Goal: Task Accomplishment & Management: Manage account settings

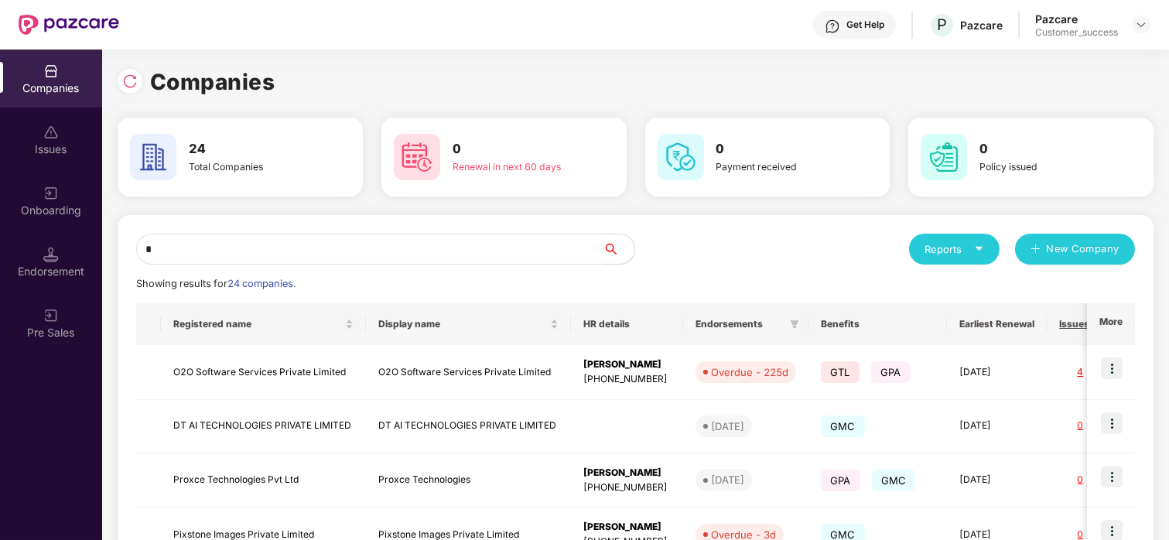
click at [308, 259] on input "*" at bounding box center [369, 249] width 467 height 31
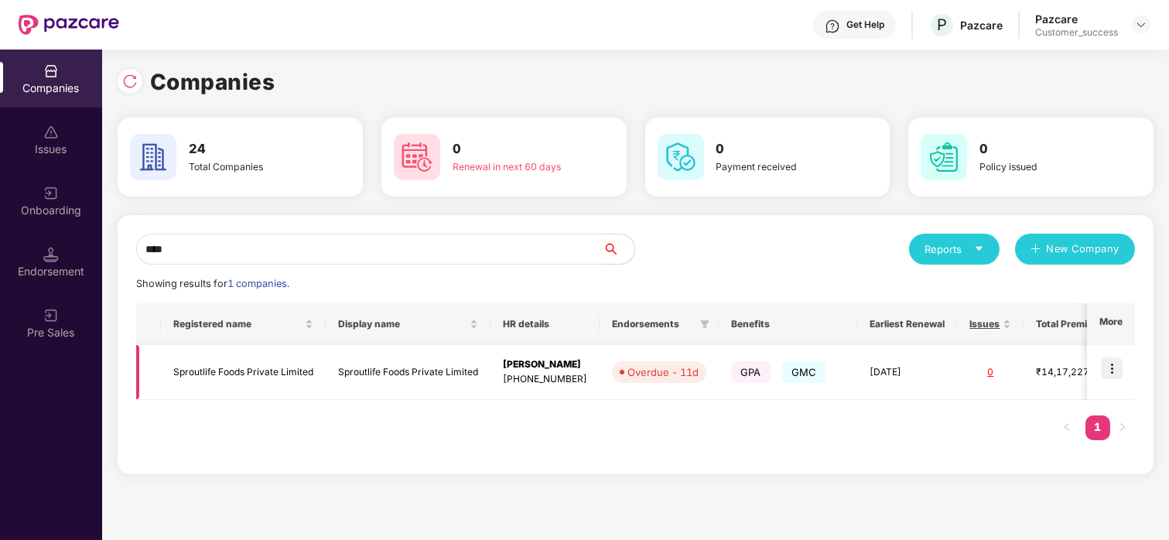
type input "****"
click at [1109, 359] on img at bounding box center [1112, 368] width 22 height 22
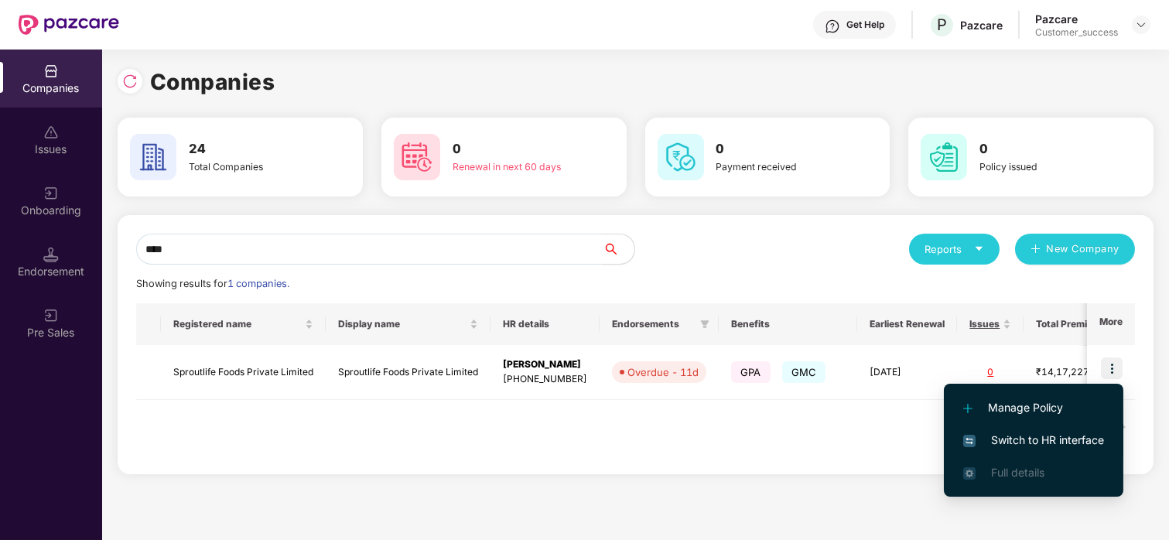
click at [1014, 438] on span "Switch to HR interface" at bounding box center [1033, 440] width 141 height 17
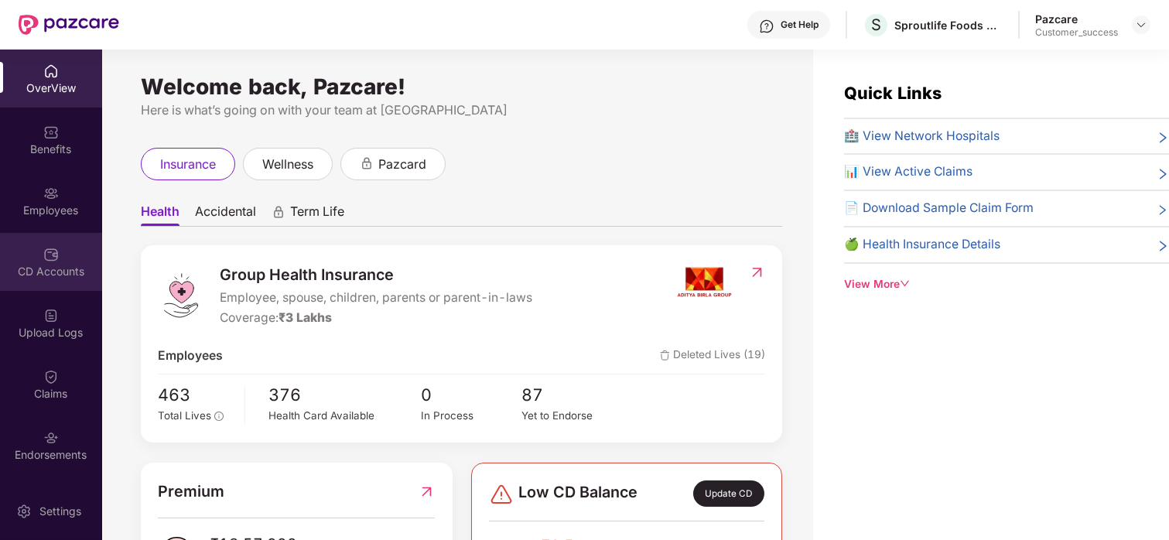
click at [36, 249] on div "CD Accounts" at bounding box center [51, 262] width 102 height 58
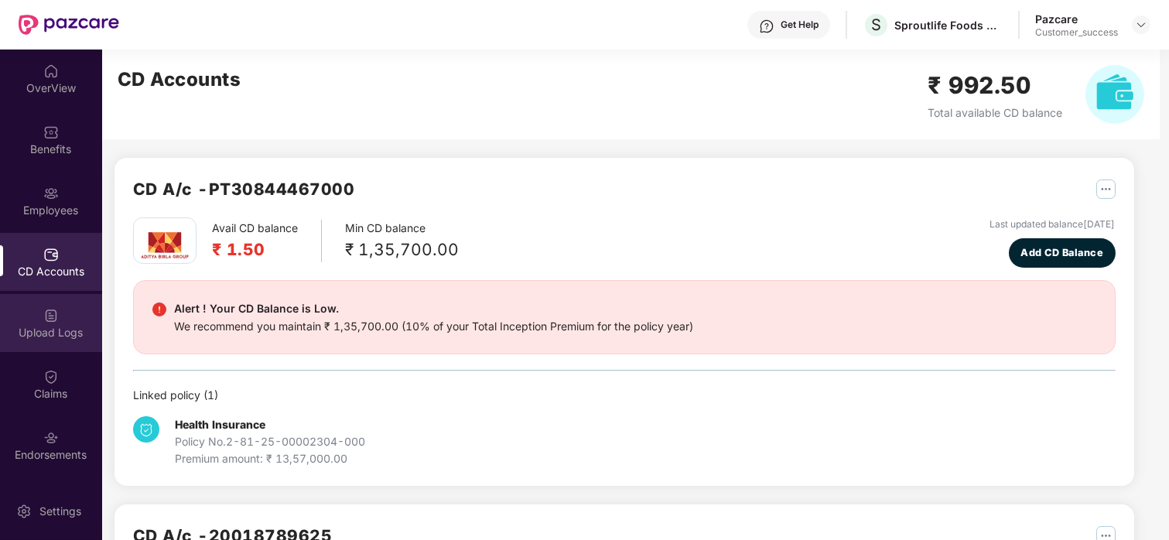
click at [22, 321] on div "Upload Logs" at bounding box center [51, 323] width 102 height 58
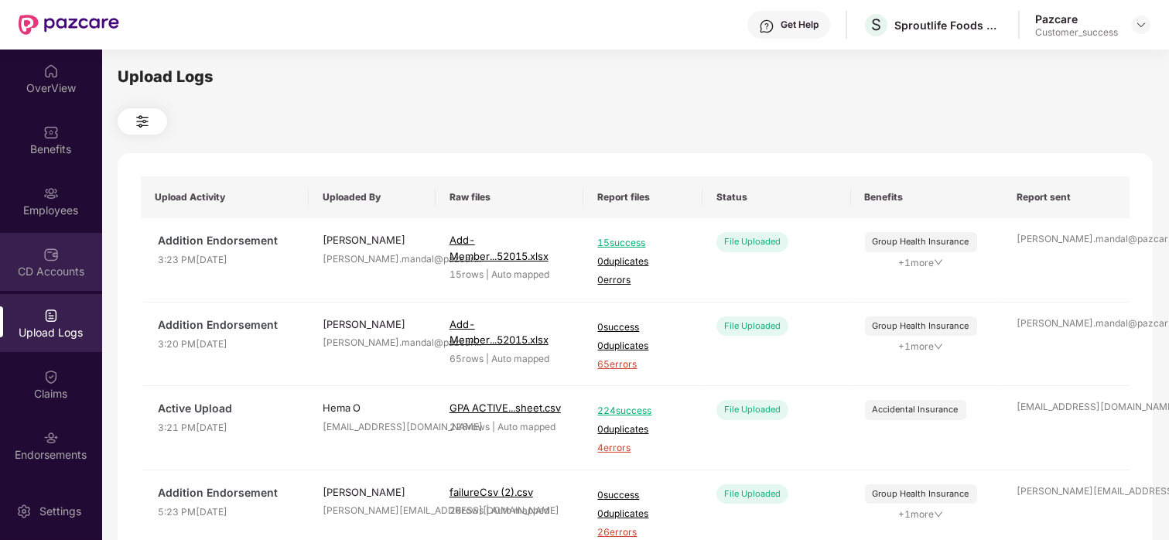
click at [36, 264] on div "CD Accounts" at bounding box center [51, 271] width 102 height 15
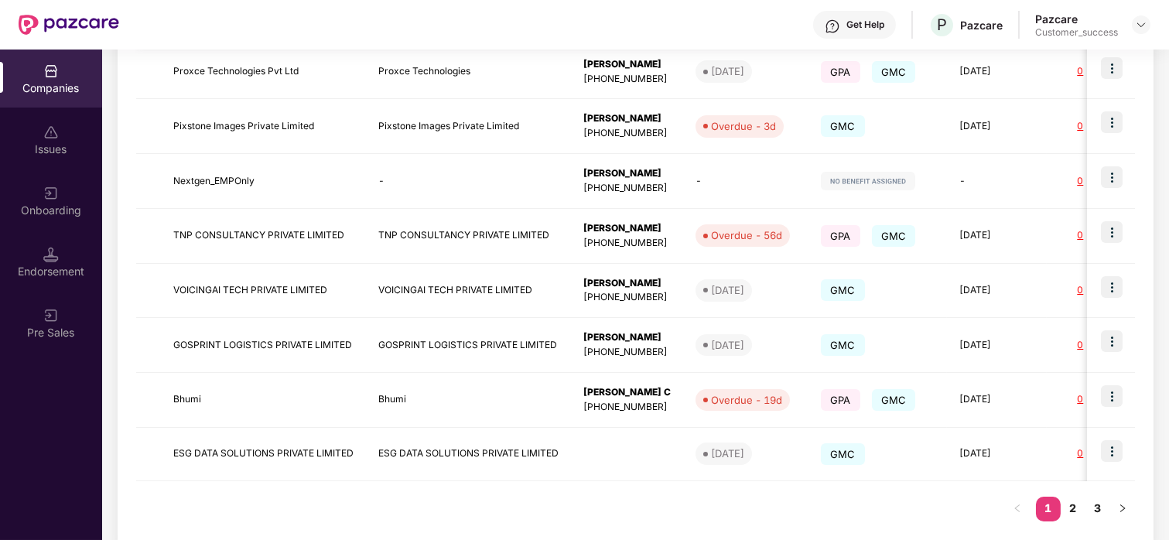
scroll to position [411, 0]
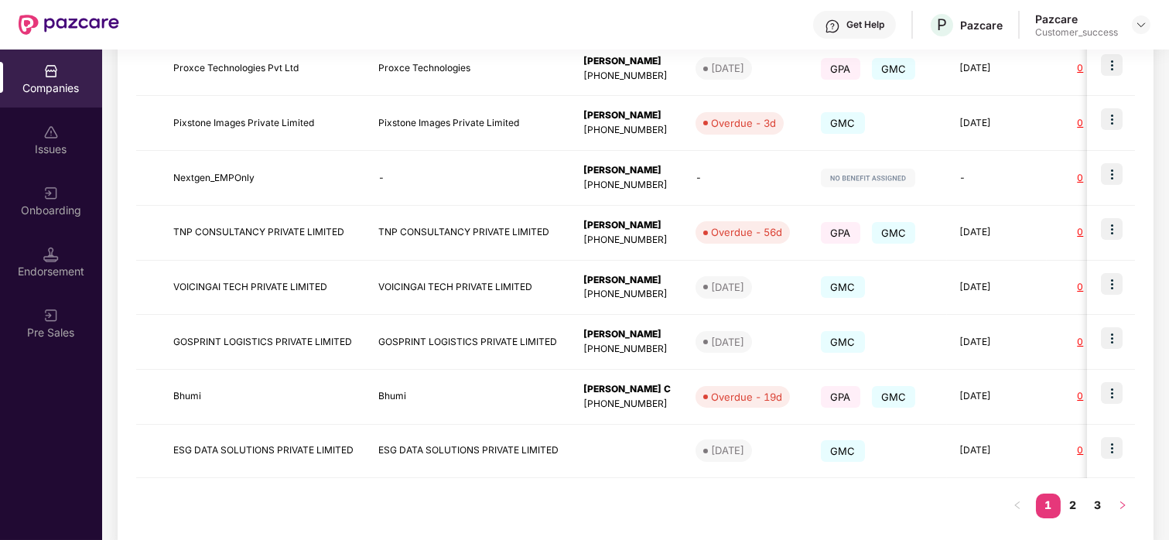
click at [1118, 507] on icon "right" at bounding box center [1122, 504] width 9 height 9
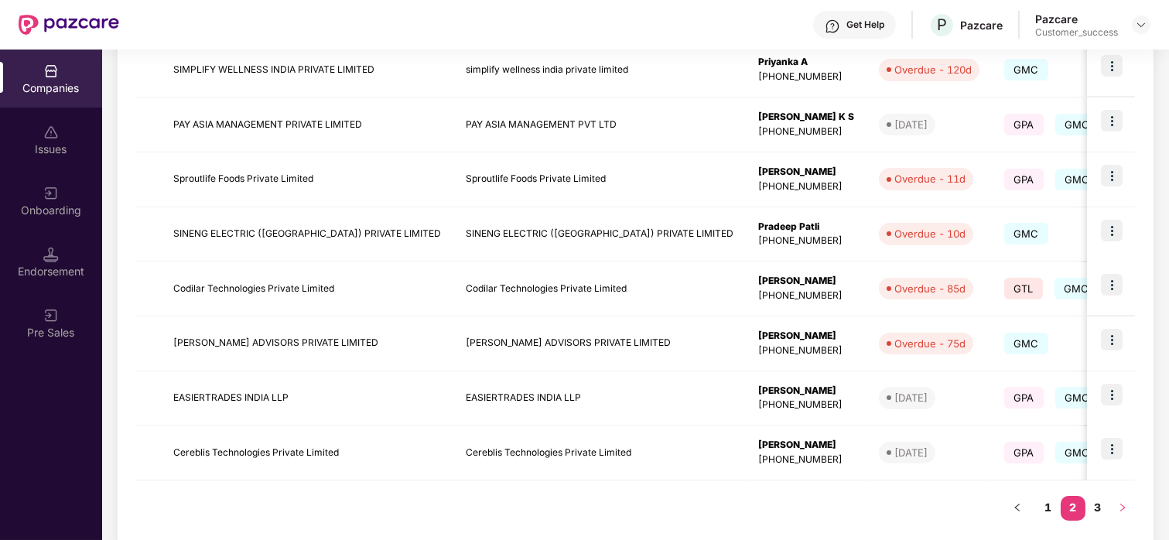
click at [1118, 507] on icon "right" at bounding box center [1122, 507] width 9 height 9
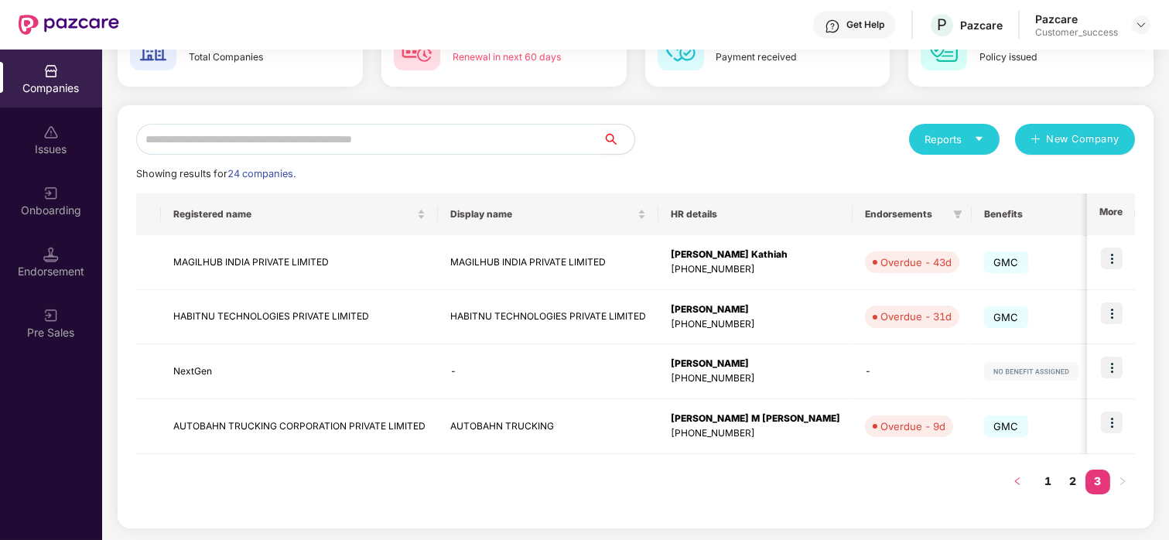
click at [1022, 479] on button "button" at bounding box center [1017, 481] width 25 height 25
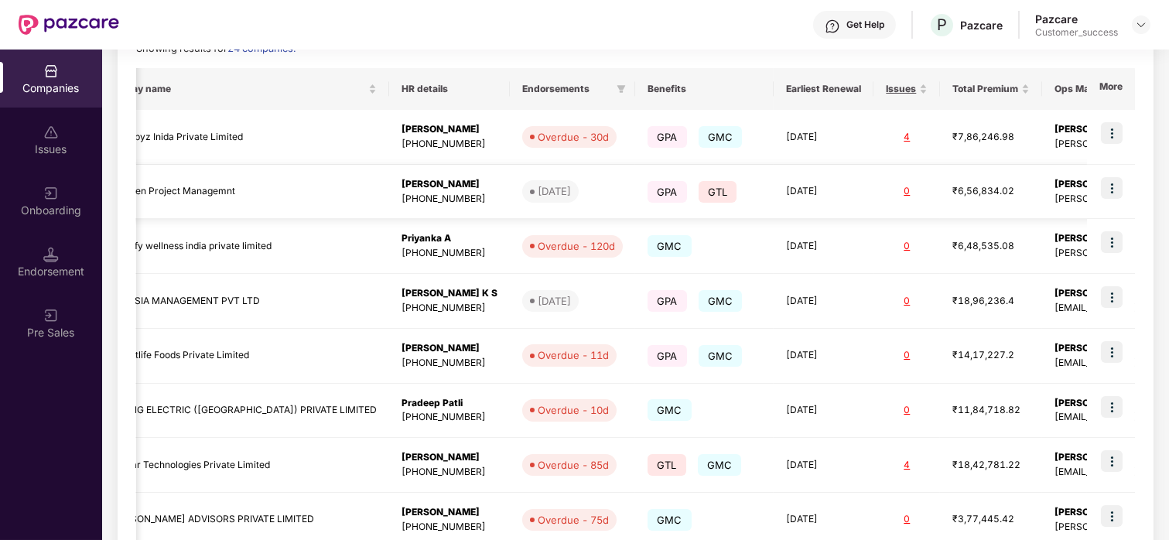
scroll to position [0, 0]
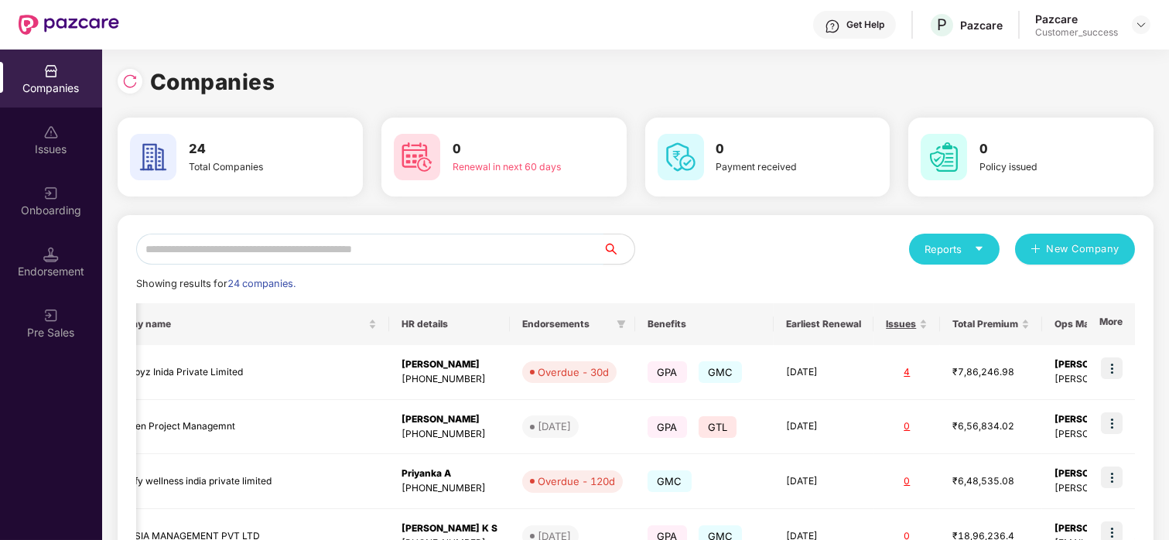
click at [217, 239] on input "text" at bounding box center [369, 249] width 467 height 31
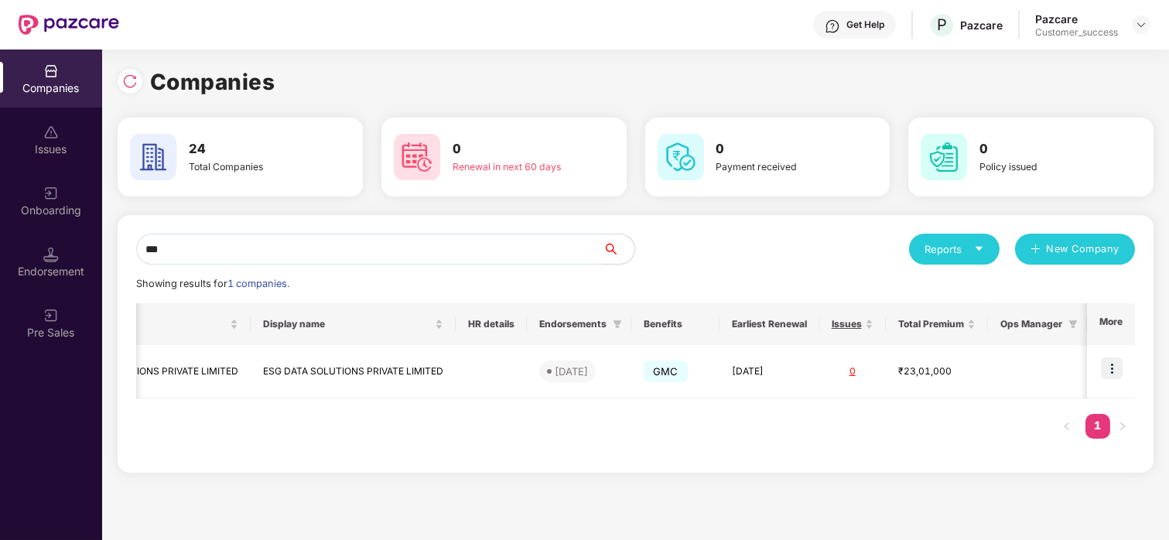
scroll to position [0, 119]
type input "***"
click at [1113, 368] on img at bounding box center [1112, 368] width 22 height 22
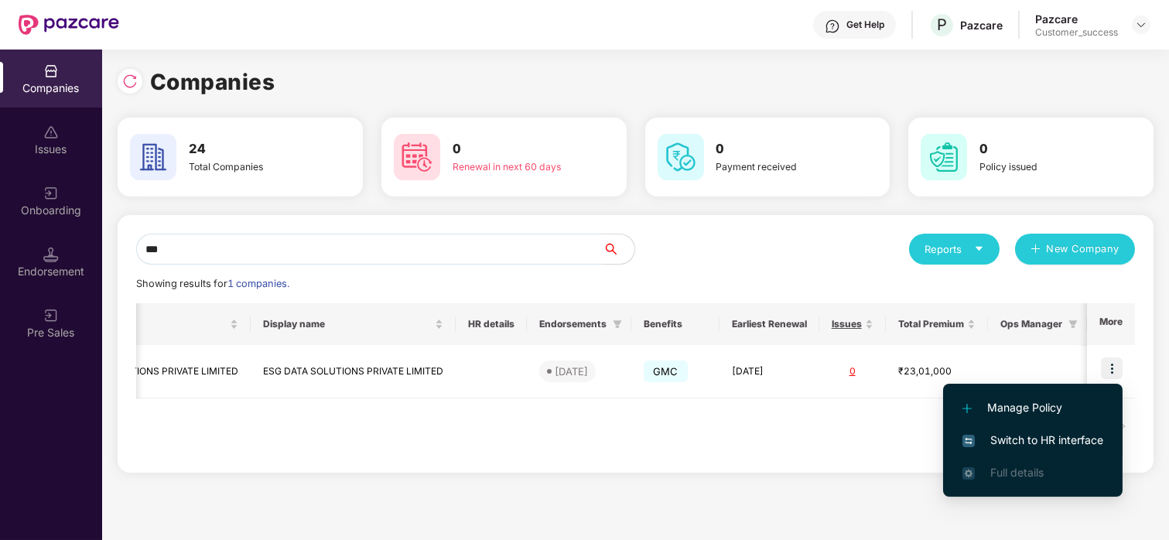
click at [1064, 425] on li "Switch to HR interface" at bounding box center [1032, 440] width 179 height 32
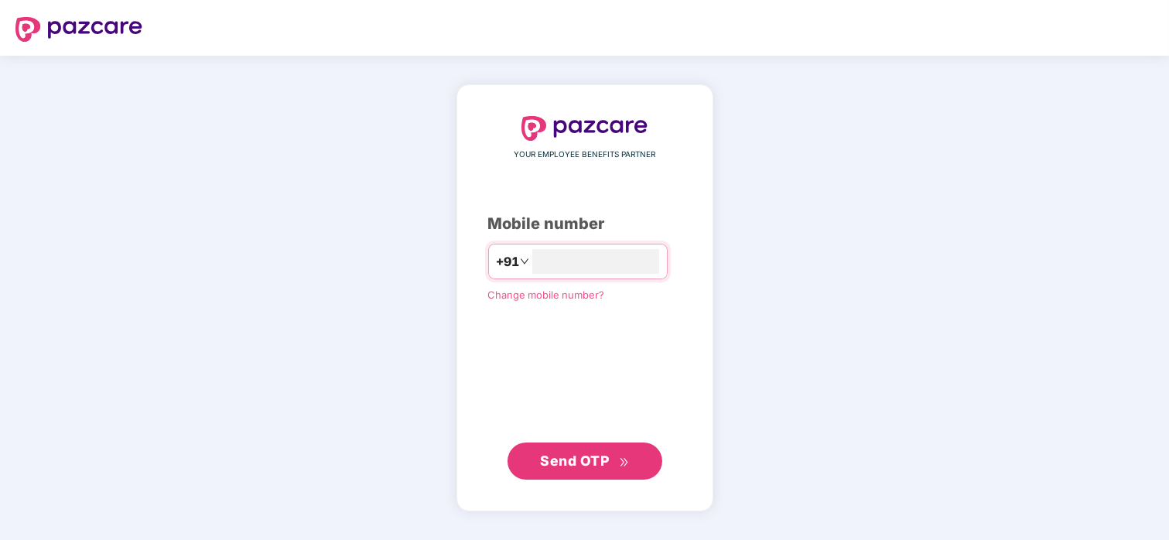
type input "*"
type input "**********"
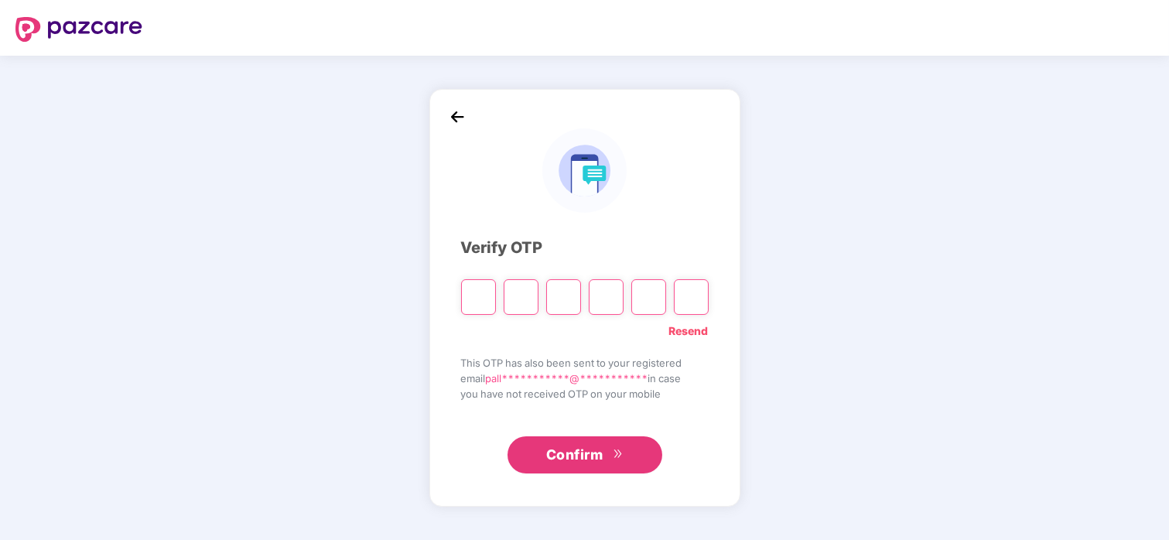
paste input "*"
type input "*"
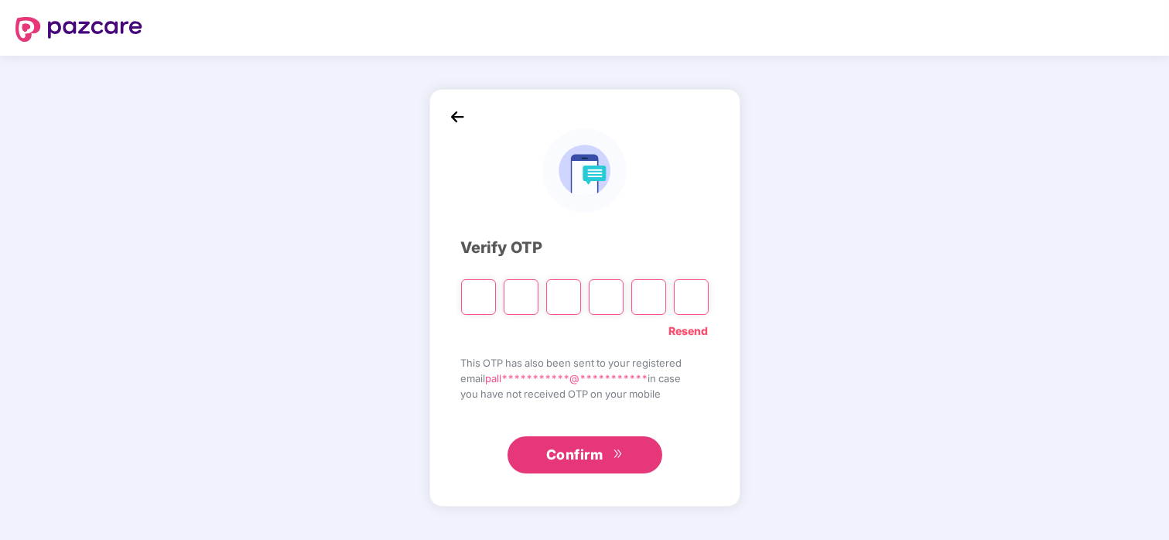
type input "*"
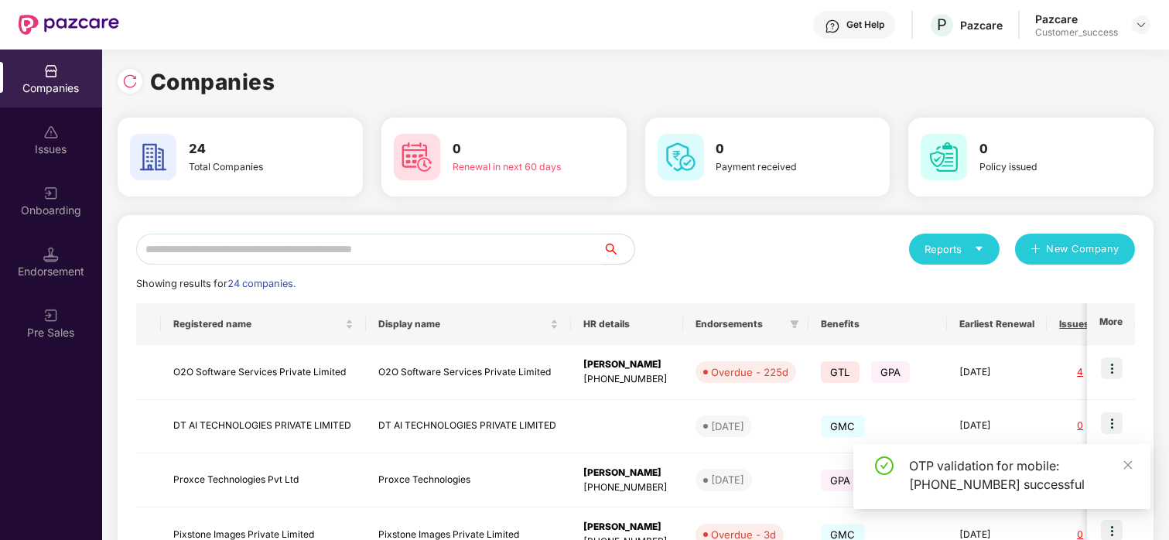
click at [393, 245] on input "text" at bounding box center [369, 249] width 467 height 31
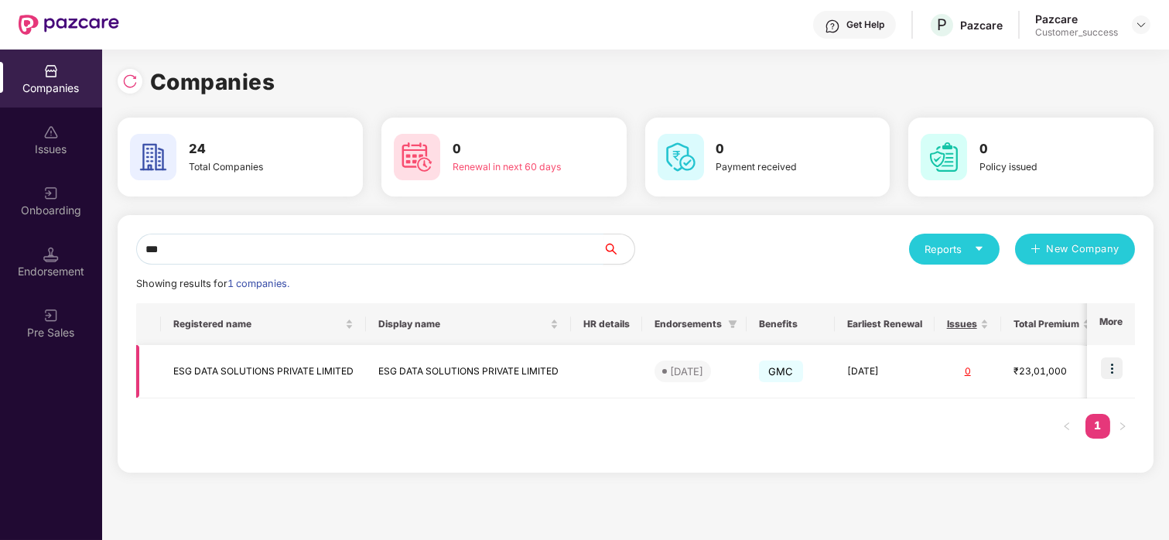
scroll to position [0, 119]
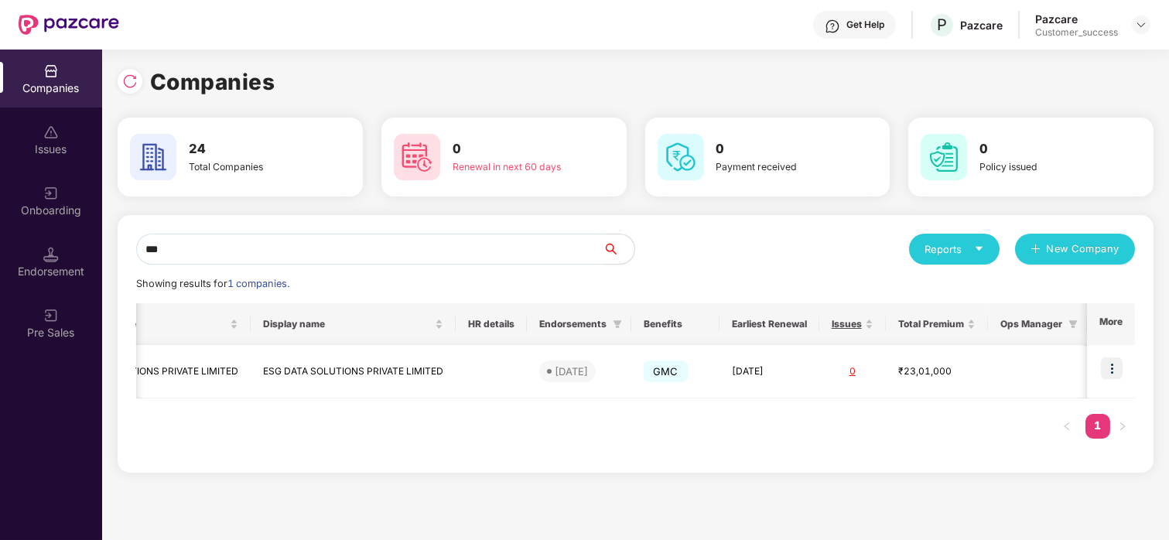
type input "***"
click at [1110, 370] on img at bounding box center [1112, 368] width 22 height 22
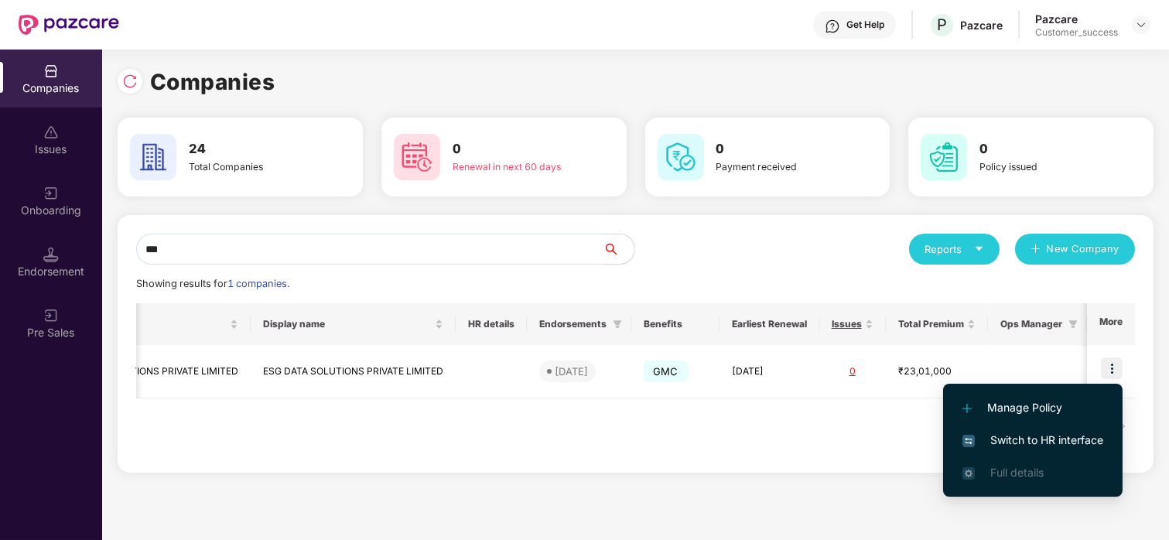
click at [1010, 434] on span "Switch to HR interface" at bounding box center [1032, 440] width 141 height 17
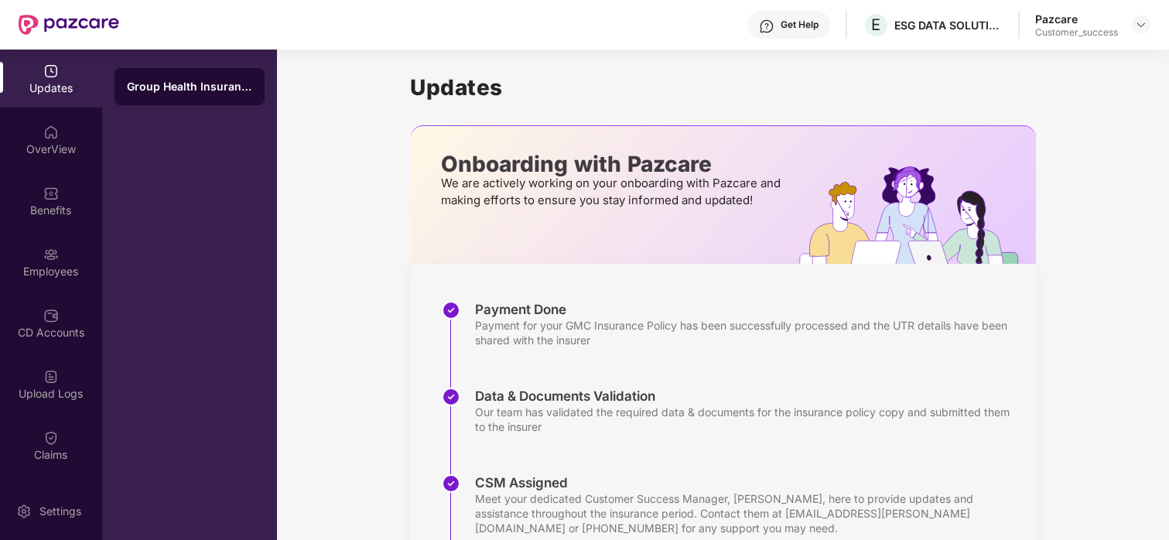
click at [1010, 434] on div "Data & Documents Validation Our team has validated the required data & document…" at bounding box center [739, 430] width 594 height 87
click at [690, 367] on div "Payment Done Payment for your GMC Insurance Policy has been successfully proces…" at bounding box center [739, 344] width 594 height 87
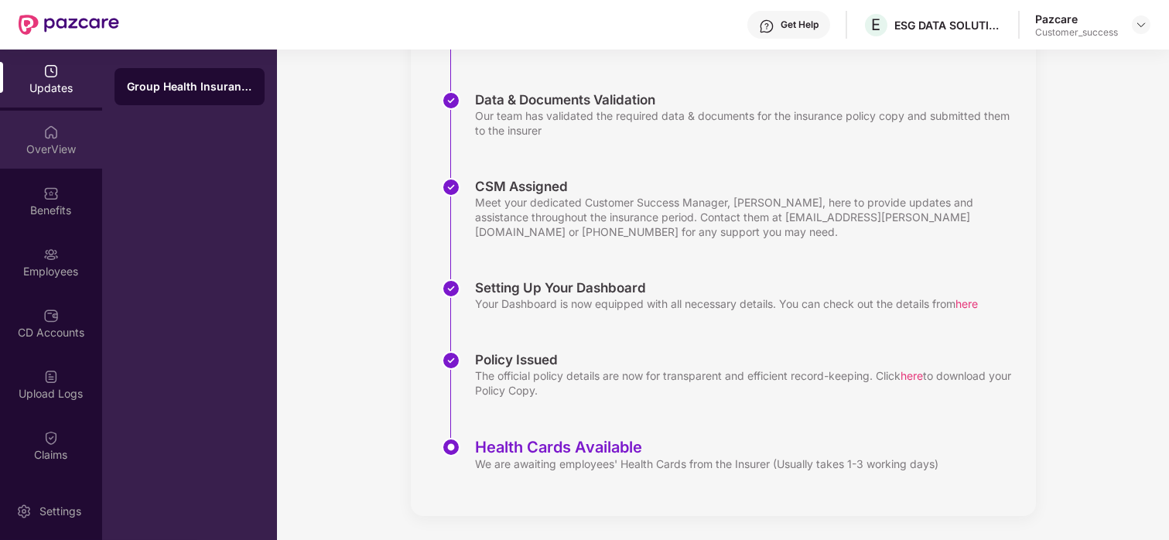
click at [35, 134] on div "OverView" at bounding box center [51, 140] width 102 height 58
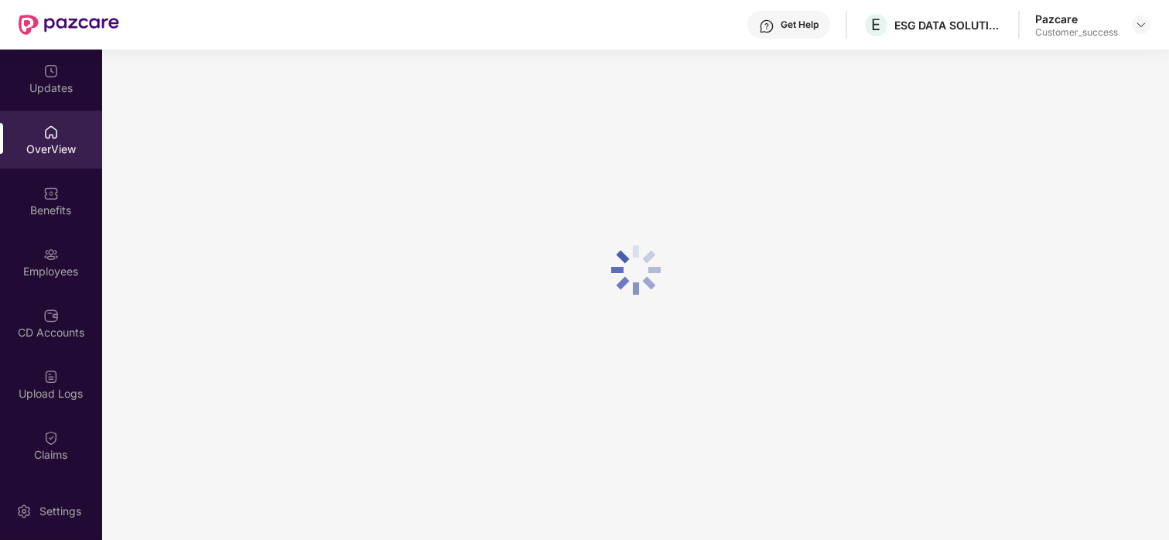
scroll to position [49, 0]
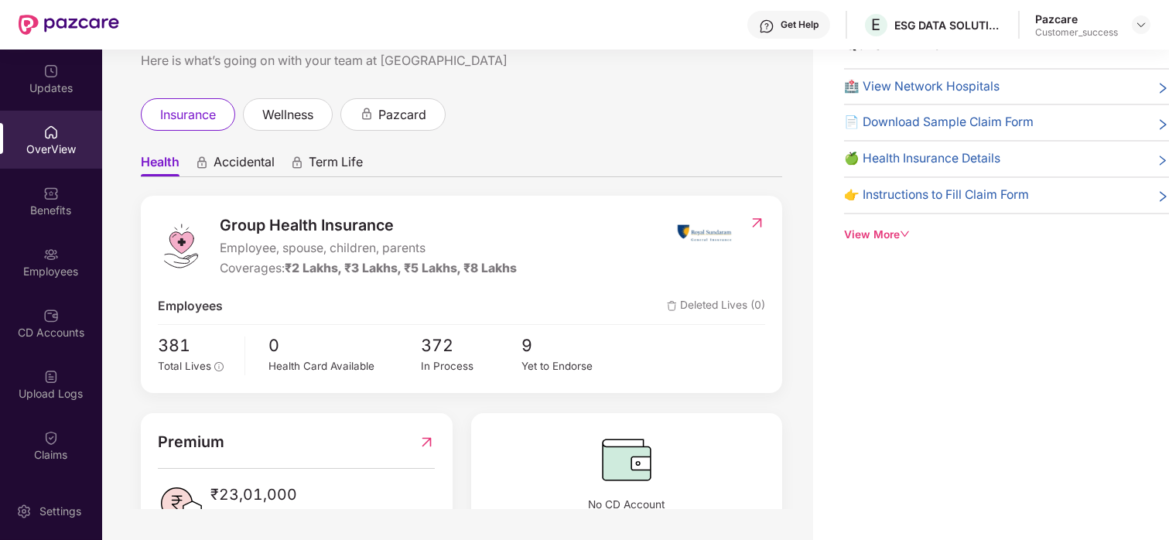
click at [61, 273] on div "Employees" at bounding box center [51, 271] width 102 height 15
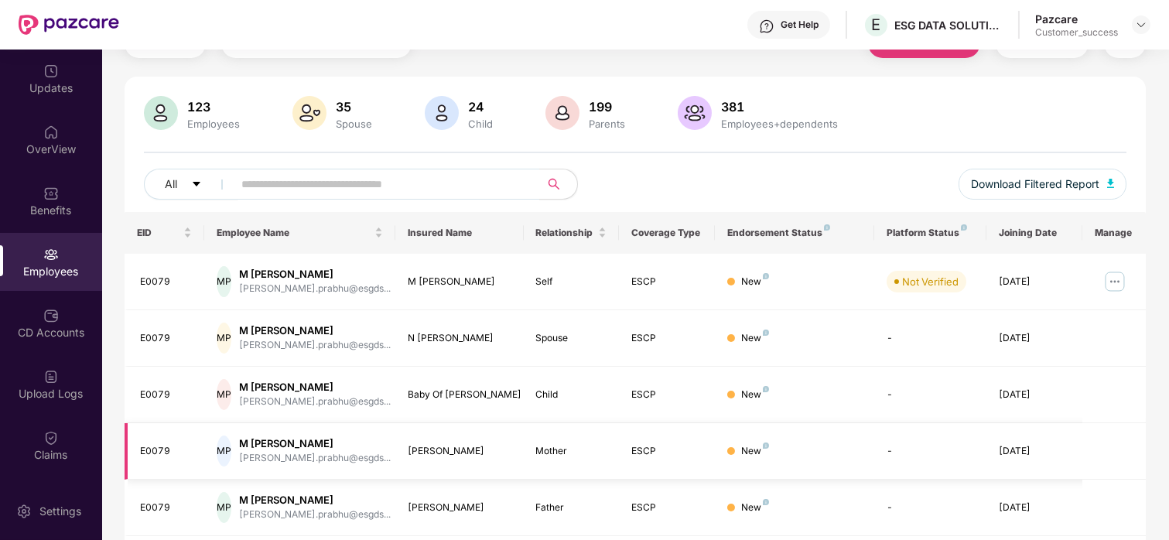
scroll to position [411, 0]
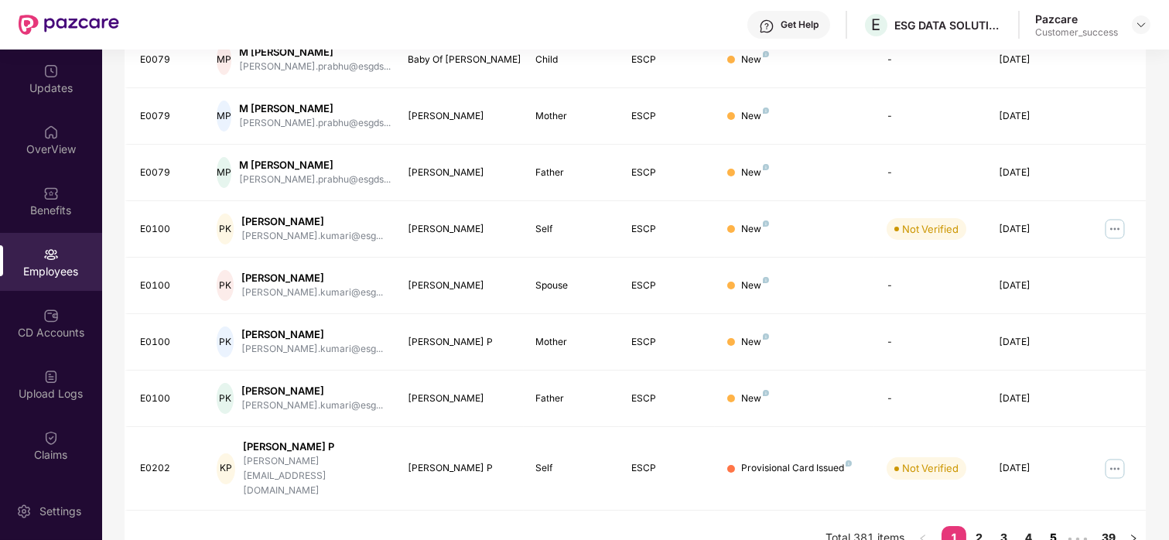
click at [1052, 526] on link "5" at bounding box center [1052, 537] width 25 height 23
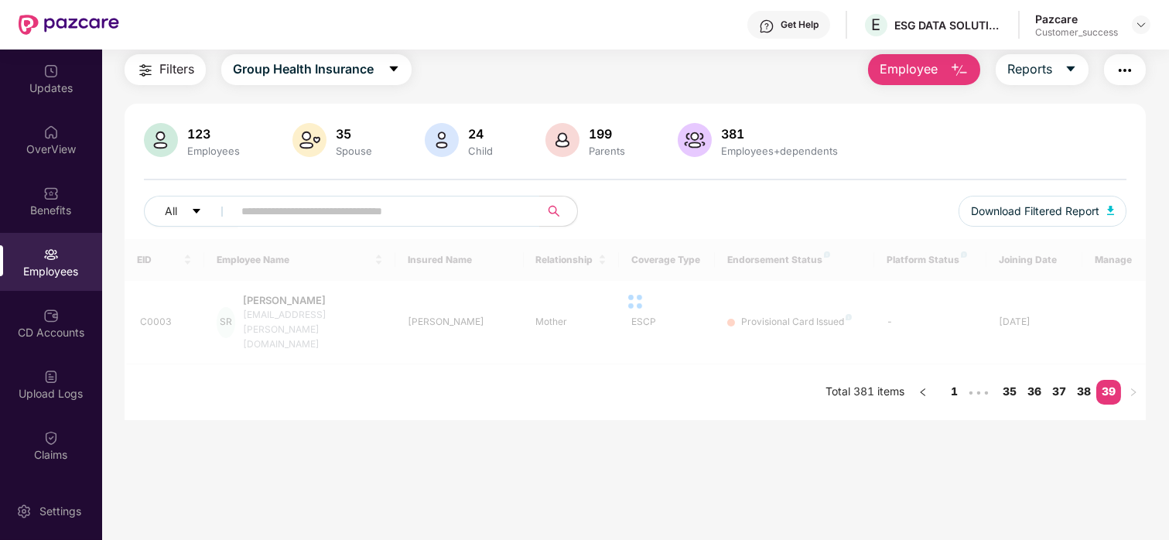
scroll to position [49, 0]
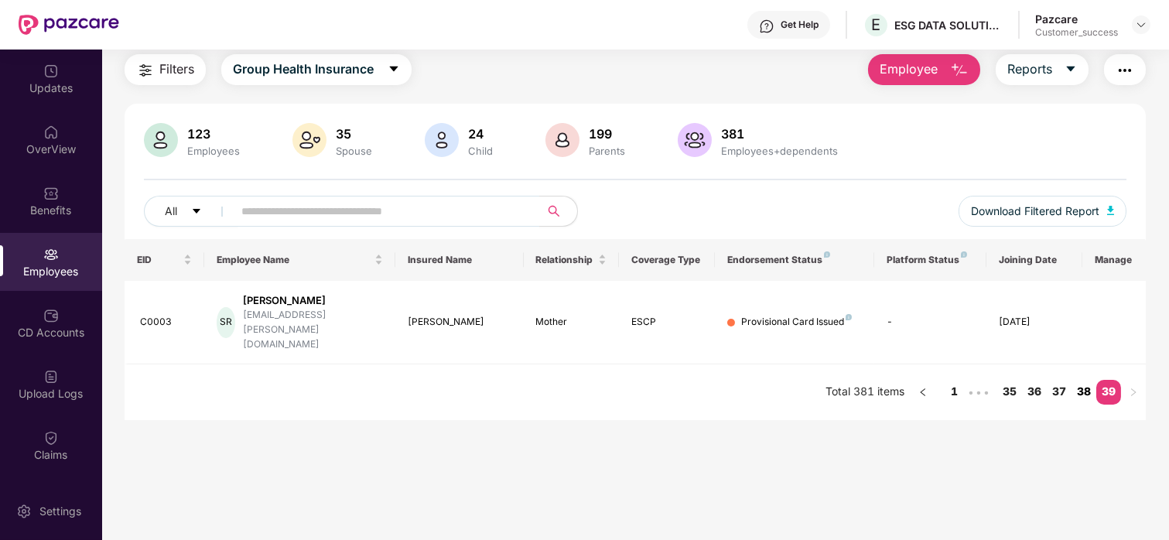
click at [1082, 380] on link "38" at bounding box center [1083, 391] width 25 height 23
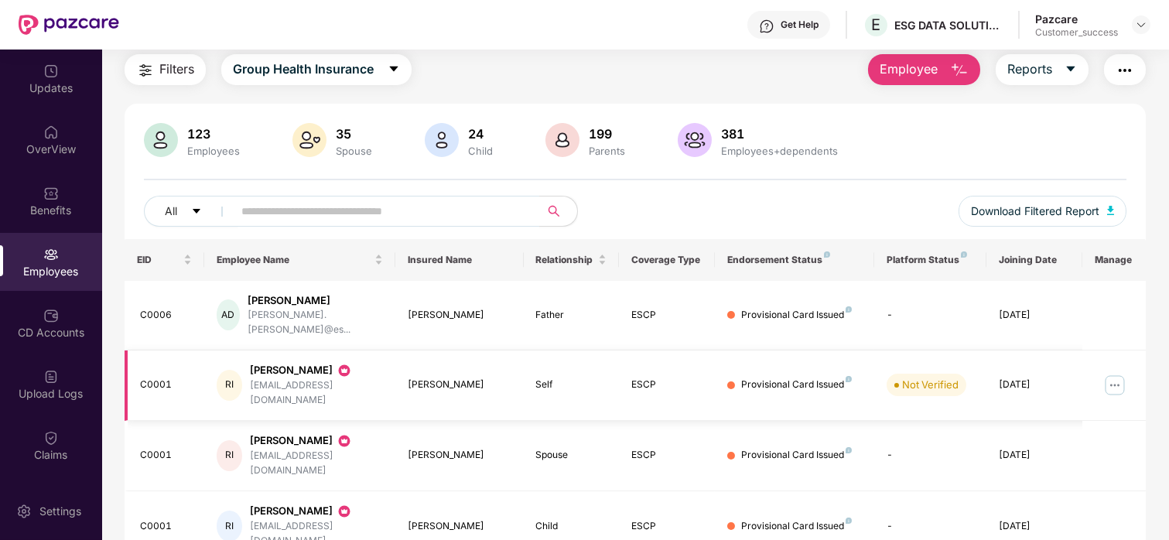
scroll to position [411, 0]
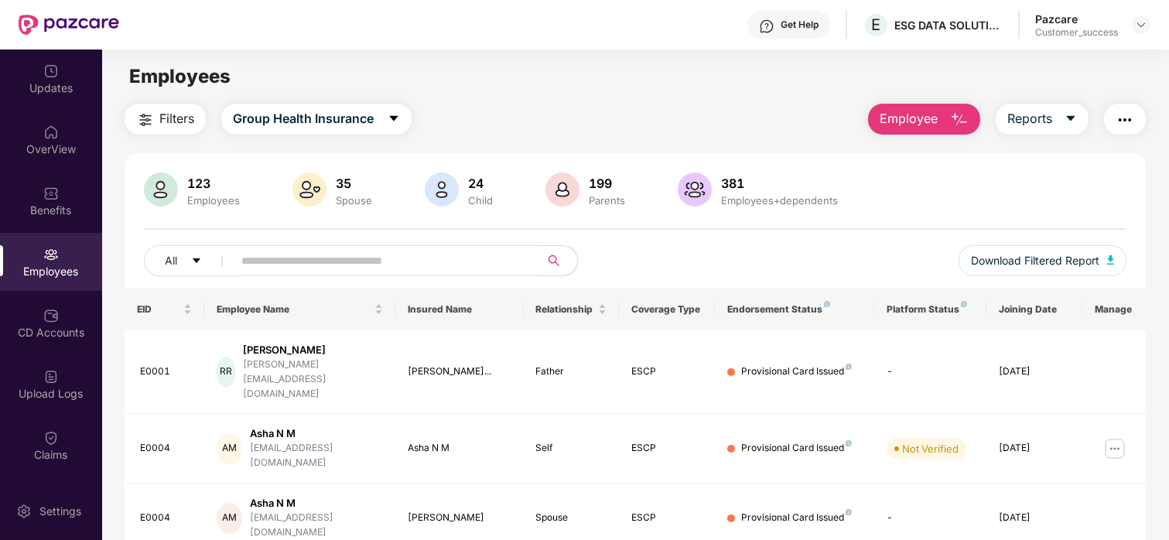
scroll to position [1, 0]
click at [49, 306] on div at bounding box center [50, 313] width 15 height 15
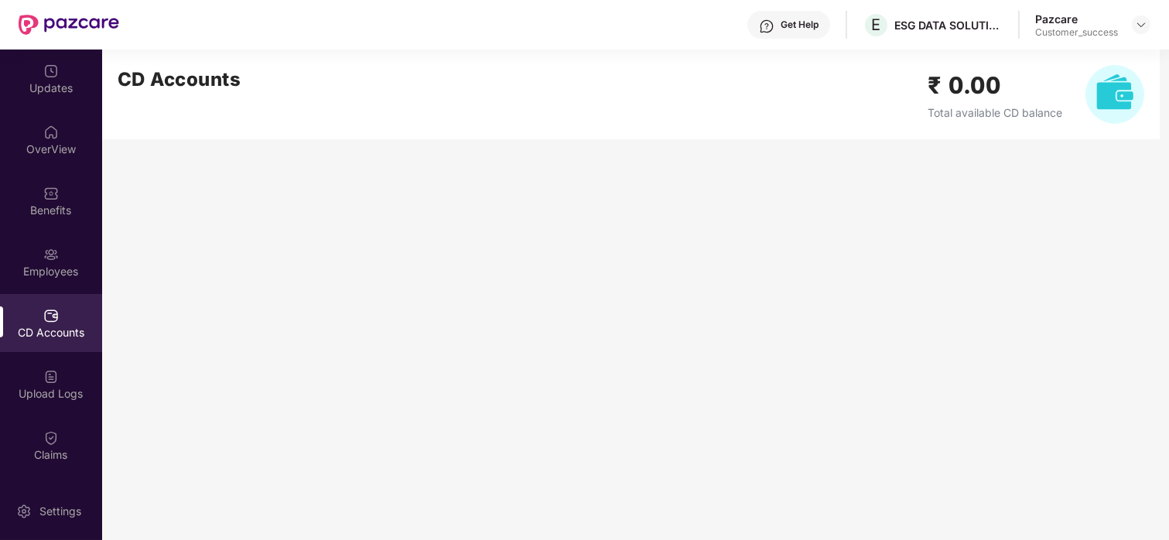
scroll to position [0, 0]
click at [53, 370] on img at bounding box center [50, 376] width 15 height 15
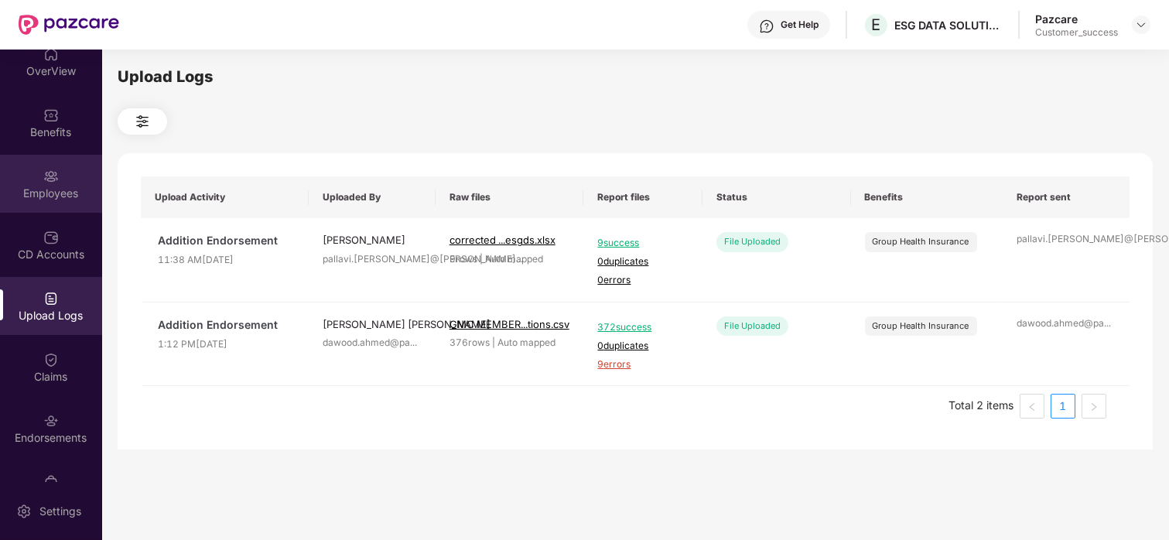
scroll to position [118, 0]
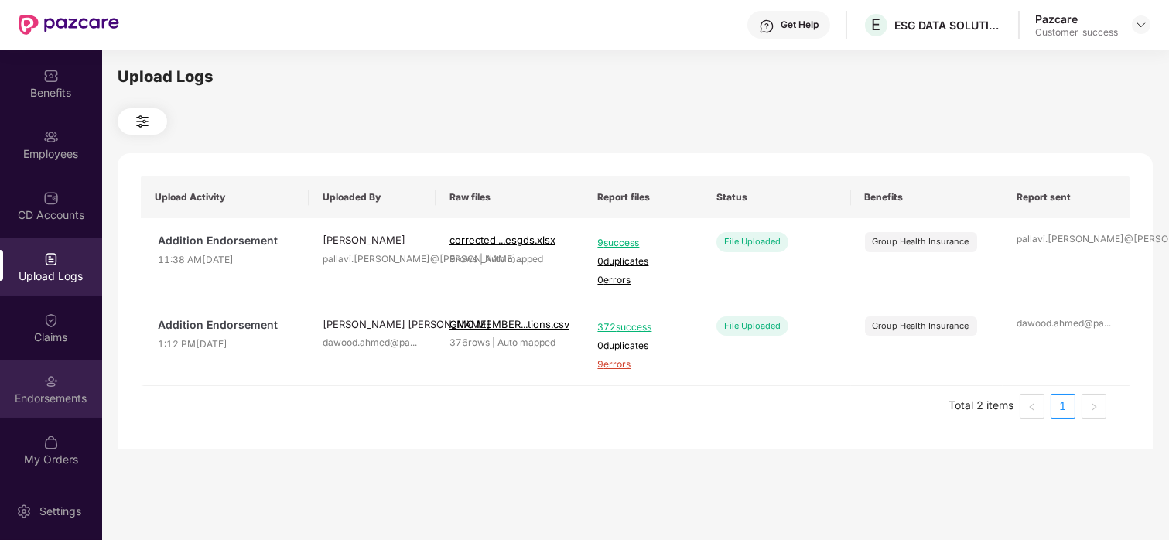
click at [47, 374] on img at bounding box center [50, 381] width 15 height 15
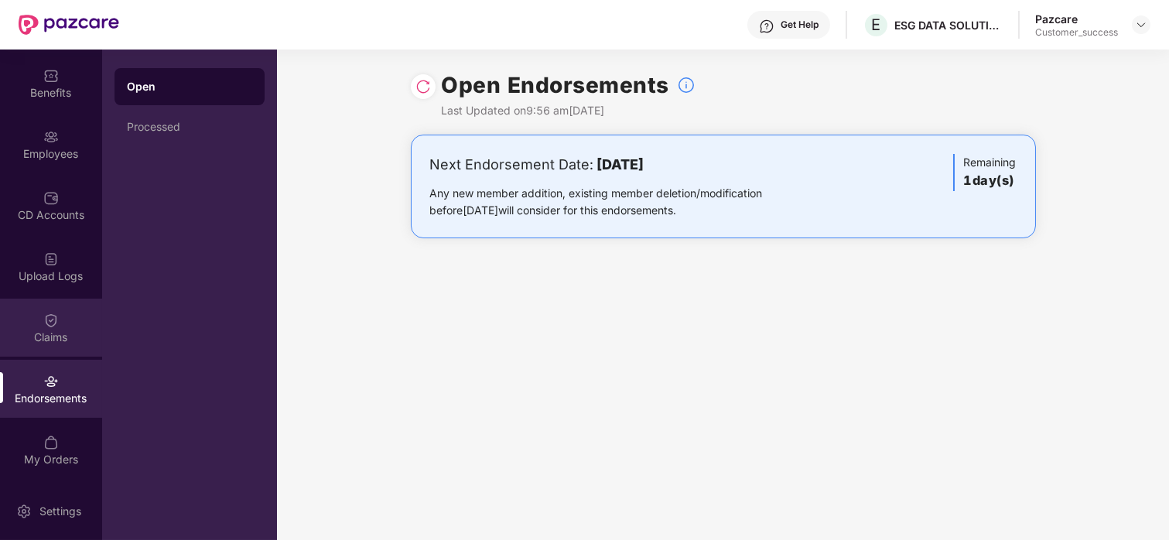
click at [57, 331] on div "Claims" at bounding box center [51, 336] width 102 height 15
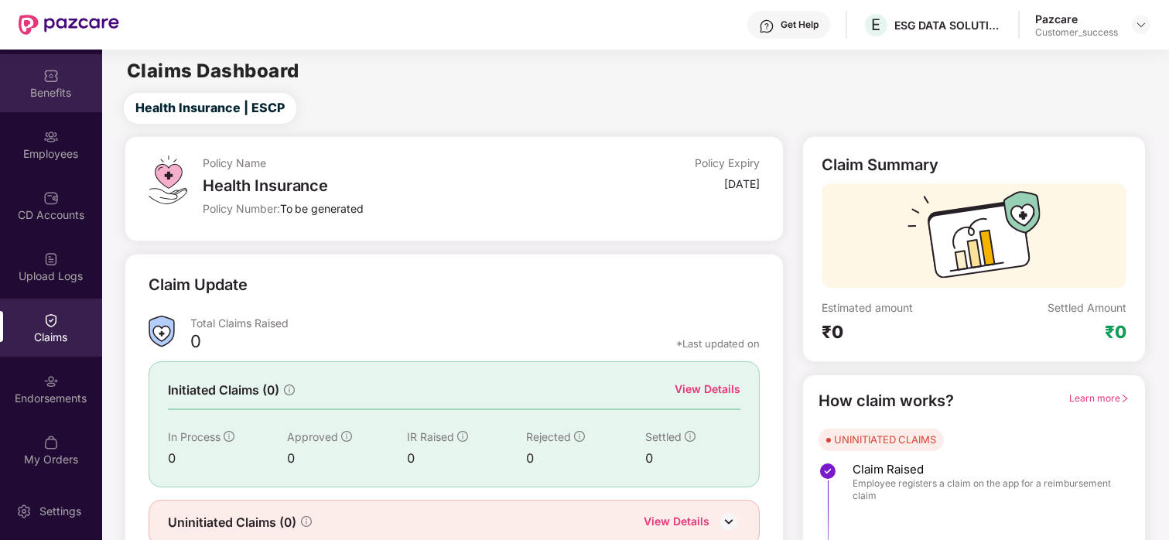
scroll to position [0, 0]
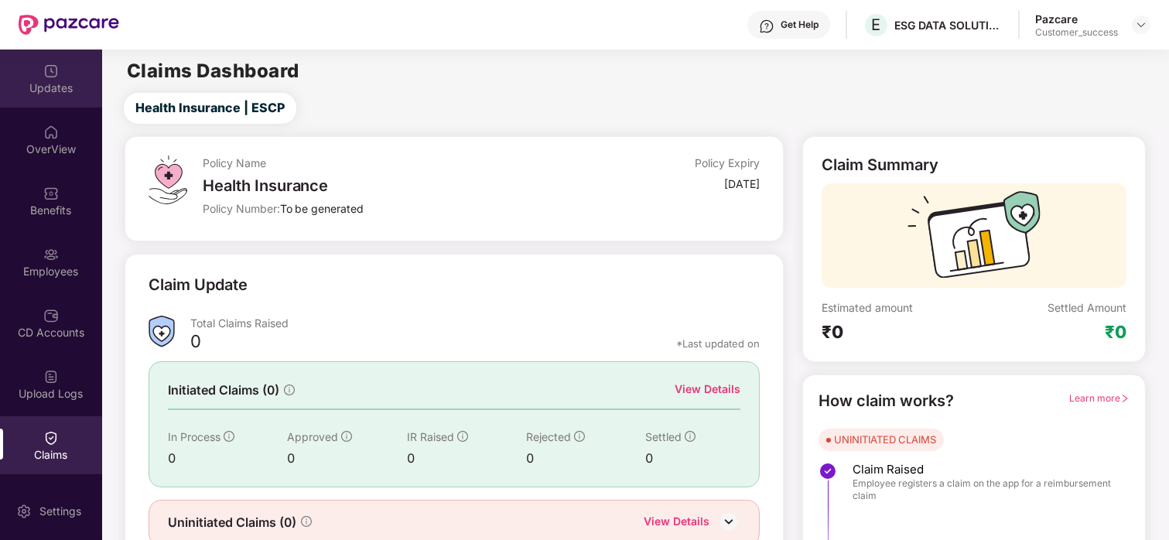
click at [43, 90] on div "Updates" at bounding box center [51, 87] width 102 height 15
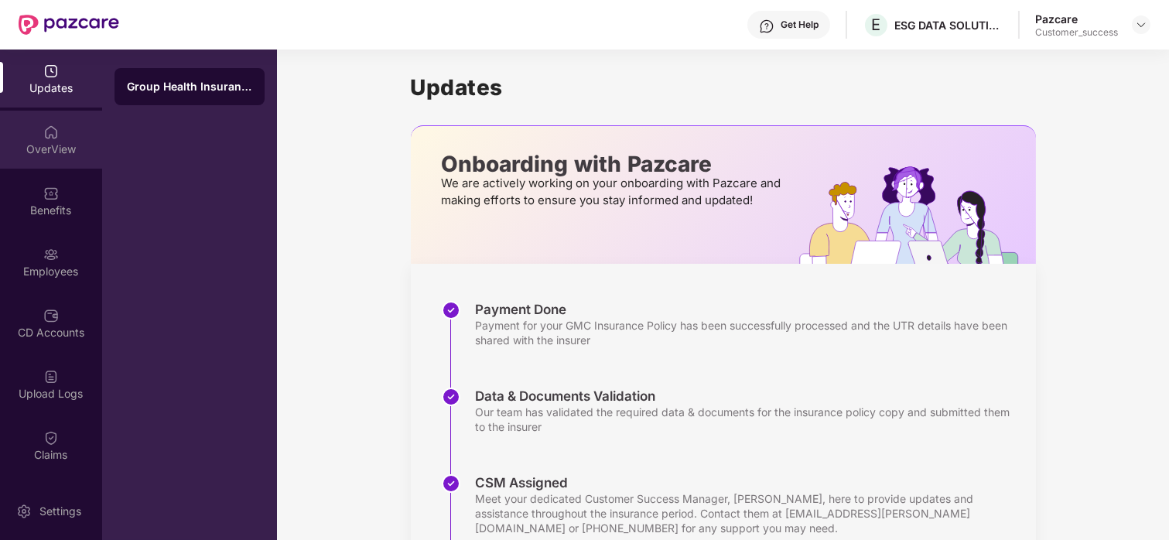
click at [49, 137] on img at bounding box center [50, 132] width 15 height 15
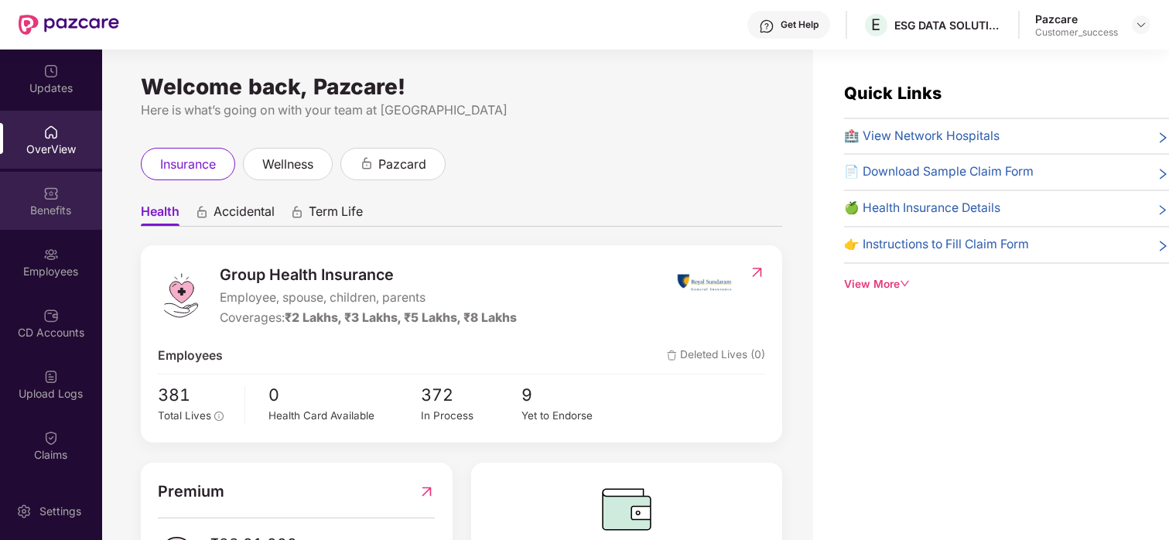
click at [39, 222] on div "Benefits" at bounding box center [51, 201] width 102 height 58
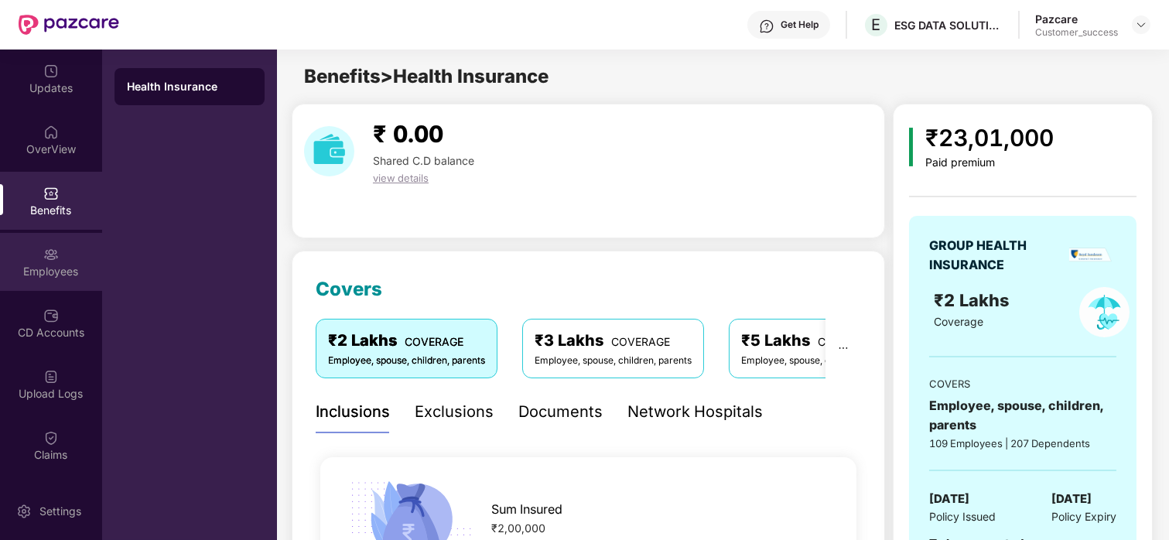
click at [46, 247] on img at bounding box center [50, 254] width 15 height 15
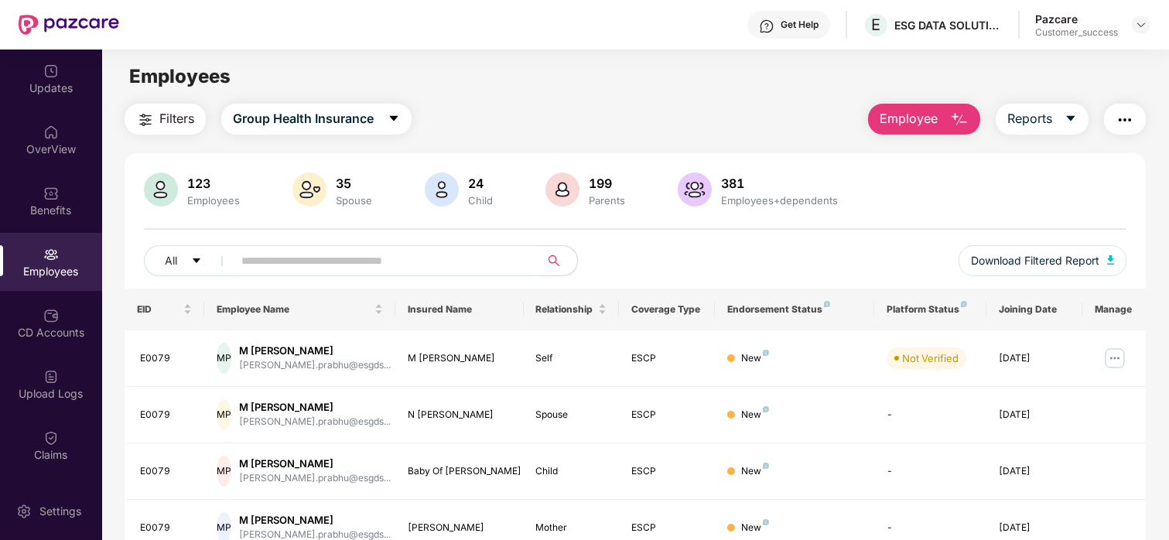
click at [935, 125] on span "Employee" at bounding box center [908, 118] width 58 height 19
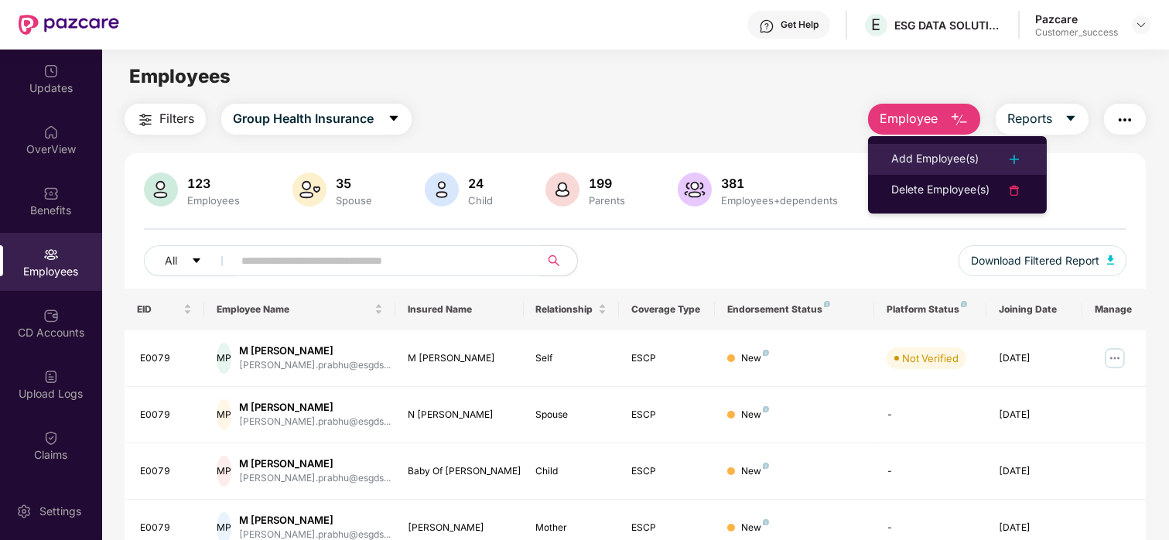
click at [931, 144] on li "Add Employee(s)" at bounding box center [957, 159] width 179 height 31
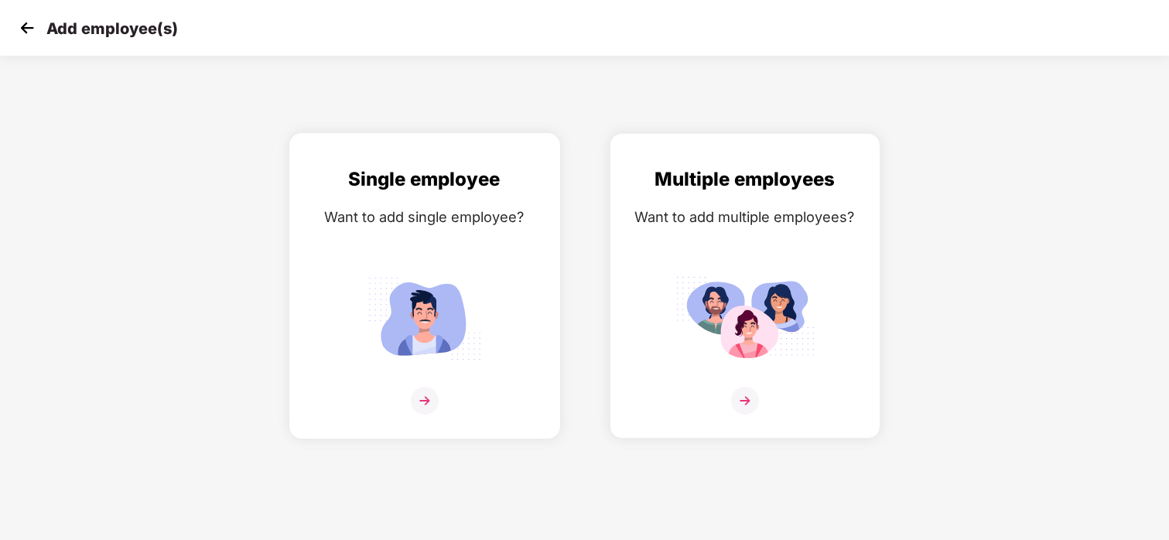
click at [409, 425] on div at bounding box center [424, 410] width 238 height 47
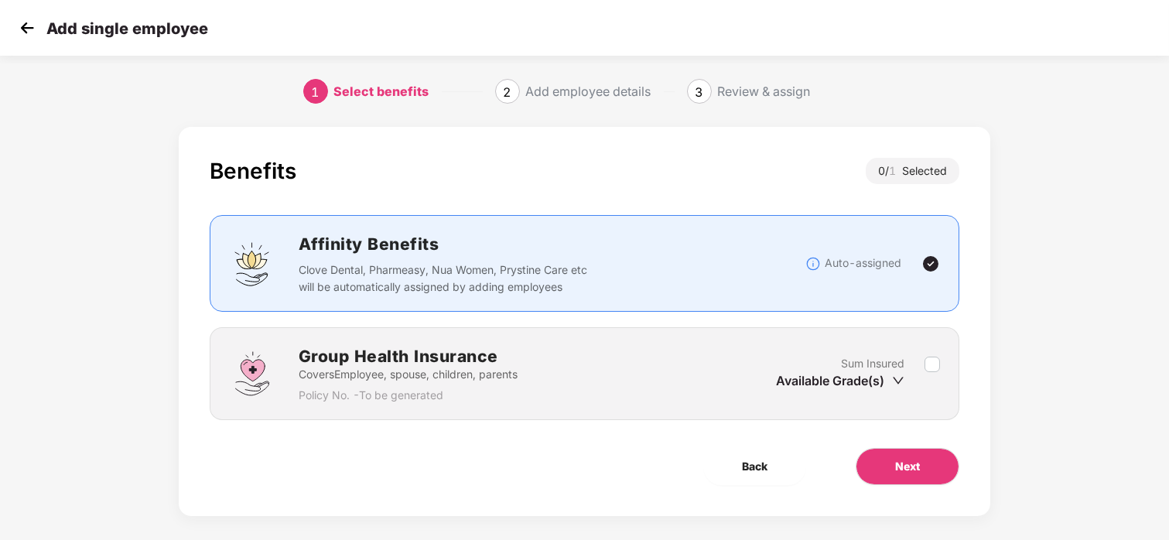
click at [890, 383] on div "Available Grade(s)" at bounding box center [840, 380] width 128 height 17
click at [893, 378] on icon "down" at bounding box center [898, 380] width 12 height 12
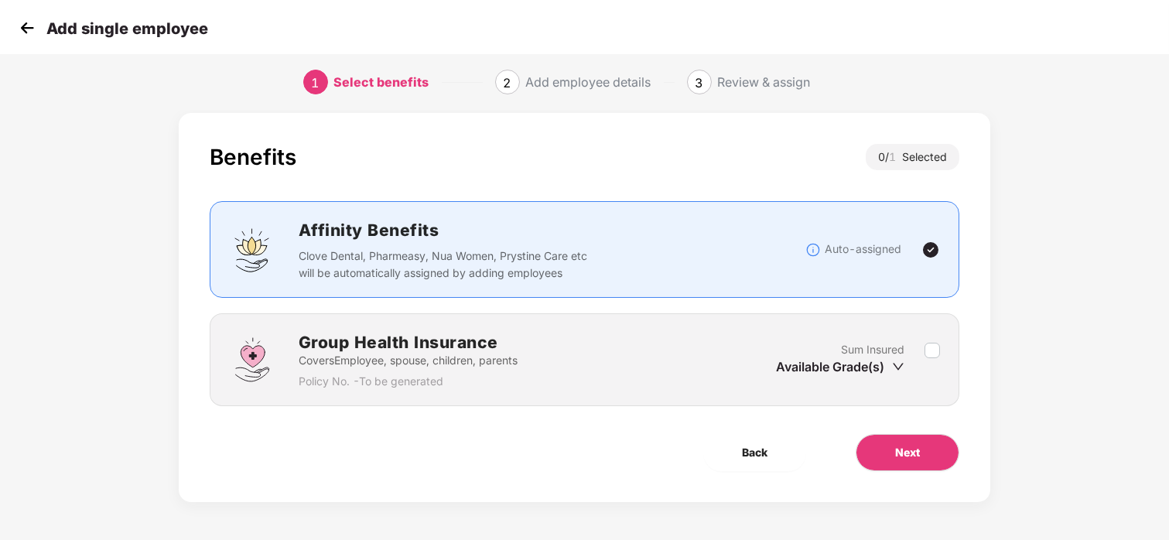
scroll to position [67, 0]
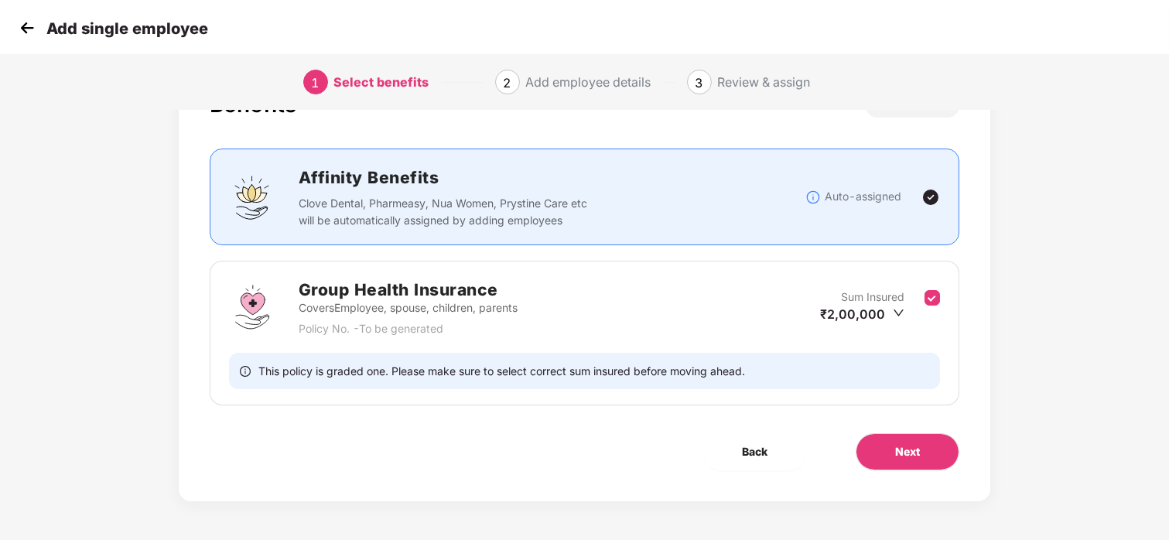
click at [940, 370] on div "Group Health Insurance Covers Employee, spouse, children, parents Policy No. - …" at bounding box center [584, 333] width 749 height 145
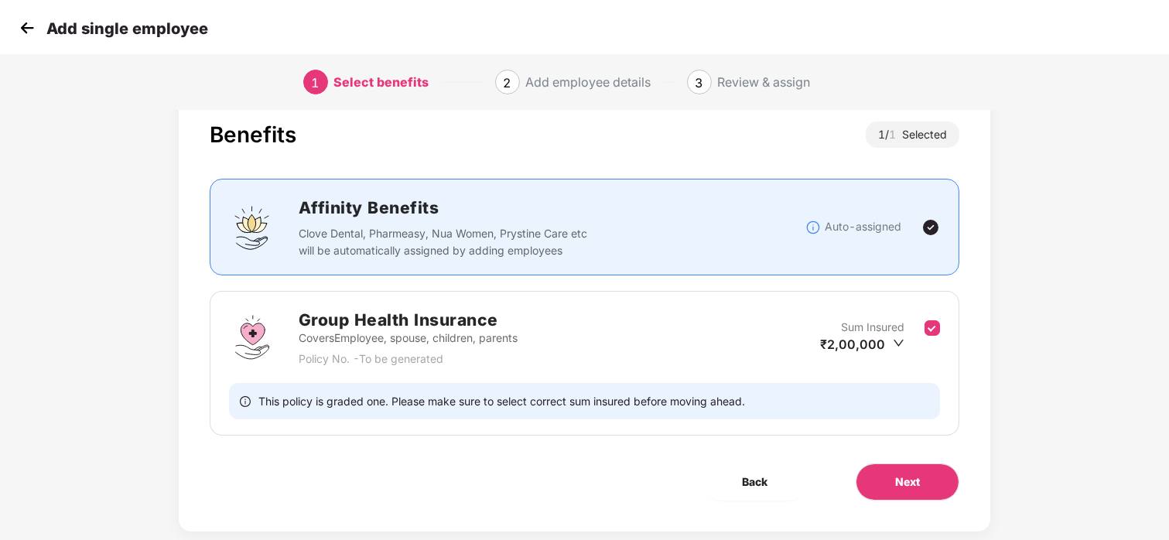
scroll to position [54, 0]
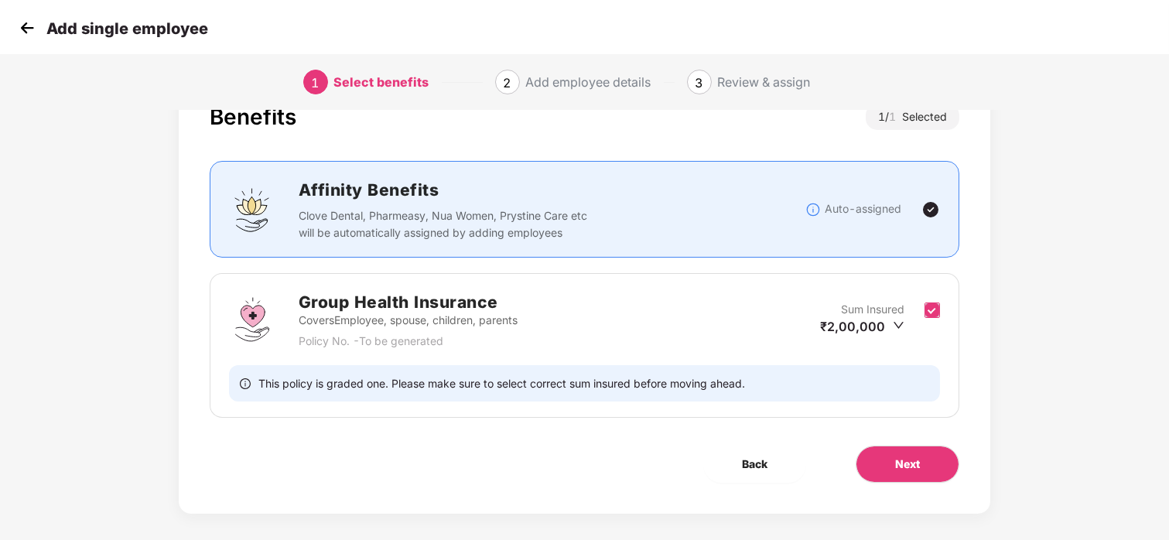
click at [930, 301] on label at bounding box center [931, 320] width 15 height 38
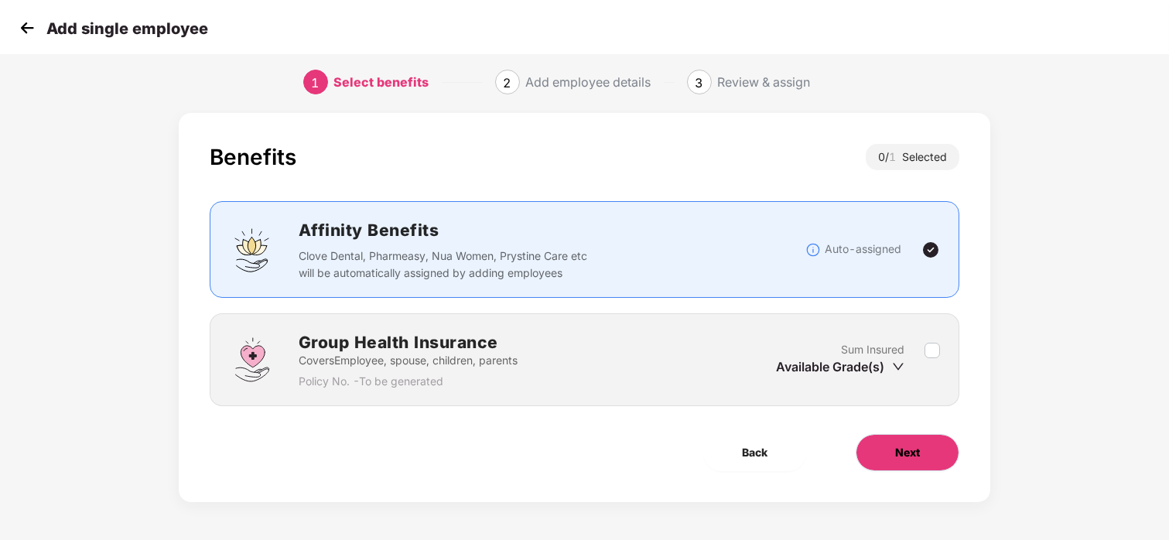
click at [929, 447] on button "Next" at bounding box center [907, 452] width 104 height 37
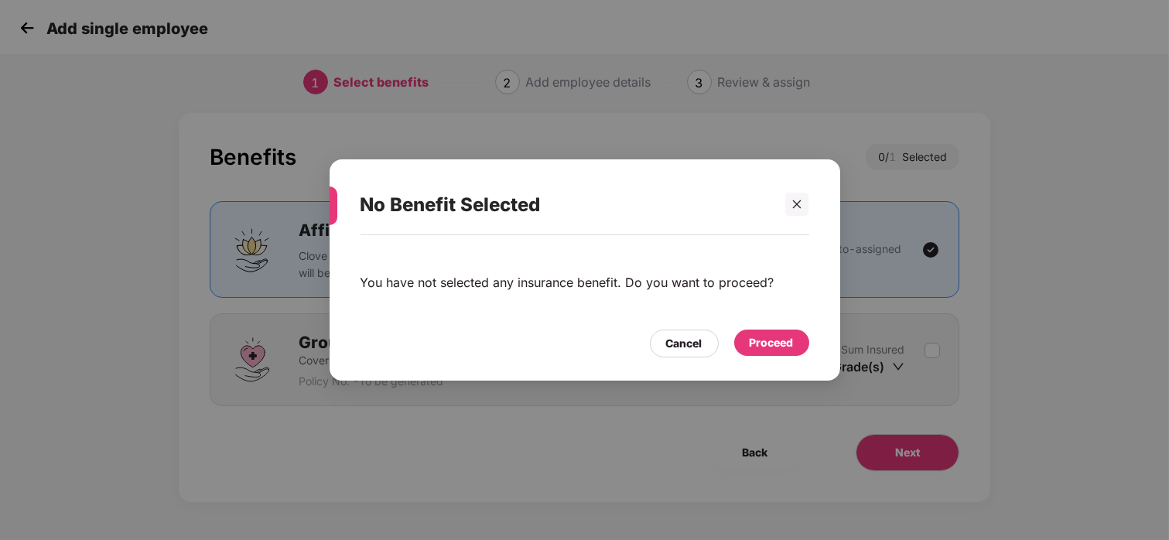
click at [800, 186] on div "No Benefit Selected" at bounding box center [584, 205] width 449 height 60
click at [806, 204] on div at bounding box center [796, 204] width 23 height 23
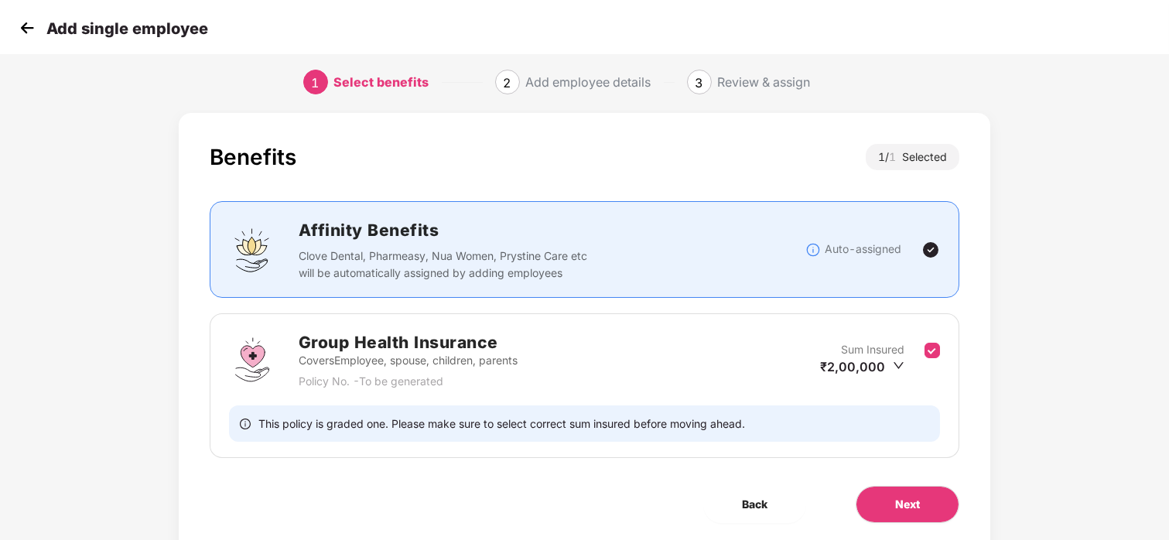
click at [944, 460] on div "Benefits 1 / 1 Selected Affinity Benefits Clove Dental, Pharmeasy, Nua Women, P…" at bounding box center [584, 333] width 811 height 441
click at [916, 497] on span "Next" at bounding box center [907, 504] width 25 height 17
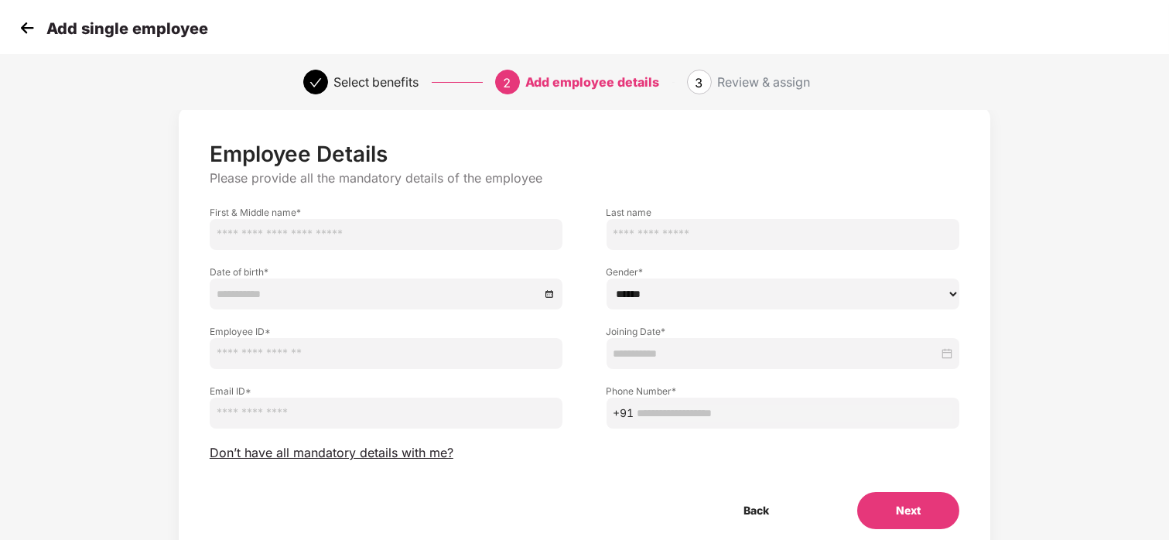
scroll to position [0, 0]
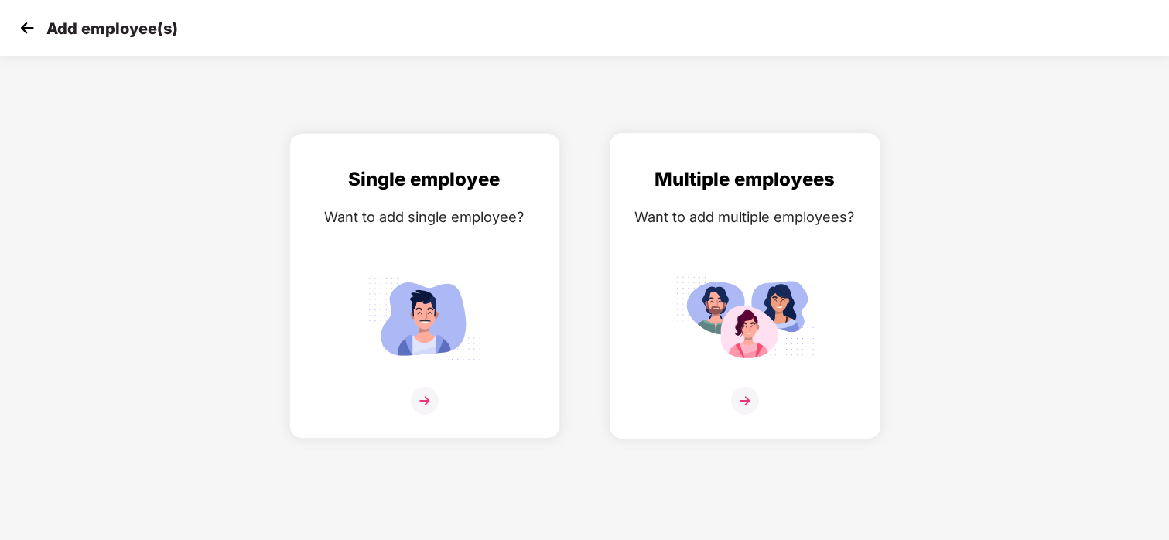
click at [700, 332] on img at bounding box center [744, 318] width 139 height 97
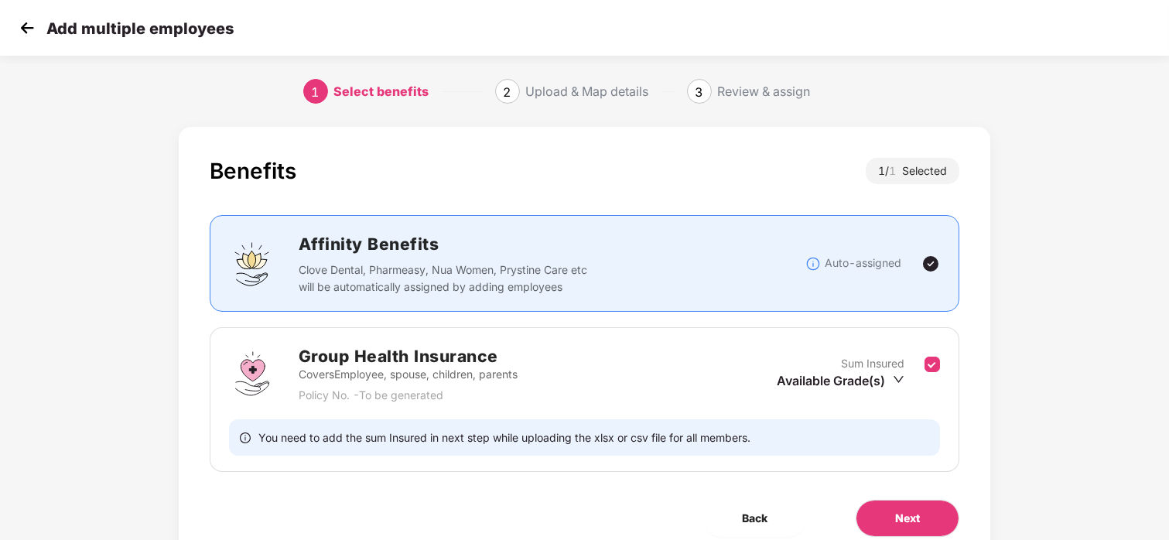
scroll to position [67, 0]
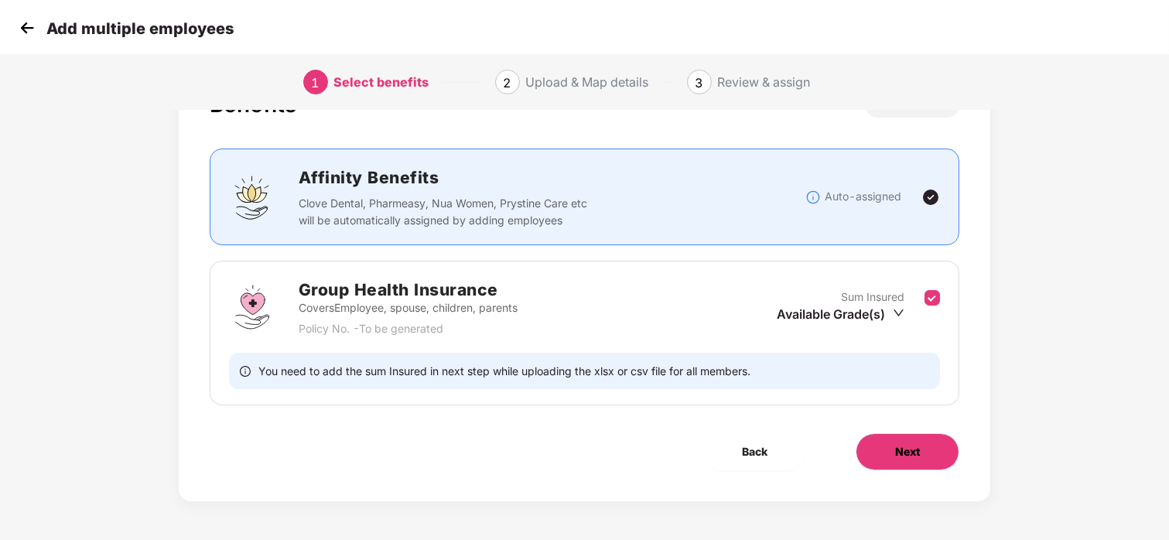
click at [905, 447] on span "Next" at bounding box center [907, 451] width 25 height 17
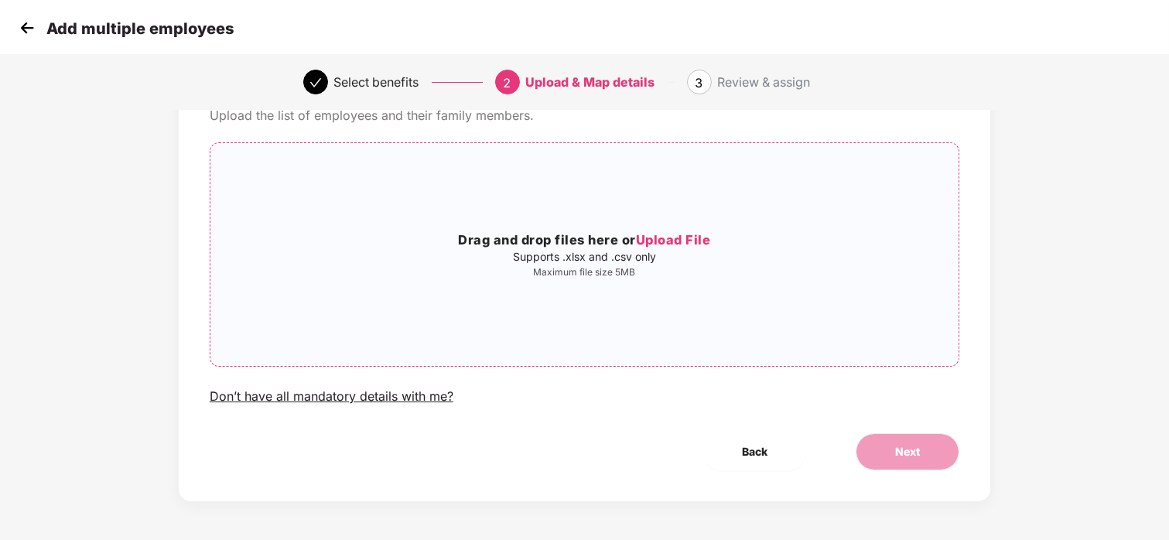
scroll to position [0, 0]
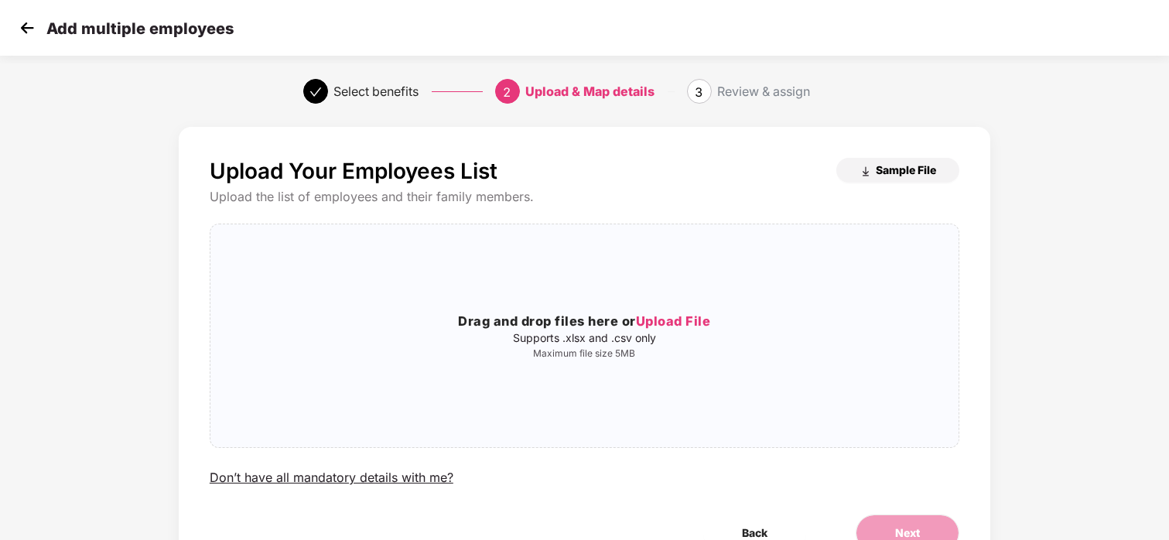
click at [904, 167] on span "Sample File" at bounding box center [905, 169] width 60 height 15
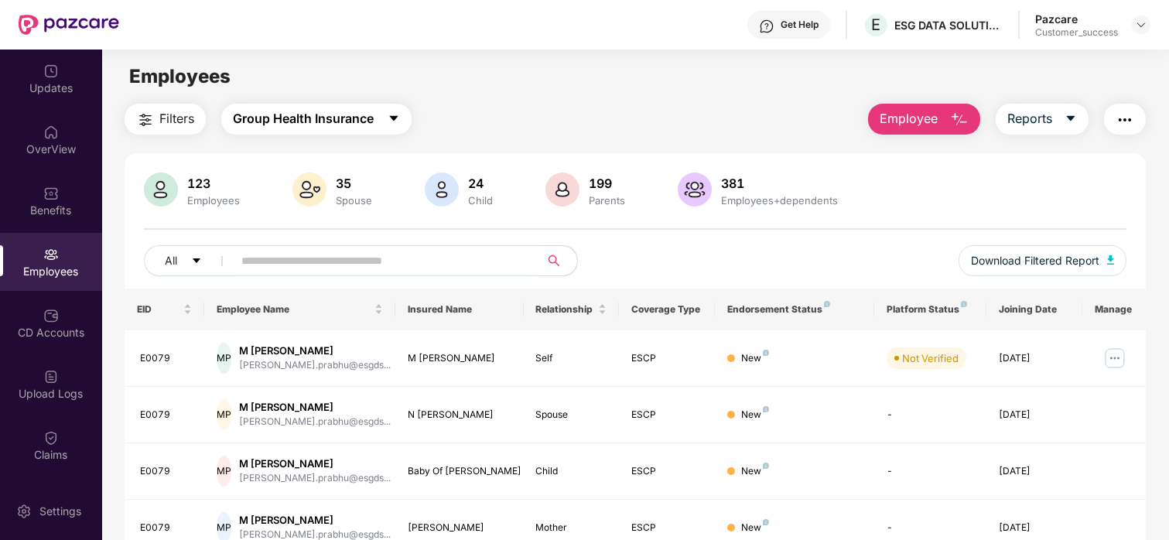
click at [376, 114] on button "Group Health Insurance" at bounding box center [316, 119] width 190 height 31
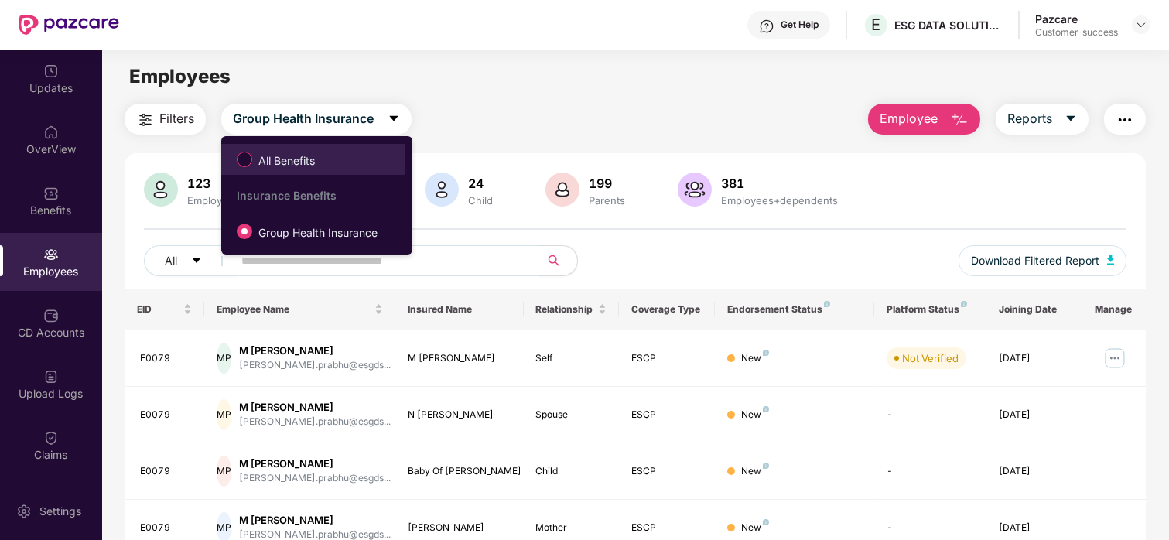
click at [300, 151] on label "All Benefits" at bounding box center [279, 159] width 100 height 26
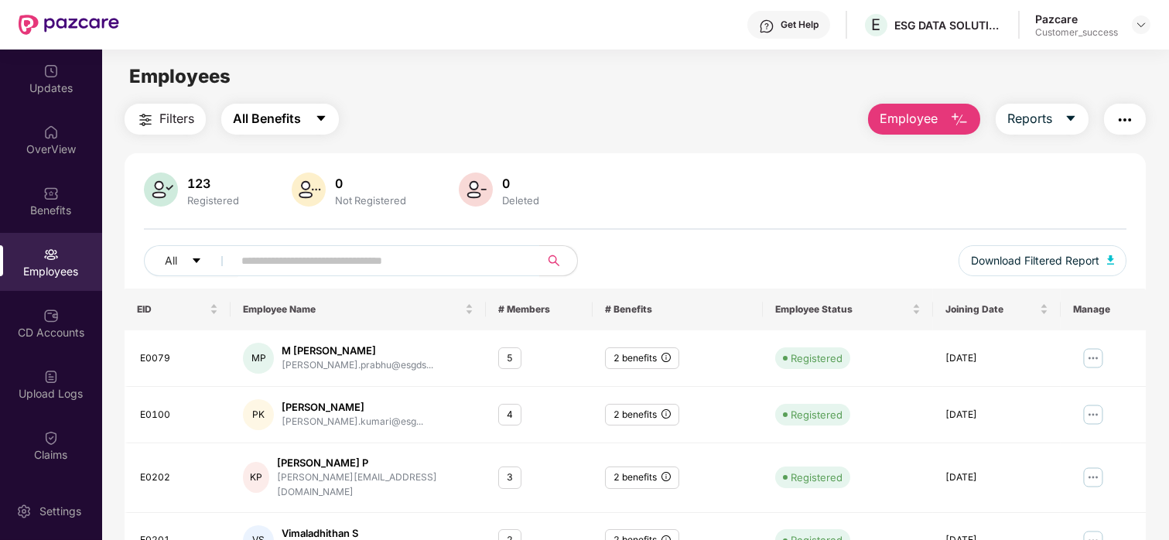
click at [254, 109] on span "All Benefits" at bounding box center [267, 118] width 68 height 19
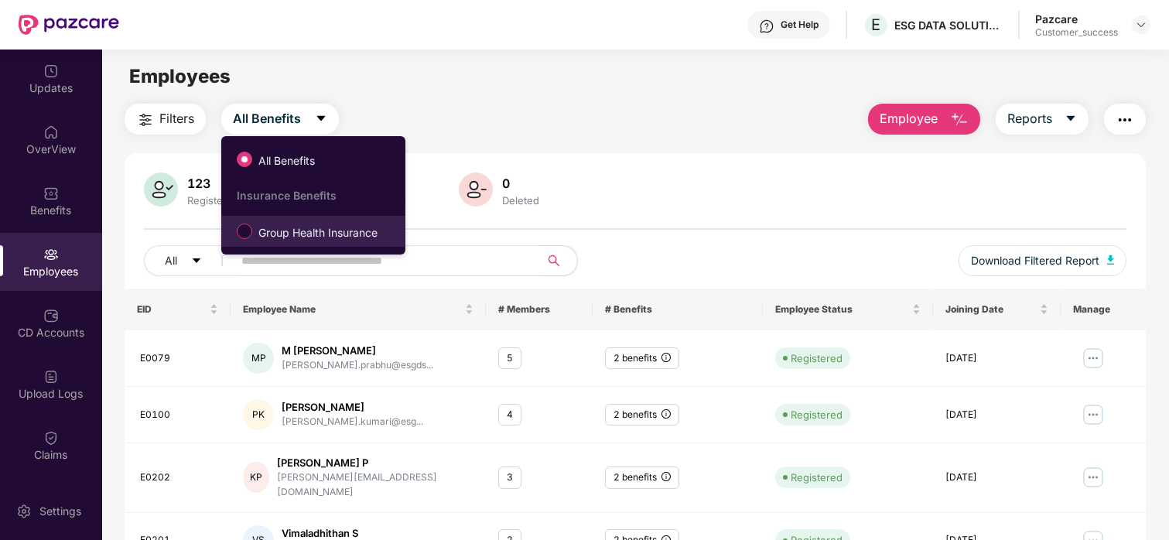
click at [287, 229] on span "Group Health Insurance" at bounding box center [317, 232] width 131 height 17
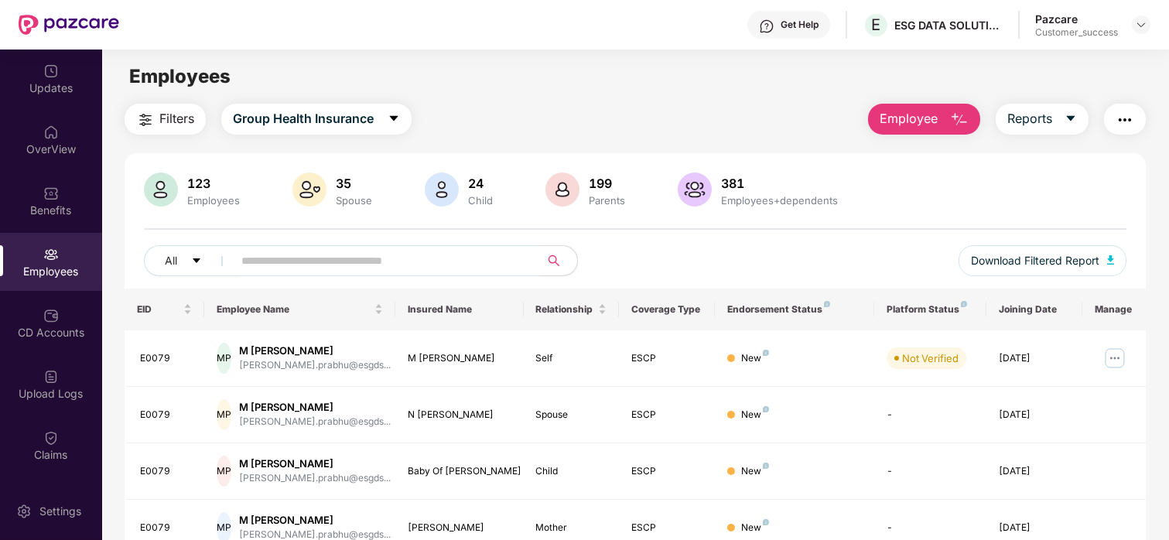
click at [947, 111] on button "Employee" at bounding box center [924, 119] width 112 height 31
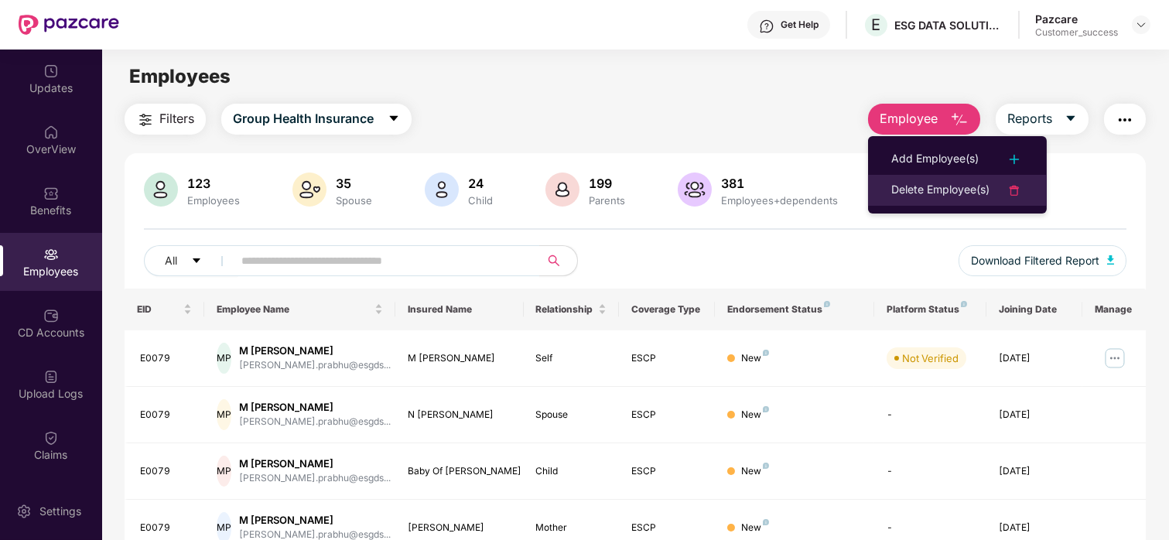
click at [905, 186] on div "Delete Employee(s)" at bounding box center [940, 190] width 98 height 19
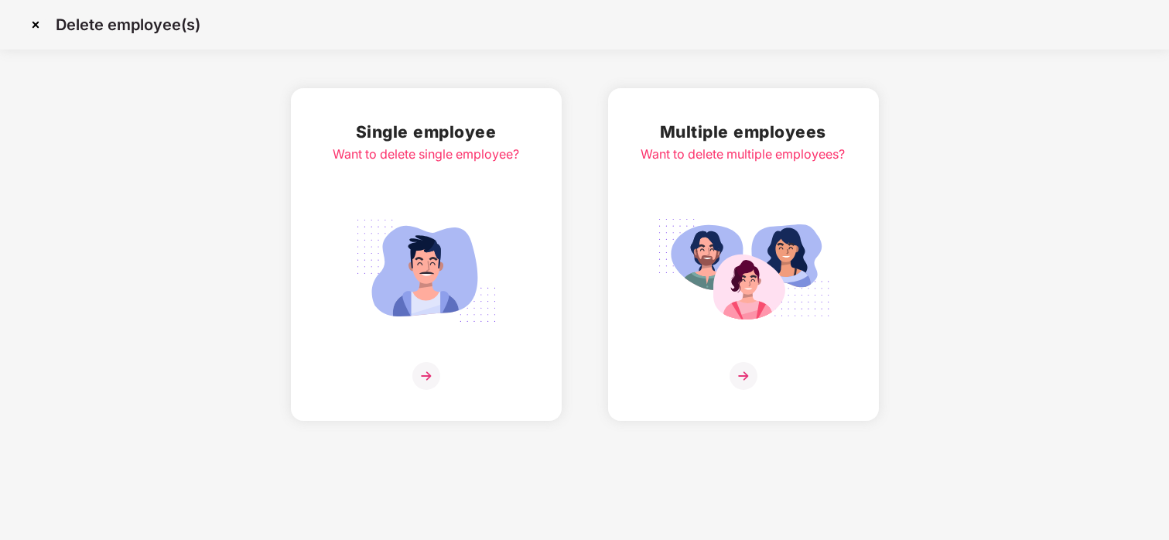
click at [718, 220] on img at bounding box center [743, 270] width 173 height 121
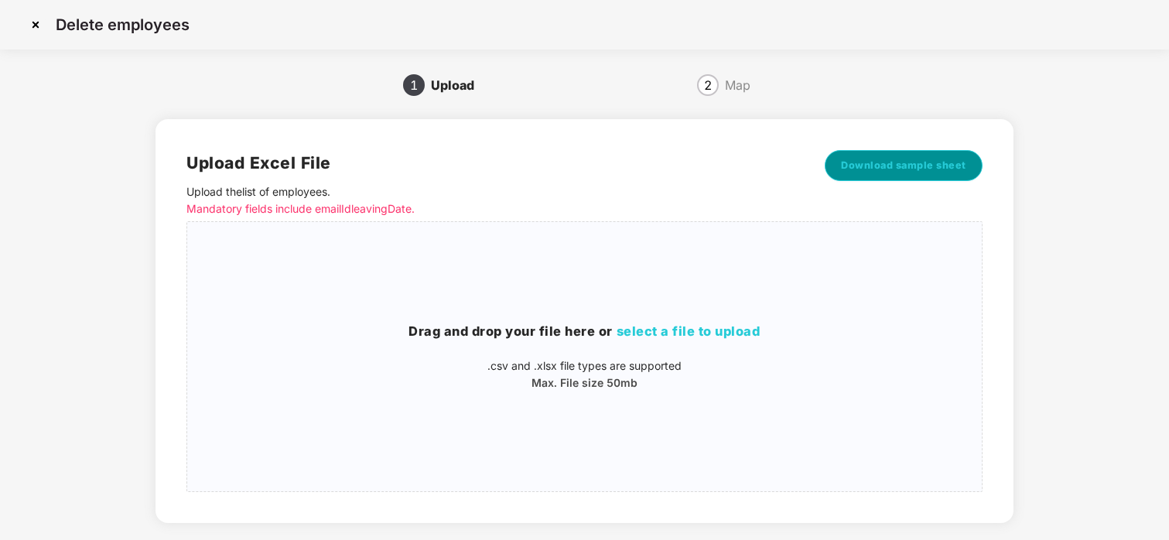
click at [870, 156] on button "Download sample sheet" at bounding box center [903, 165] width 158 height 31
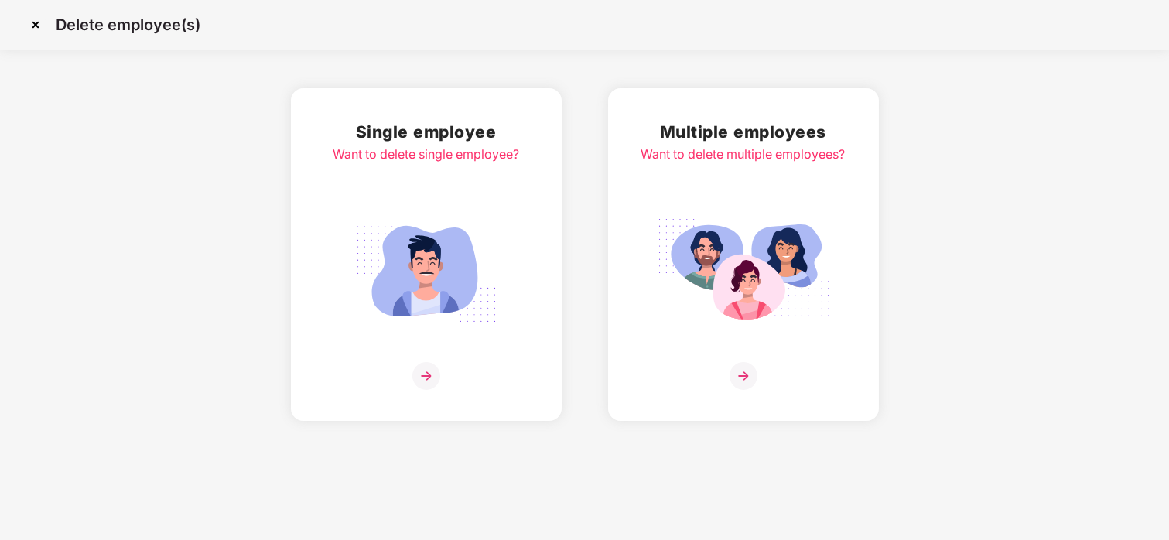
click at [32, 36] on img at bounding box center [35, 24] width 25 height 25
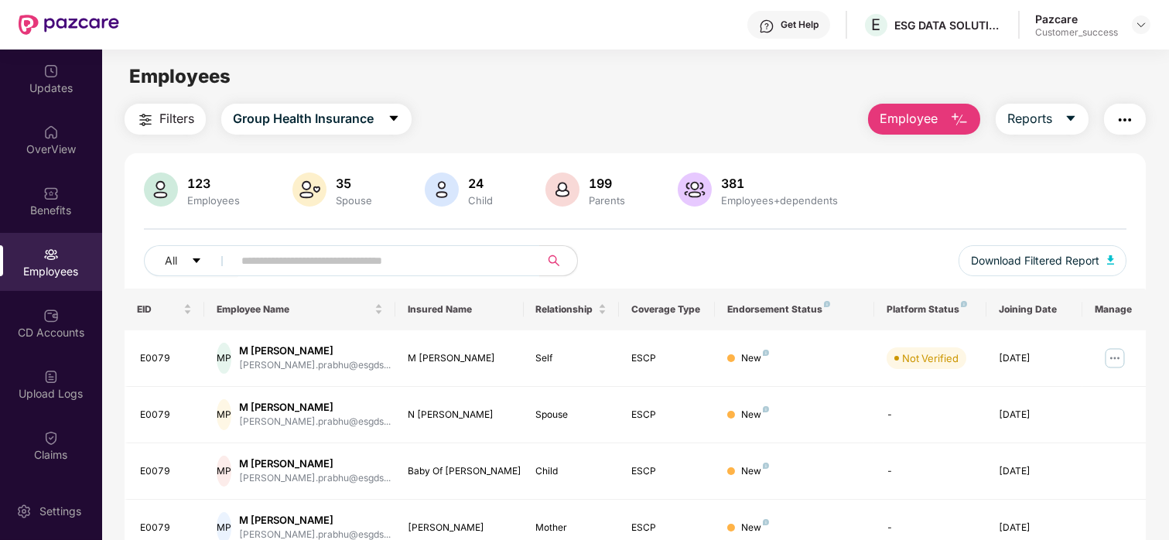
click at [186, 121] on span "Filters" at bounding box center [176, 118] width 35 height 19
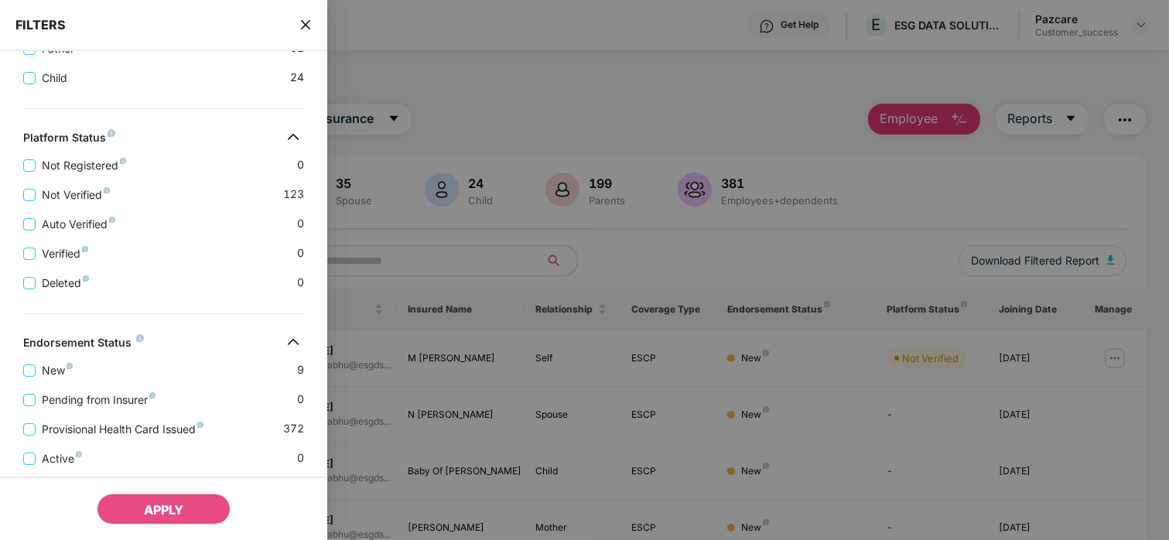
scroll to position [504, 0]
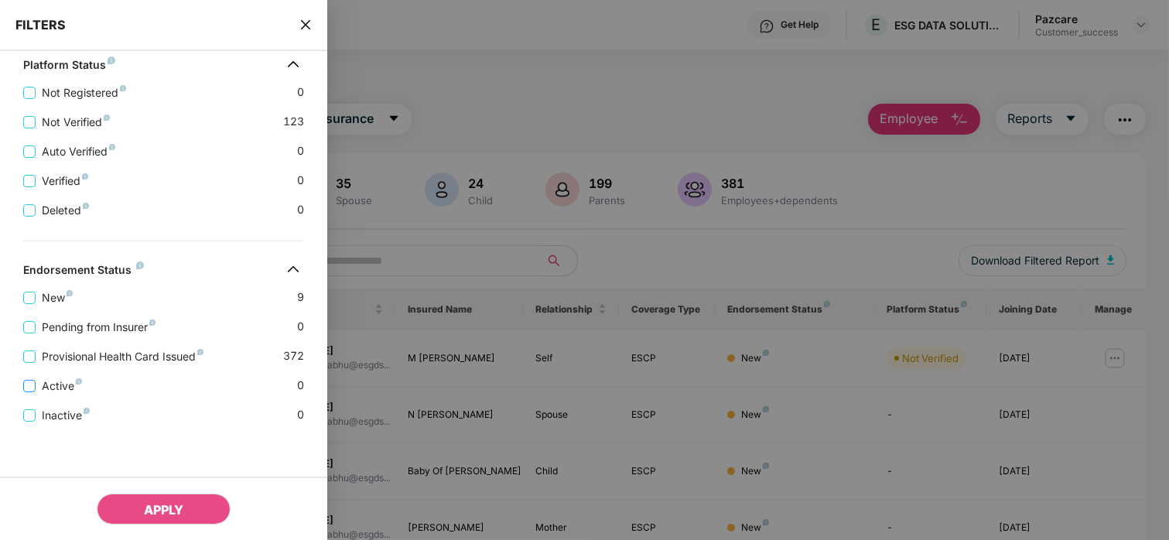
click at [43, 387] on span "Active" at bounding box center [62, 385] width 53 height 17
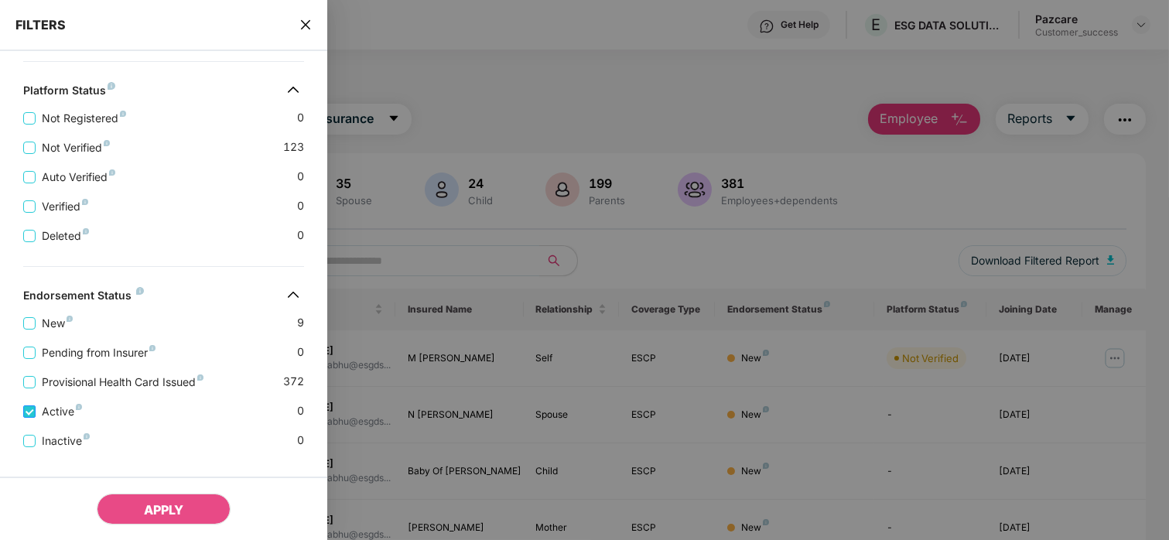
click at [45, 415] on span "Active" at bounding box center [62, 411] width 53 height 17
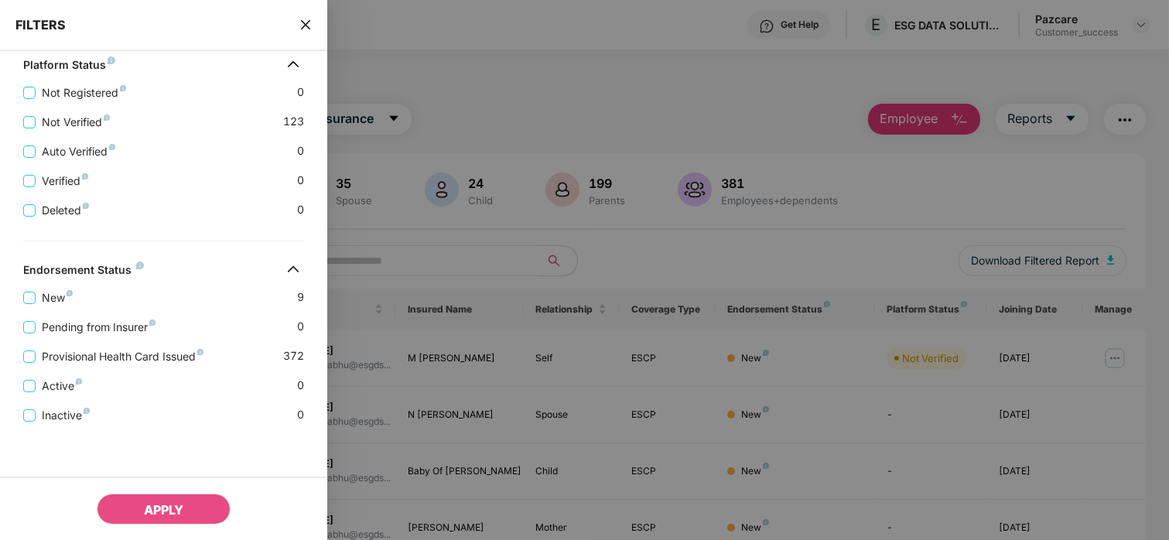
click at [302, 28] on icon "close" at bounding box center [305, 24] width 9 height 9
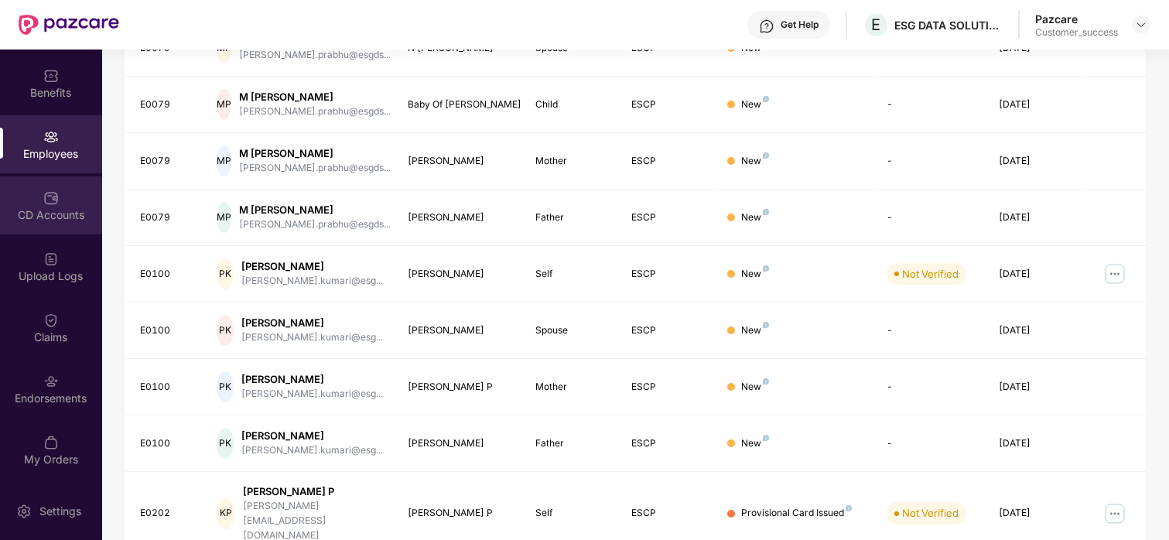
scroll to position [411, 0]
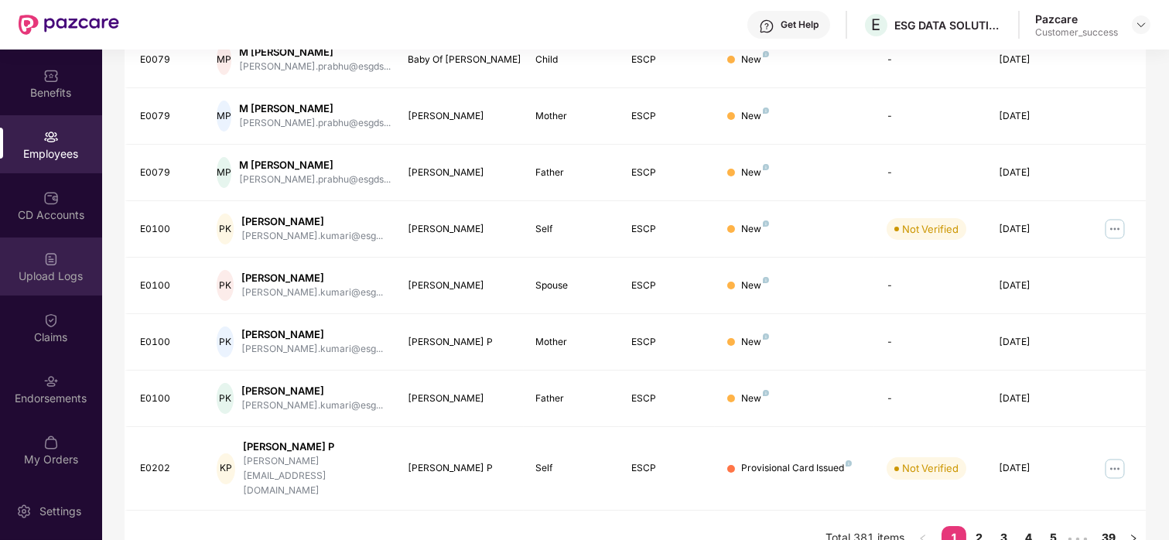
click at [50, 268] on div "Upload Logs" at bounding box center [51, 275] width 102 height 15
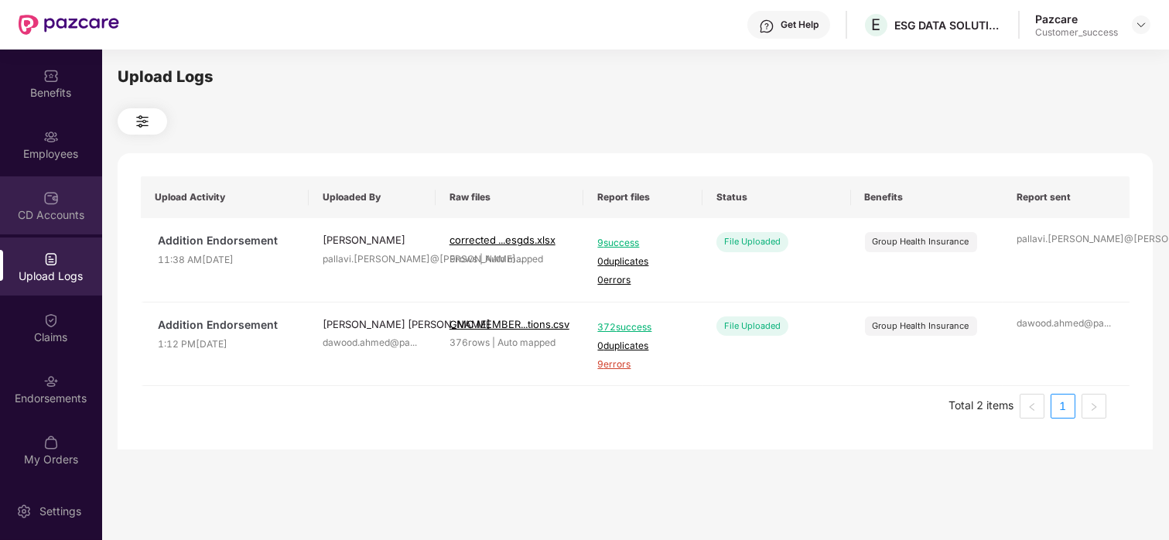
click at [56, 204] on div "CD Accounts" at bounding box center [51, 205] width 102 height 58
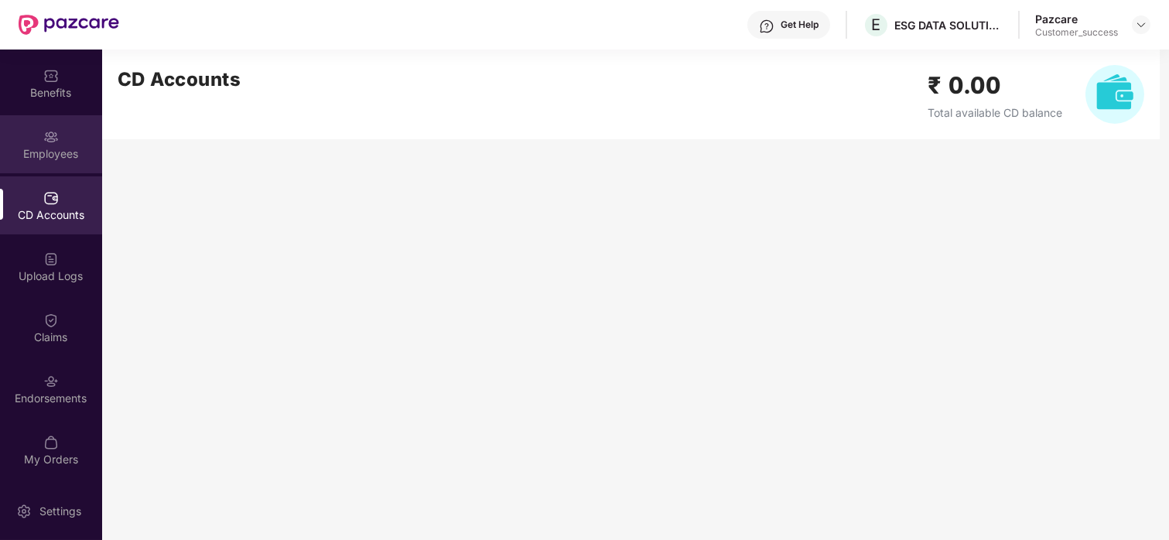
click at [46, 144] on div "Employees" at bounding box center [51, 144] width 102 height 58
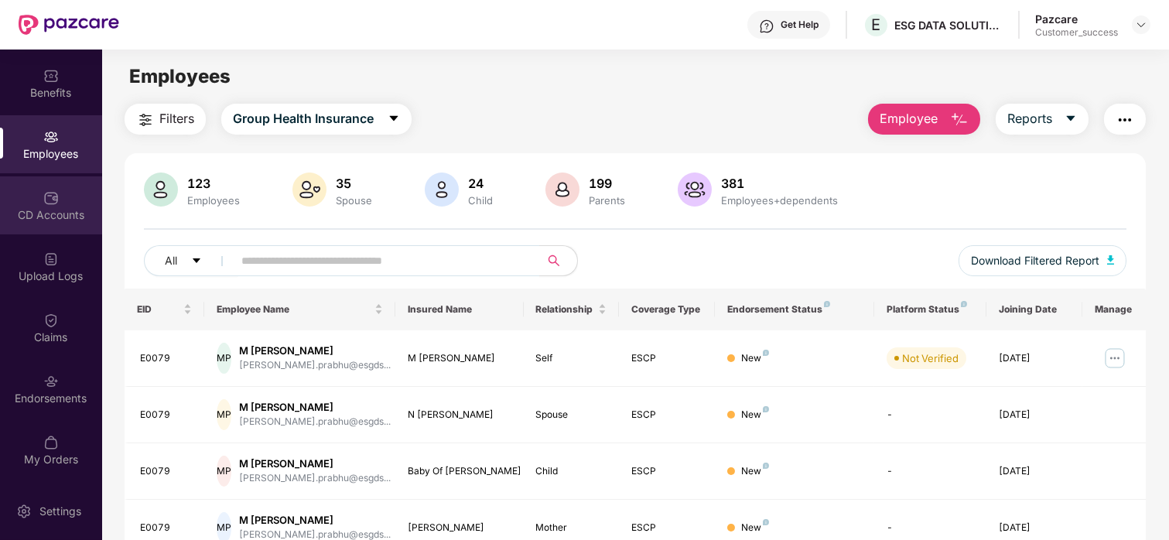
click at [63, 186] on div "CD Accounts" at bounding box center [51, 205] width 102 height 58
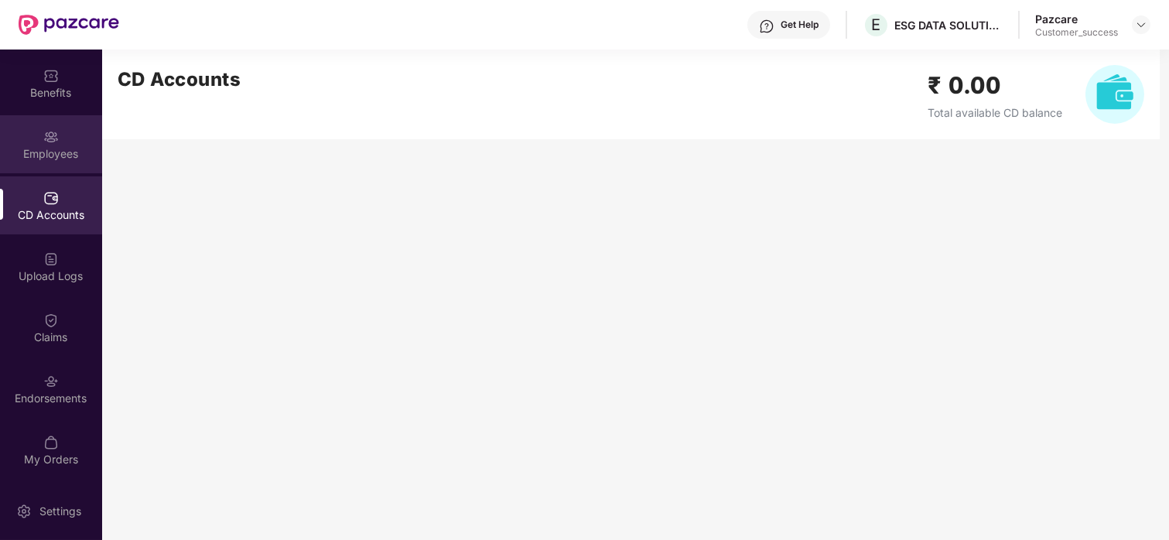
click at [68, 121] on div "Employees" at bounding box center [51, 144] width 102 height 58
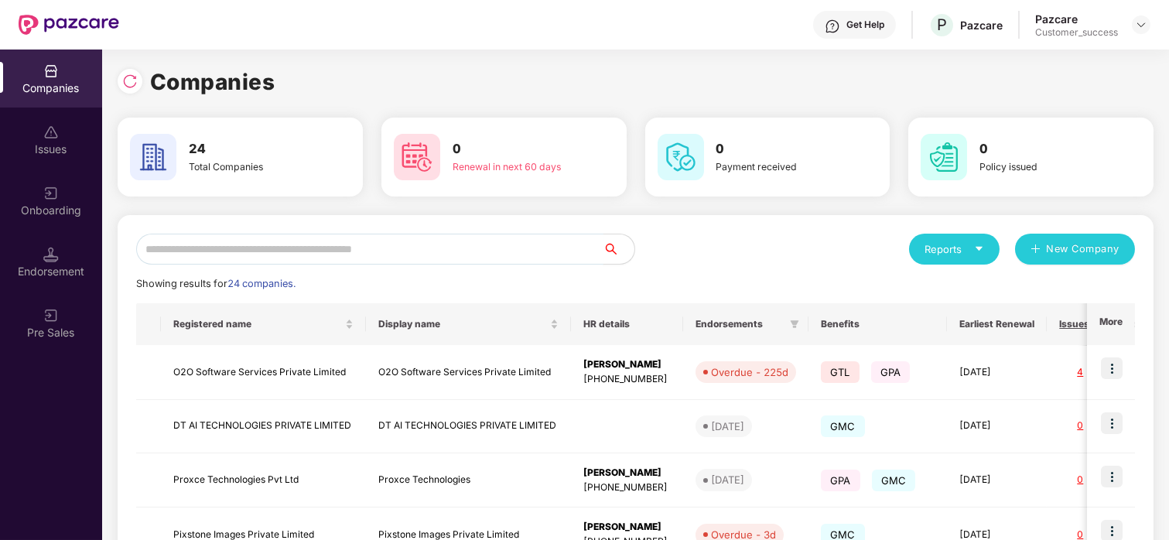
click at [254, 255] on input "text" at bounding box center [369, 249] width 467 height 31
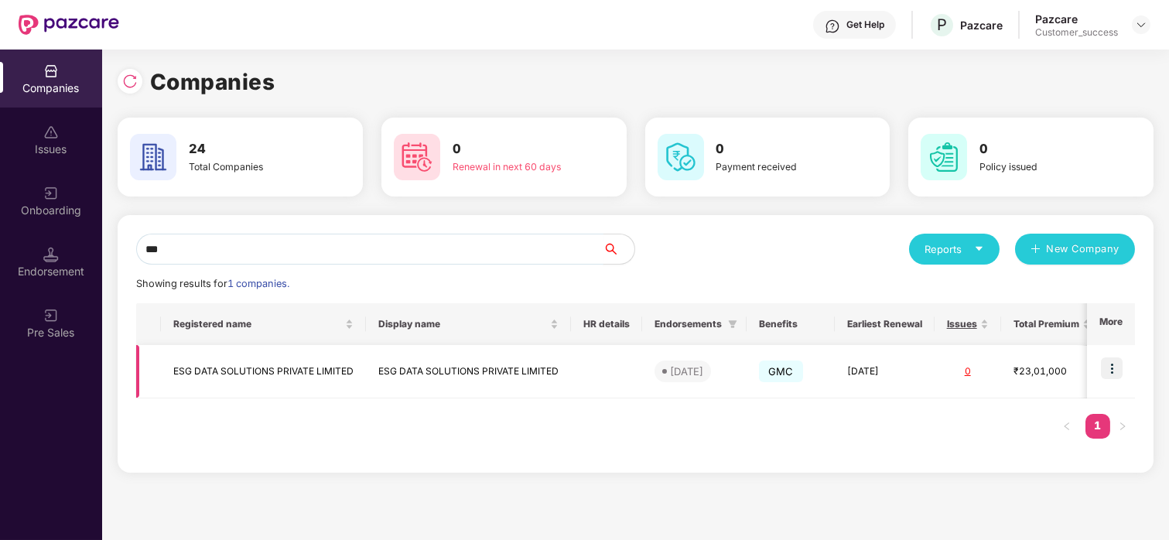
type input "***"
click at [208, 382] on td "ESG DATA SOLUTIONS PRIVATE LIMITED" at bounding box center [263, 371] width 205 height 53
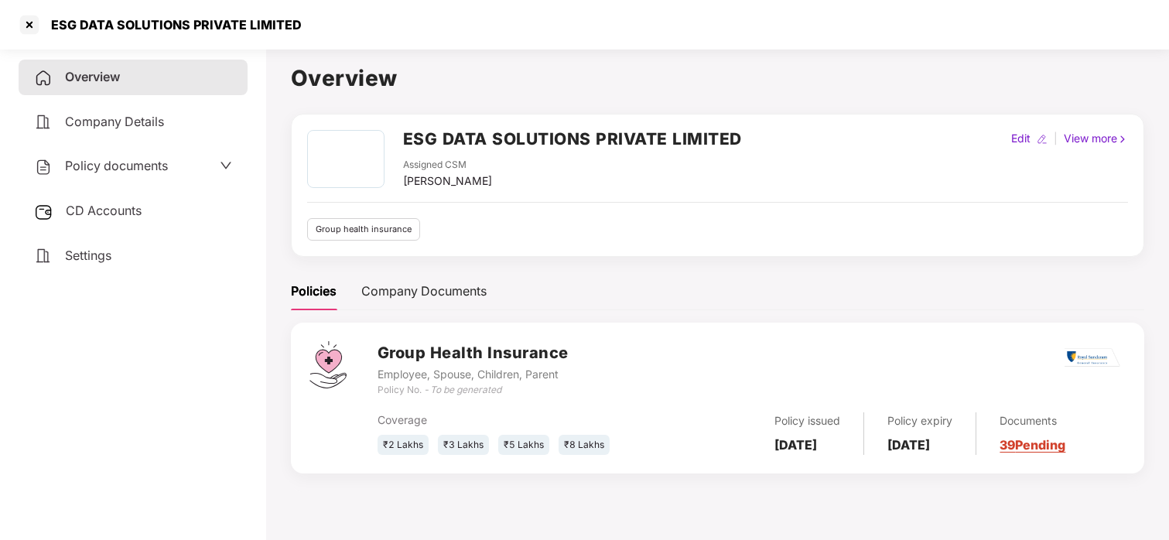
click at [83, 154] on div "Policy documents" at bounding box center [133, 166] width 229 height 36
click at [100, 166] on span "Policy documents" at bounding box center [116, 165] width 103 height 15
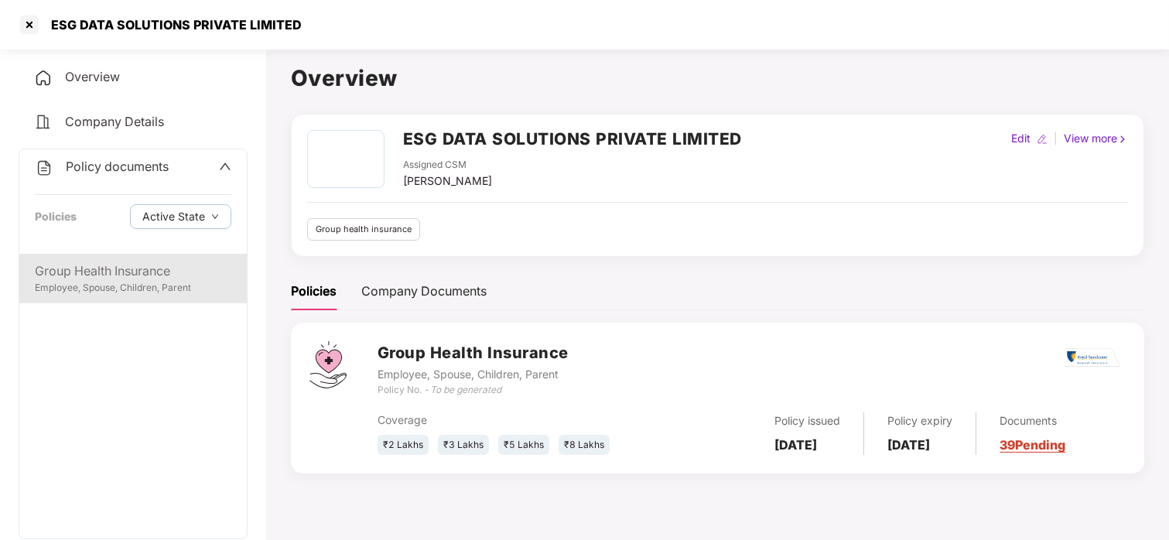
click at [131, 295] on div "Group Health Insurance Employee, Spouse, Children, Parent" at bounding box center [132, 278] width 227 height 49
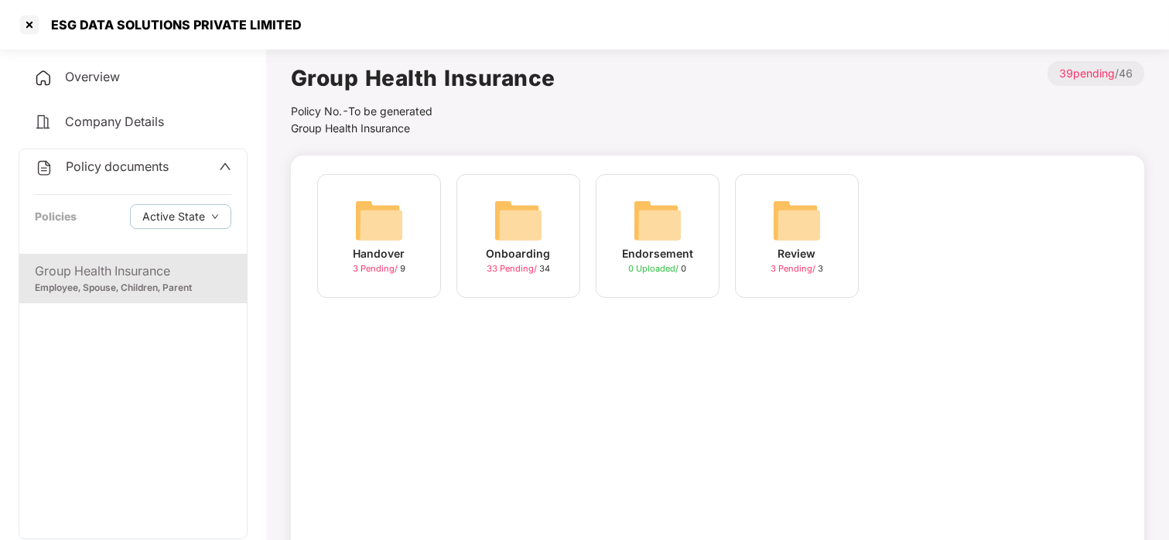
click at [537, 259] on div "Onboarding" at bounding box center [518, 253] width 64 height 17
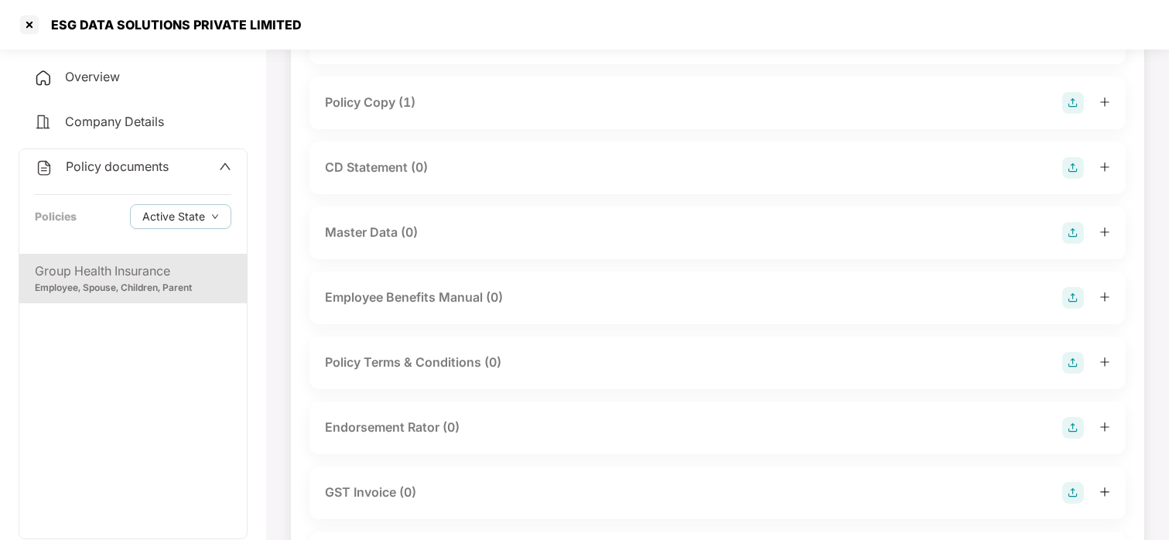
scroll to position [53, 0]
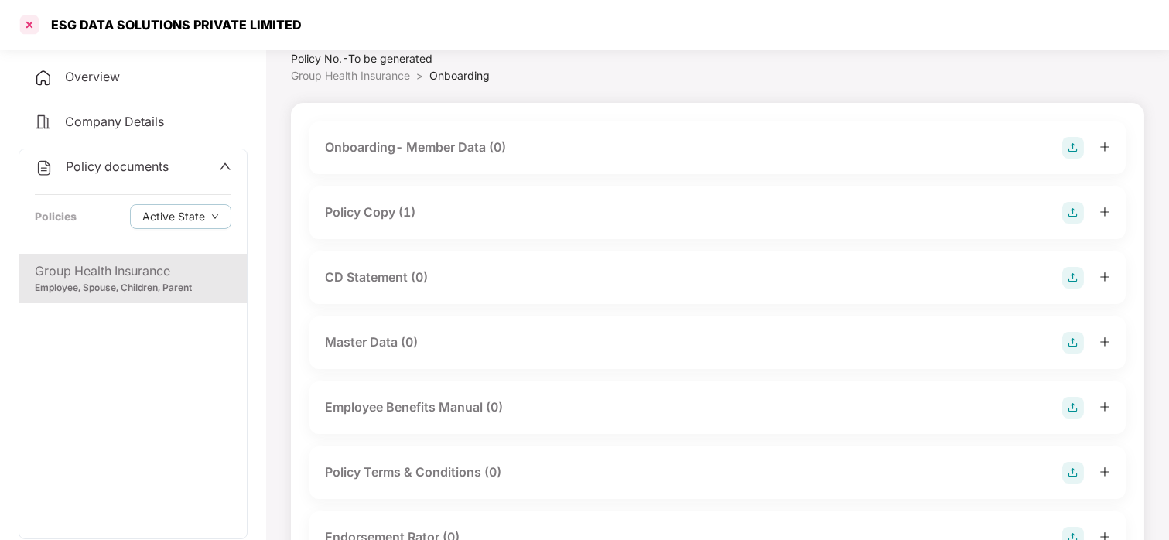
click at [32, 22] on div at bounding box center [29, 24] width 25 height 25
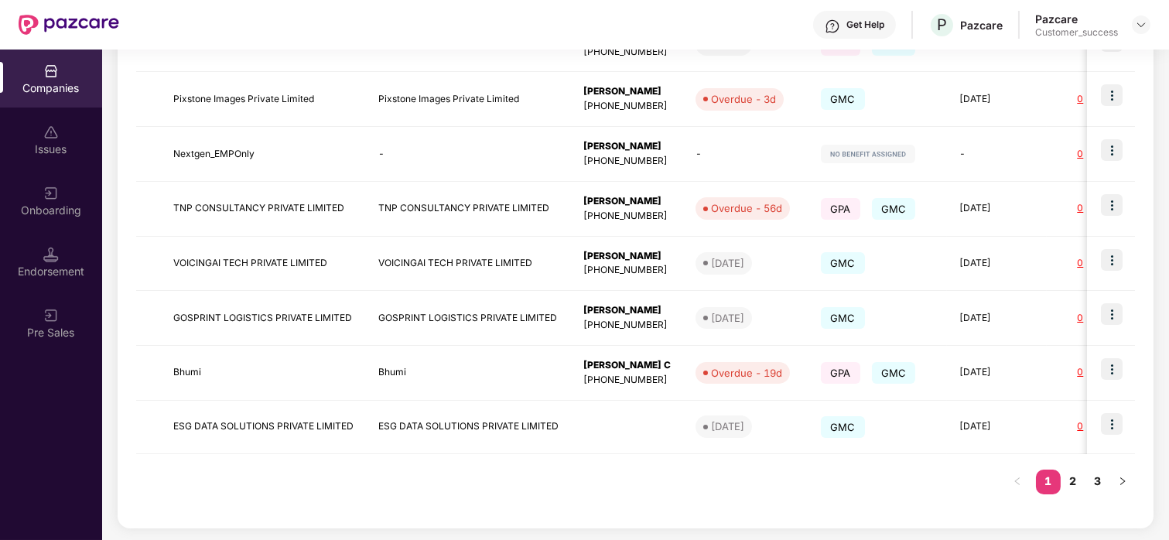
scroll to position [0, 0]
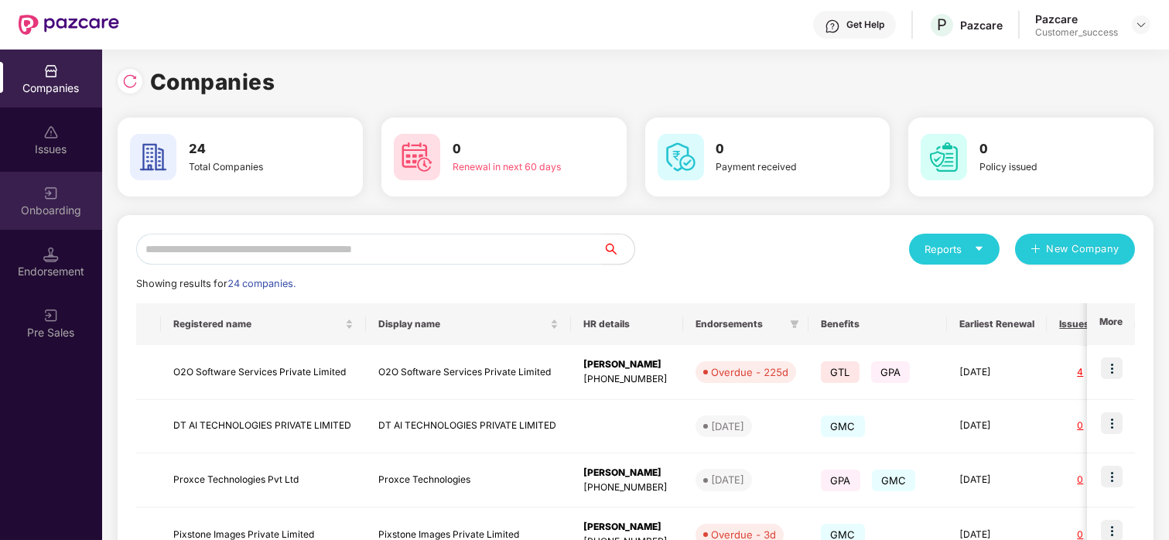
click at [67, 206] on div "Onboarding" at bounding box center [51, 210] width 102 height 15
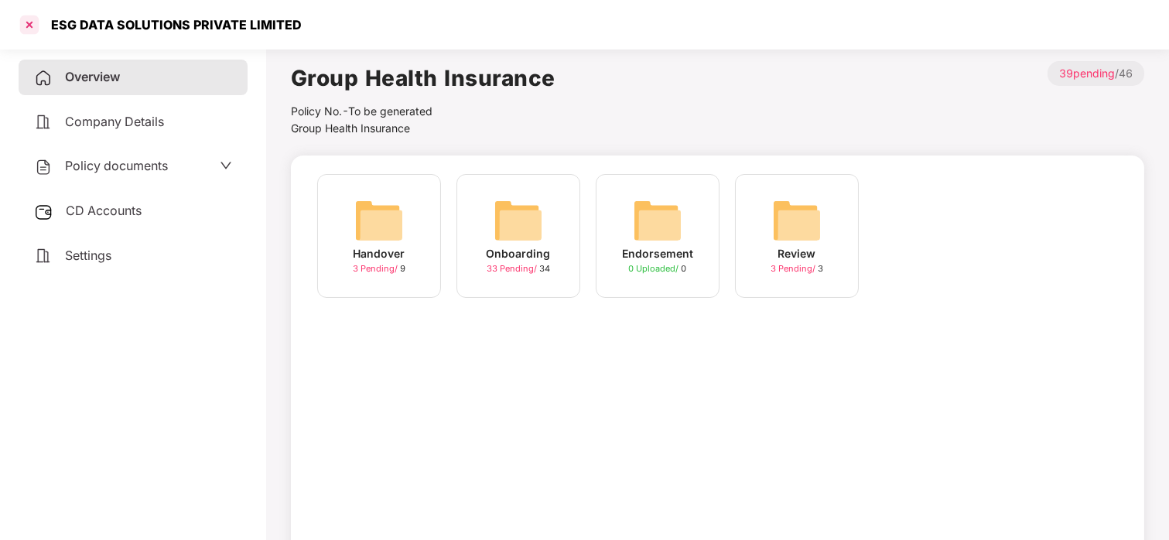
click at [23, 21] on div at bounding box center [29, 24] width 25 height 25
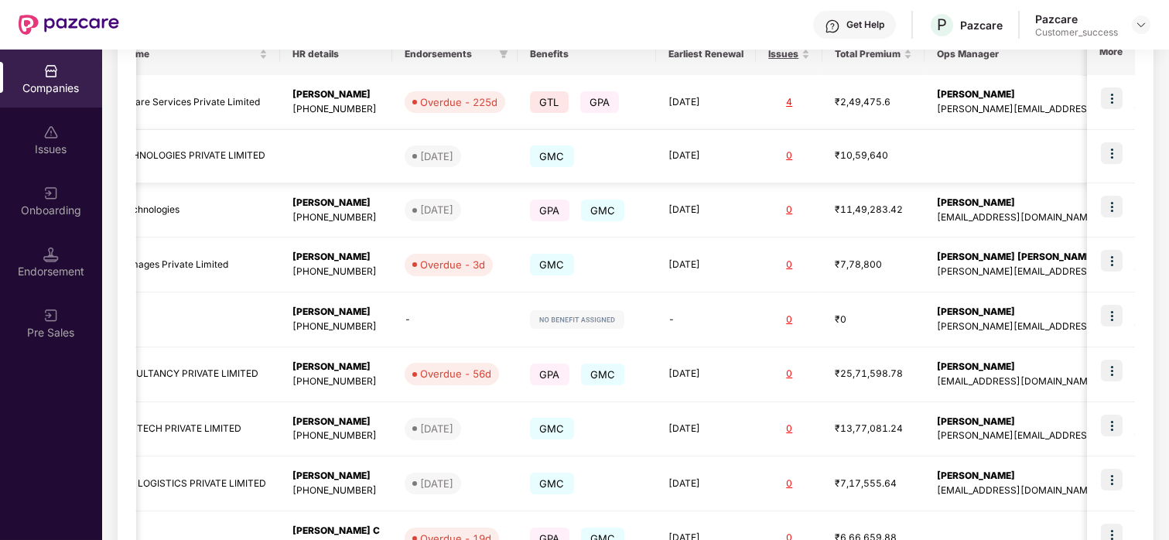
scroll to position [0, 288]
click at [913, 159] on div "₹10,59,640" at bounding box center [875, 155] width 77 height 15
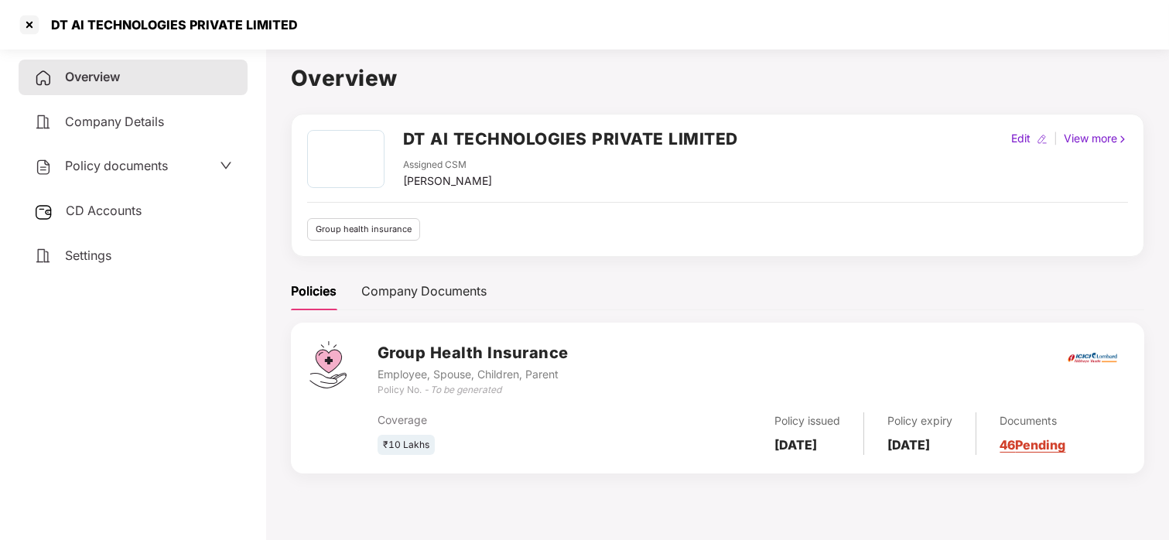
click at [162, 161] on span "Policy documents" at bounding box center [116, 165] width 103 height 15
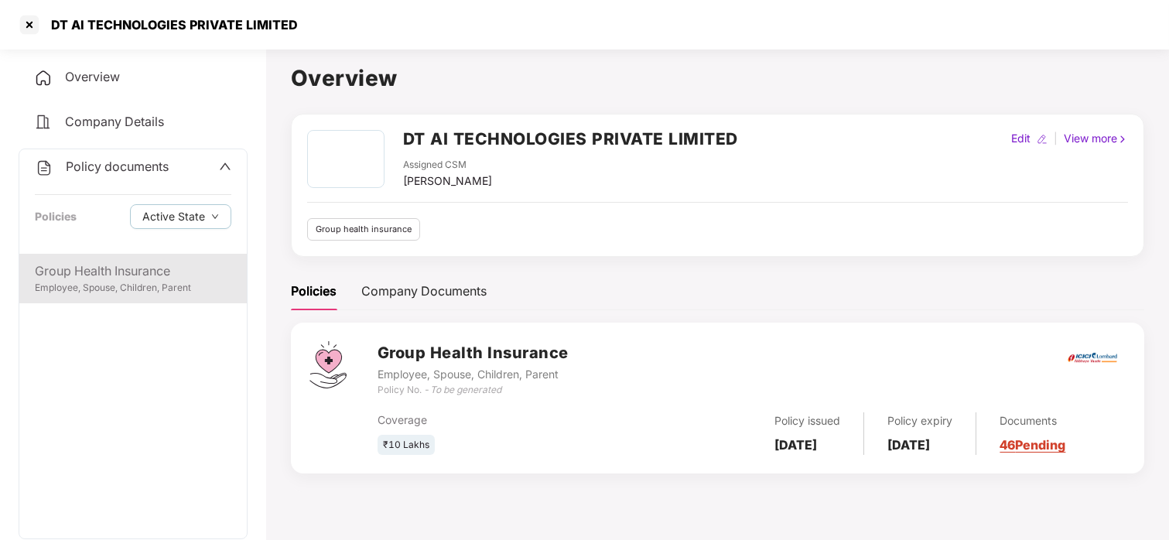
click at [85, 285] on div "Employee, Spouse, Children, Parent" at bounding box center [133, 288] width 196 height 15
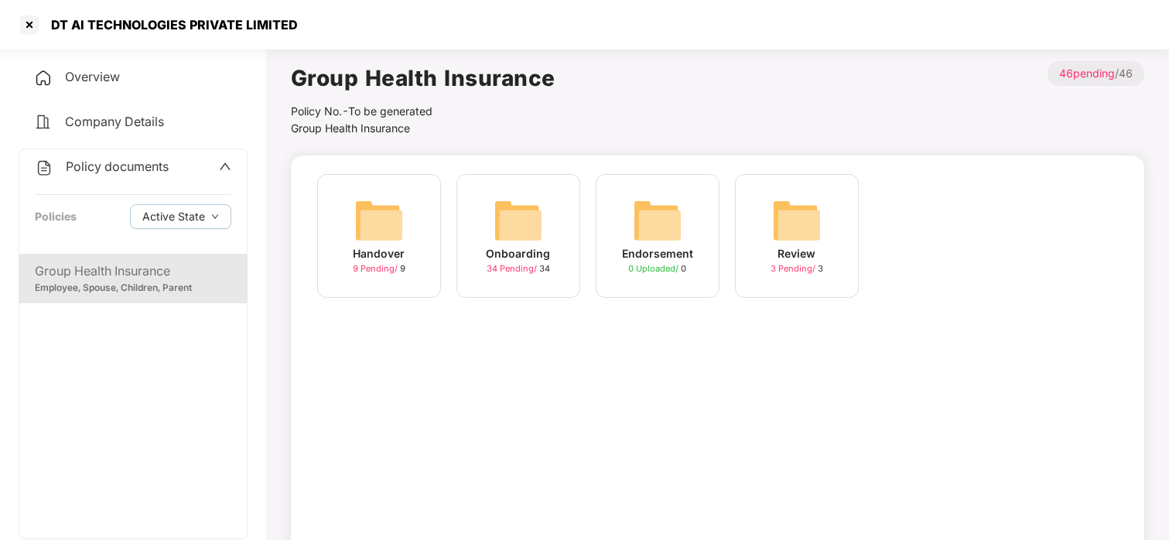
click at [508, 242] on img at bounding box center [517, 220] width 49 height 49
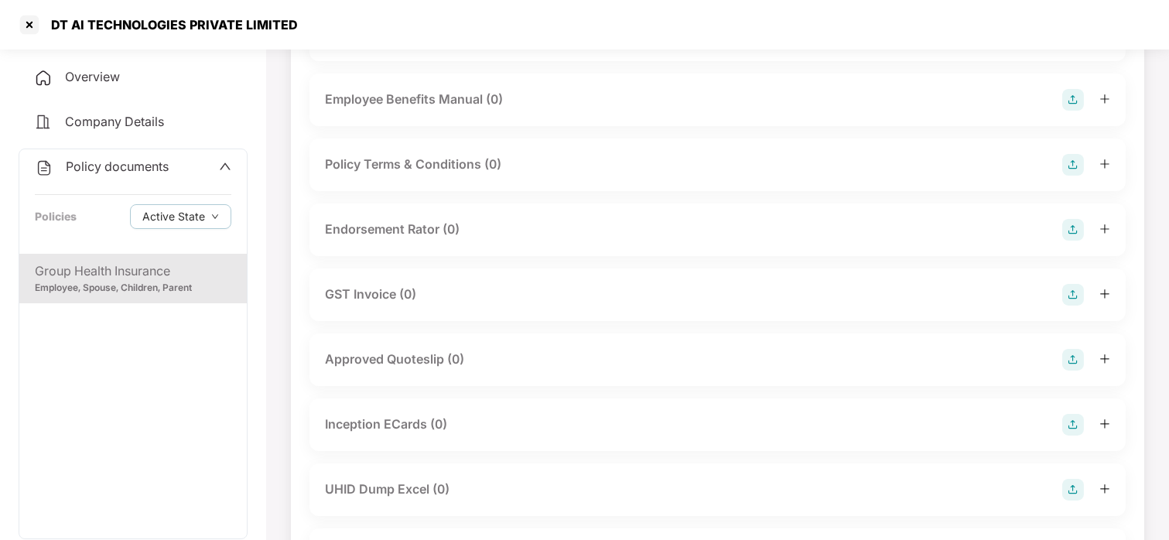
scroll to position [204, 0]
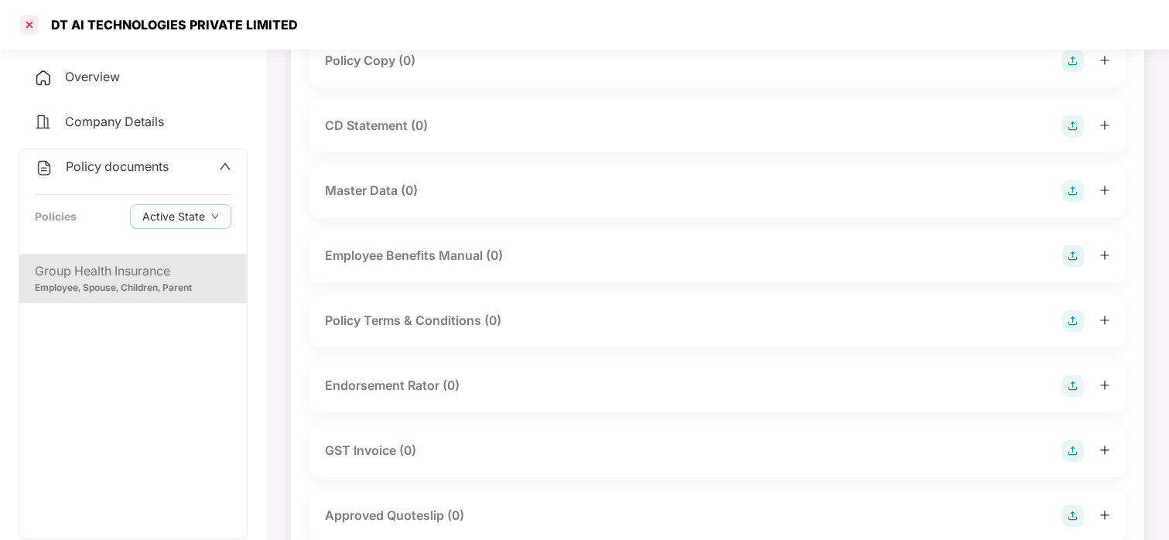
click at [31, 27] on div at bounding box center [29, 24] width 25 height 25
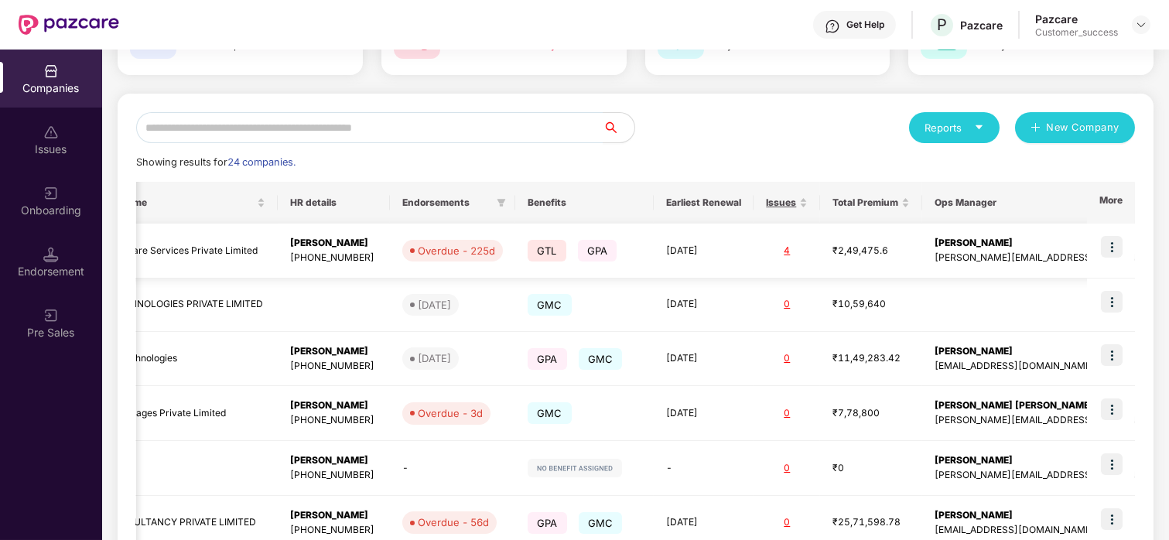
scroll to position [149, 0]
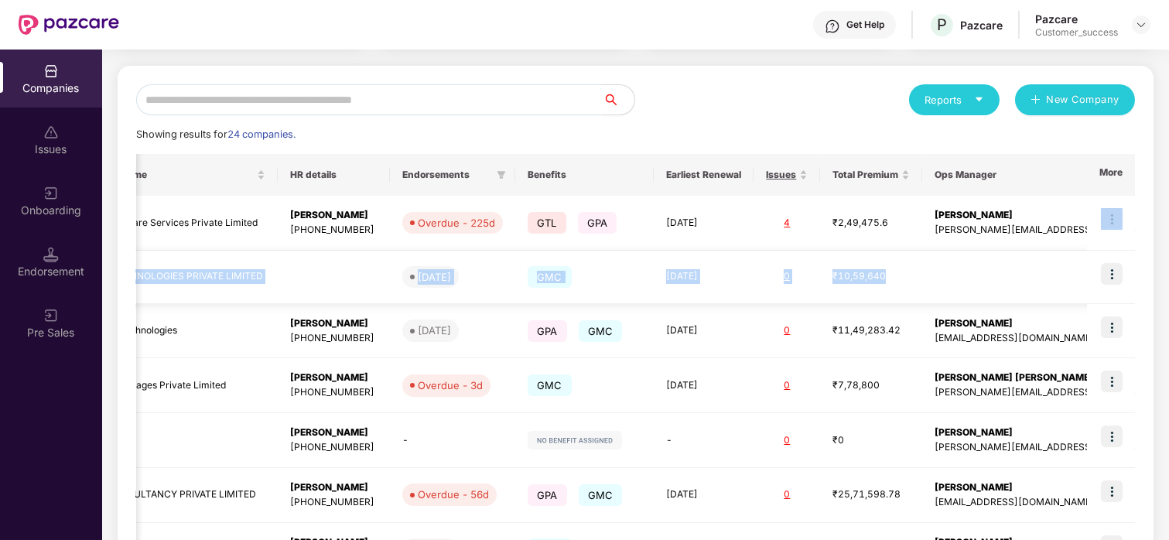
drag, startPoint x: 1110, startPoint y: 246, endPoint x: 1109, endPoint y: 269, distance: 23.2
click at [1109, 269] on tbody "O2O Software Services Private Limited O2O Software Services Private Limited Eli…" at bounding box center [575, 468] width 1465 height 544
click at [1109, 269] on img at bounding box center [1112, 274] width 22 height 22
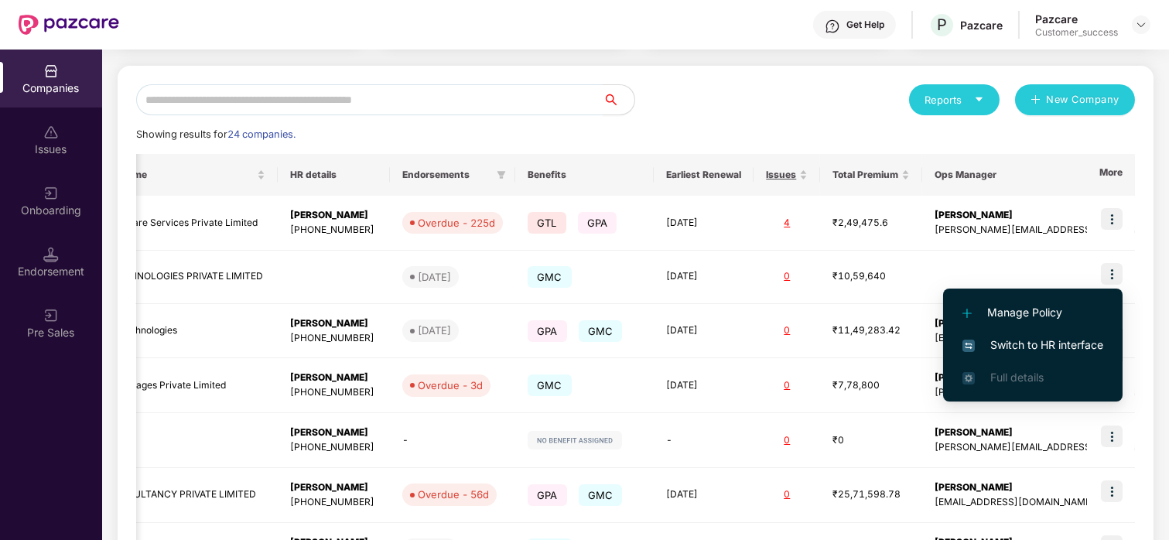
click at [1019, 350] on span "Switch to HR interface" at bounding box center [1032, 344] width 141 height 17
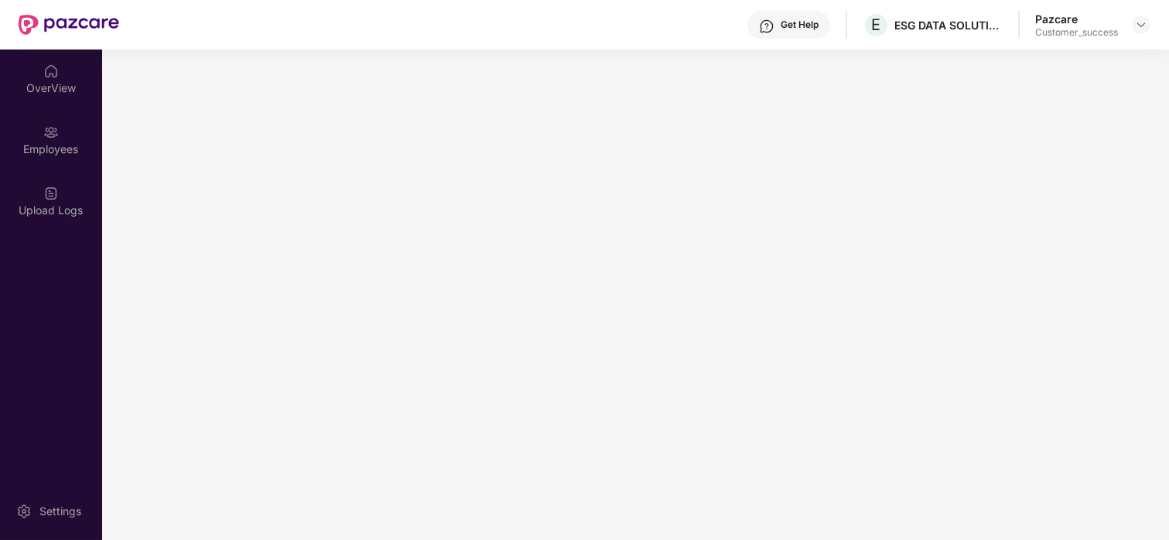
scroll to position [0, 0]
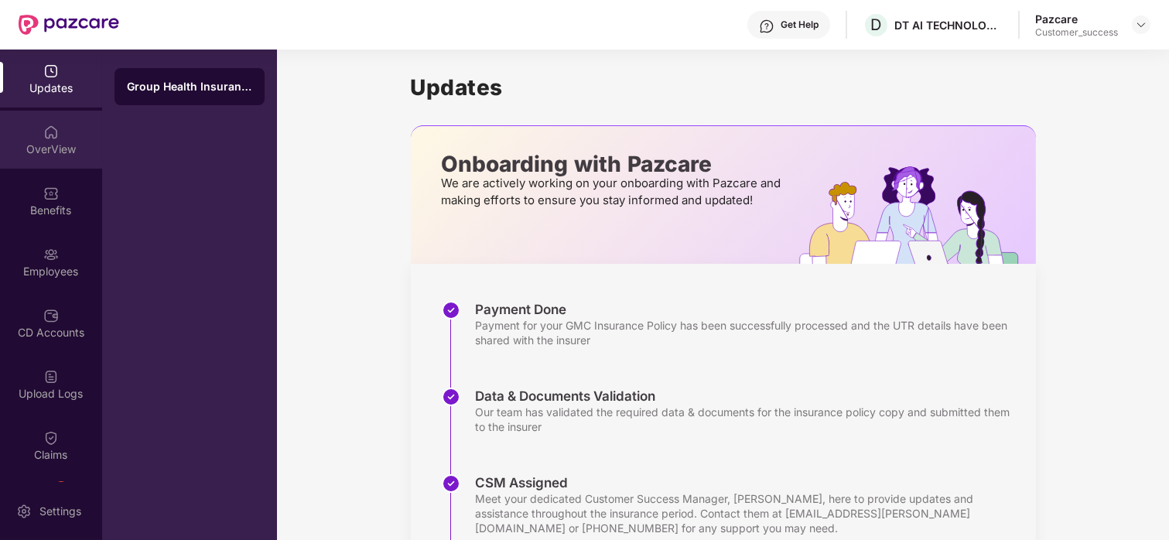
click at [0, 152] on div "OverView" at bounding box center [51, 149] width 102 height 15
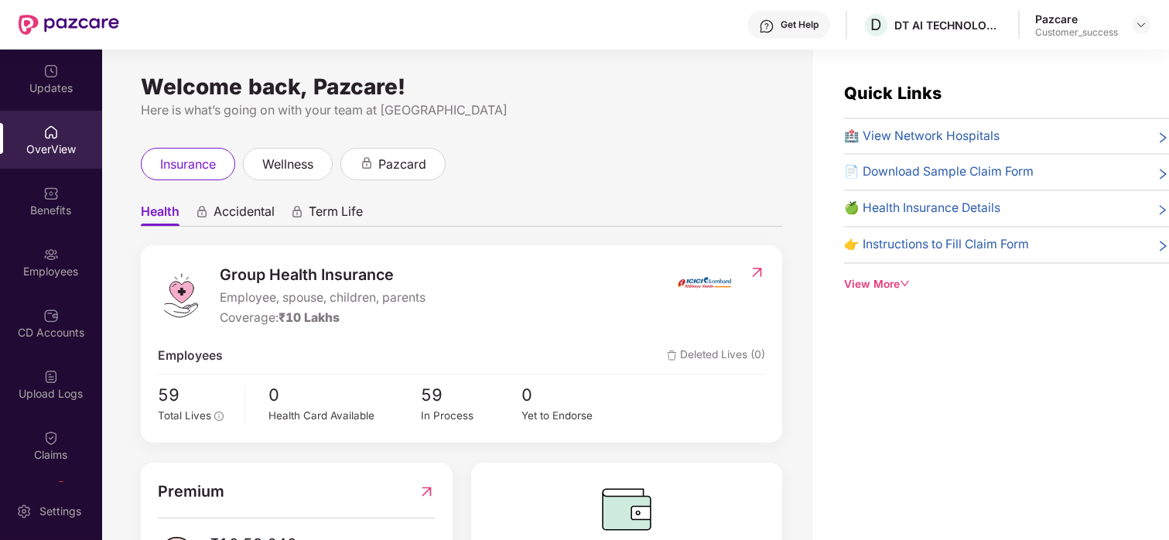
click at [78, 193] on div "Benefits" at bounding box center [51, 201] width 102 height 58
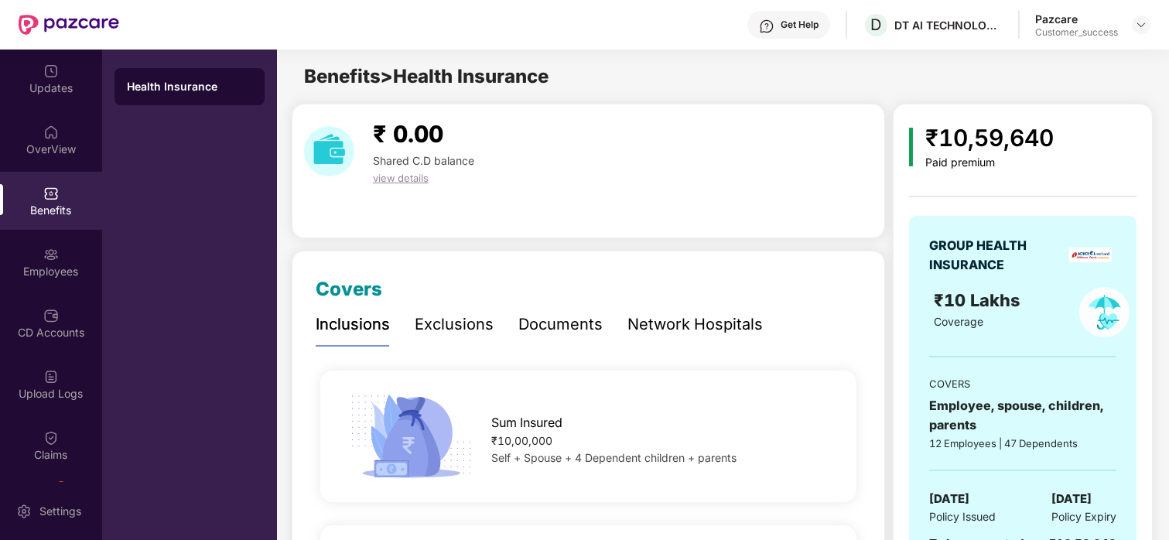
click at [437, 323] on div "Exclusions" at bounding box center [454, 324] width 79 height 24
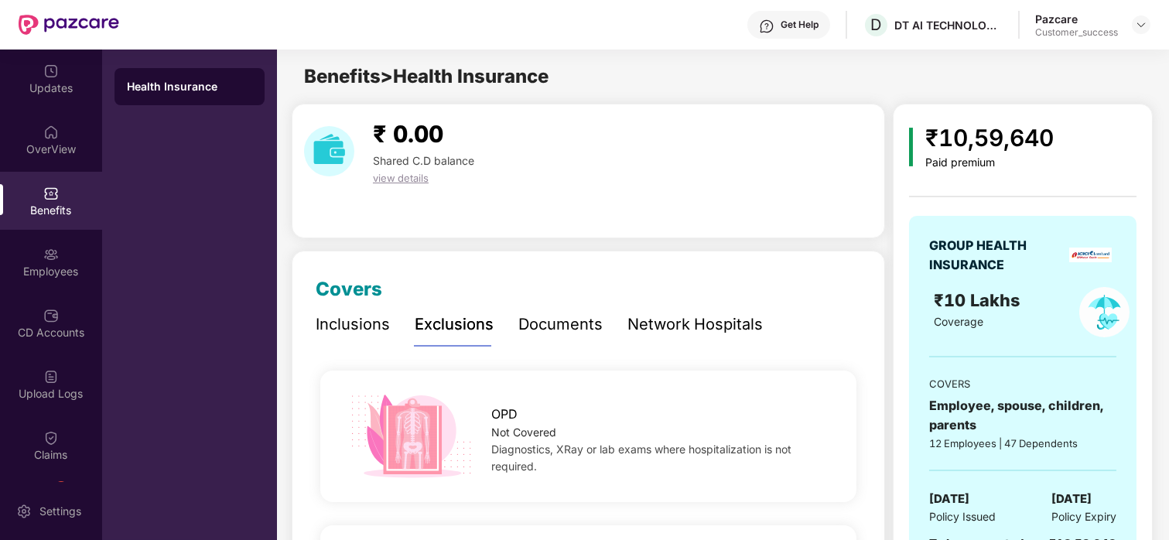
scroll to position [0, 1]
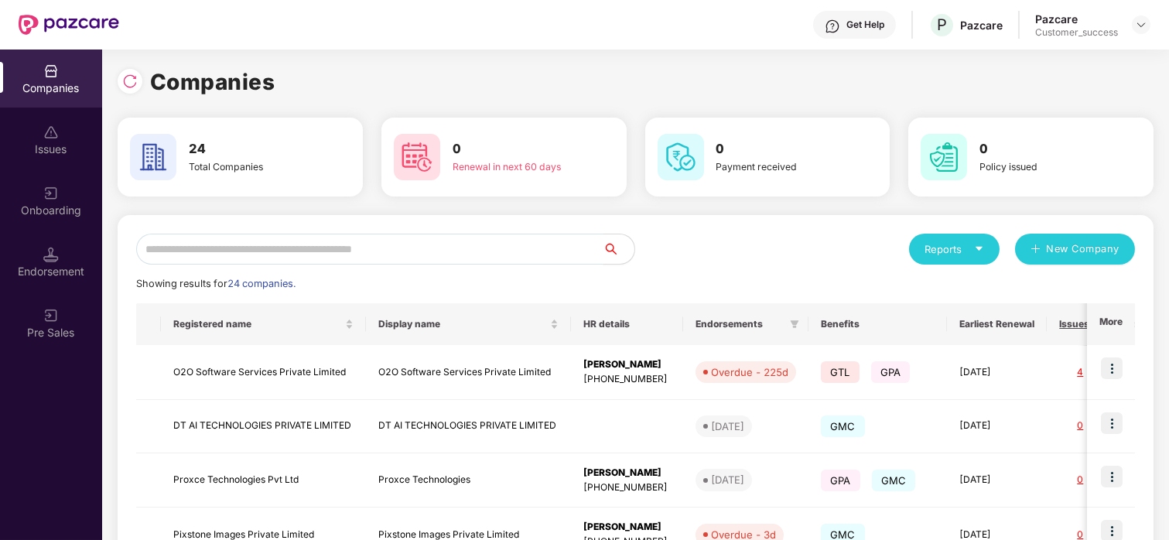
click at [183, 254] on input "text" at bounding box center [369, 249] width 467 height 31
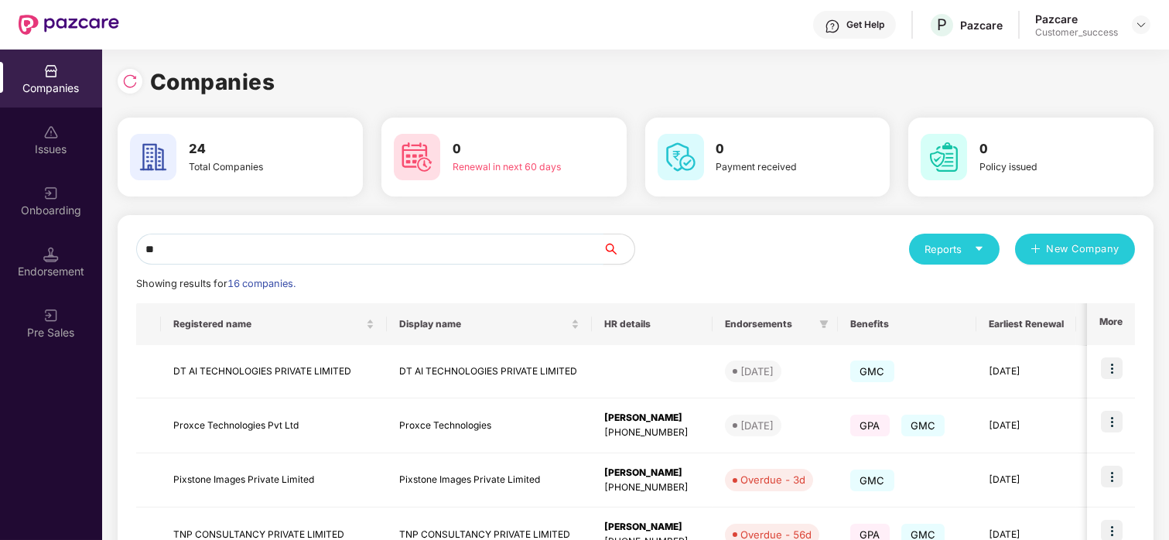
type input "*"
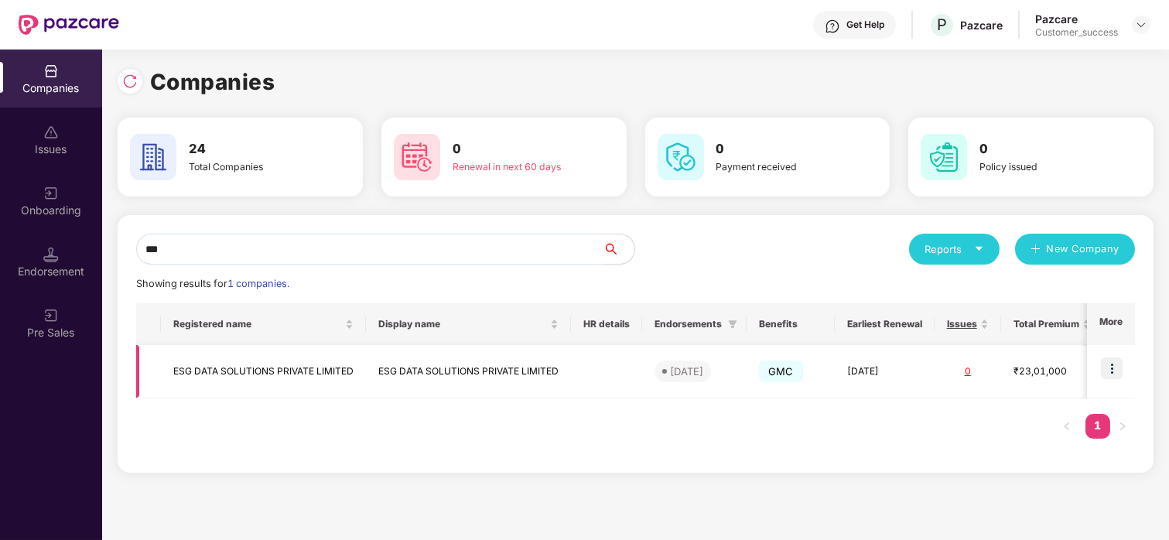
type input "***"
click at [256, 356] on td "ESG DATA SOLUTIONS PRIVATE LIMITED" at bounding box center [263, 371] width 205 height 53
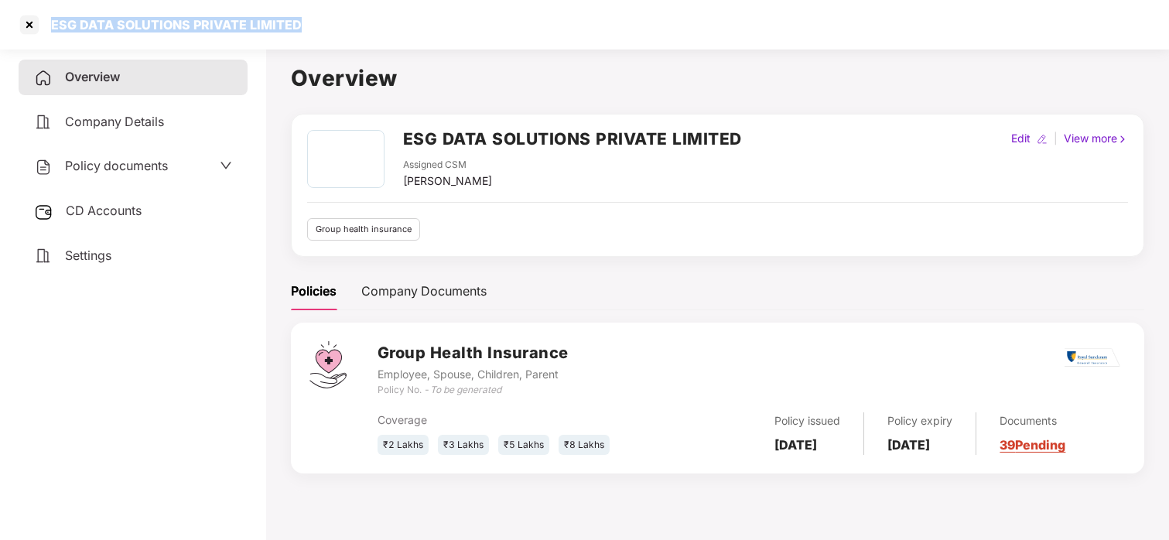
drag, startPoint x: 52, startPoint y: 29, endPoint x: 341, endPoint y: 20, distance: 289.4
click at [341, 20] on div "ESG DATA SOLUTIONS PRIVATE LIMITED" at bounding box center [584, 24] width 1169 height 49
copy div "ESG DATA SOLUTIONS PRIVATE LIMITED"
click at [125, 152] on div "Policy documents" at bounding box center [133, 166] width 229 height 36
click at [124, 165] on span "Policy documents" at bounding box center [116, 165] width 103 height 15
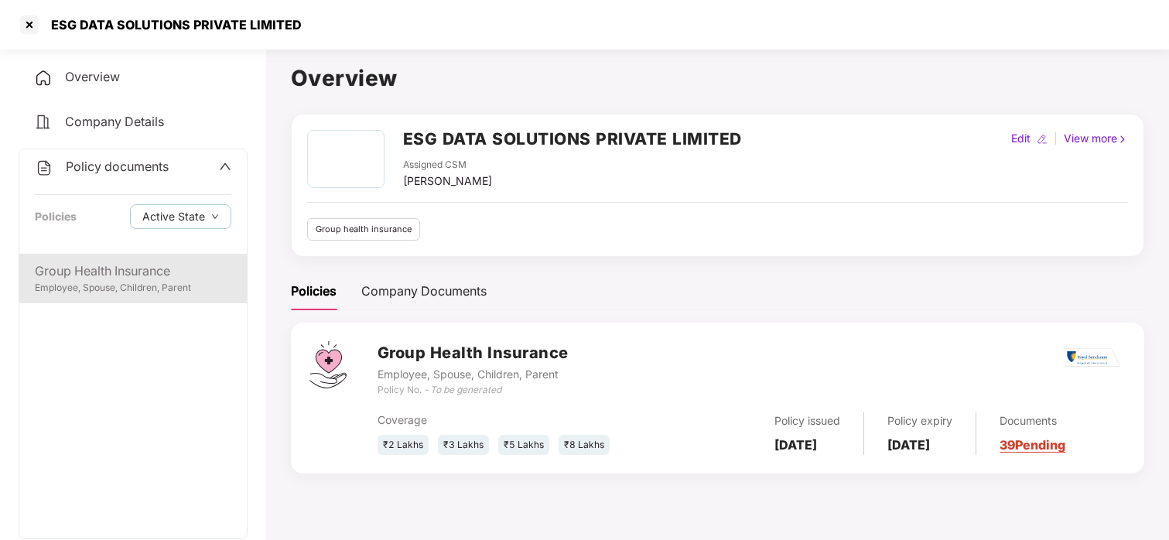
click at [135, 258] on div "Group Health Insurance Employee, Spouse, Children, Parent" at bounding box center [132, 278] width 227 height 49
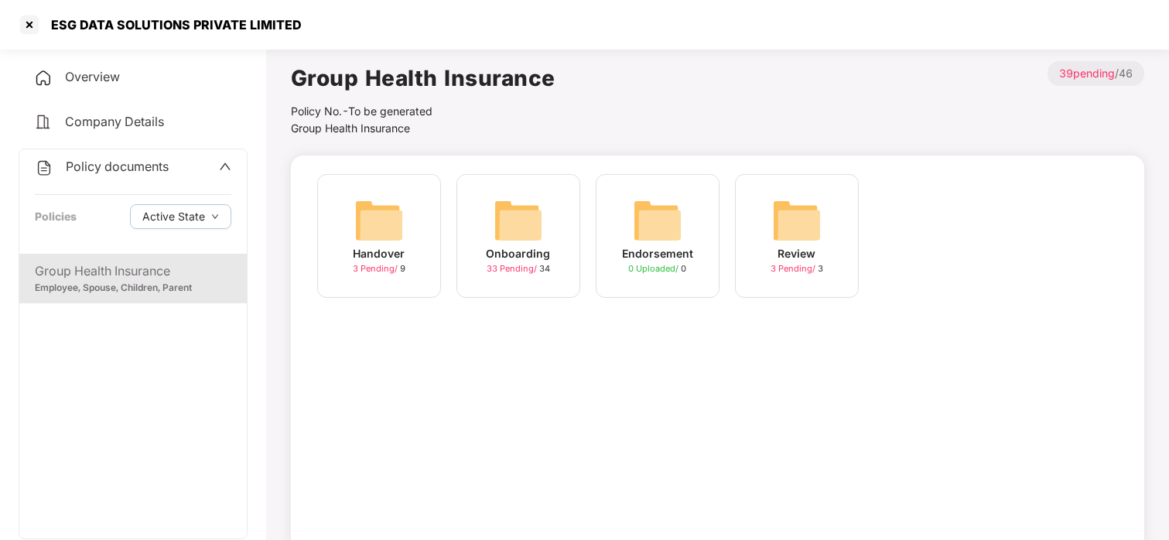
click at [476, 210] on div "Onboarding 33 Pending / 34" at bounding box center [518, 236] width 124 height 124
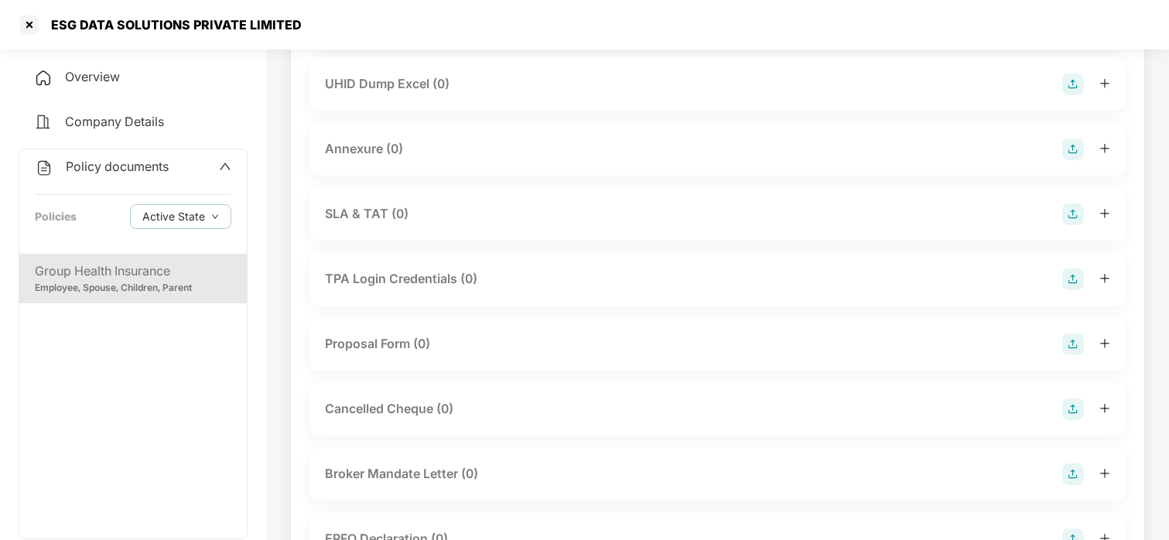
scroll to position [766, 0]
click at [823, 179] on div "Onboarding- Member Data (0) Policy Copy (1) CD Statement (0) Master Data (0) Em…" at bounding box center [717, 512] width 816 height 2209
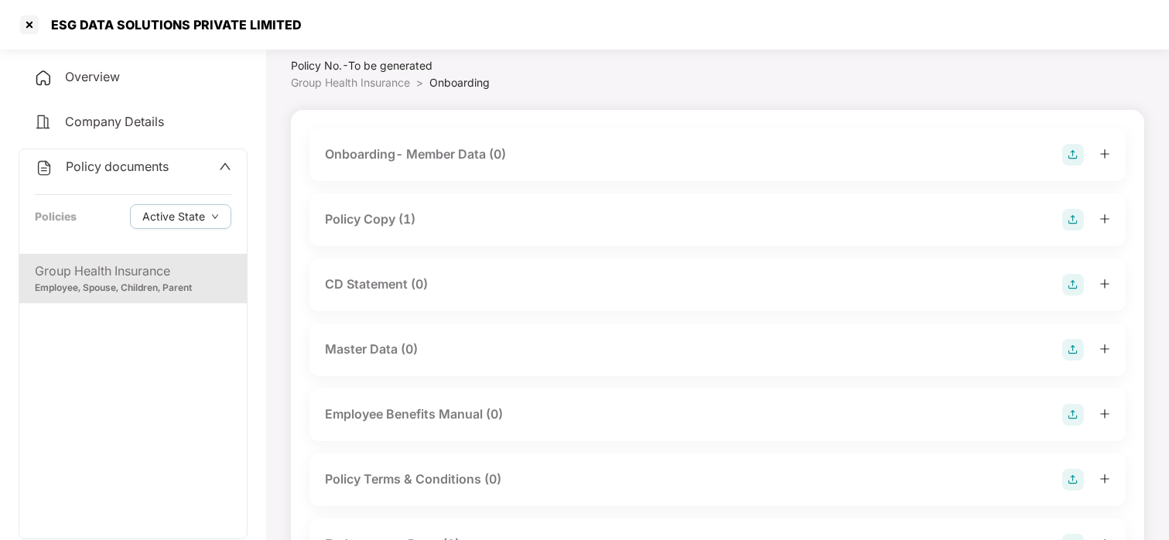
scroll to position [29, 0]
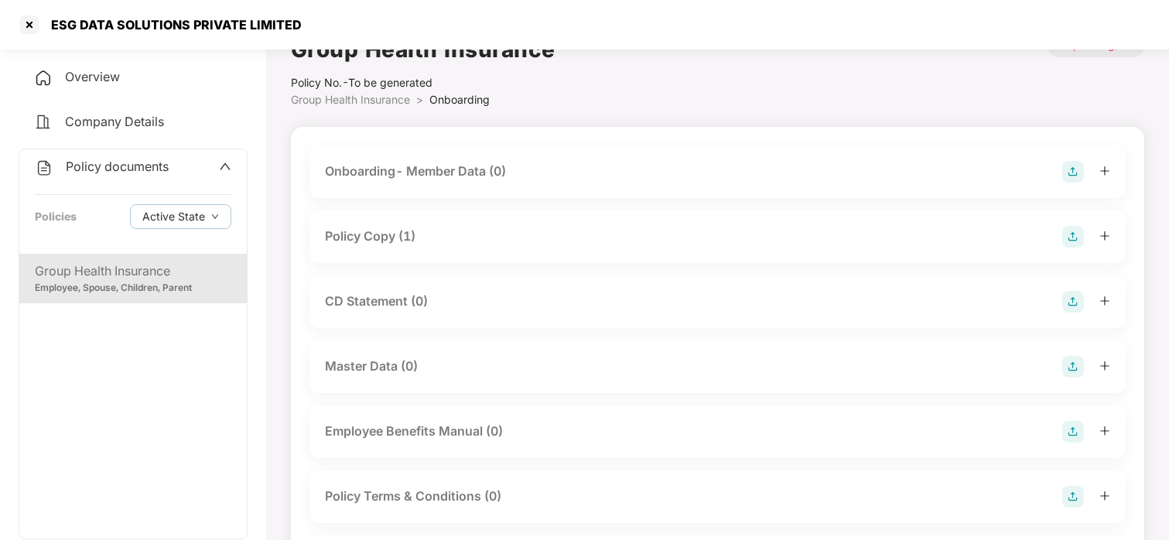
click at [345, 233] on div "Policy Copy (1)" at bounding box center [370, 236] width 90 height 19
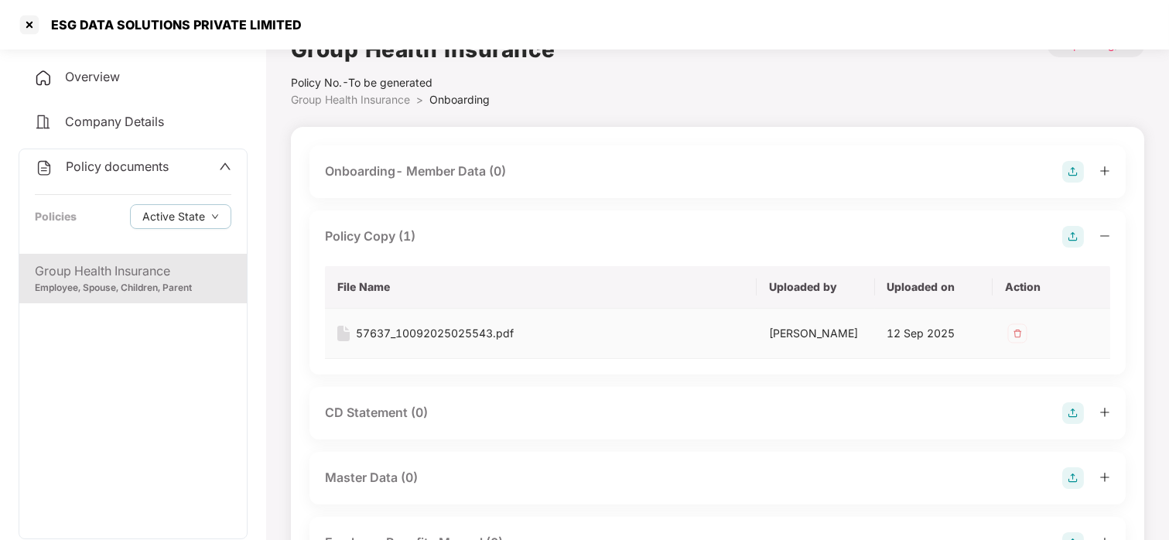
click at [465, 333] on div "57637_10092025025543.pdf" at bounding box center [435, 333] width 158 height 17
click at [31, 20] on div at bounding box center [29, 24] width 25 height 25
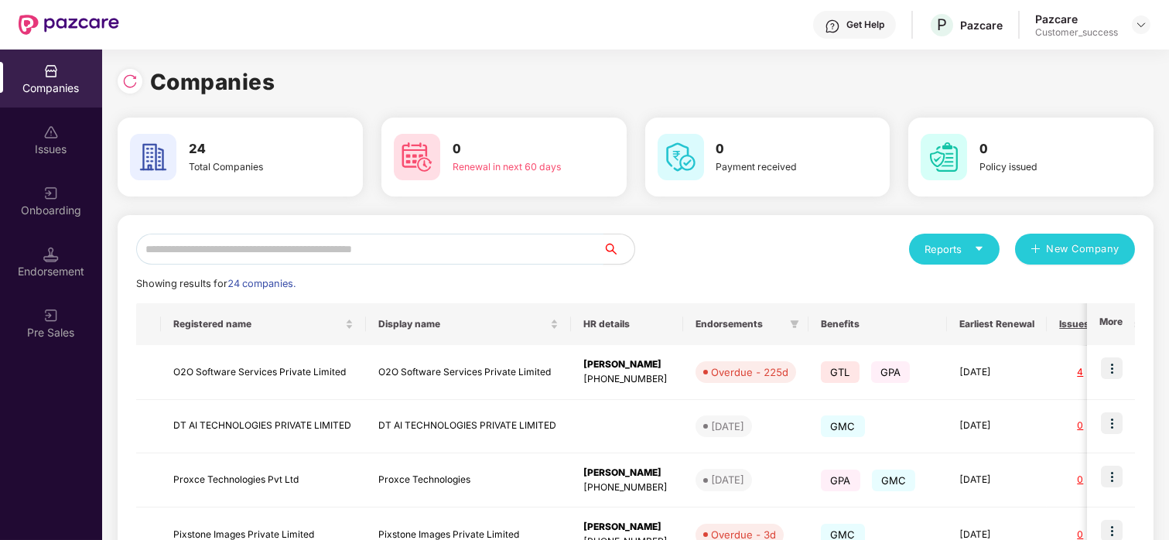
scroll to position [12, 0]
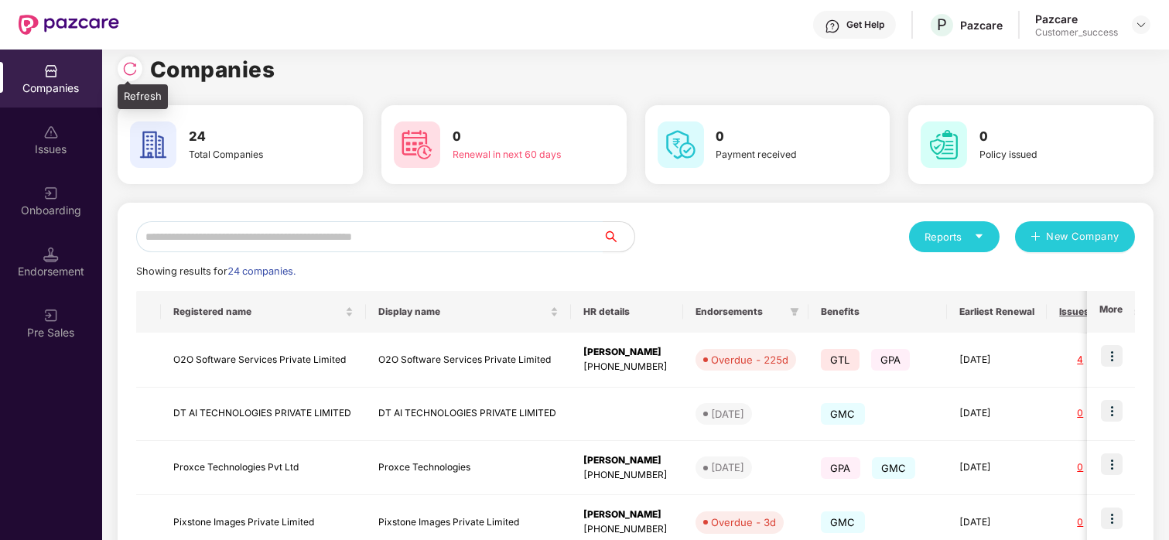
click at [129, 62] on img at bounding box center [129, 68] width 15 height 15
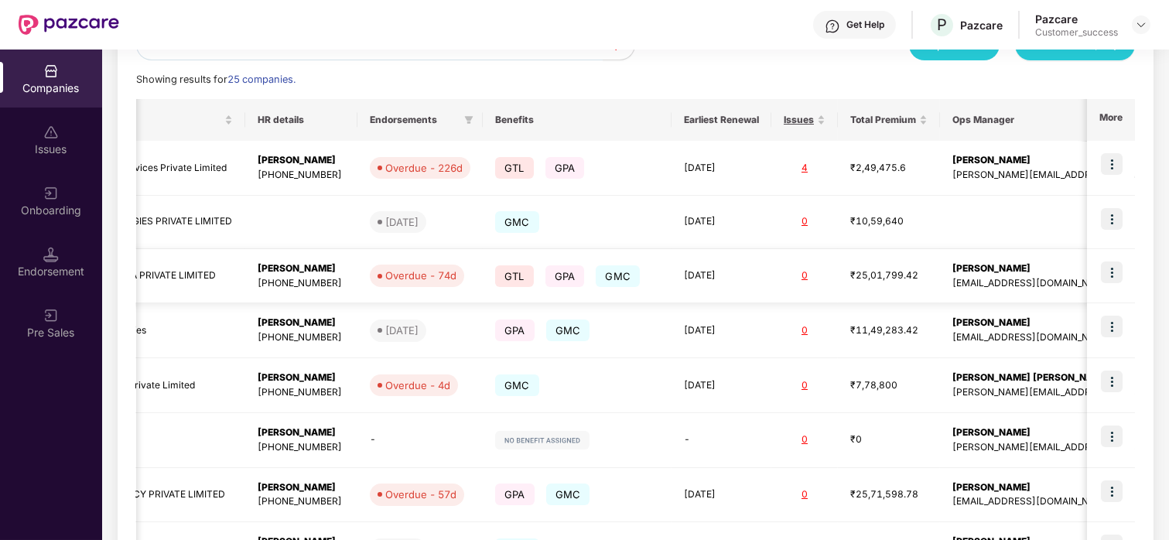
scroll to position [0, 309]
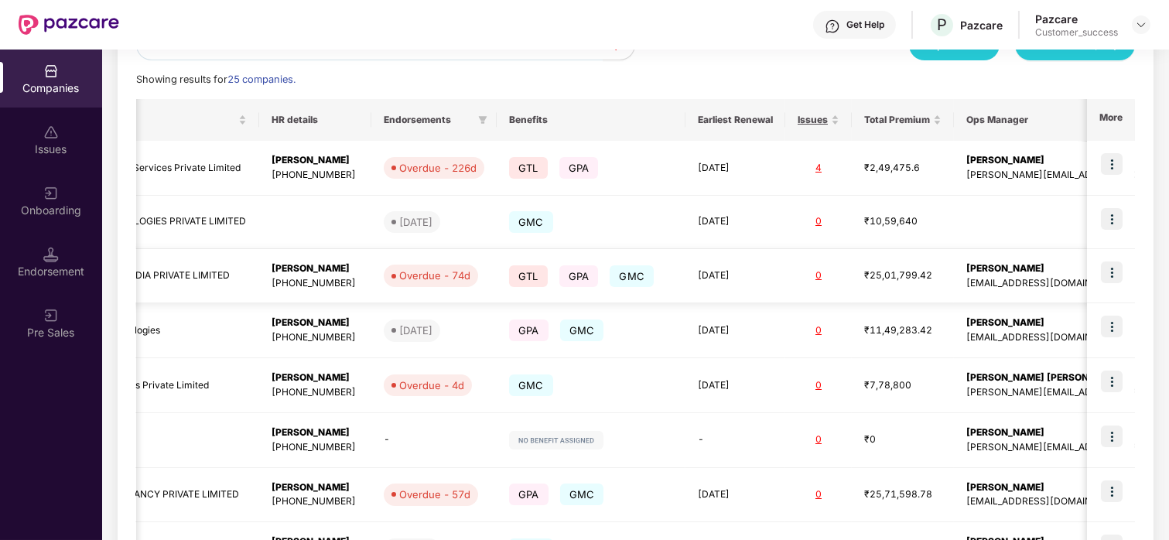
click at [1118, 262] on img at bounding box center [1112, 272] width 22 height 22
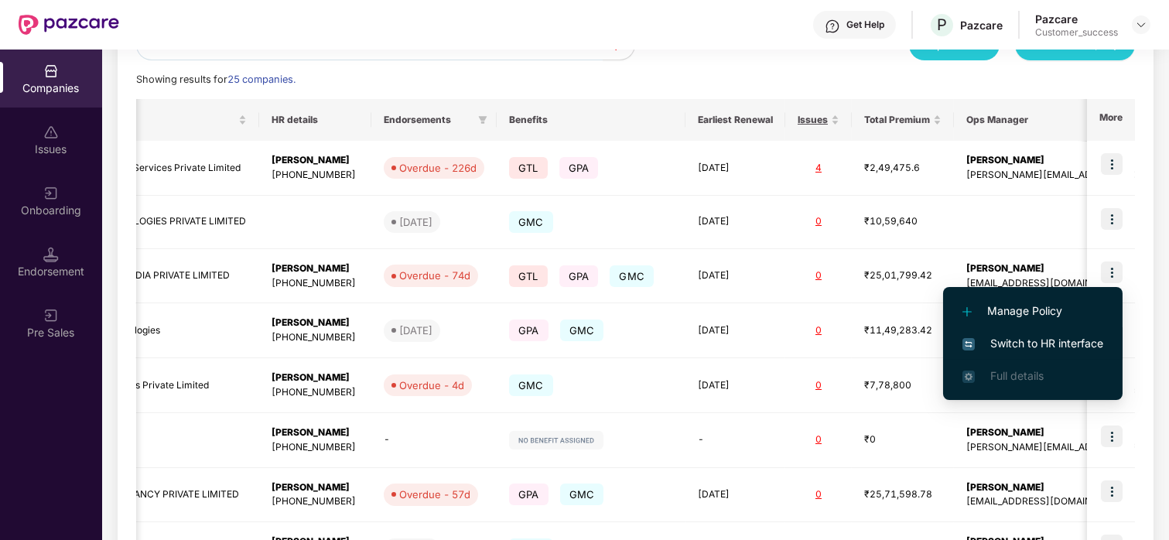
click at [1054, 341] on span "Switch to HR interface" at bounding box center [1032, 343] width 141 height 17
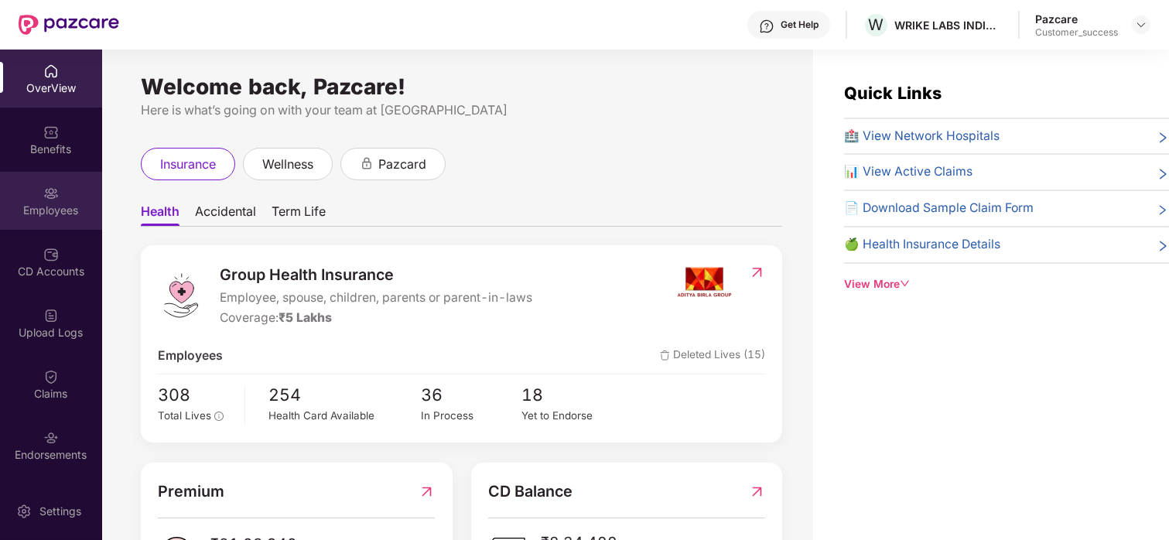
click at [67, 205] on div "Employees" at bounding box center [51, 210] width 102 height 15
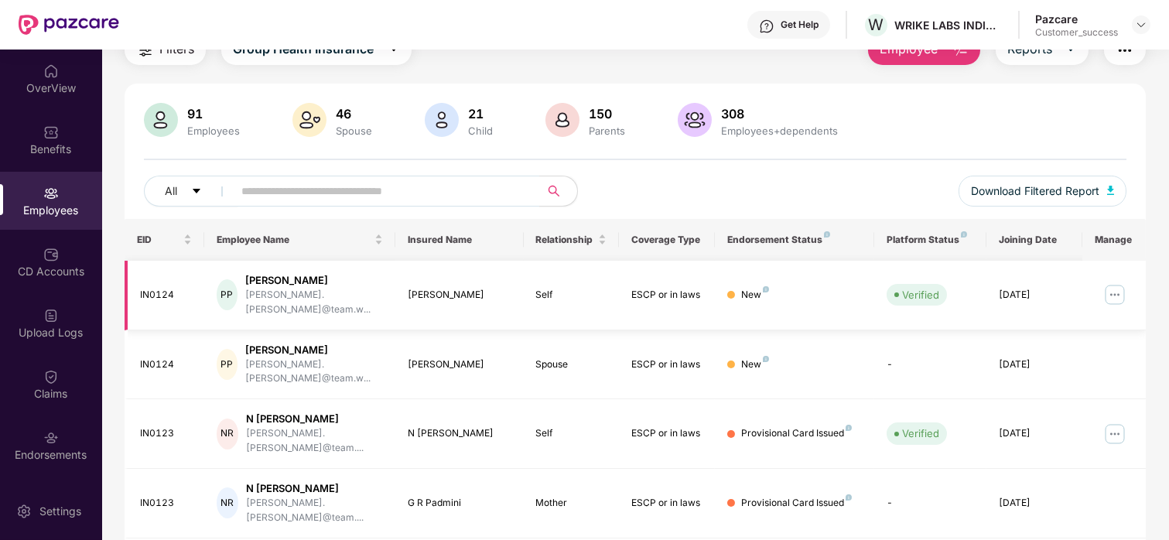
scroll to position [9, 0]
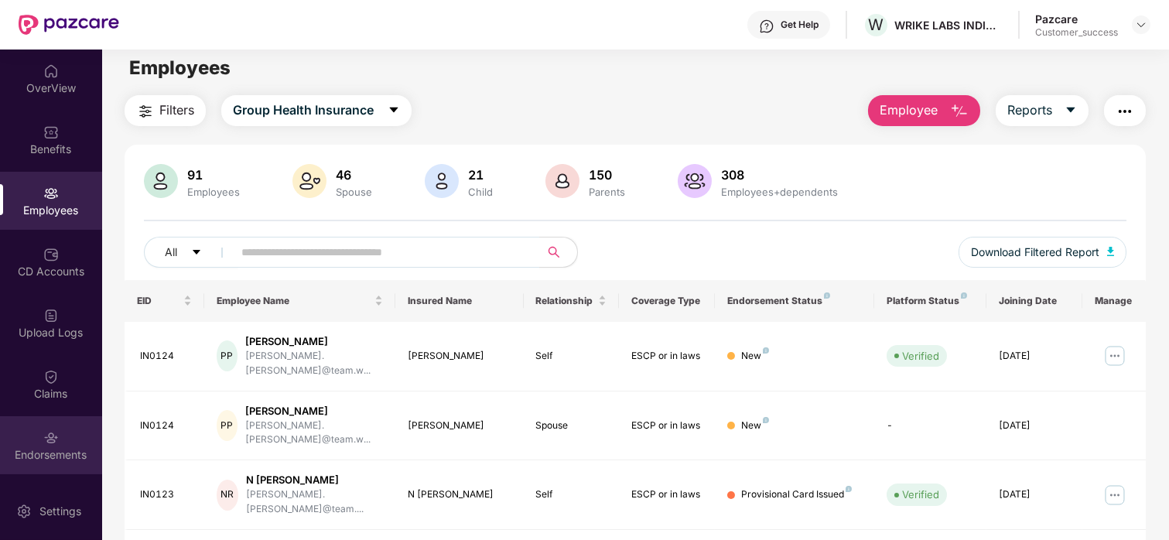
click at [46, 428] on div at bounding box center [50, 435] width 15 height 15
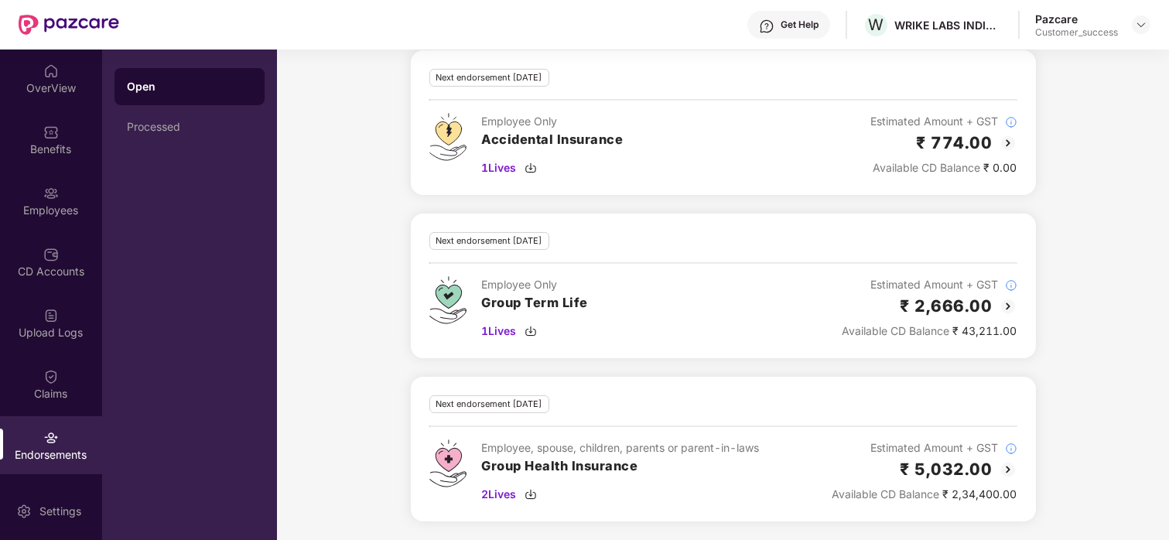
scroll to position [0, 0]
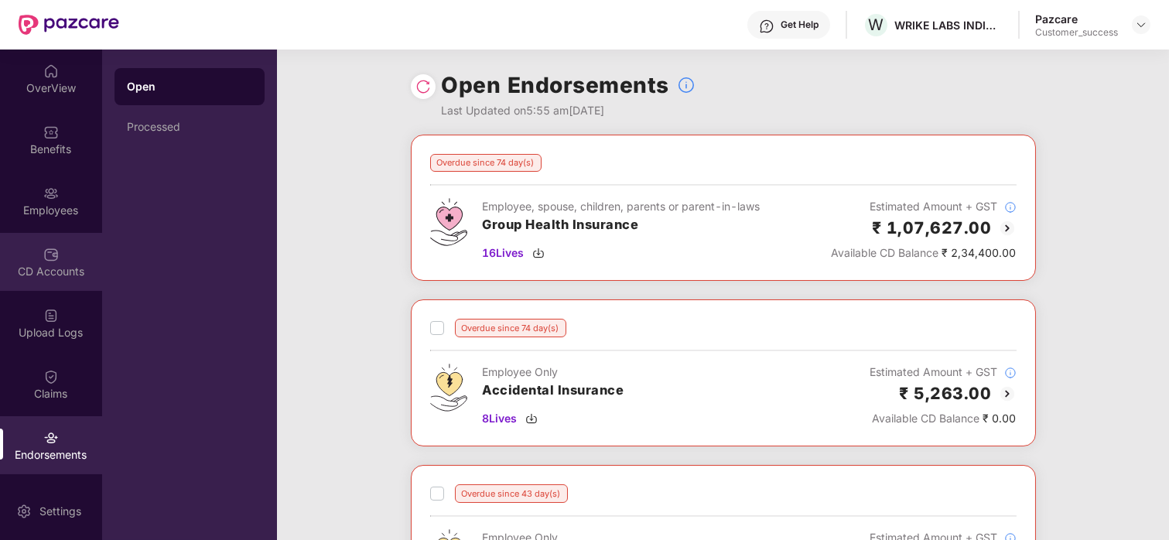
click at [35, 246] on div "CD Accounts" at bounding box center [51, 262] width 102 height 58
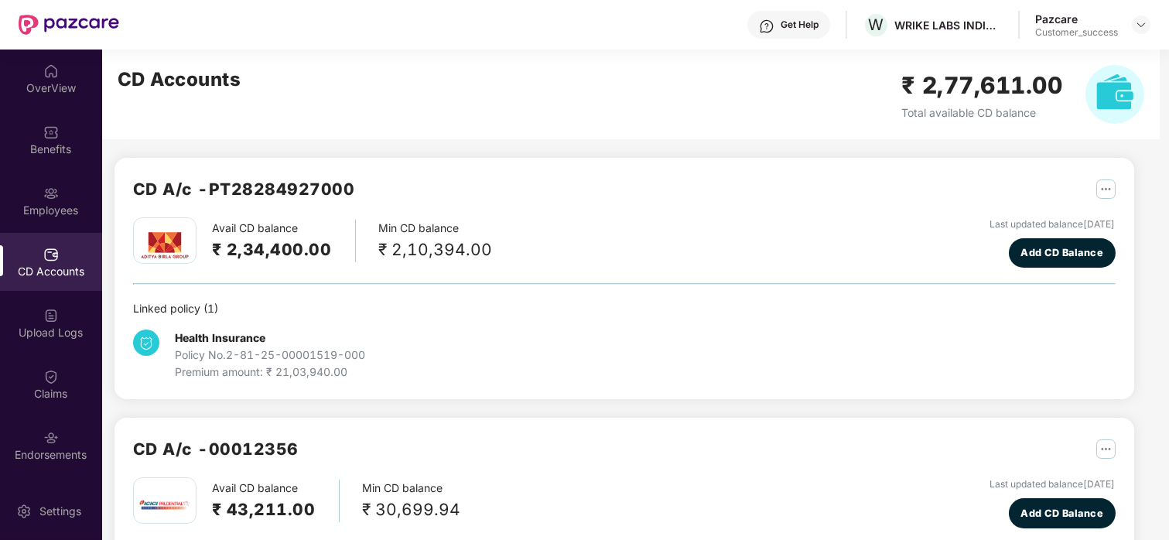
scroll to position [1, 0]
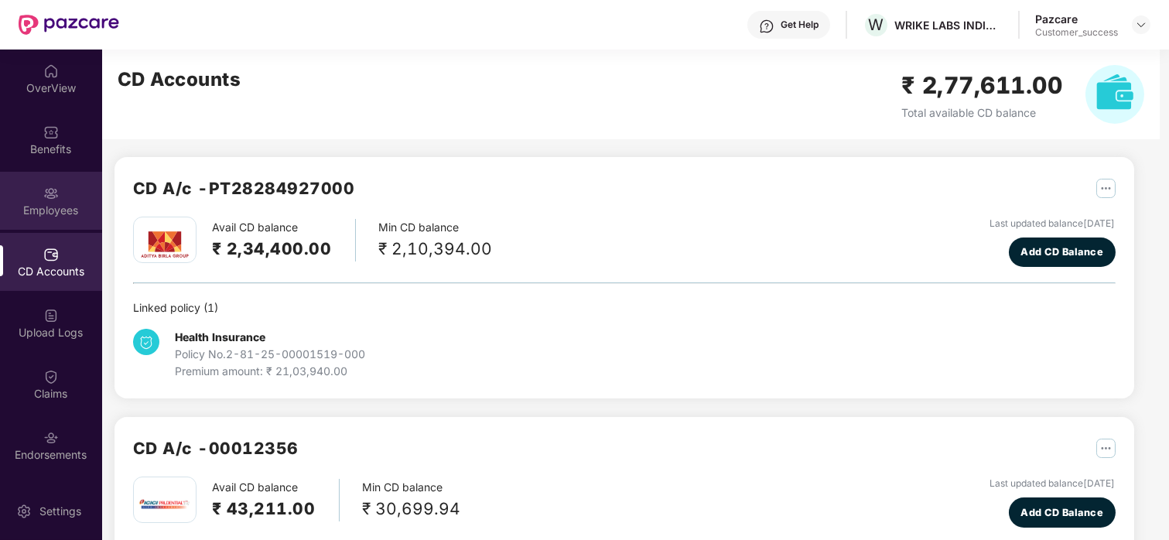
click at [55, 186] on img at bounding box center [50, 193] width 15 height 15
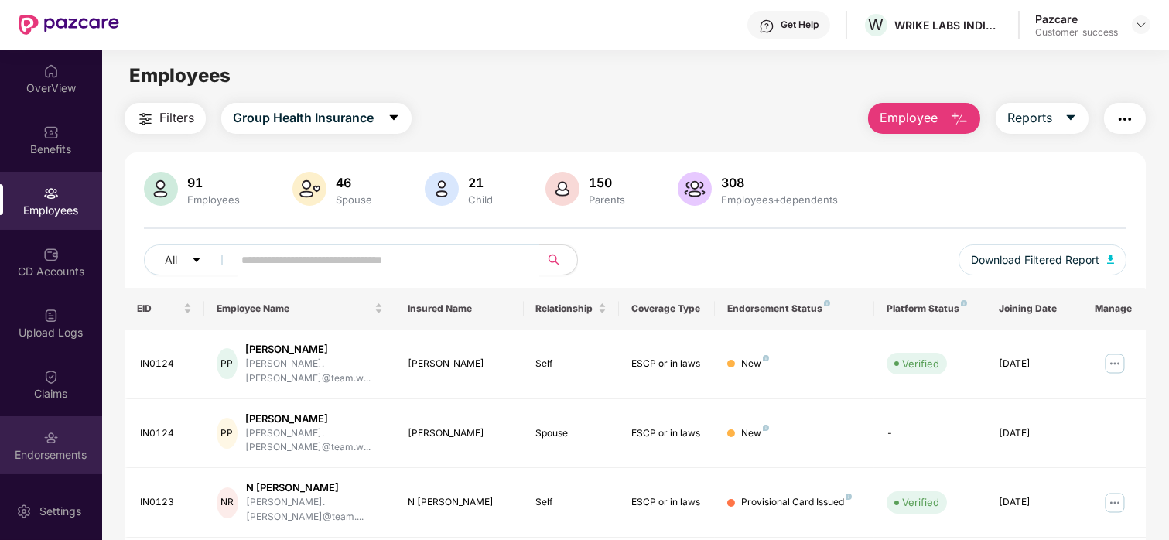
click at [36, 421] on div "Endorsements" at bounding box center [51, 445] width 102 height 58
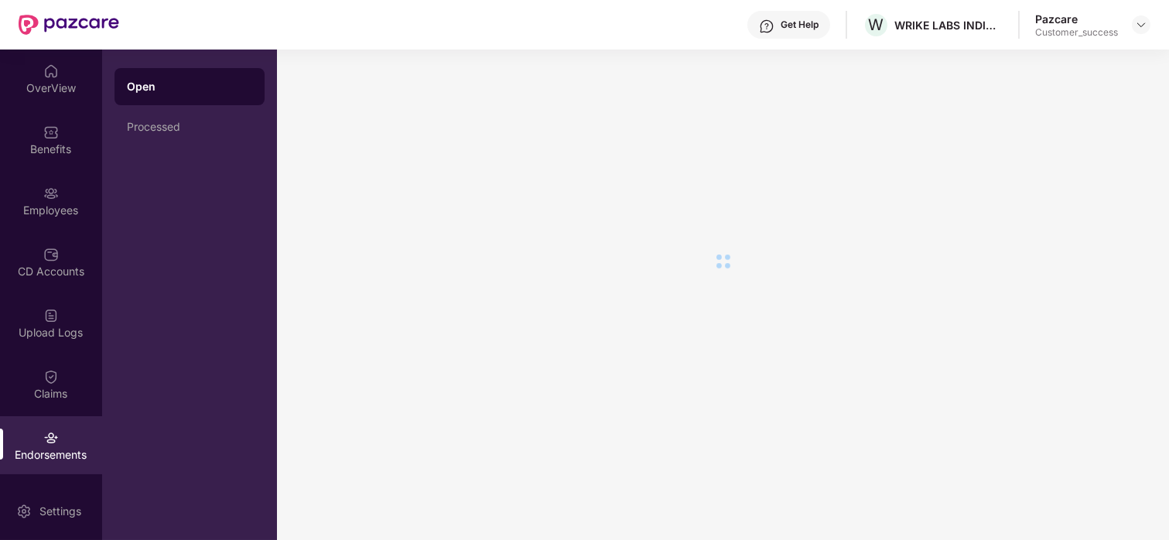
scroll to position [0, 0]
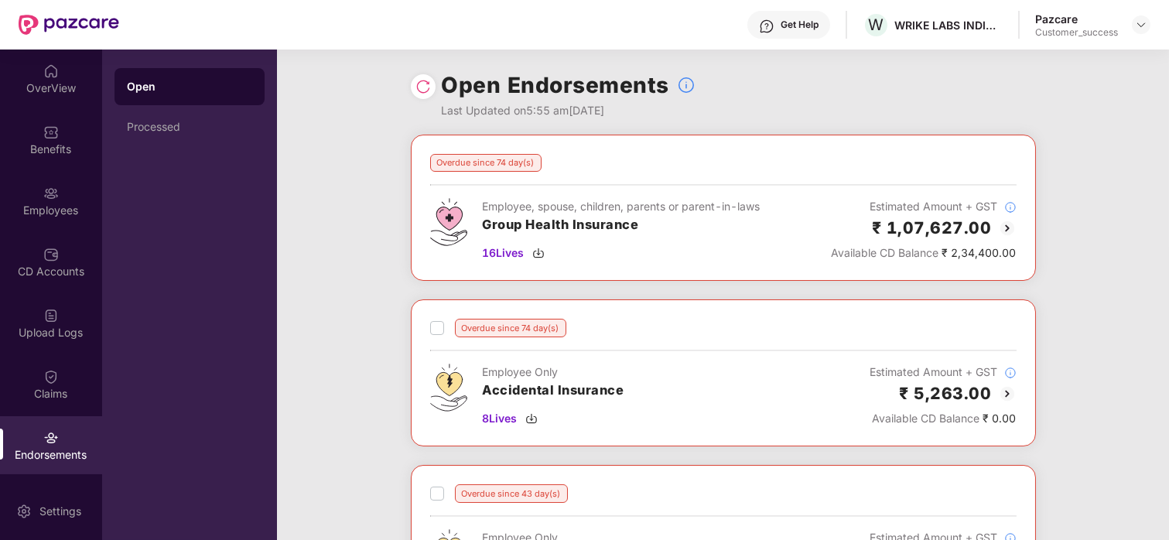
click at [1002, 224] on img at bounding box center [1007, 228] width 19 height 19
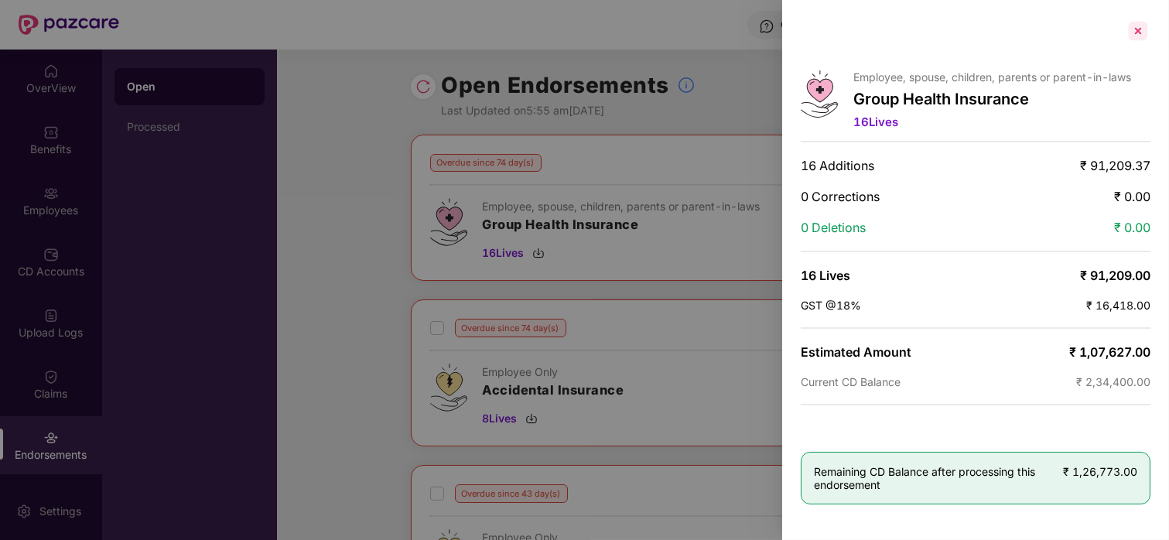
click at [1136, 19] on div at bounding box center [1137, 31] width 25 height 25
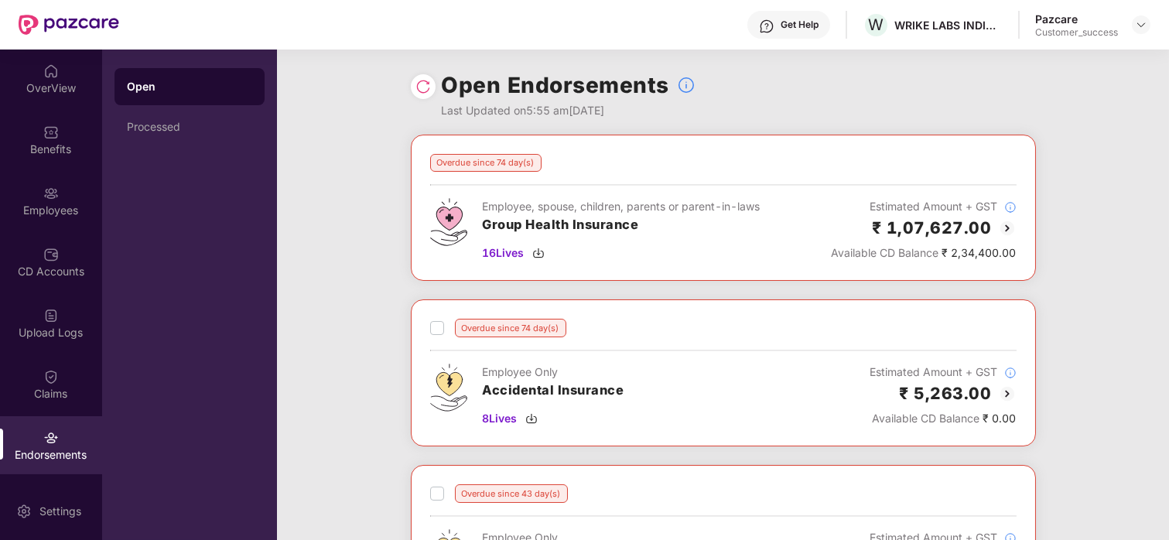
click at [1000, 395] on img at bounding box center [1007, 393] width 19 height 19
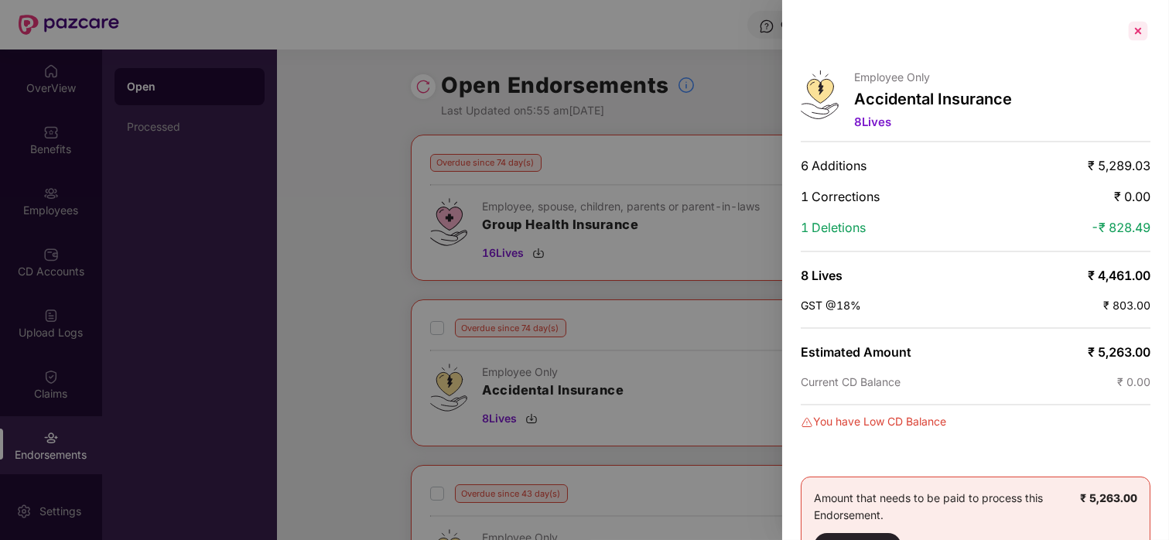
click at [1134, 39] on div at bounding box center [1137, 31] width 25 height 25
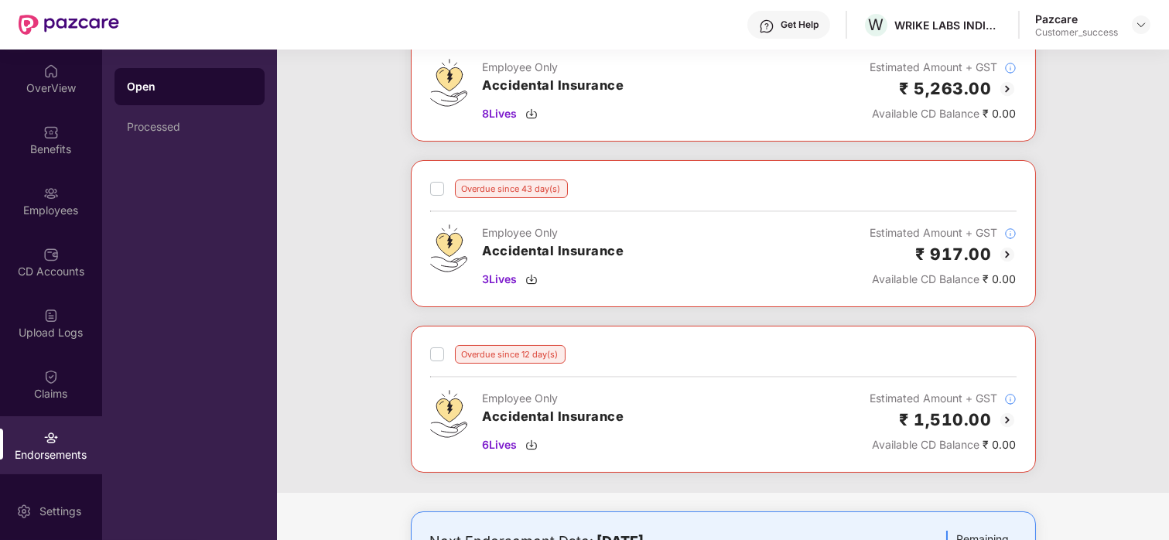
scroll to position [352, 0]
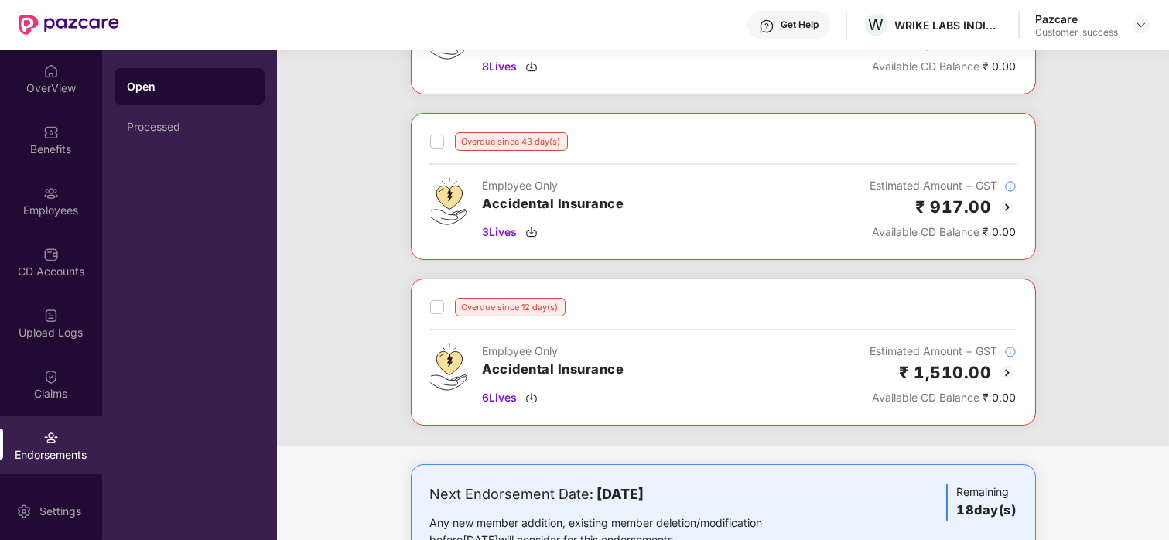
click at [1008, 207] on img at bounding box center [1007, 207] width 19 height 19
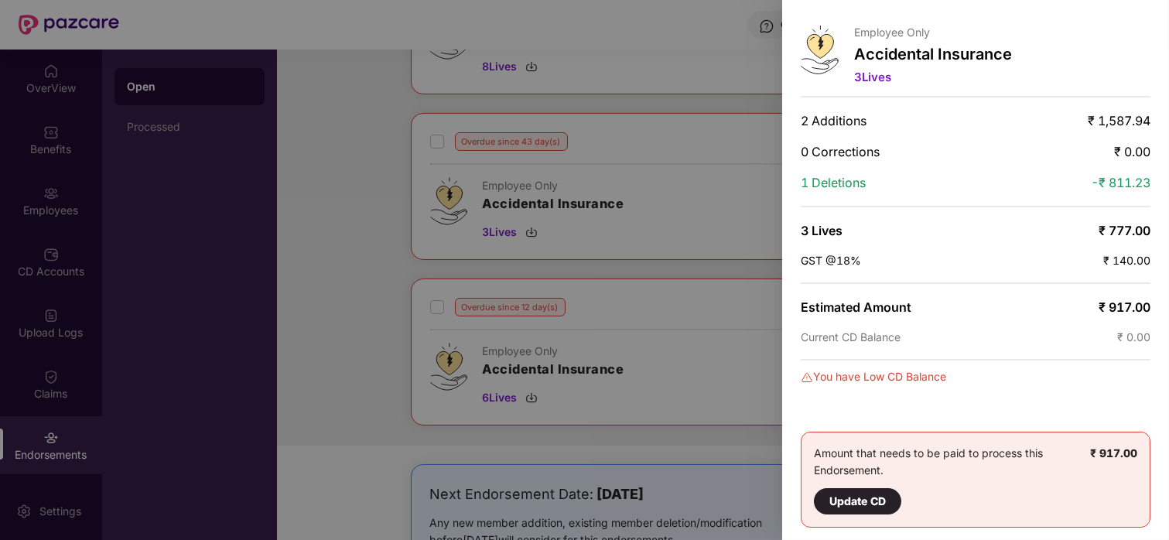
scroll to position [0, 0]
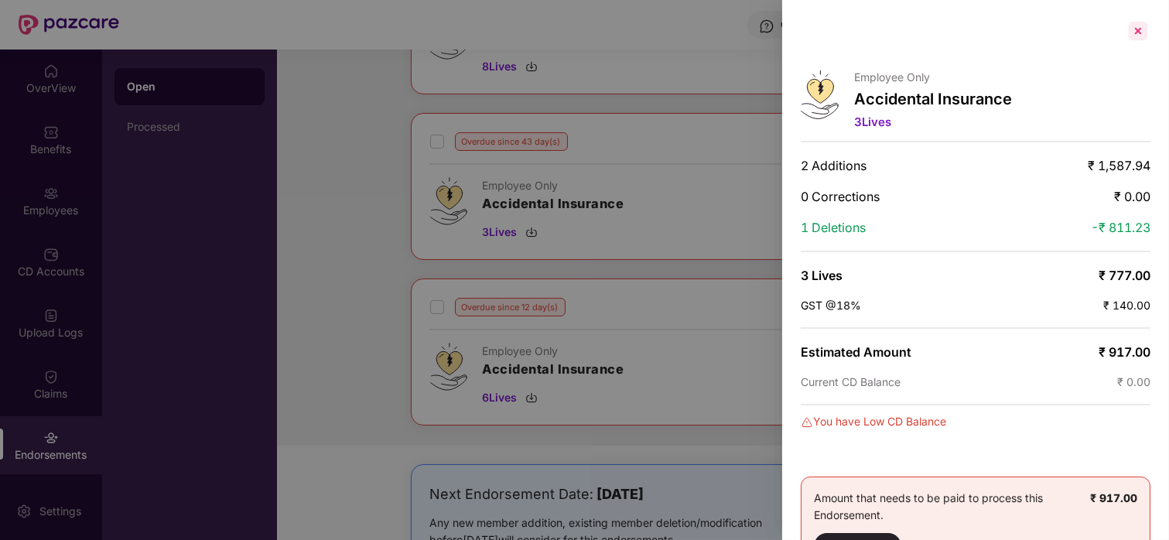
click at [1133, 26] on div at bounding box center [1137, 31] width 25 height 25
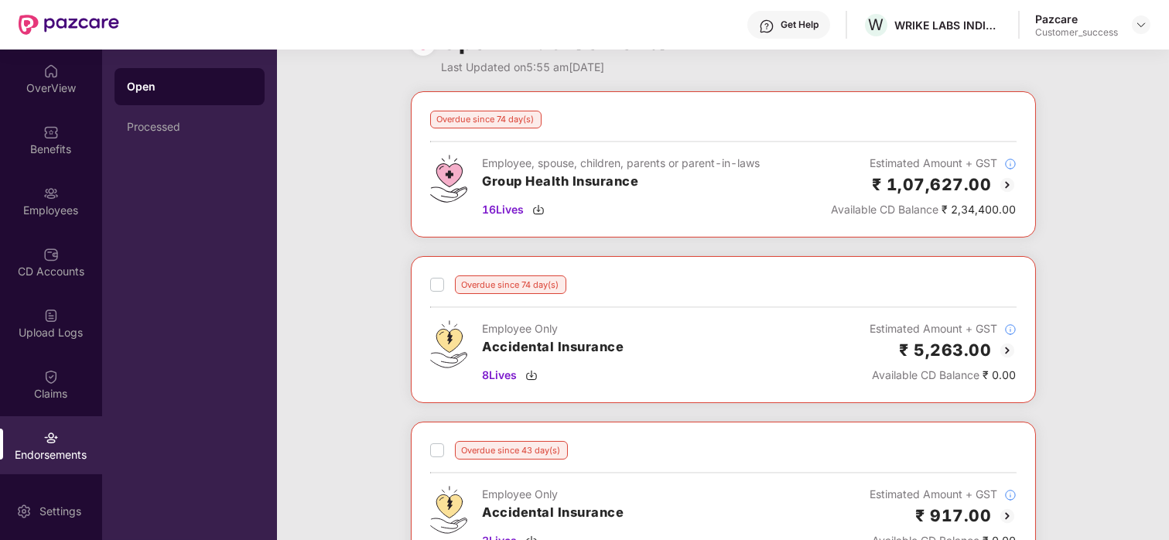
scroll to position [28, 0]
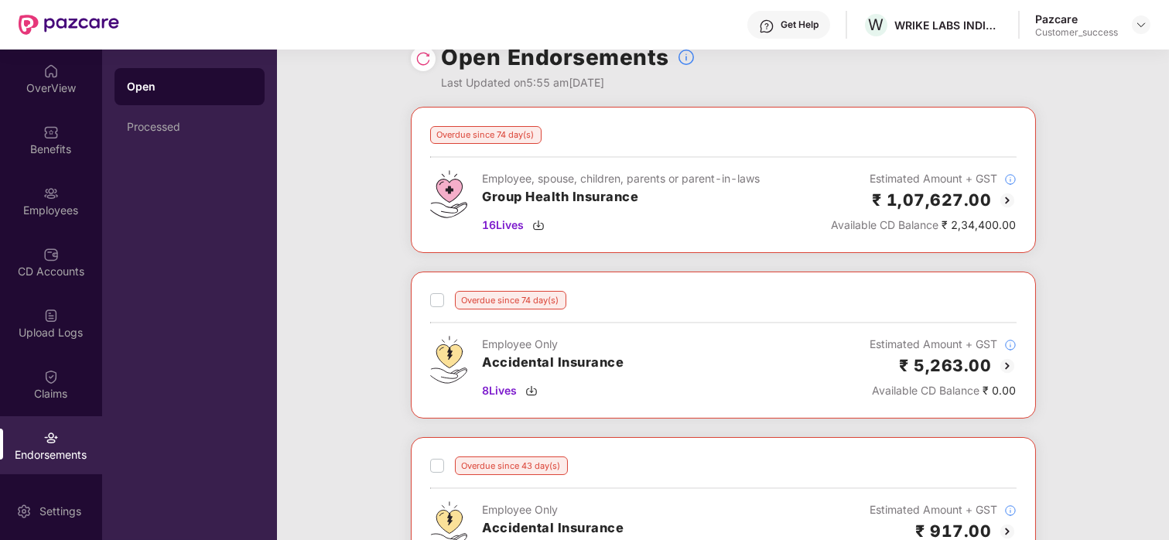
click at [1000, 193] on img at bounding box center [1007, 200] width 19 height 19
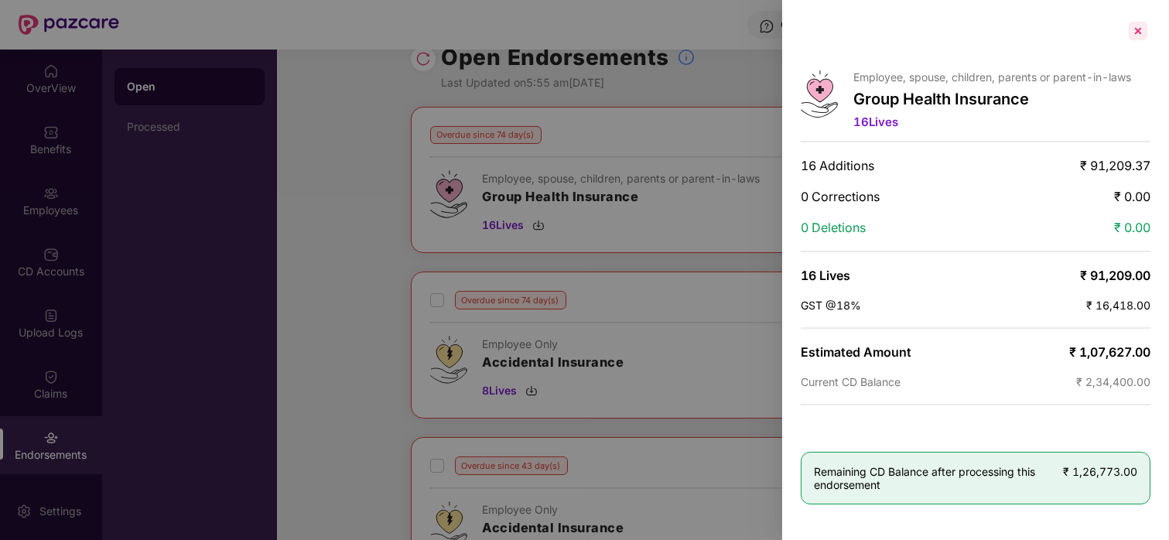
click at [1135, 39] on div at bounding box center [1137, 31] width 25 height 25
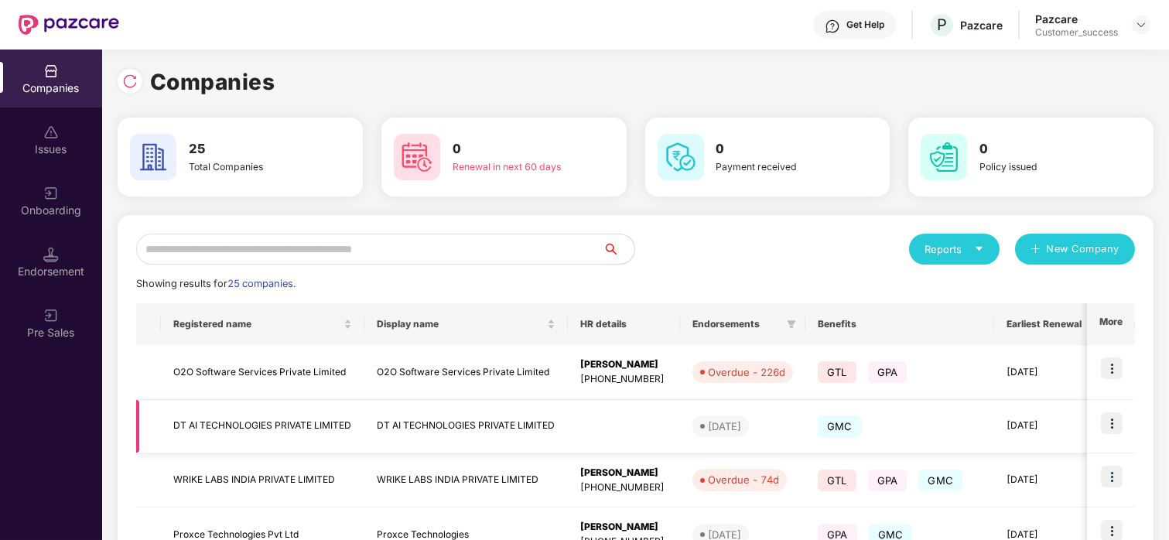
scroll to position [56, 0]
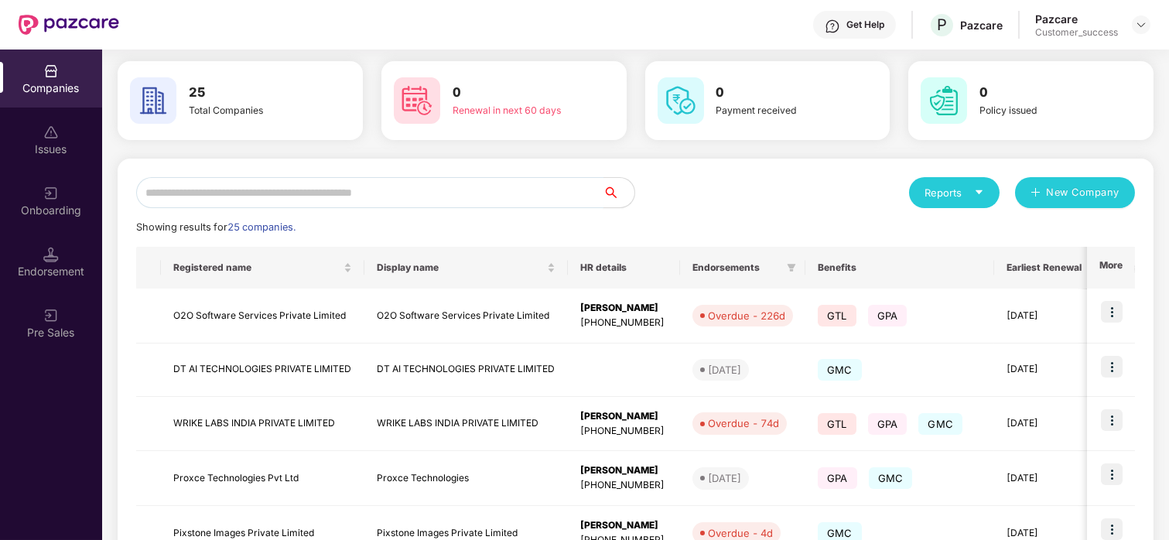
click at [263, 188] on input "text" at bounding box center [369, 192] width 467 height 31
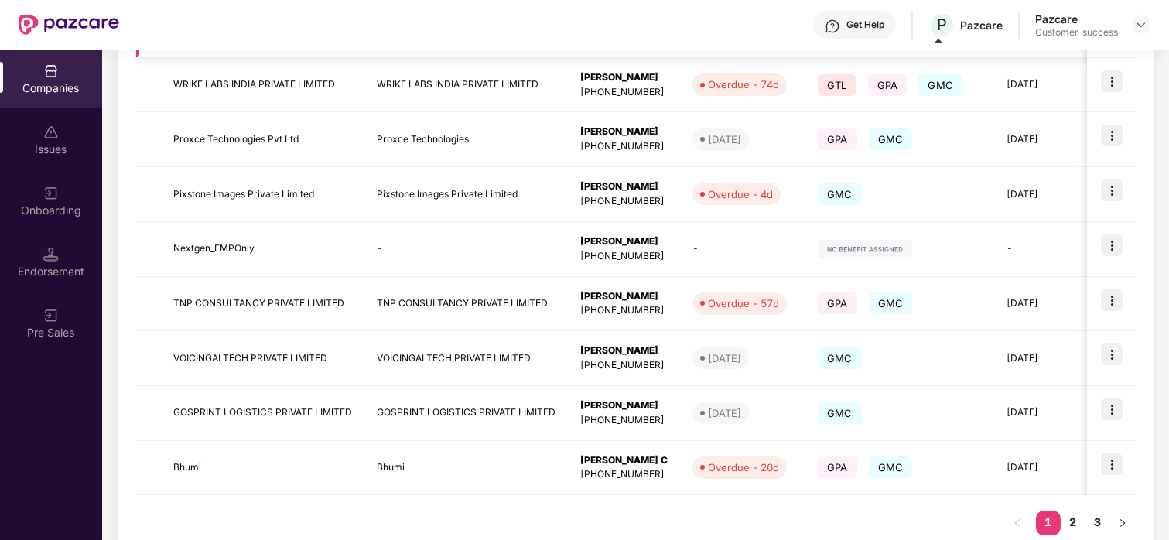
scroll to position [0, 0]
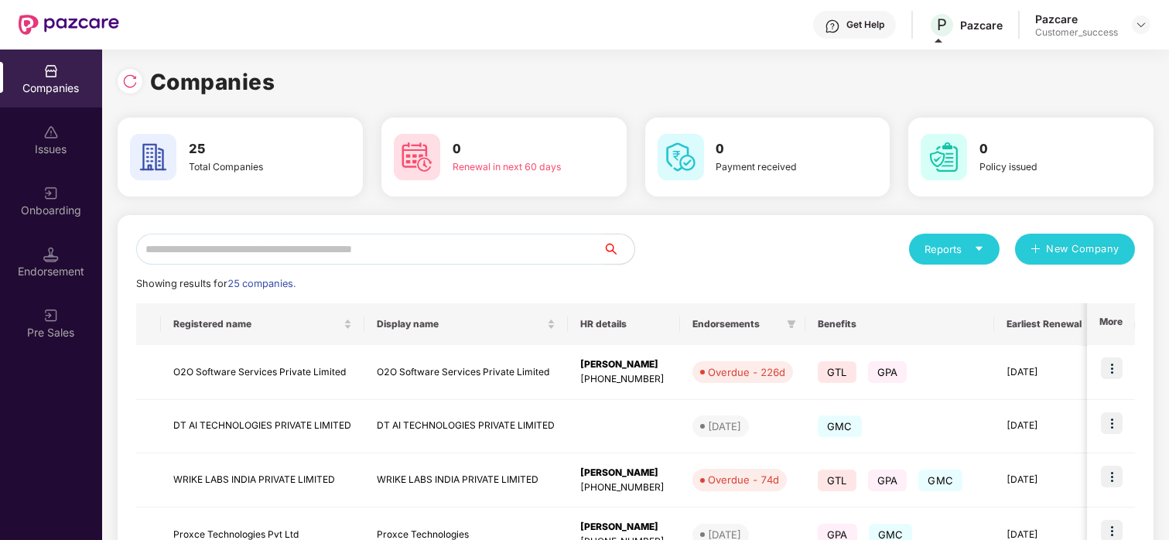
click at [315, 242] on input "text" at bounding box center [369, 249] width 467 height 31
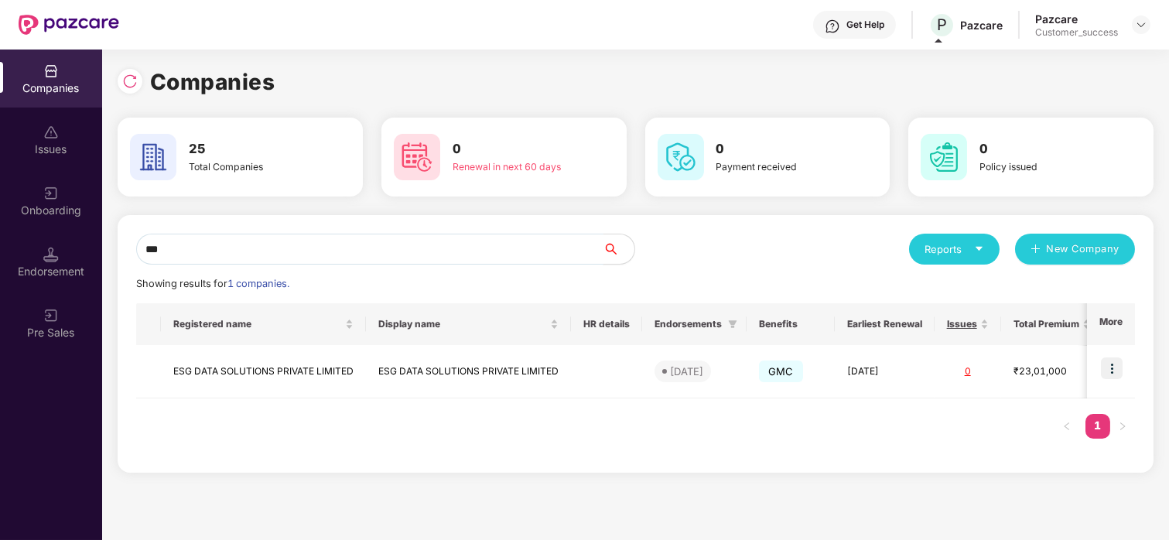
type input "***"
click at [1109, 380] on td at bounding box center [1111, 371] width 48 height 53
click at [1112, 367] on img at bounding box center [1112, 368] width 22 height 22
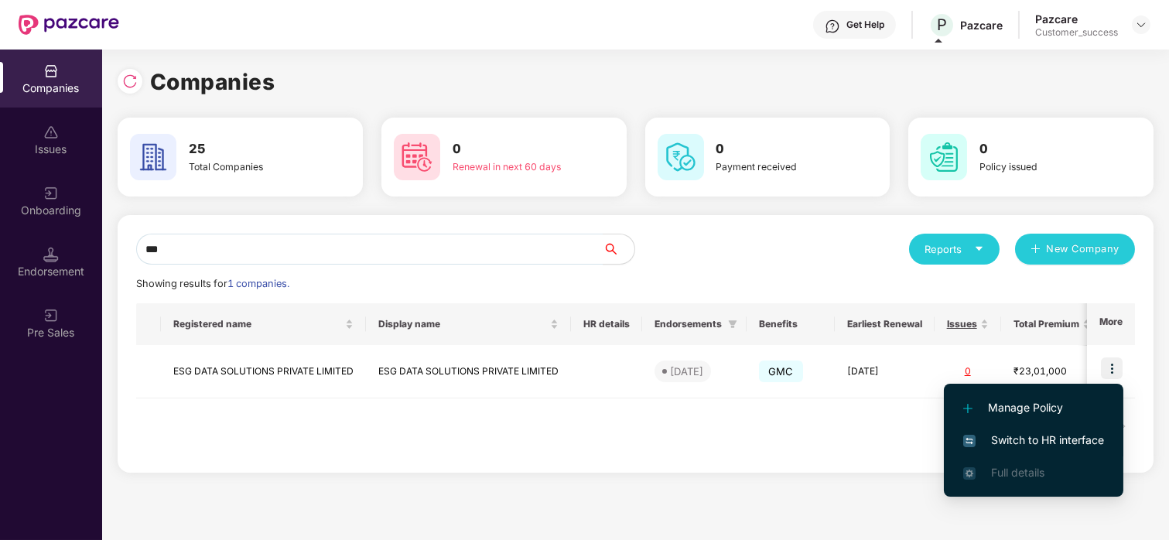
click at [1018, 436] on span "Switch to HR interface" at bounding box center [1033, 440] width 141 height 17
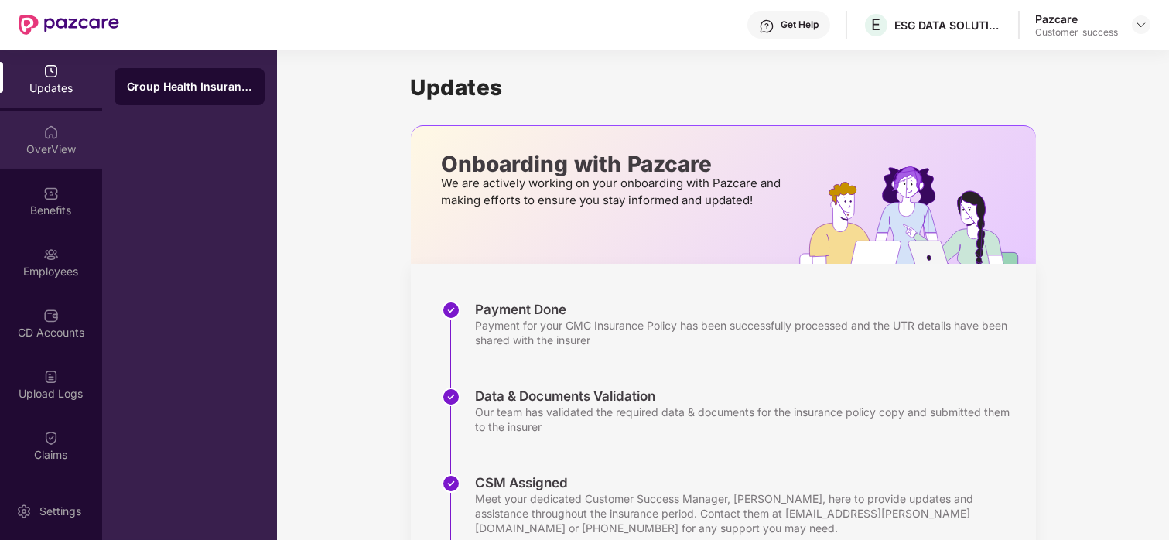
click at [67, 166] on div "OverView" at bounding box center [51, 140] width 102 height 58
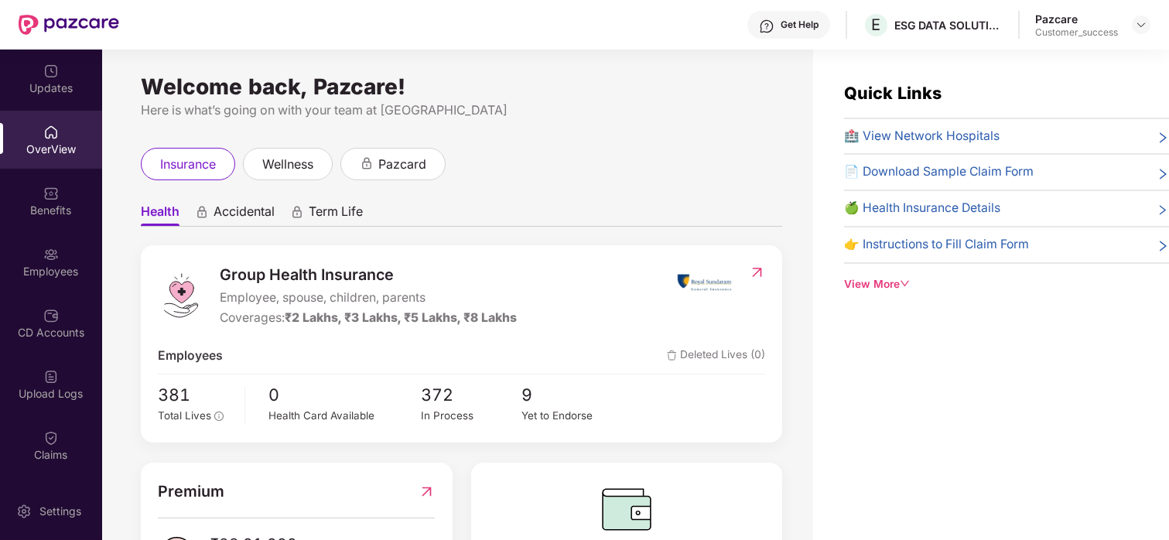
click at [910, 278] on icon "down" at bounding box center [904, 283] width 11 height 11
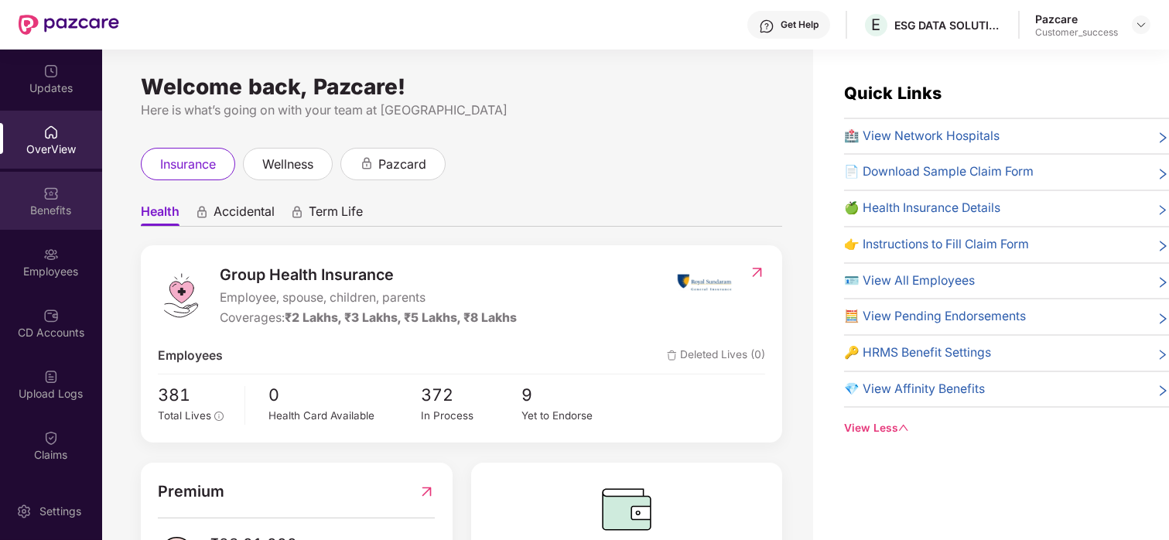
click at [19, 179] on div "Benefits" at bounding box center [51, 201] width 102 height 58
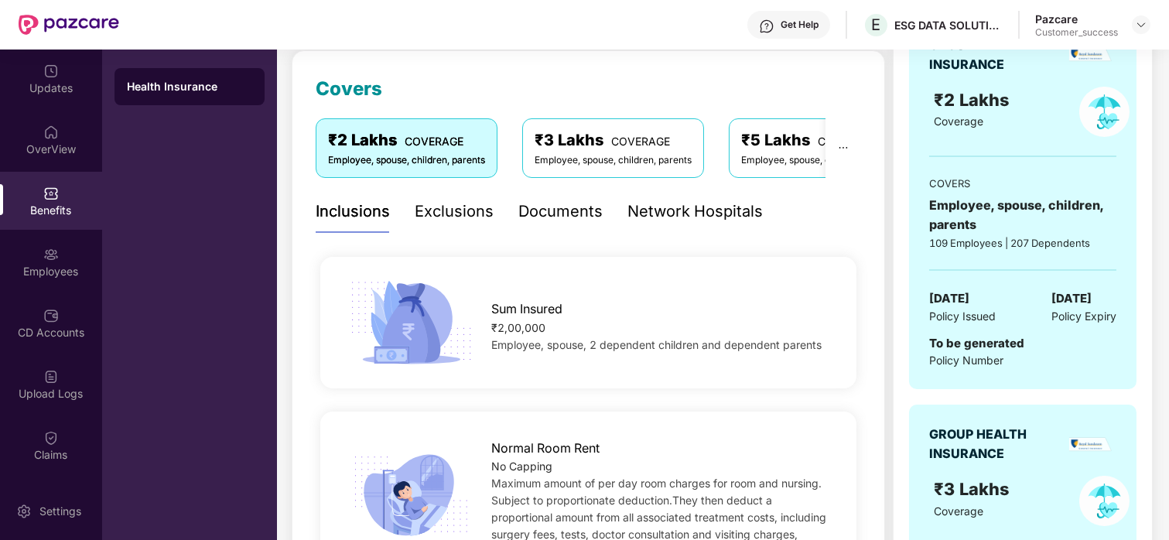
scroll to position [205, 0]
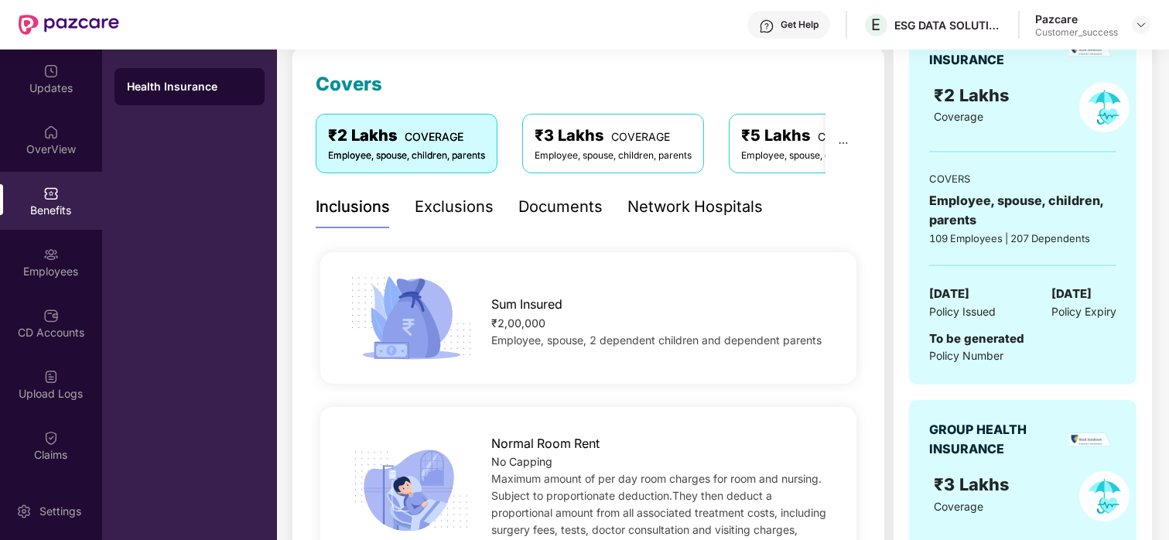
click at [646, 146] on div "₹3 Lakhs COVERAGE" at bounding box center [612, 136] width 157 height 24
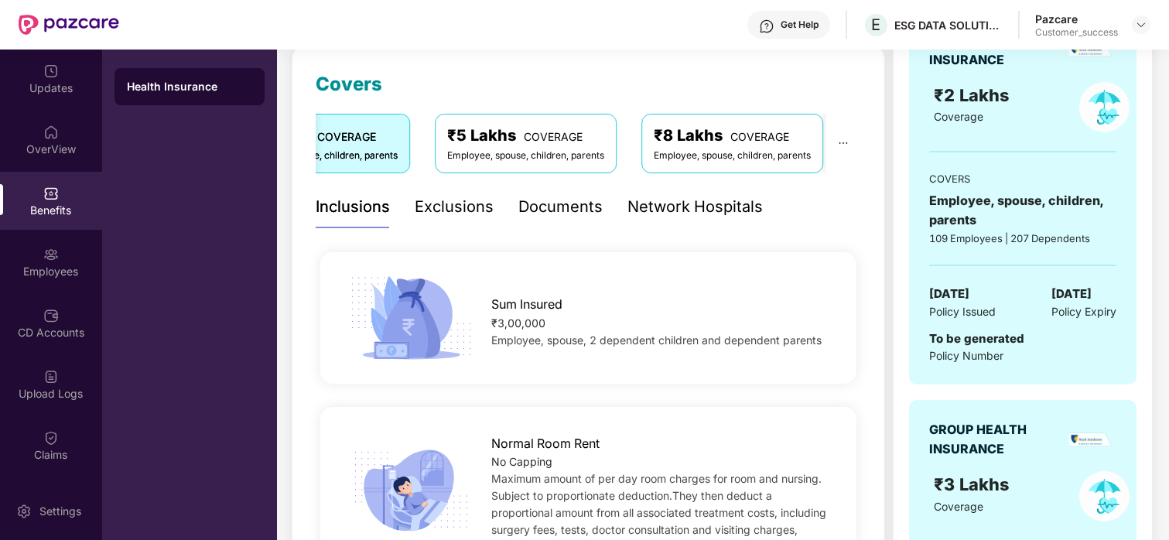
click at [567, 131] on span "COVERAGE" at bounding box center [553, 136] width 59 height 13
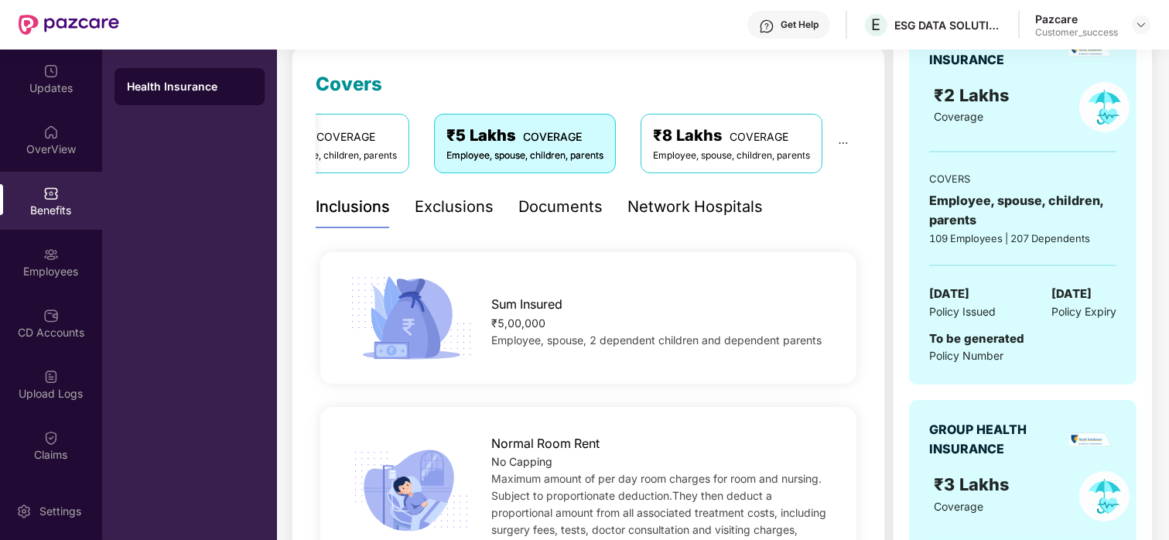
click at [680, 138] on div "₹8 Lakhs COVERAGE" at bounding box center [731, 136] width 157 height 24
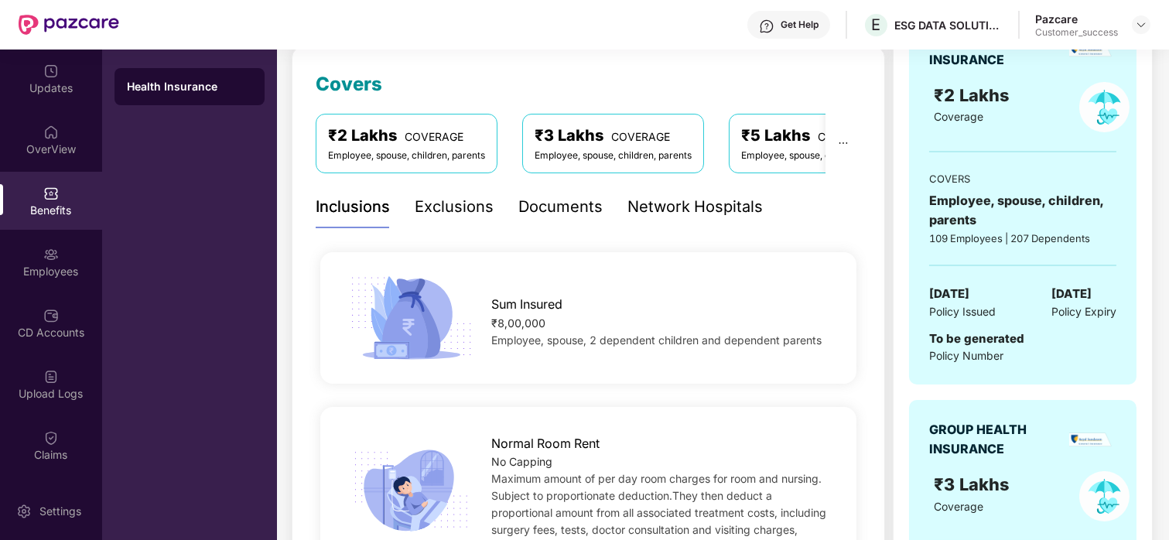
click at [425, 128] on div "₹2 Lakhs COVERAGE" at bounding box center [406, 136] width 157 height 24
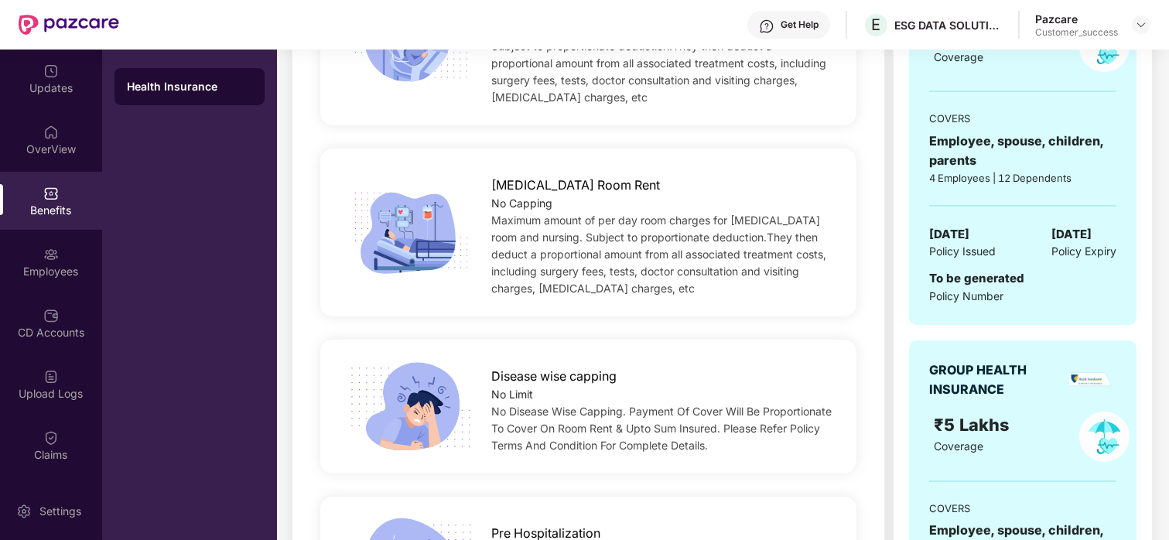
scroll to position [0, 0]
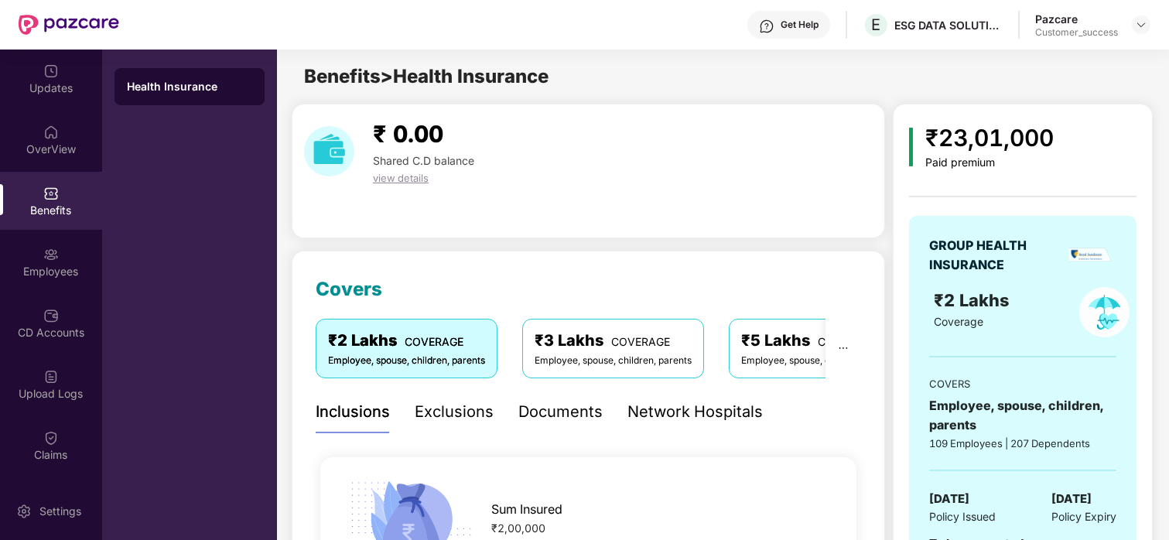
click at [602, 350] on div "₹3 Lakhs COVERAGE" at bounding box center [612, 341] width 157 height 24
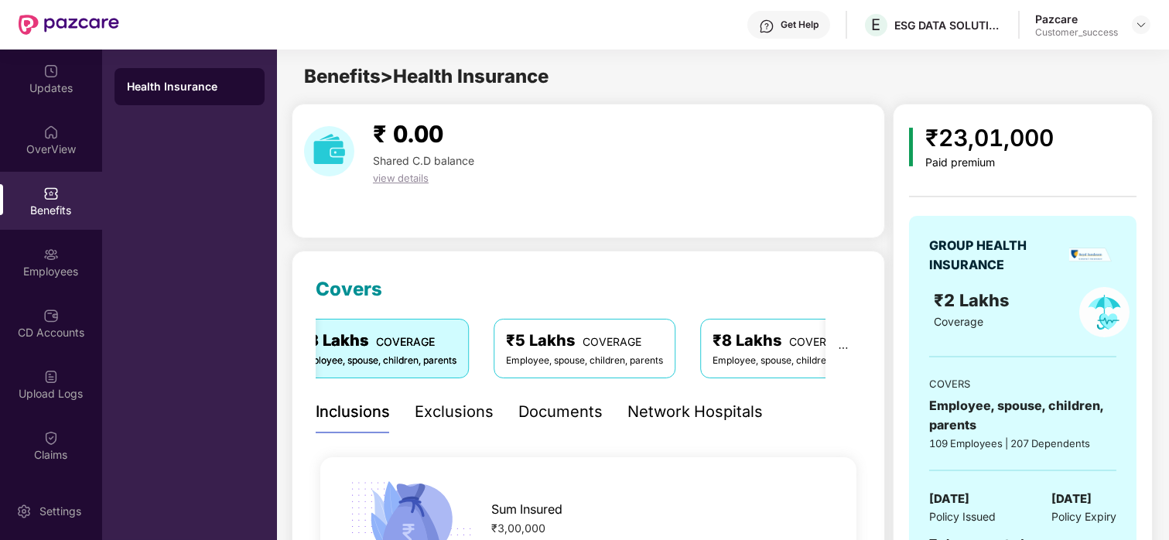
click at [534, 346] on div "₹5 Lakhs COVERAGE" at bounding box center [584, 341] width 157 height 24
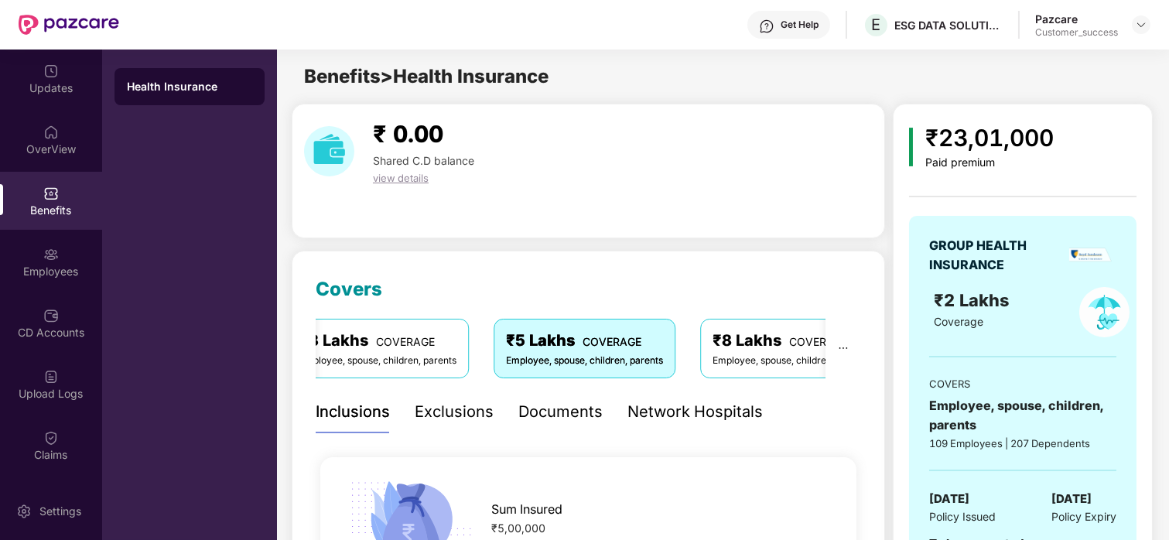
click at [723, 329] on div "₹8 Lakhs COVERAGE" at bounding box center [790, 341] width 157 height 24
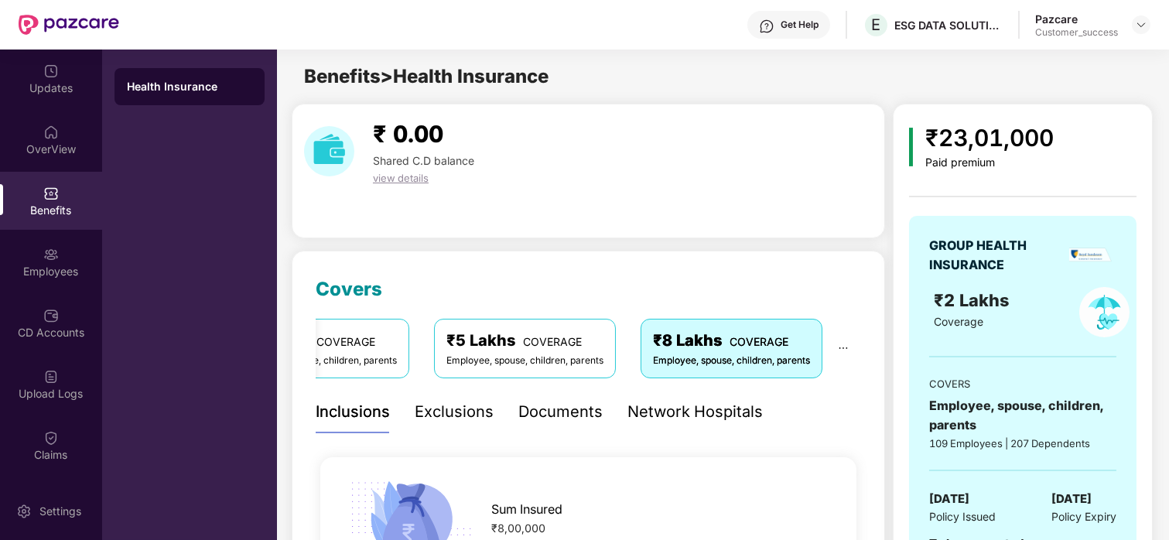
click at [452, 395] on div "Exclusions" at bounding box center [454, 412] width 79 height 43
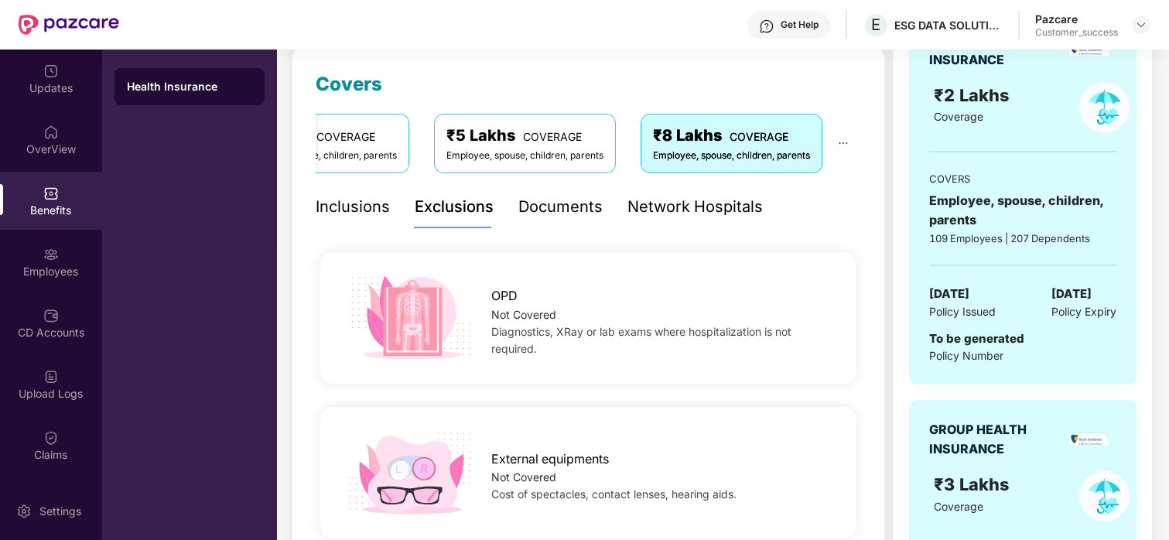
scroll to position [130, 0]
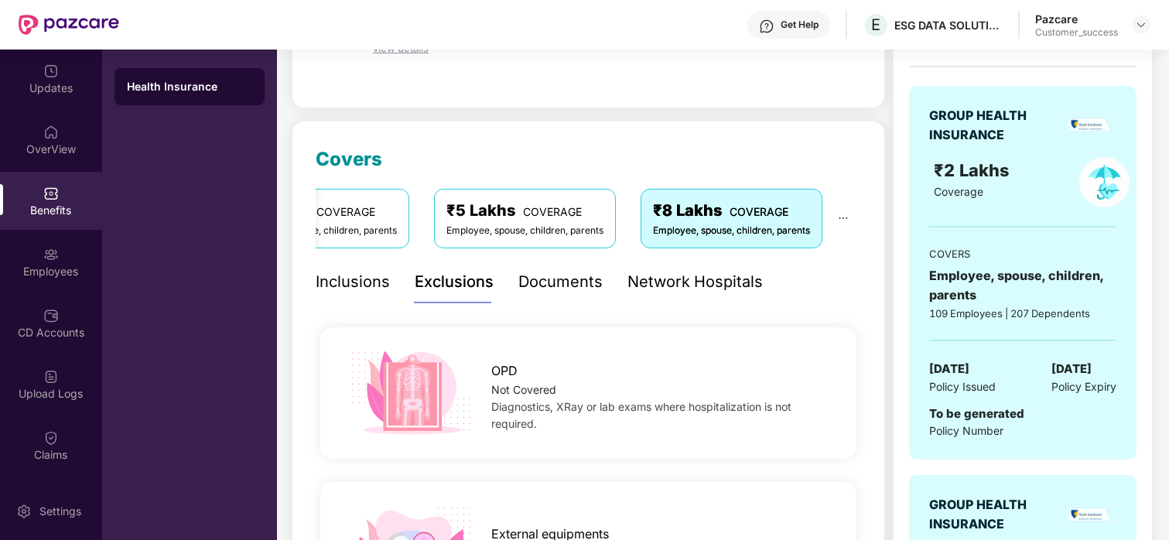
click at [639, 274] on div "Network Hospitals" at bounding box center [694, 282] width 135 height 24
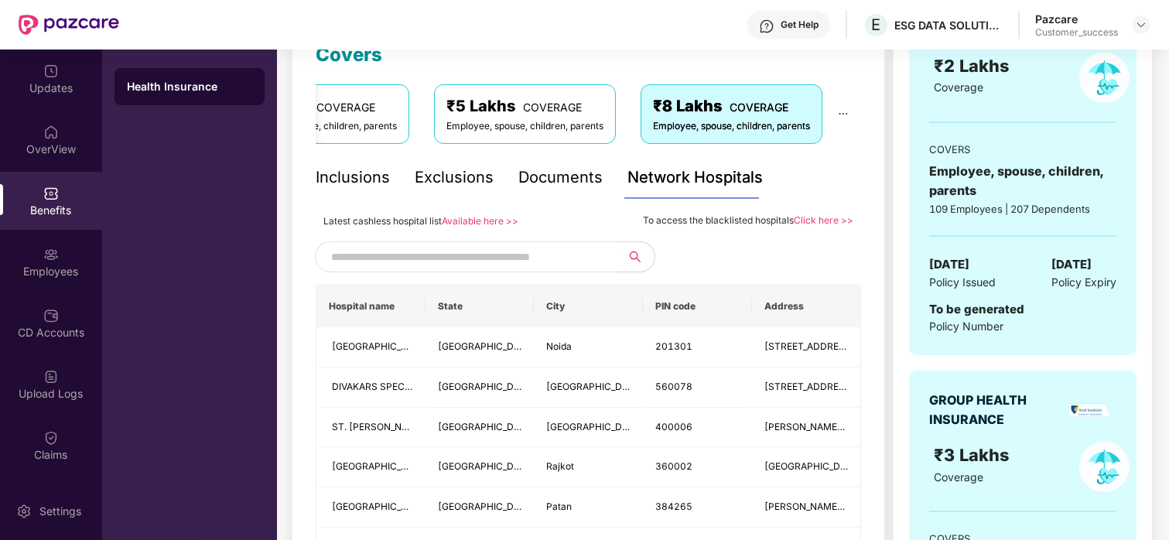
scroll to position [238, 0]
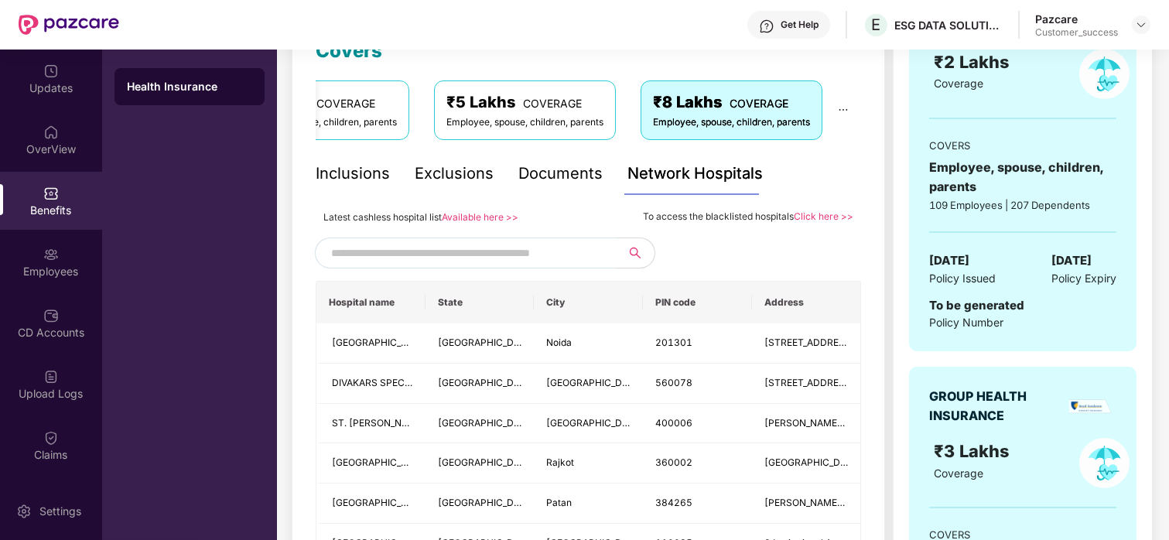
click at [482, 240] on span at bounding box center [466, 252] width 302 height 31
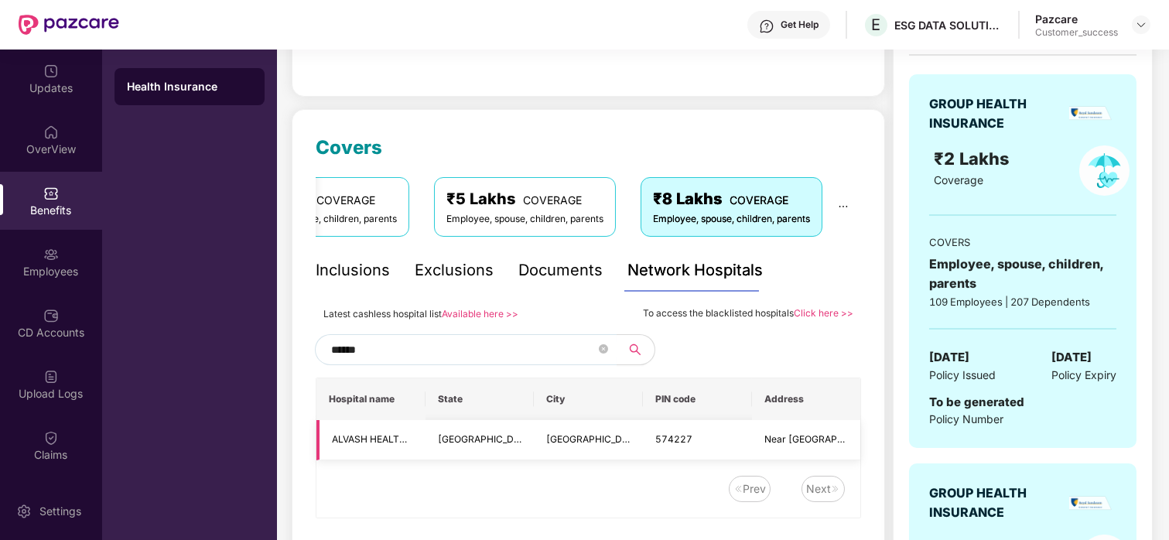
scroll to position [142, 0]
type input "******"
click at [28, 267] on div "Employees" at bounding box center [51, 271] width 102 height 15
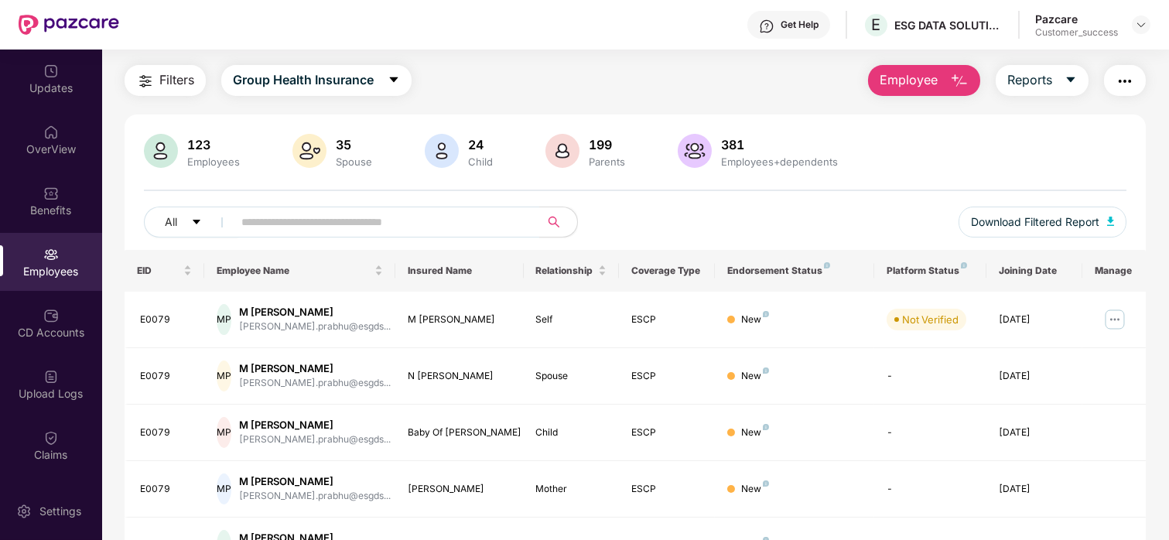
scroll to position [32, 0]
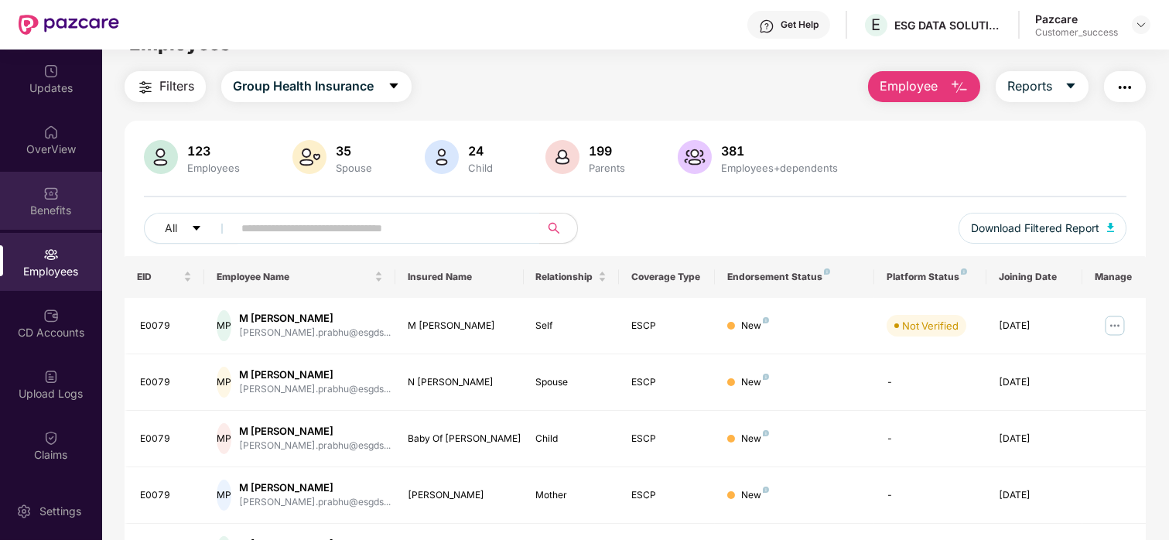
click at [54, 216] on div "Benefits" at bounding box center [51, 210] width 102 height 15
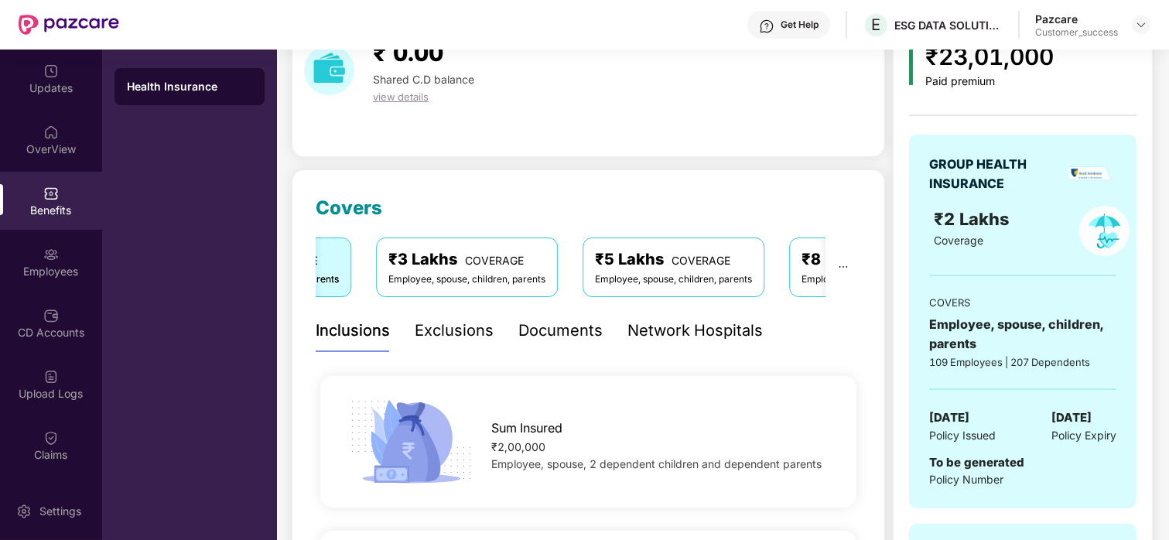
scroll to position [84, 0]
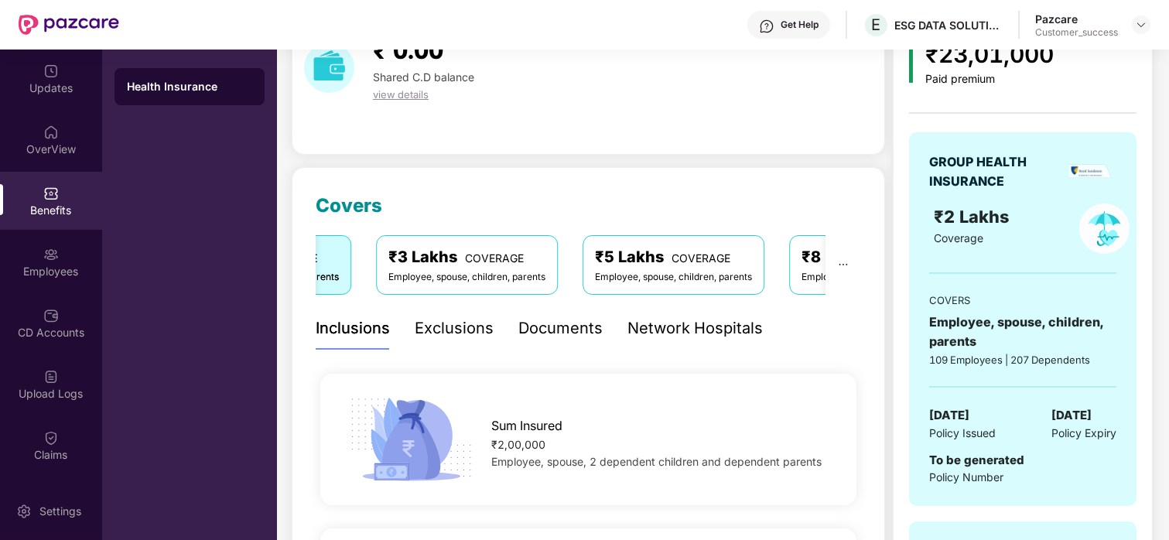
click at [671, 317] on div "Network Hospitals" at bounding box center [694, 328] width 135 height 24
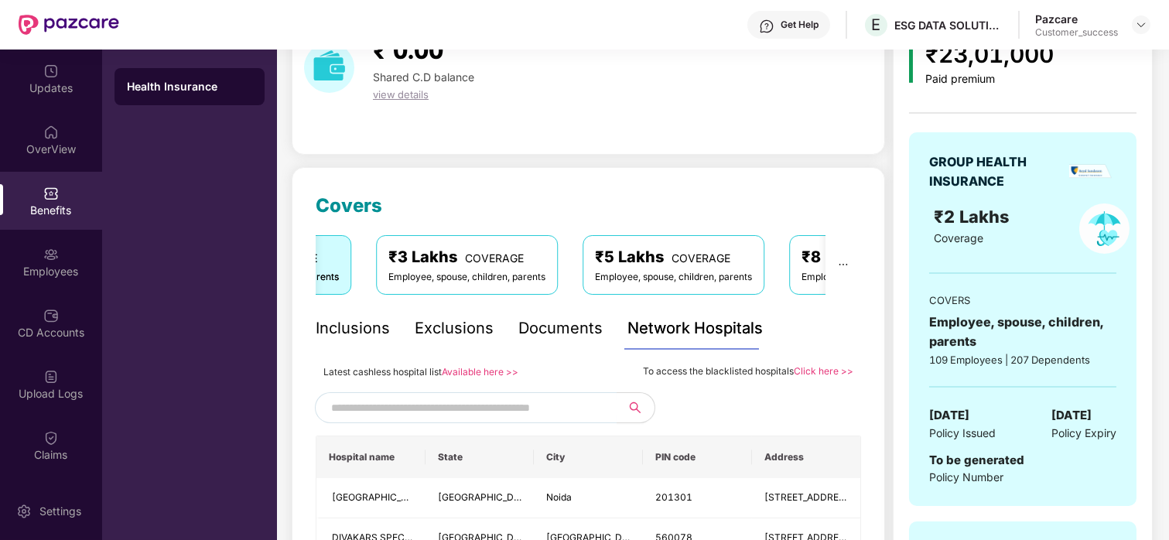
click at [544, 409] on input "text" at bounding box center [463, 407] width 264 height 23
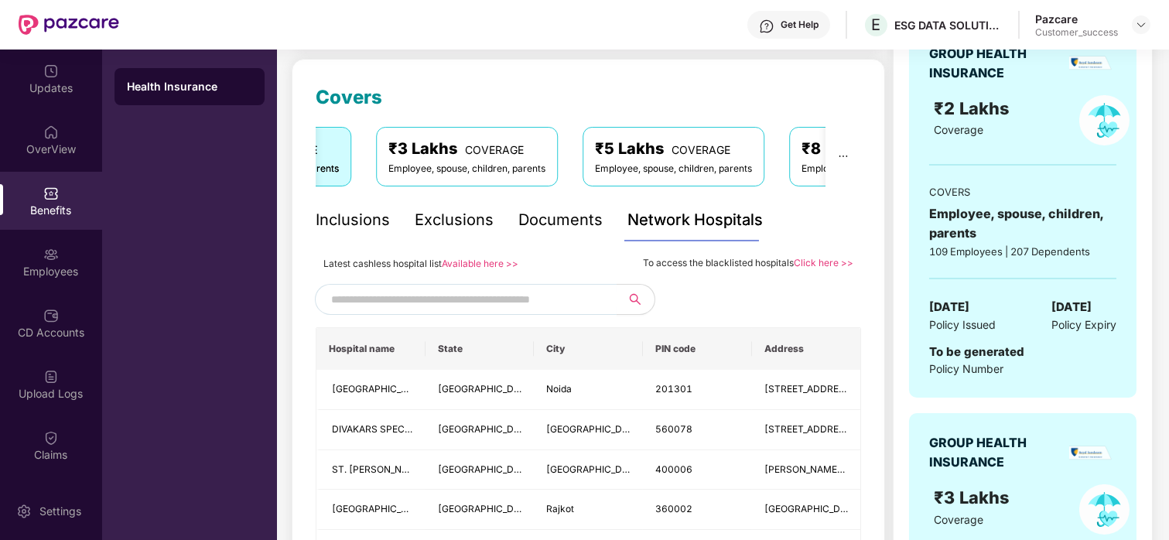
scroll to position [192, 0]
click at [492, 298] on input "text" at bounding box center [463, 299] width 264 height 23
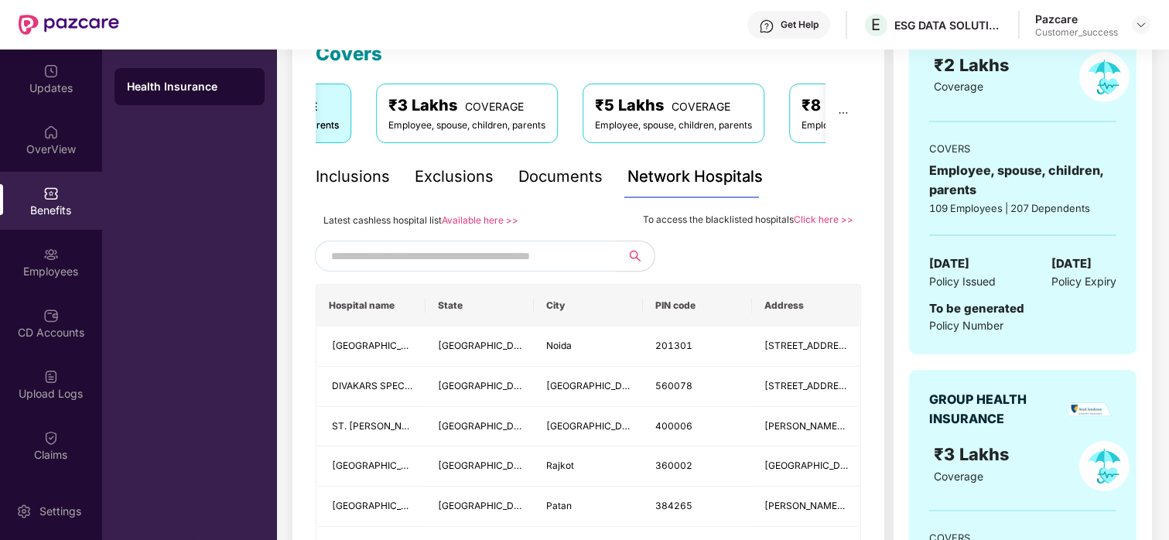
scroll to position [231, 0]
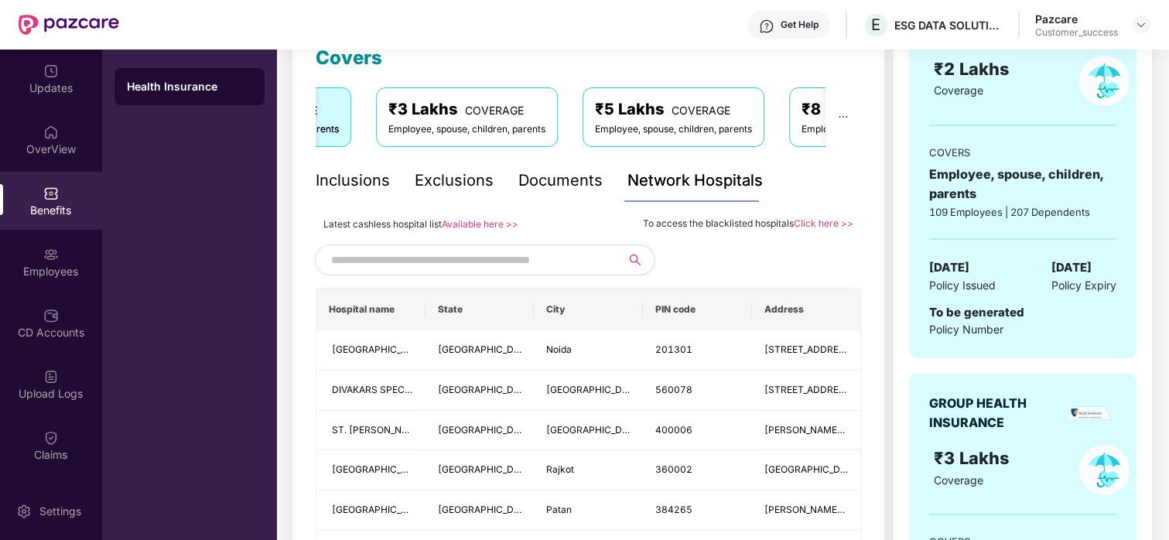
click at [589, 266] on input "text" at bounding box center [463, 259] width 264 height 23
type input "*"
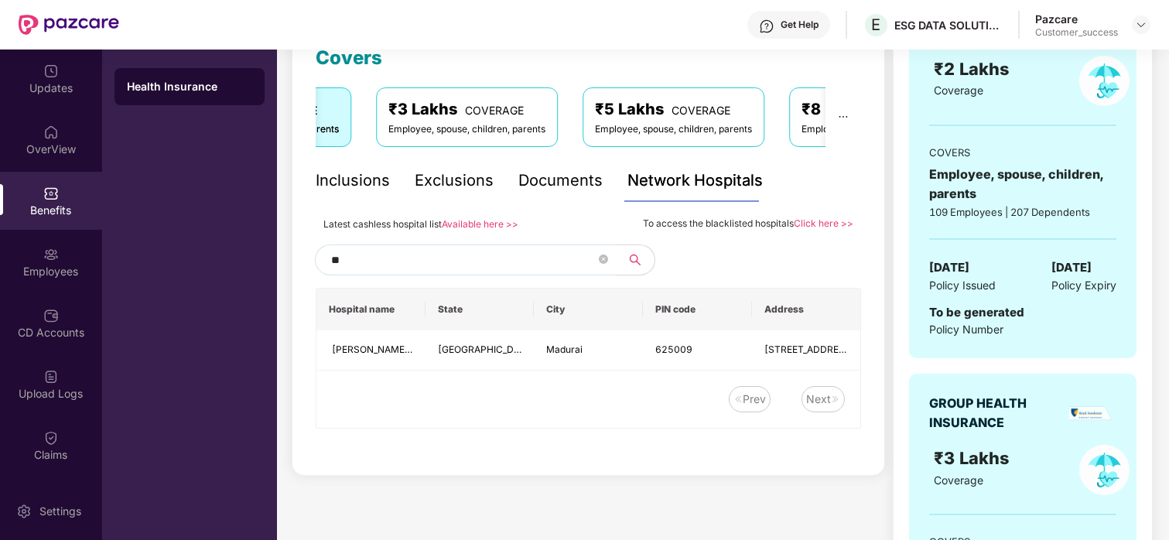
type input "*"
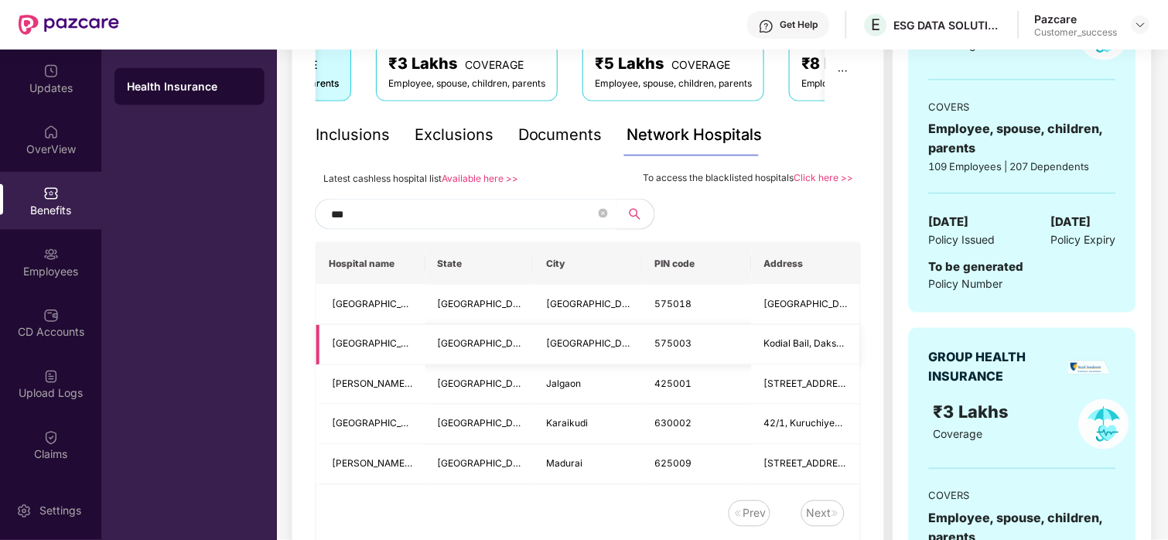
scroll to position [295, 0]
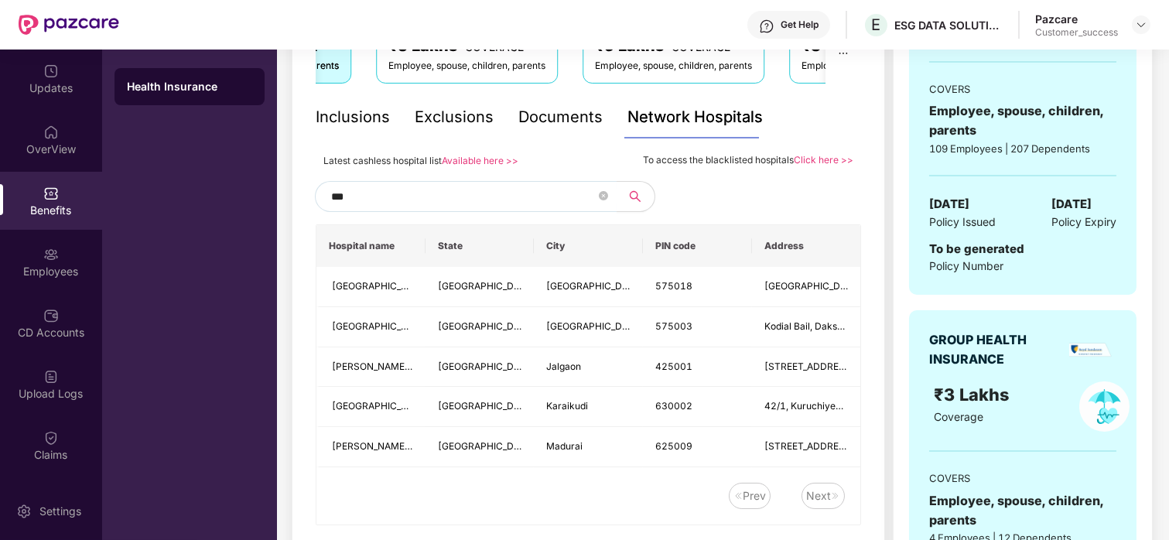
type input "***"
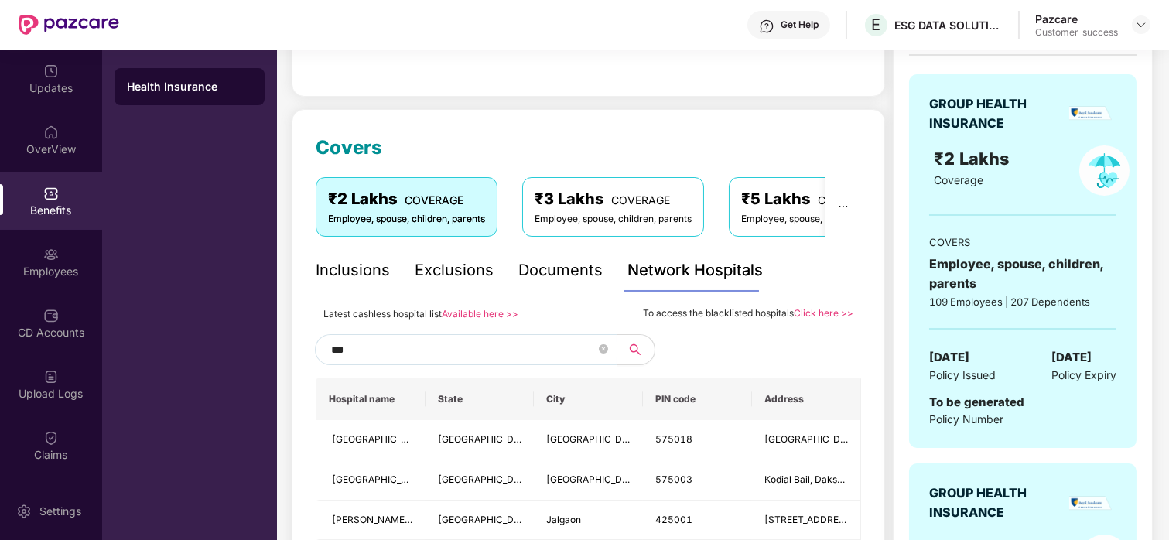
scroll to position [133, 0]
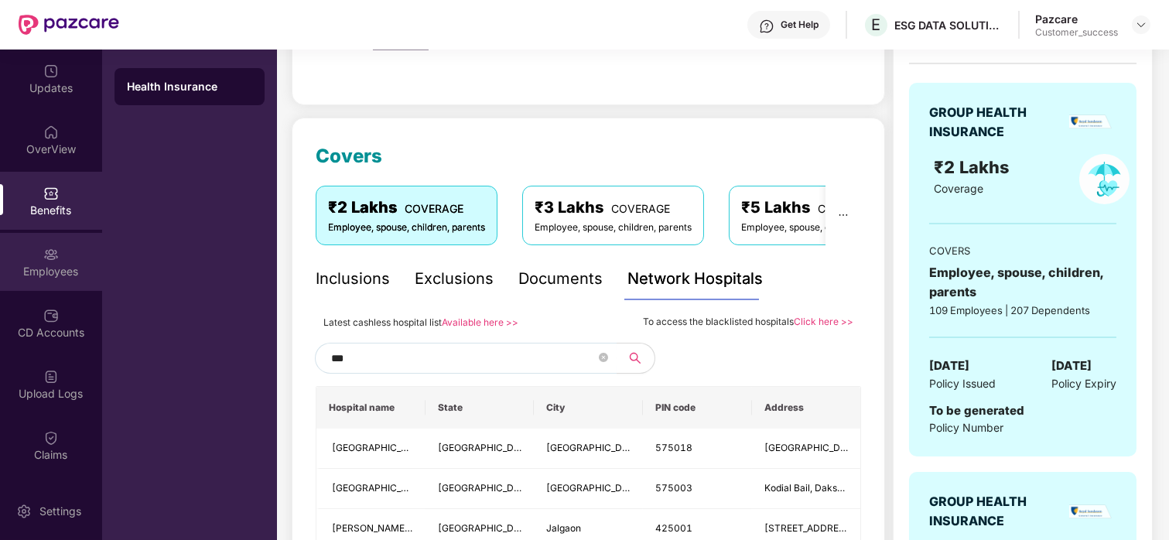
click at [43, 254] on img at bounding box center [50, 254] width 15 height 15
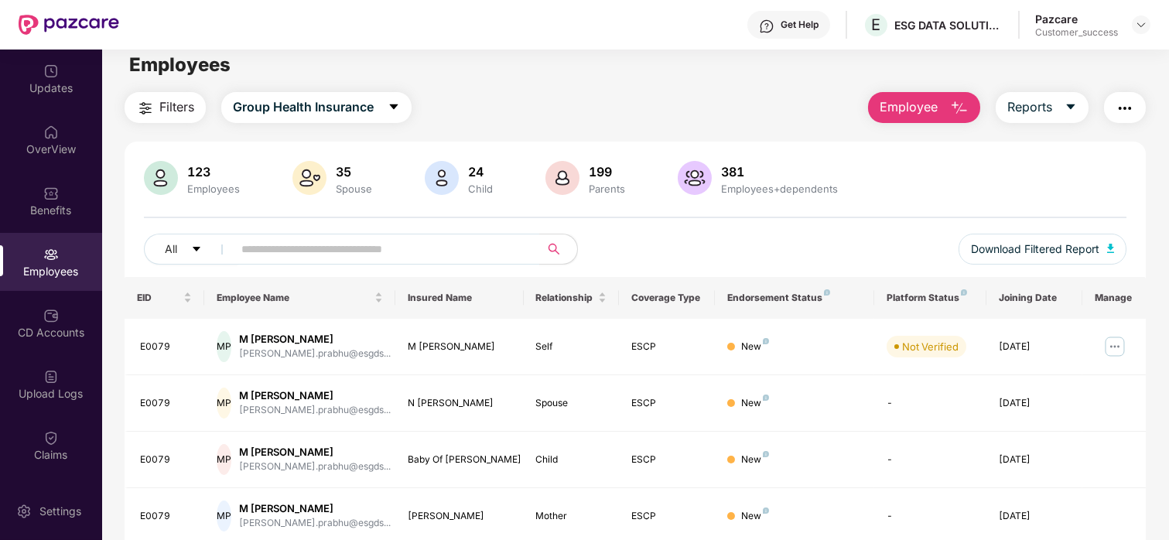
scroll to position [0, 0]
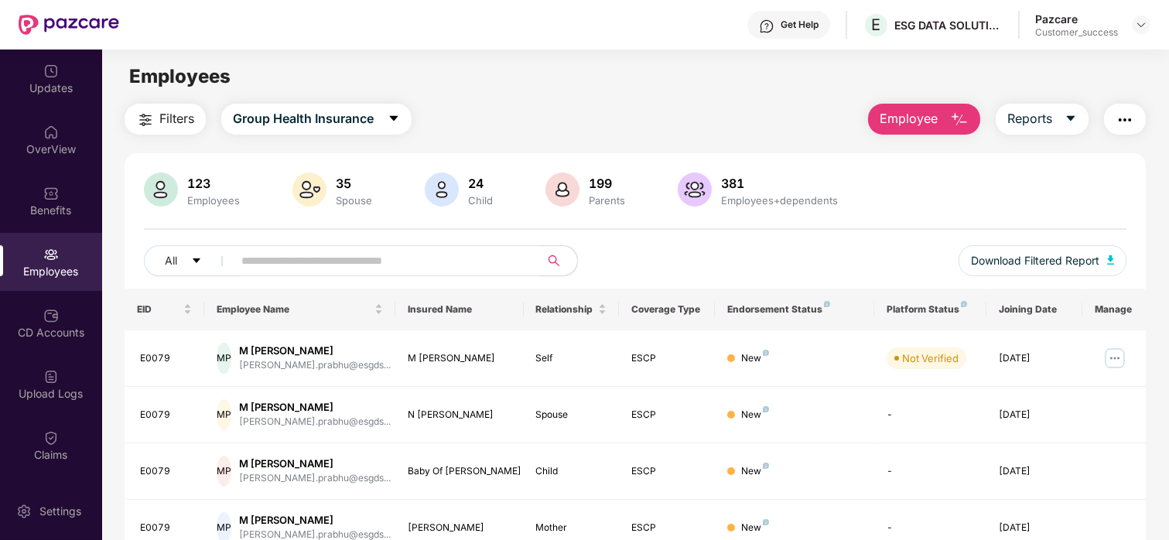
click at [913, 117] on span "Employee" at bounding box center [908, 118] width 58 height 19
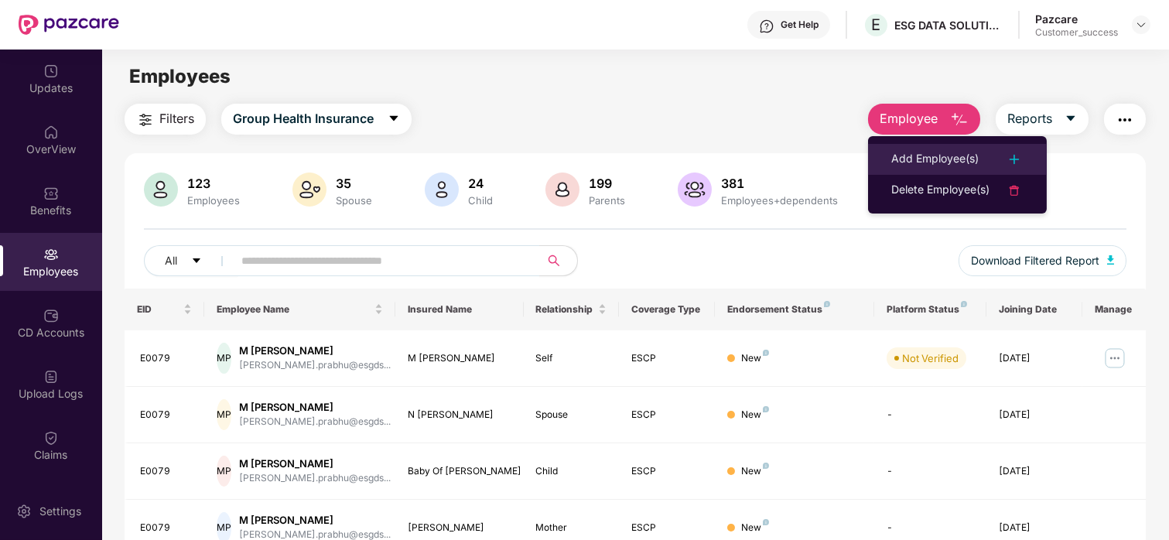
click at [917, 150] on div "Add Employee(s)" at bounding box center [934, 159] width 87 height 19
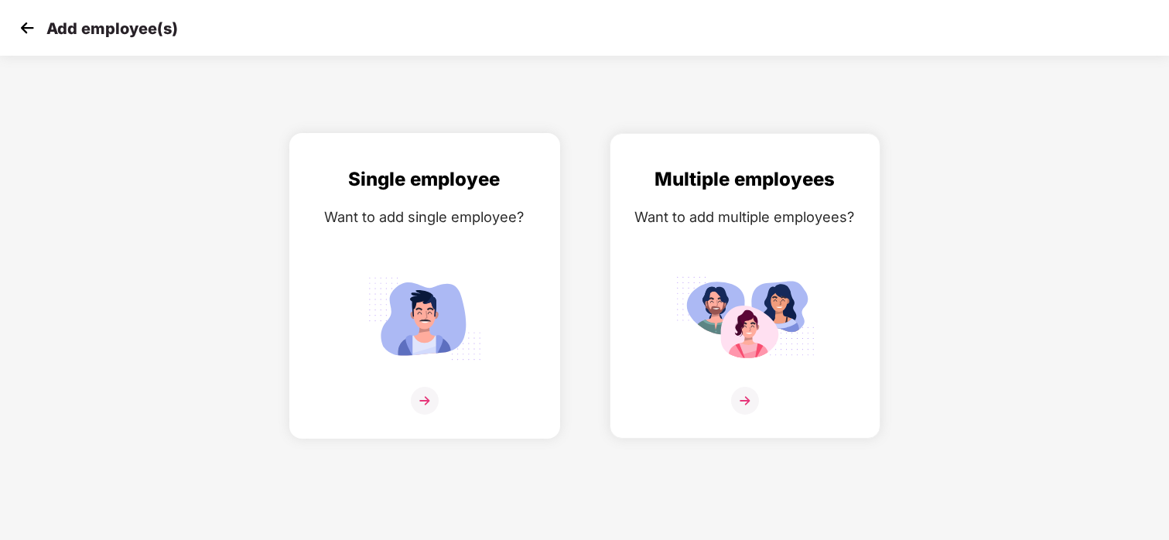
click at [417, 295] on img at bounding box center [424, 318] width 139 height 97
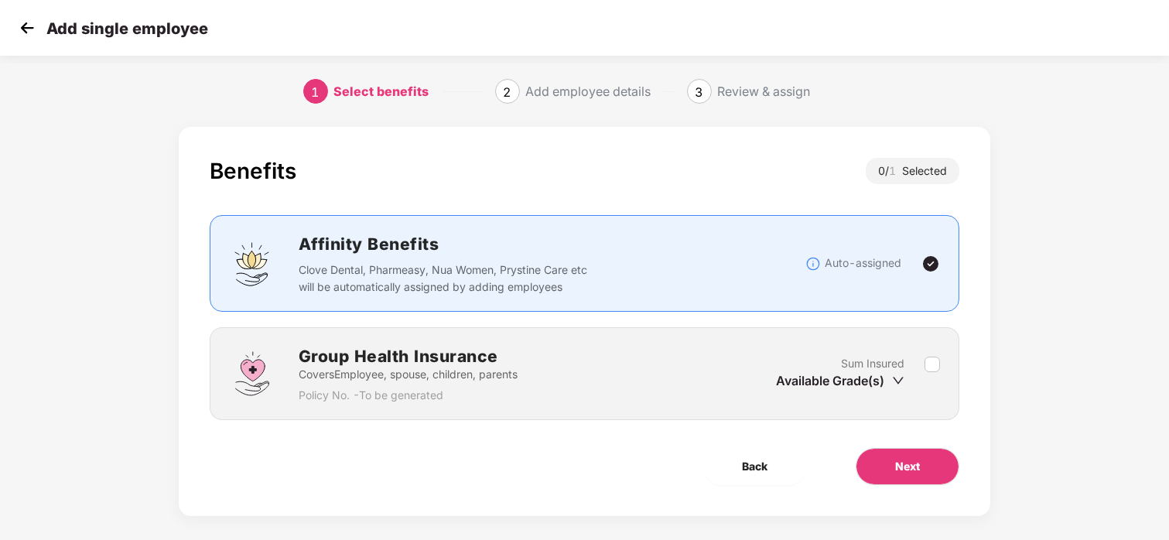
scroll to position [14, 0]
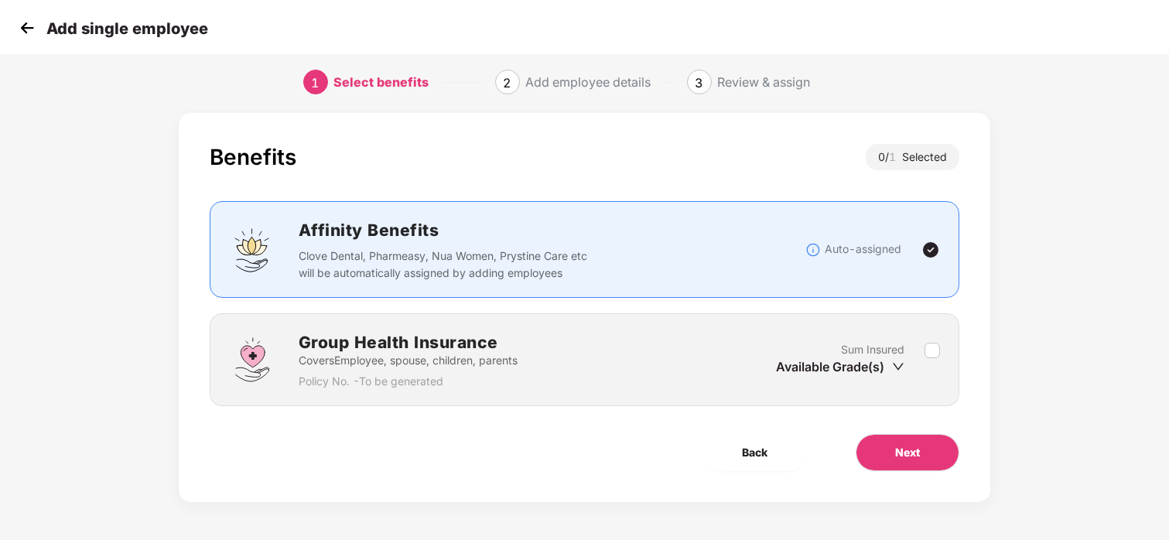
click at [896, 363] on icon "down" at bounding box center [898, 366] width 12 height 12
click at [861, 368] on div "Available Grade(s)" at bounding box center [840, 366] width 128 height 17
click at [896, 360] on icon "down" at bounding box center [898, 366] width 12 height 12
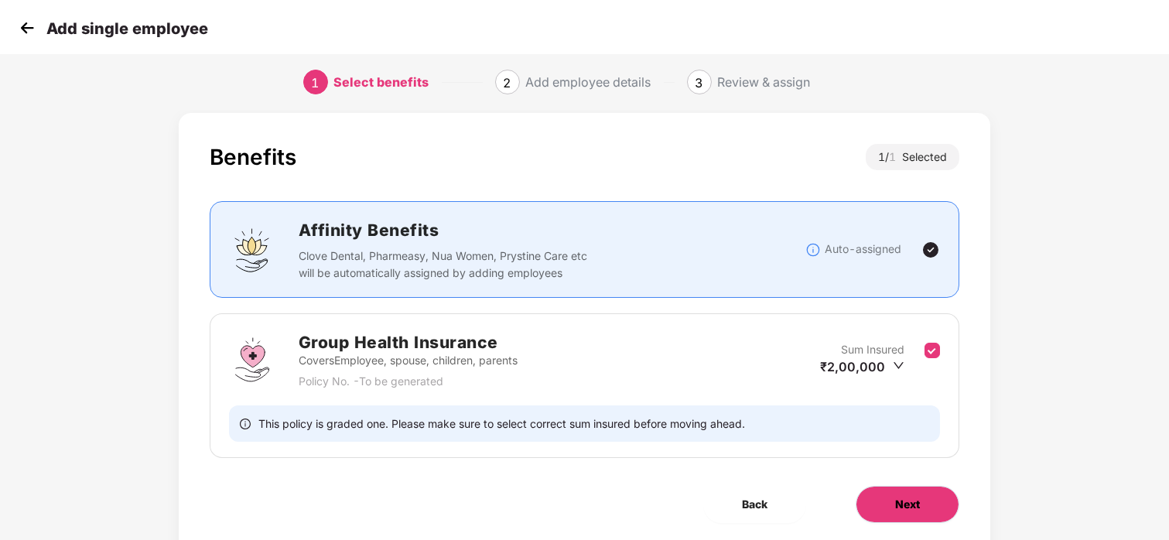
click at [886, 490] on button "Next" at bounding box center [907, 504] width 104 height 37
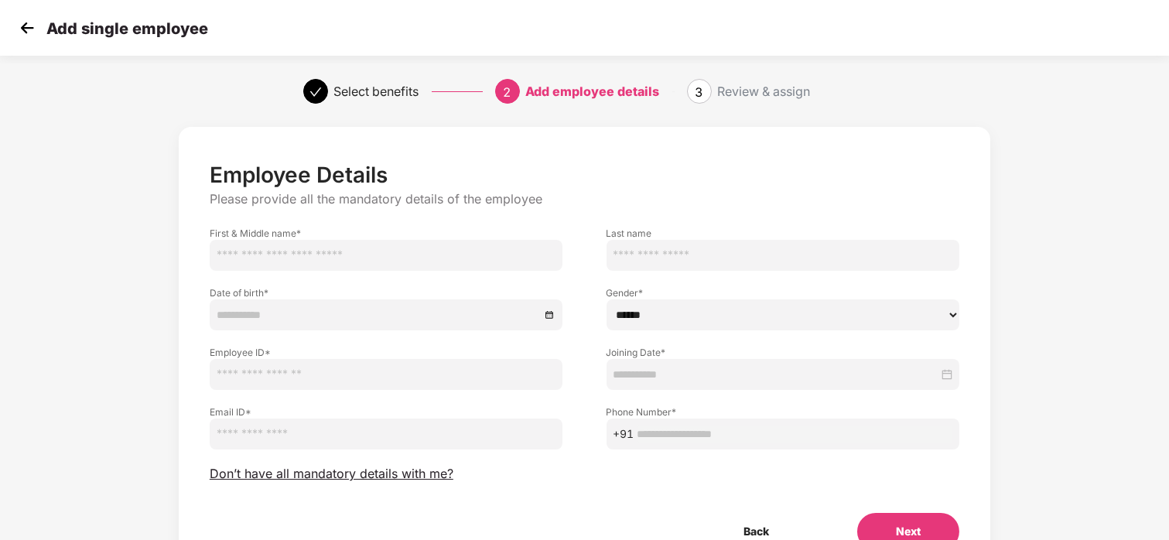
scroll to position [50, 0]
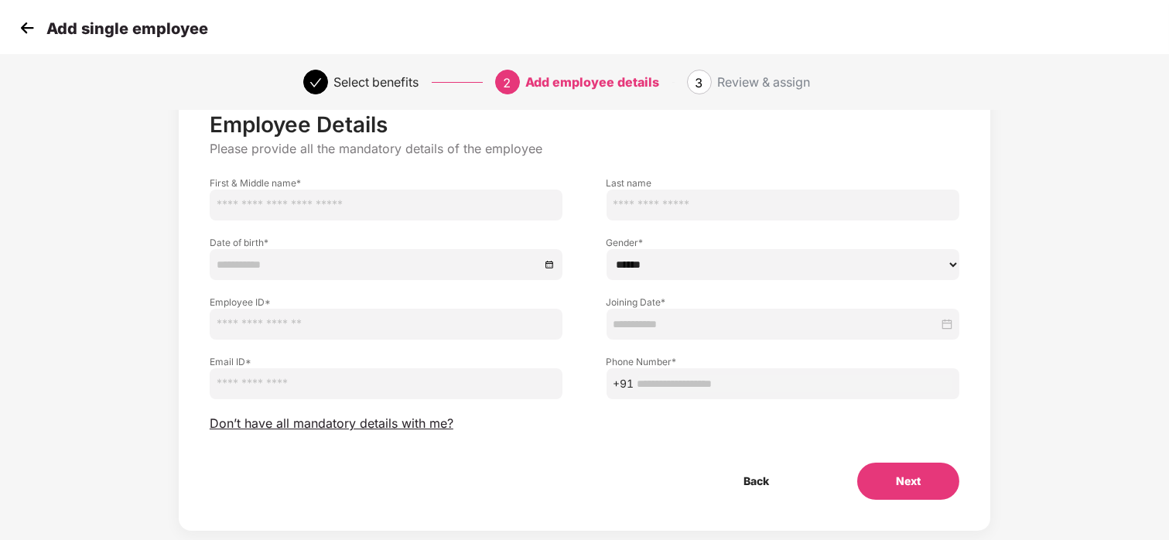
click at [889, 497] on button "Next" at bounding box center [908, 480] width 102 height 37
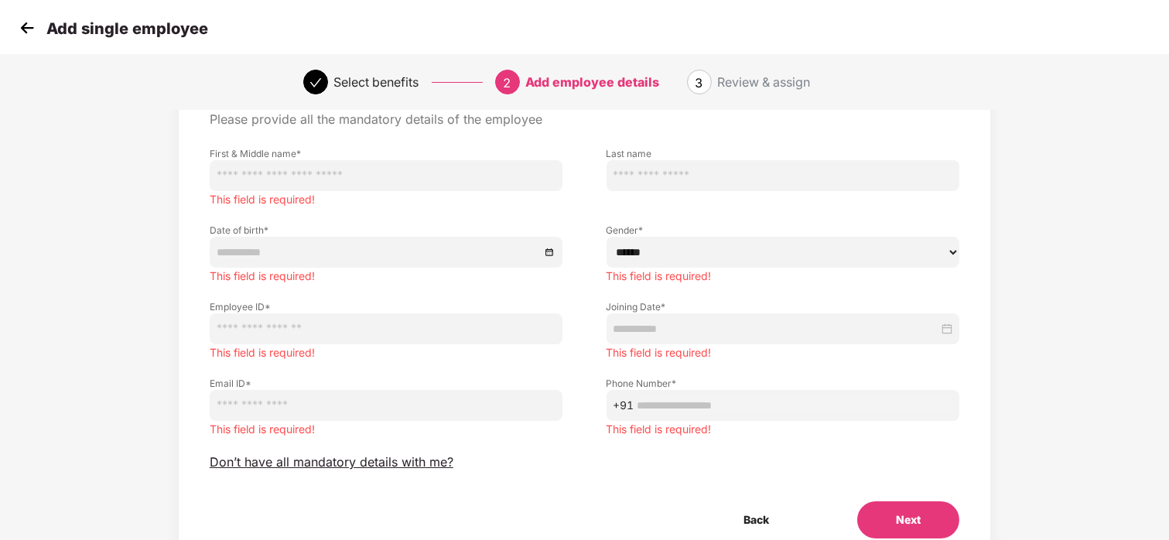
scroll to position [79, 0]
click at [28, 28] on img at bounding box center [26, 27] width 23 height 23
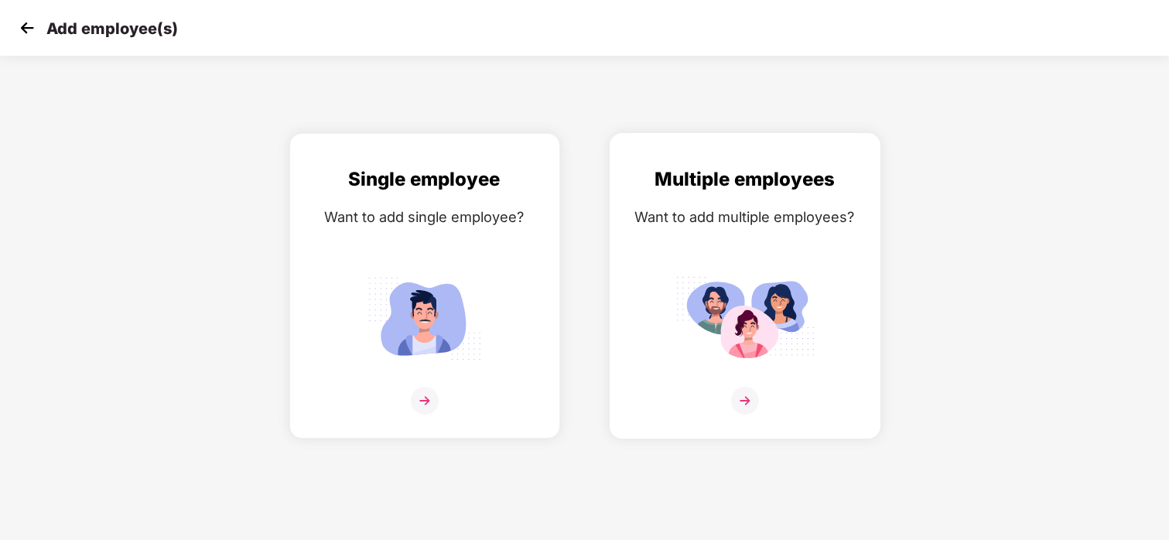
click at [786, 251] on div "Multiple employees Want to add multiple employees?" at bounding box center [745, 299] width 238 height 269
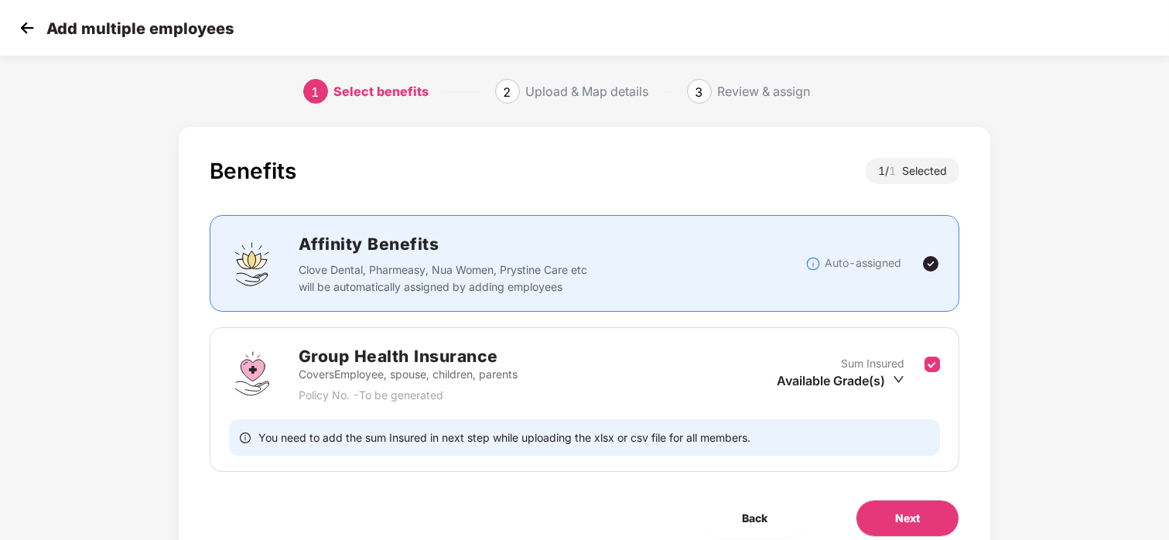
scroll to position [67, 0]
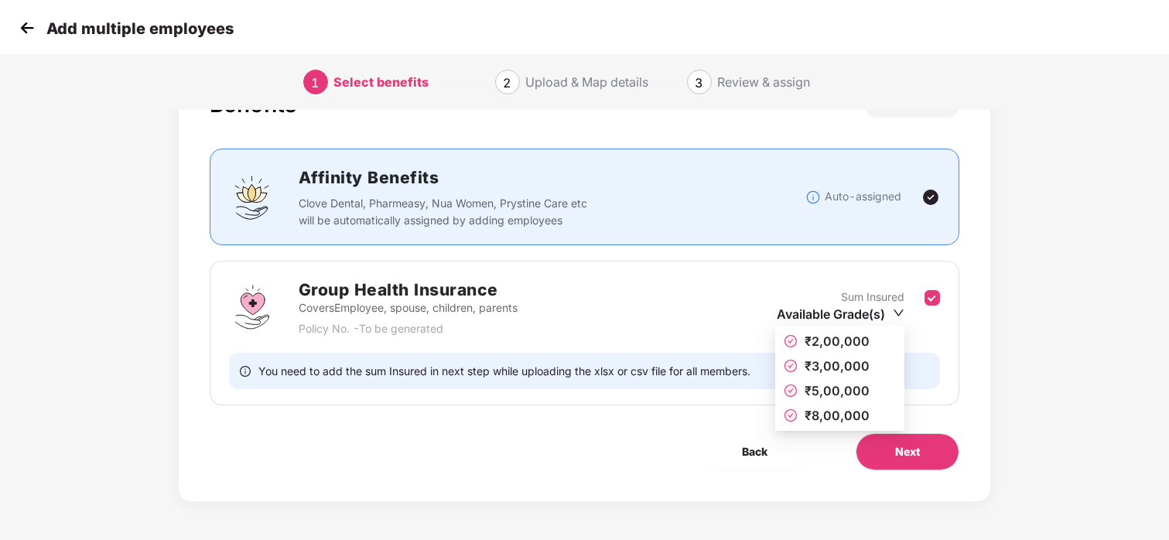
click at [899, 310] on icon "down" at bounding box center [898, 313] width 12 height 12
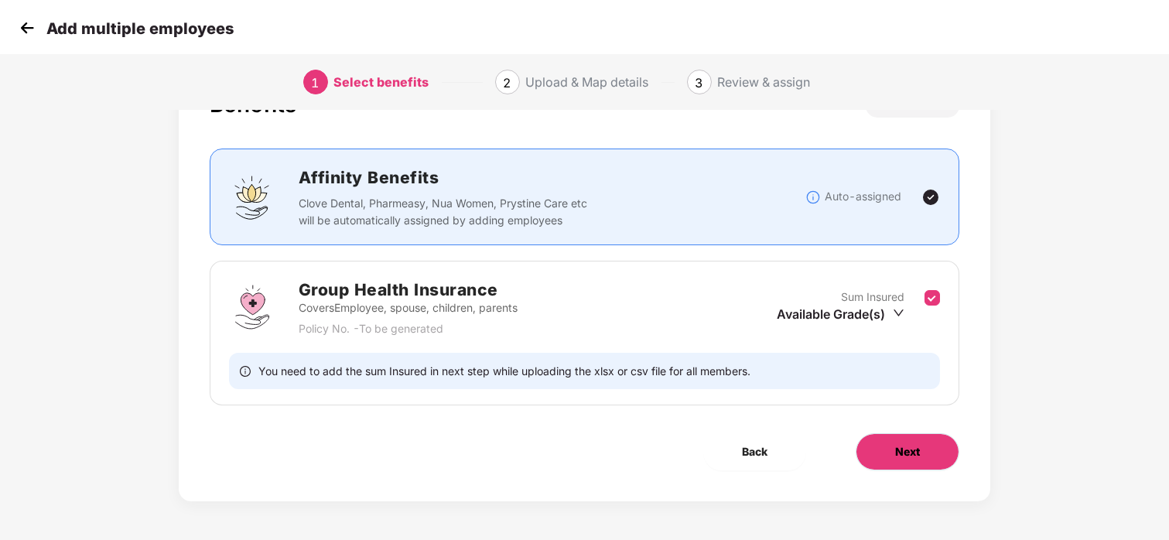
click at [903, 435] on button "Next" at bounding box center [907, 451] width 104 height 37
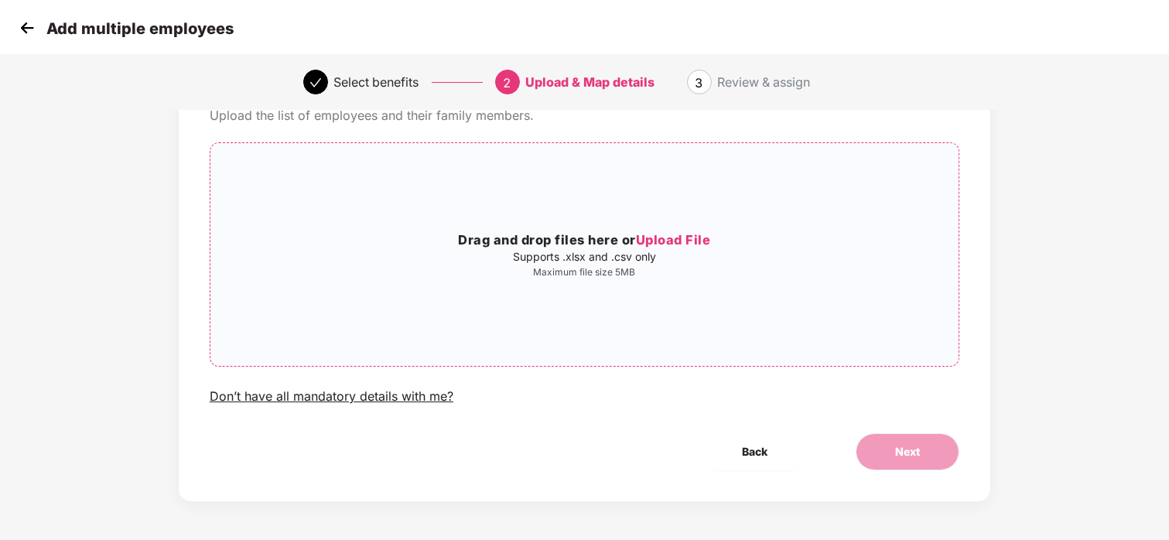
scroll to position [0, 0]
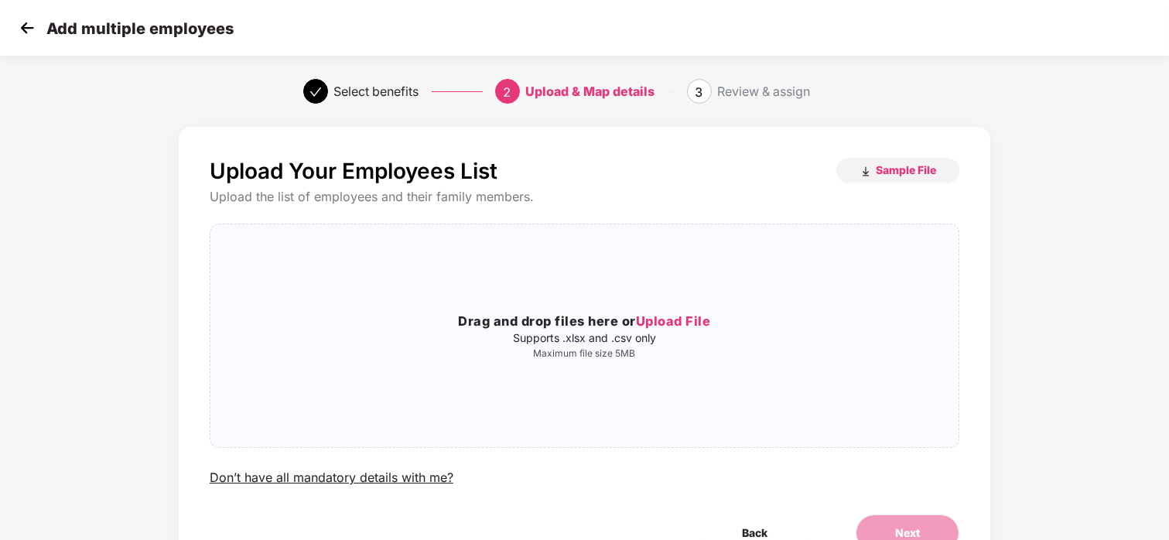
click at [30, 33] on img at bounding box center [26, 27] width 23 height 23
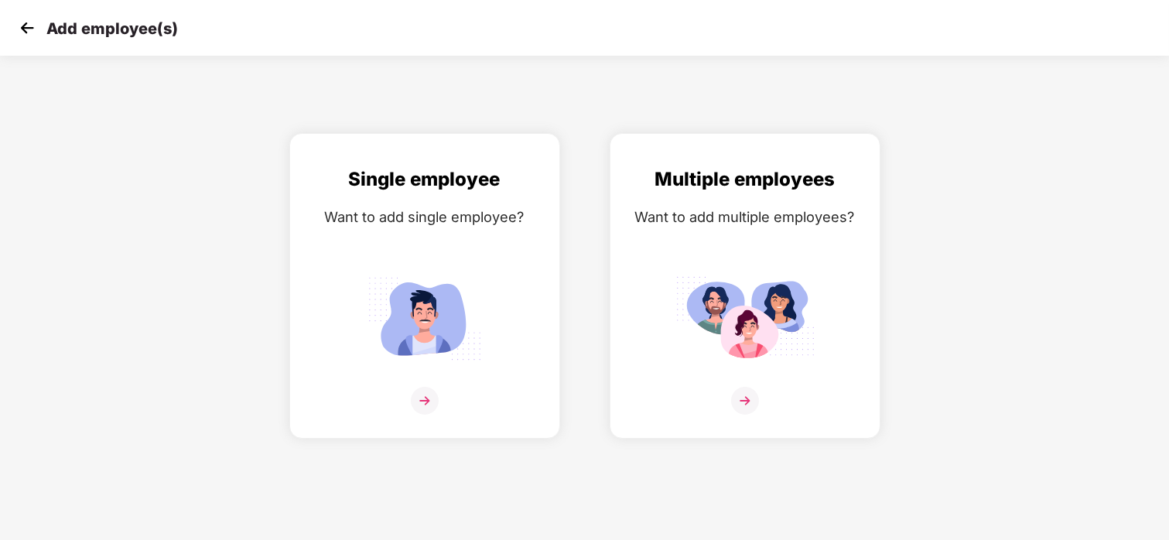
click at [30, 33] on img at bounding box center [26, 27] width 23 height 23
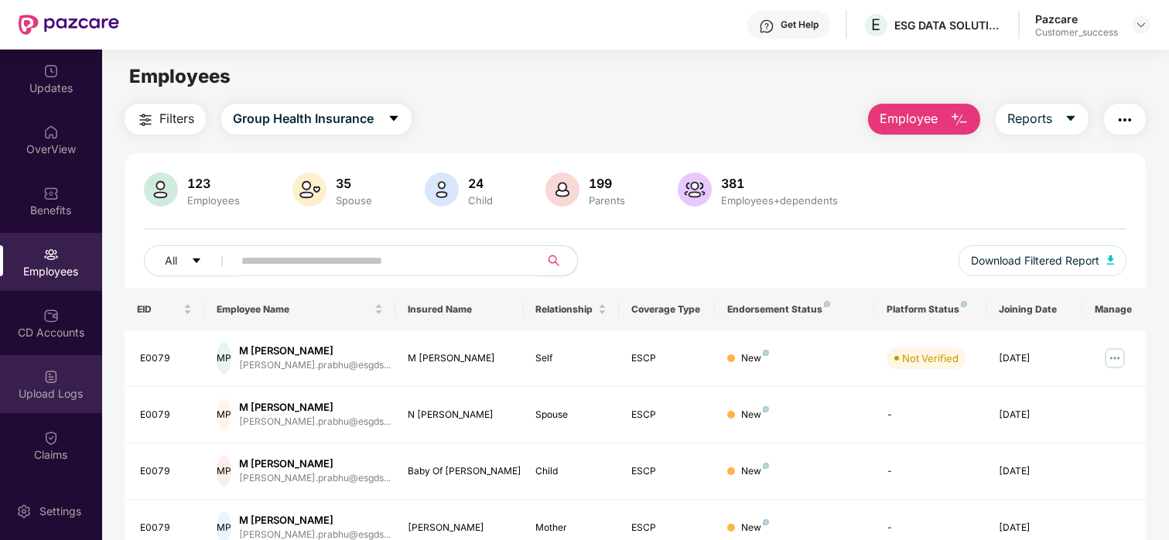
click at [53, 369] on img at bounding box center [50, 376] width 15 height 15
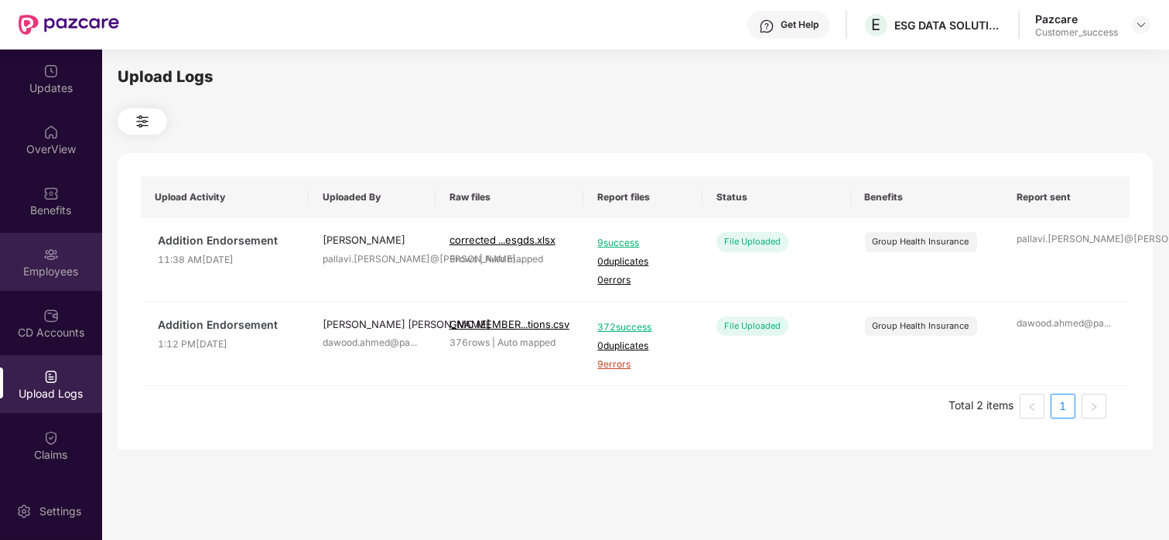
click at [31, 259] on div "Employees" at bounding box center [51, 262] width 102 height 58
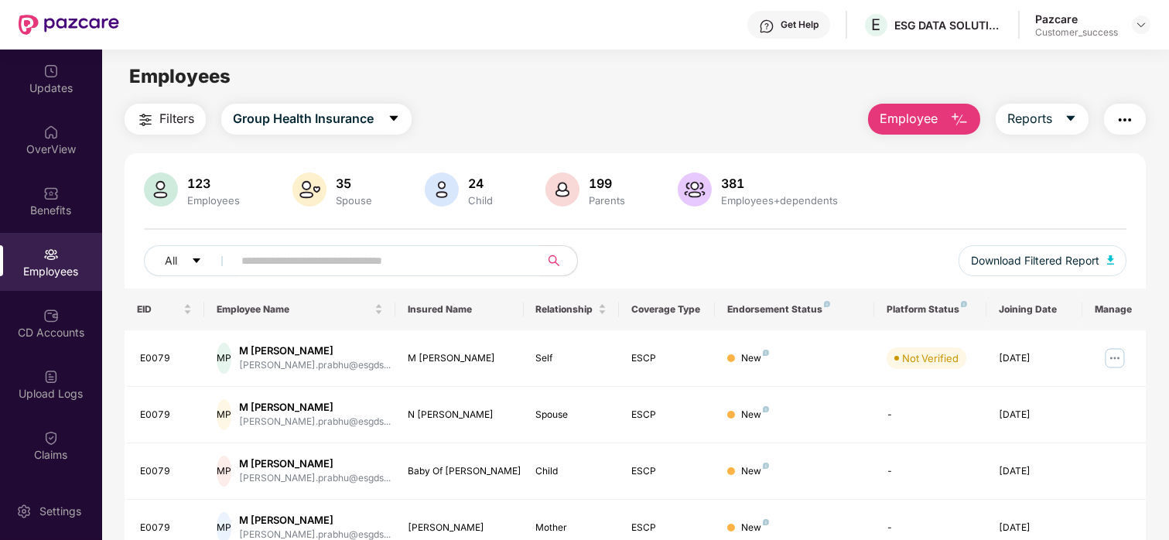
click at [923, 104] on button "Employee" at bounding box center [924, 119] width 112 height 31
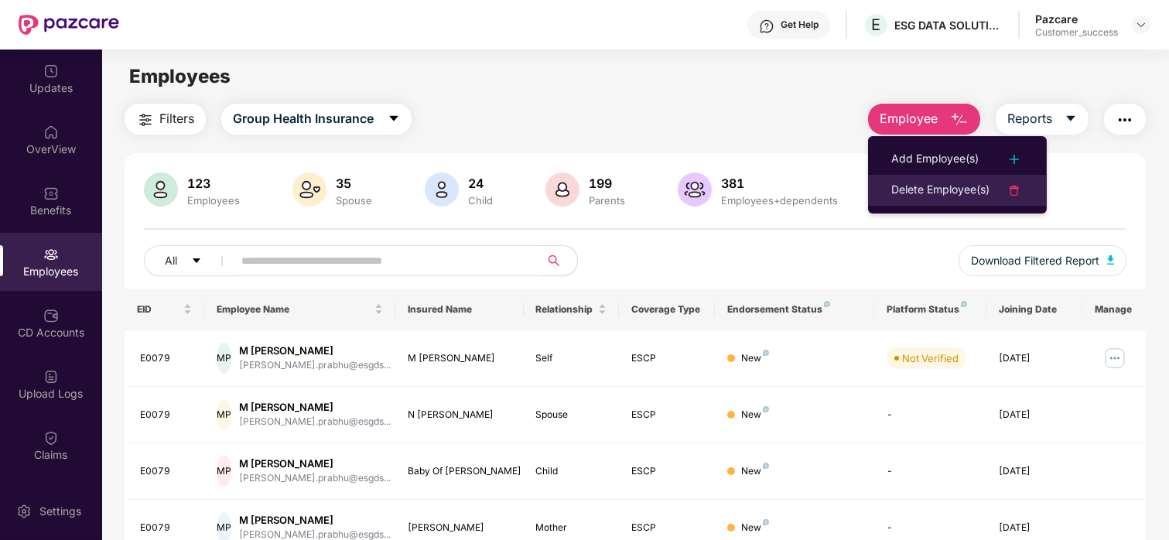
click at [957, 188] on div "Delete Employee(s)" at bounding box center [940, 190] width 98 height 19
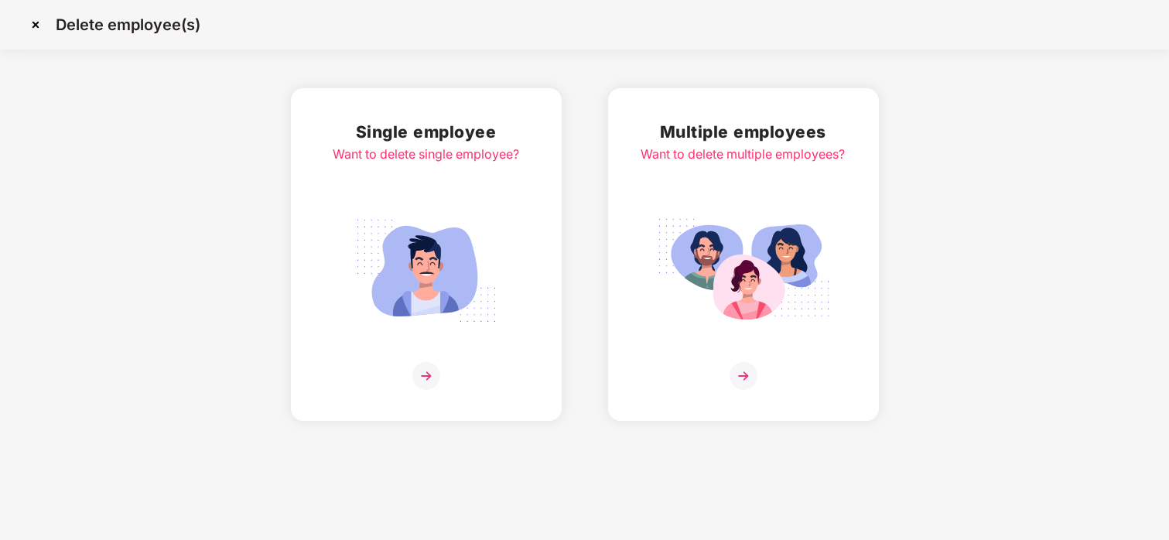
click at [420, 271] on img at bounding box center [426, 270] width 173 height 121
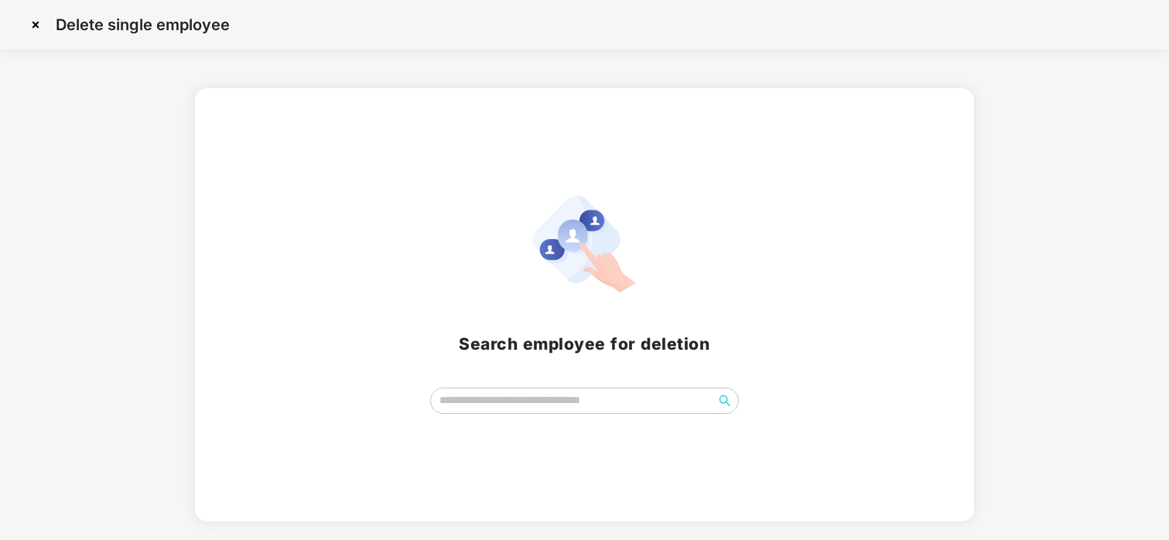
click at [39, 22] on img at bounding box center [35, 24] width 25 height 25
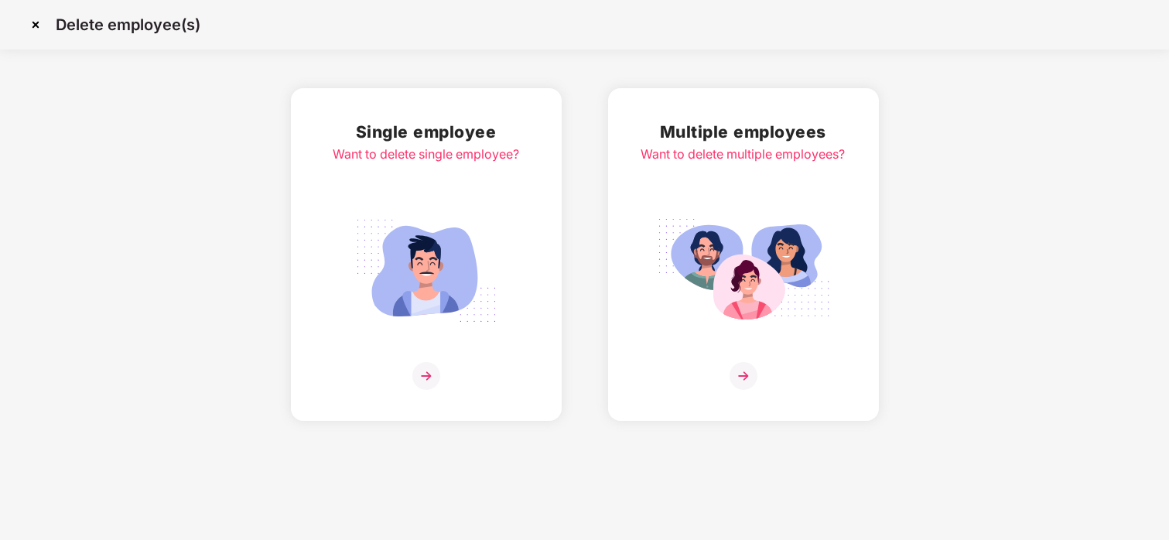
click at [669, 257] on img at bounding box center [743, 270] width 173 height 121
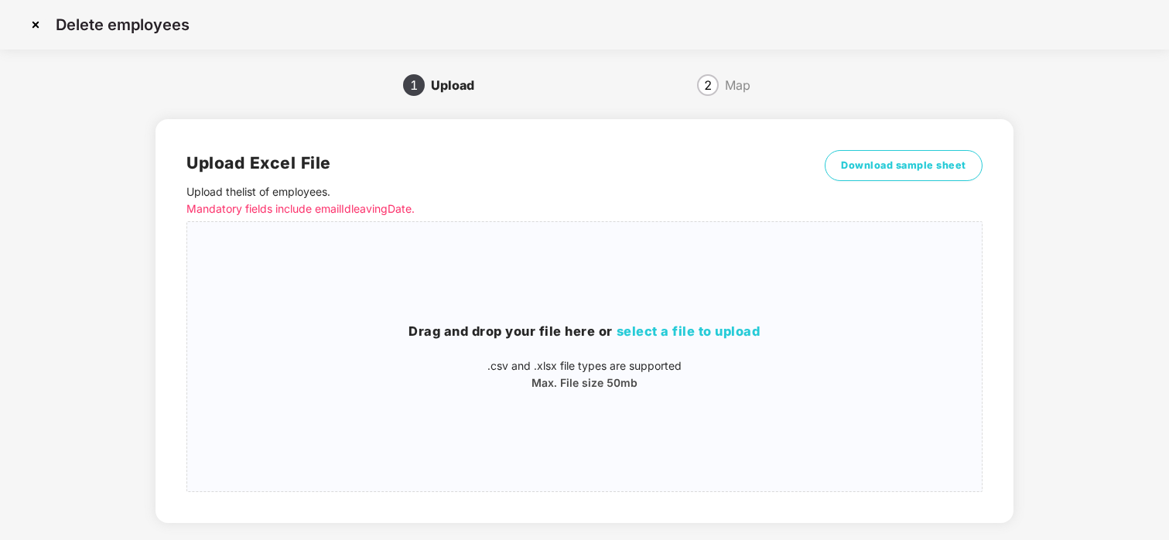
click at [30, 25] on img at bounding box center [35, 24] width 25 height 25
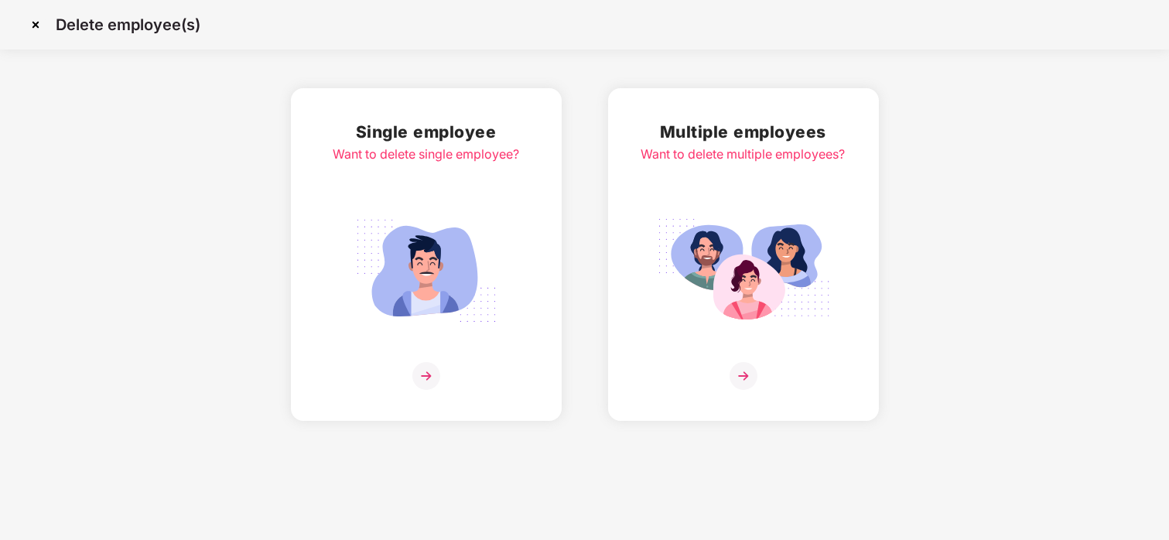
click at [30, 25] on img at bounding box center [35, 24] width 25 height 25
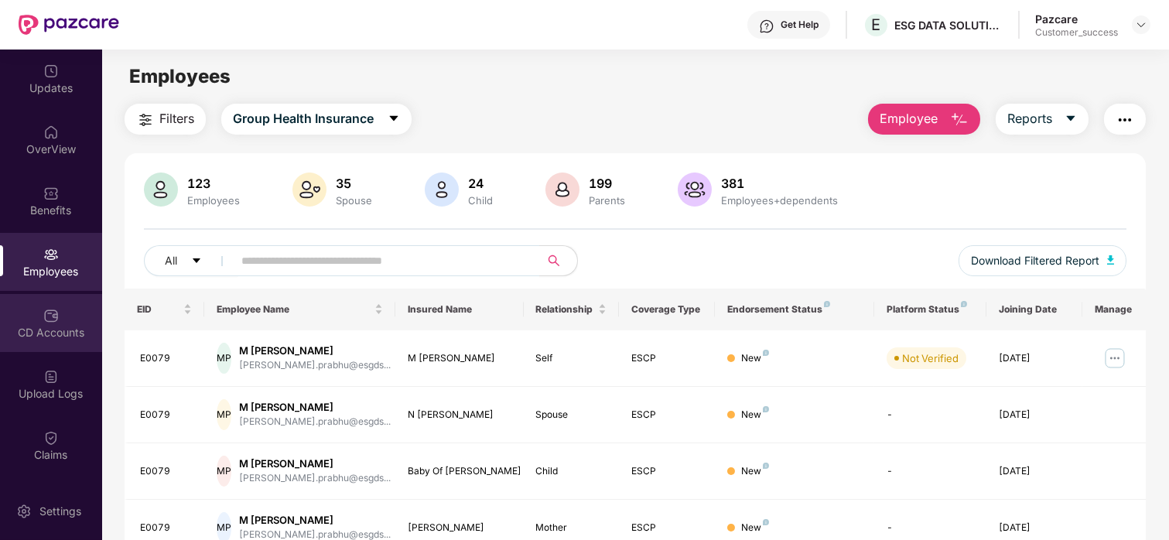
click at [70, 332] on div "CD Accounts" at bounding box center [51, 332] width 102 height 15
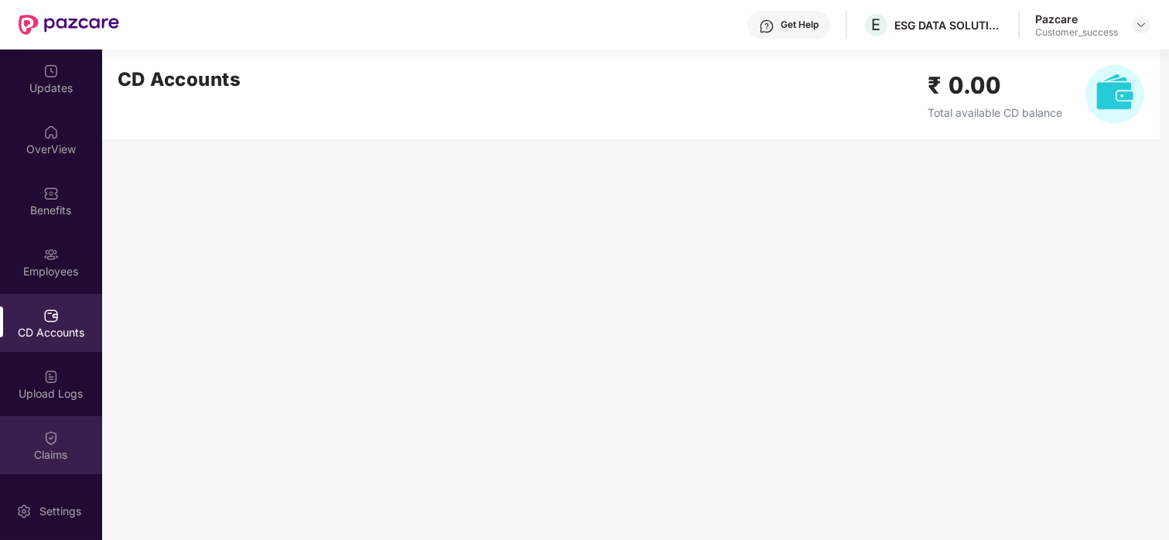
scroll to position [118, 0]
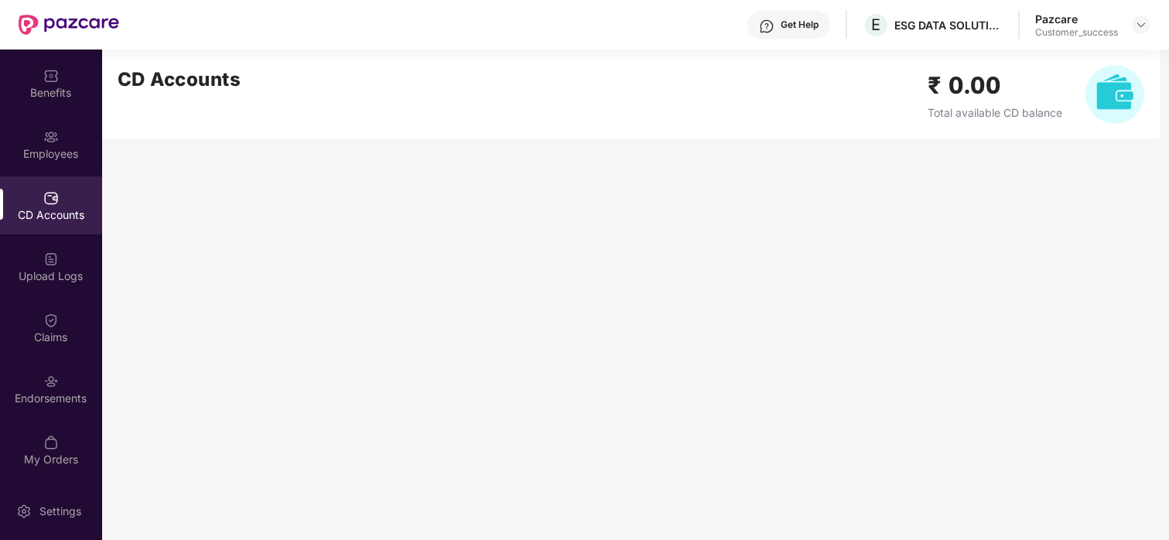
click at [60, 222] on div "CD Accounts" at bounding box center [51, 205] width 102 height 58
click at [39, 320] on div "Claims" at bounding box center [51, 328] width 102 height 58
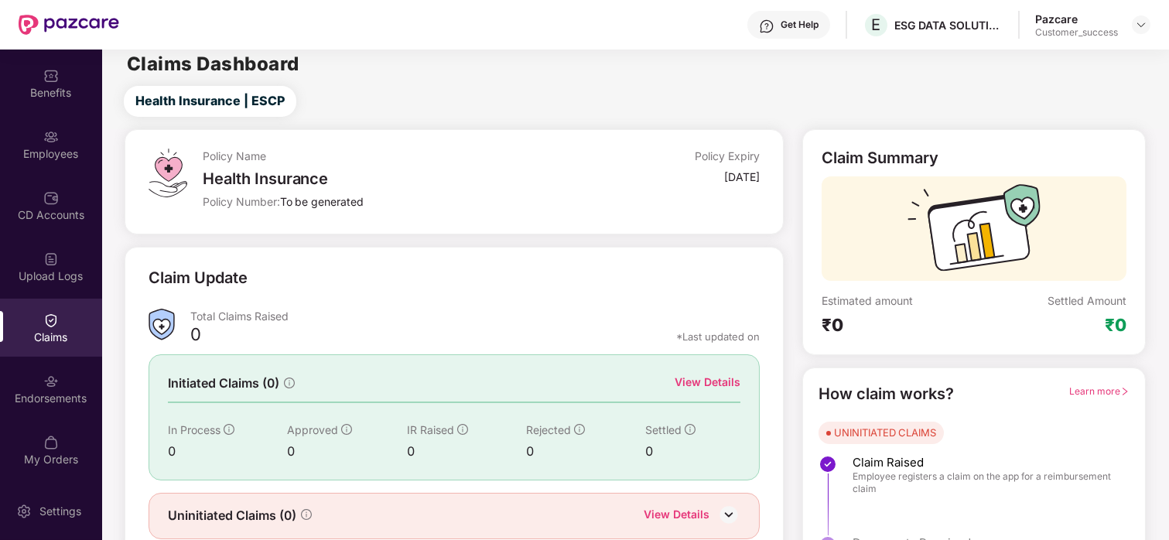
scroll to position [66, 0]
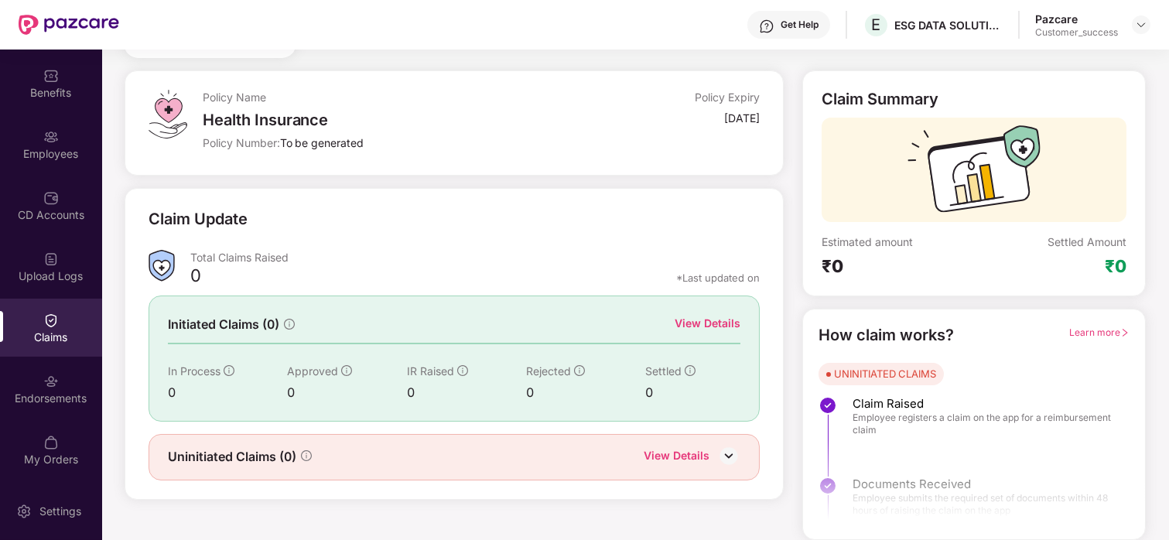
click at [691, 331] on div "View Details" at bounding box center [707, 323] width 66 height 17
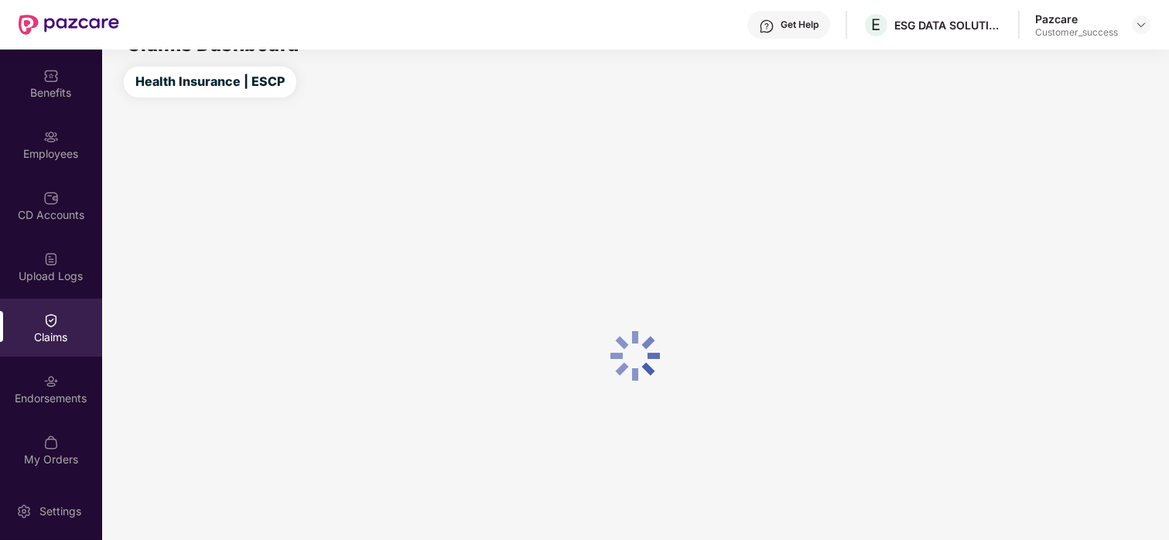
scroll to position [66, 0]
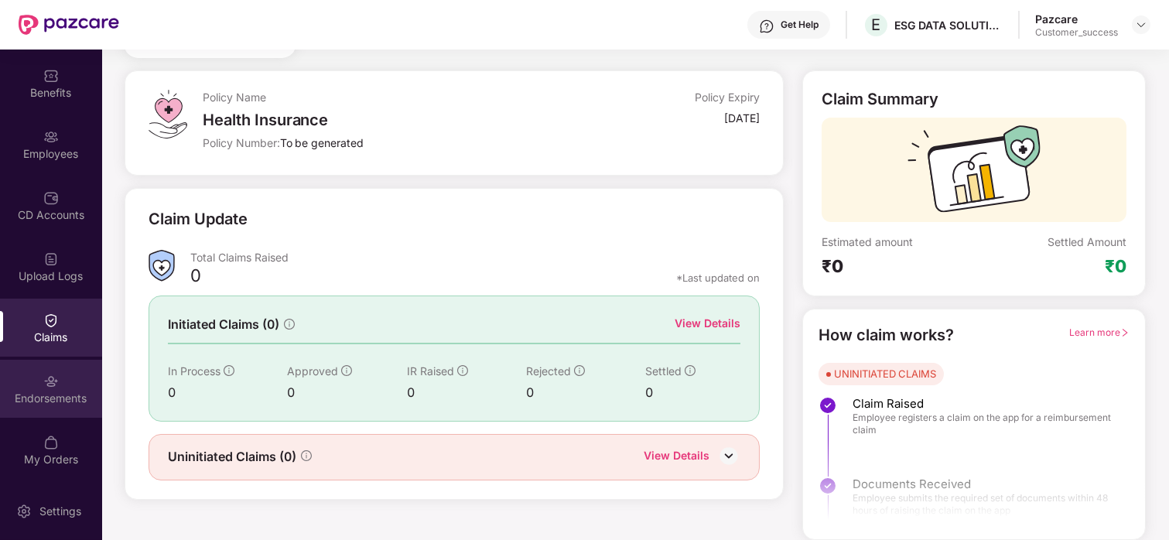
click at [59, 379] on div "Endorsements" at bounding box center [51, 389] width 102 height 58
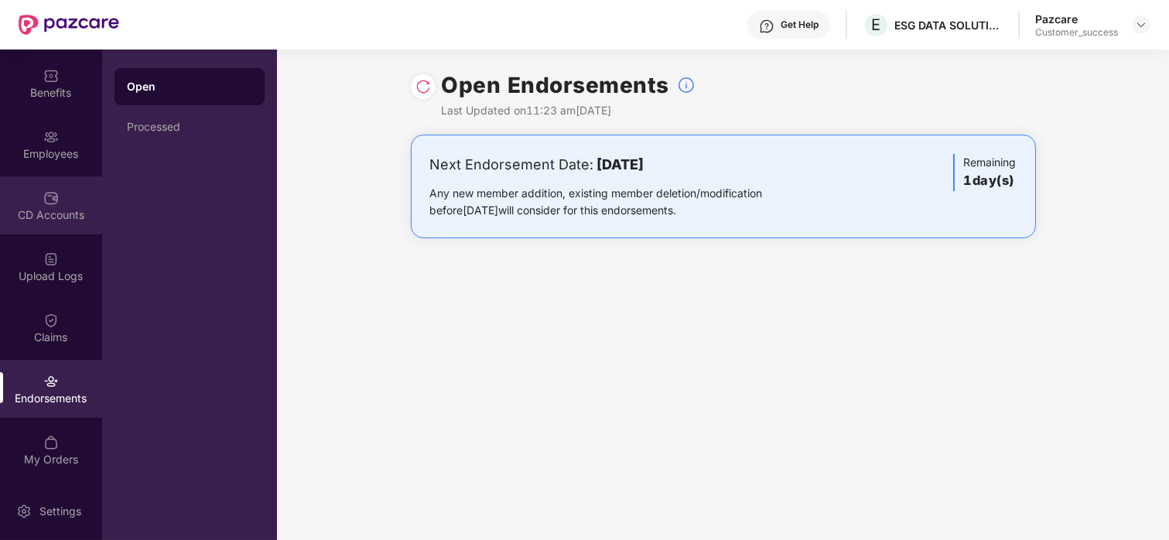
click at [60, 208] on div "CD Accounts" at bounding box center [51, 214] width 102 height 15
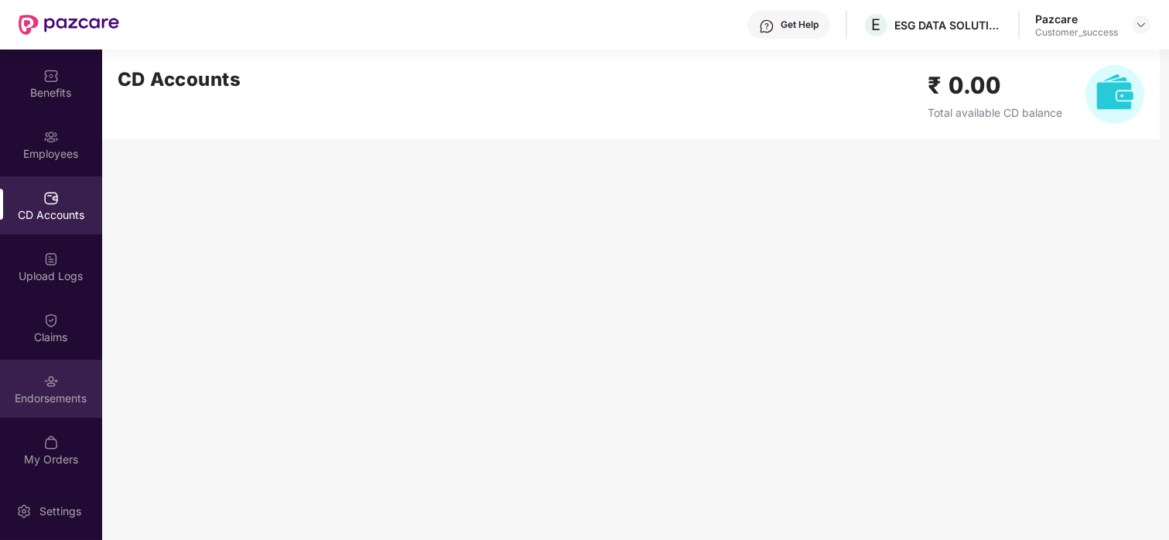
click at [56, 392] on div "Endorsements" at bounding box center [51, 398] width 102 height 15
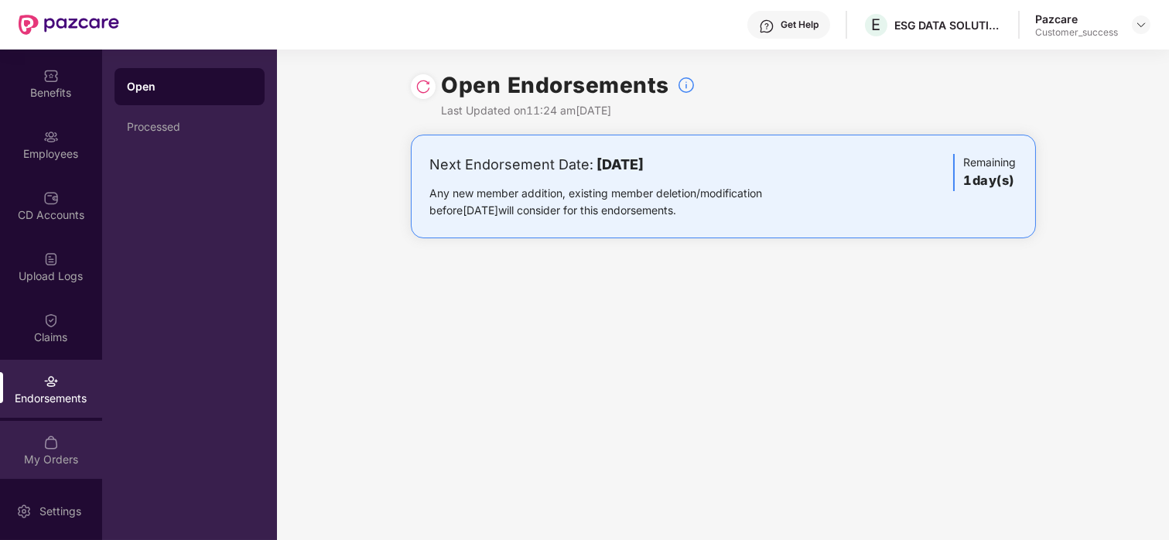
click at [60, 447] on div "My Orders" at bounding box center [51, 450] width 102 height 58
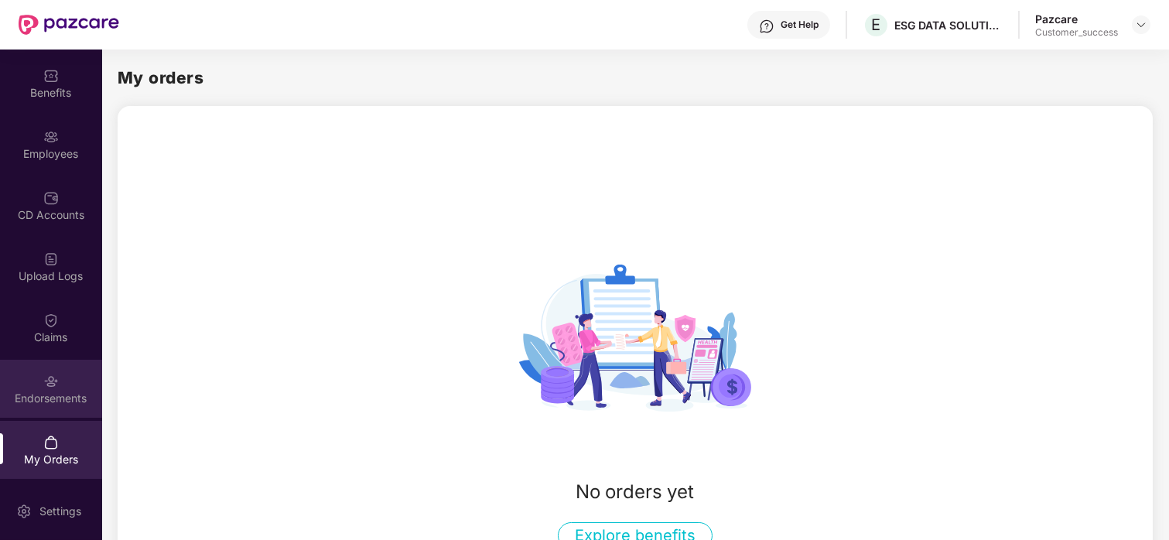
click at [35, 391] on div "Endorsements" at bounding box center [51, 398] width 102 height 15
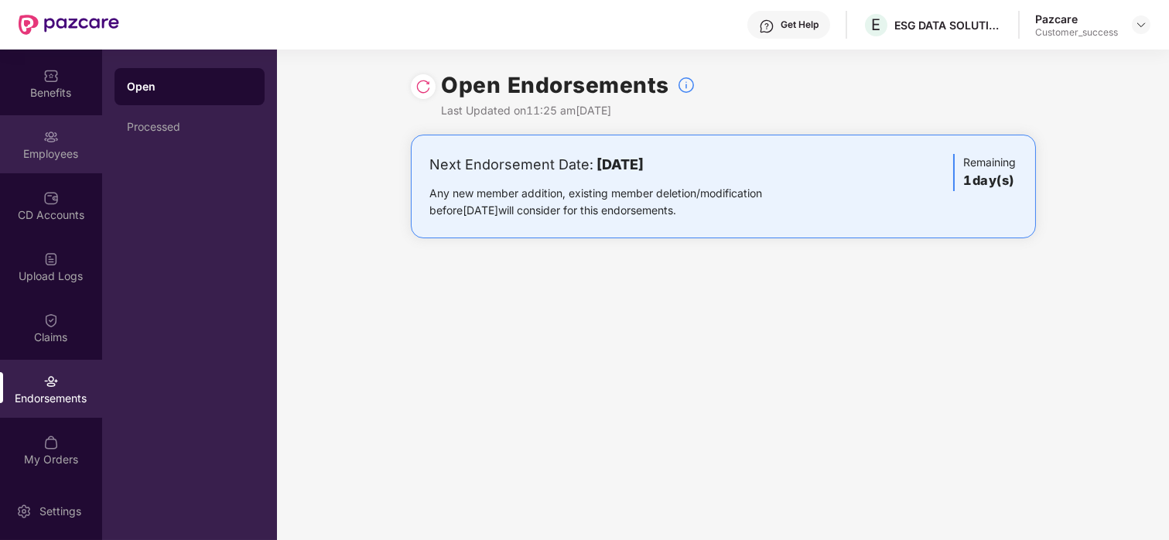
click at [34, 150] on div "Employees" at bounding box center [51, 153] width 102 height 15
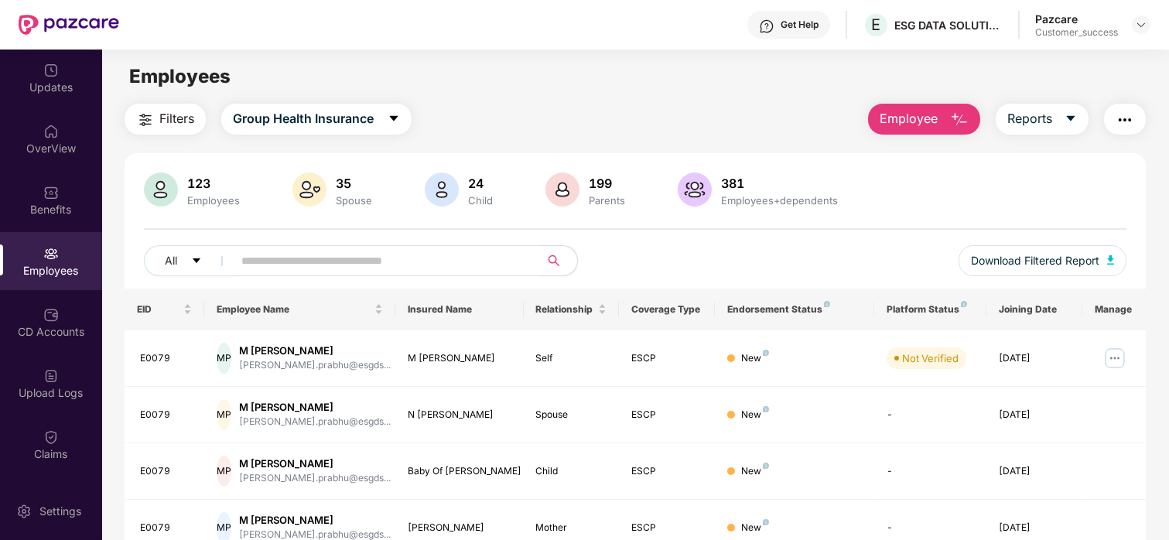
click at [154, 116] on img "button" at bounding box center [145, 120] width 19 height 19
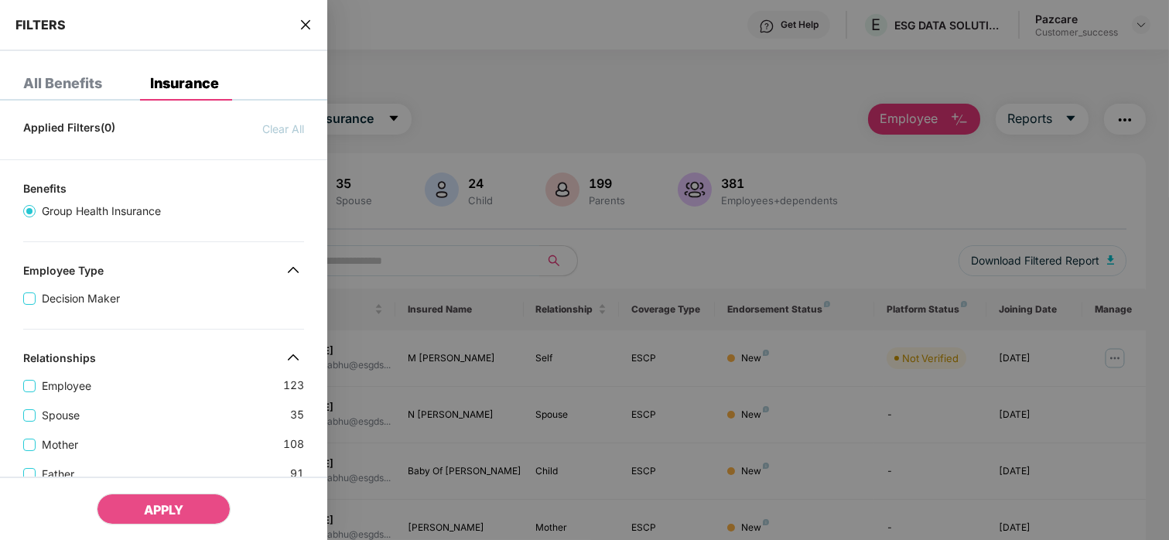
click at [309, 31] on span "close" at bounding box center [305, 24] width 12 height 15
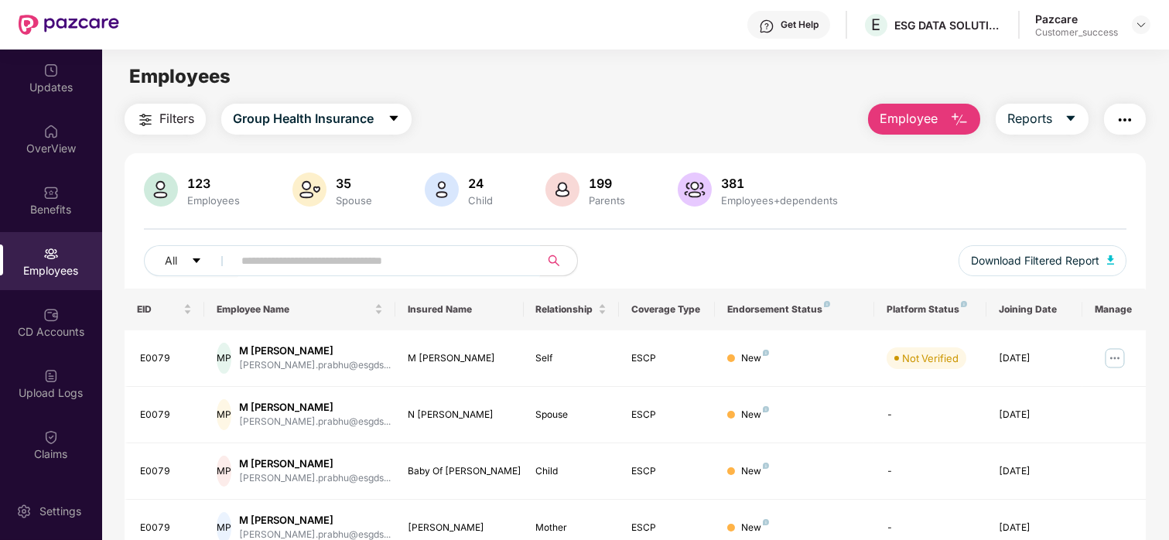
click at [276, 258] on input "text" at bounding box center [380, 260] width 278 height 23
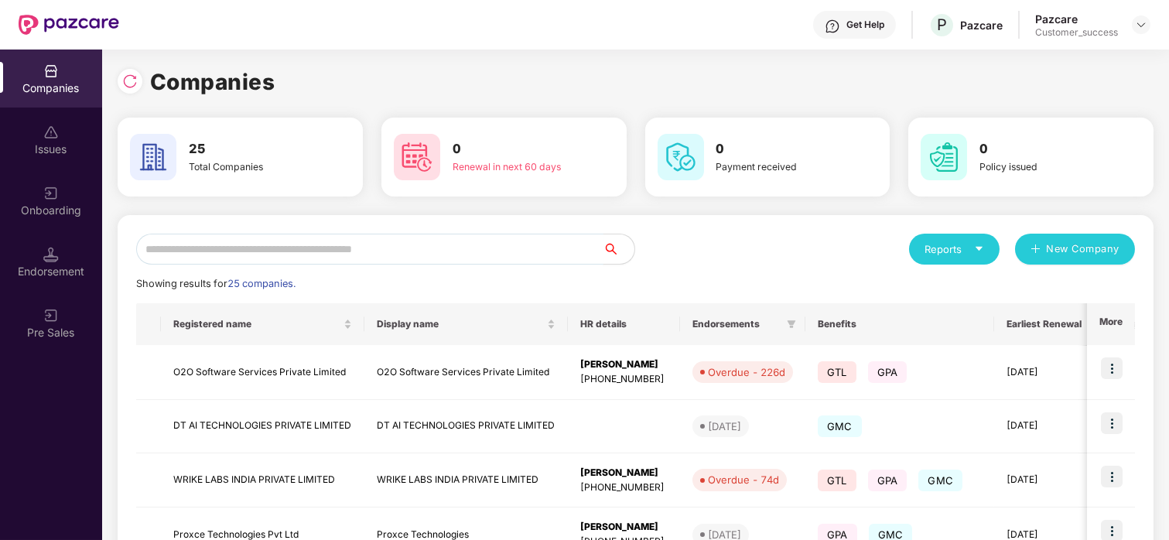
click at [332, 259] on input "text" at bounding box center [369, 249] width 467 height 31
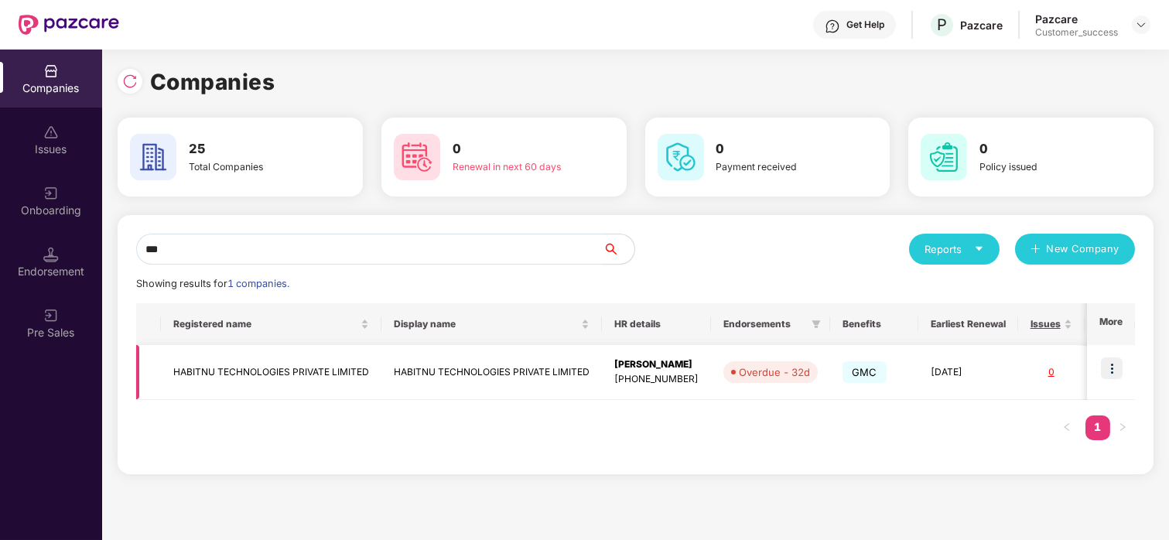
type input "***"
click at [1103, 367] on img at bounding box center [1112, 368] width 22 height 22
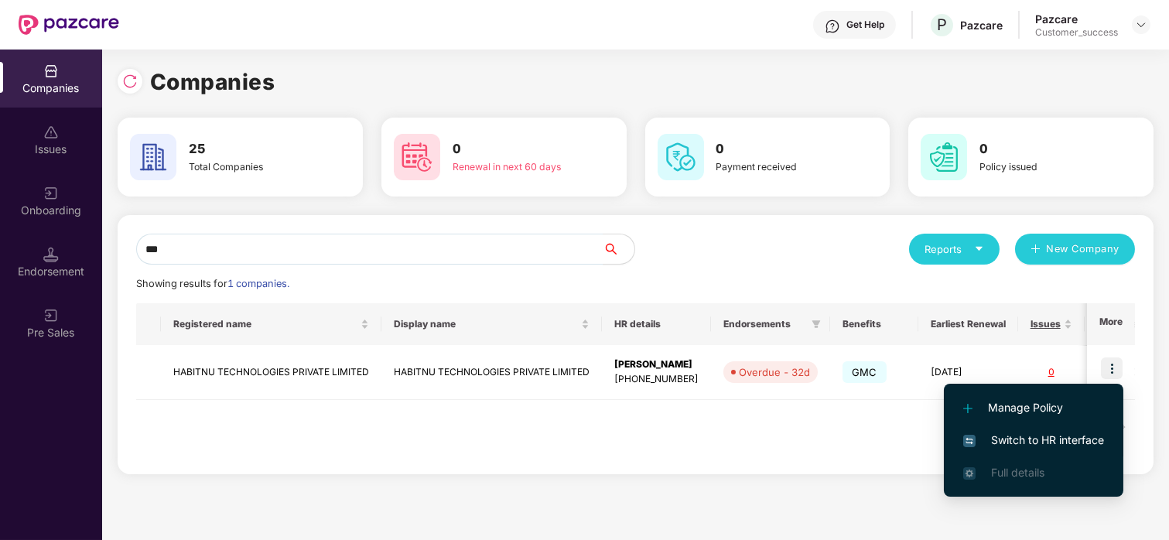
click at [988, 426] on li "Switch to HR interface" at bounding box center [1033, 440] width 179 height 32
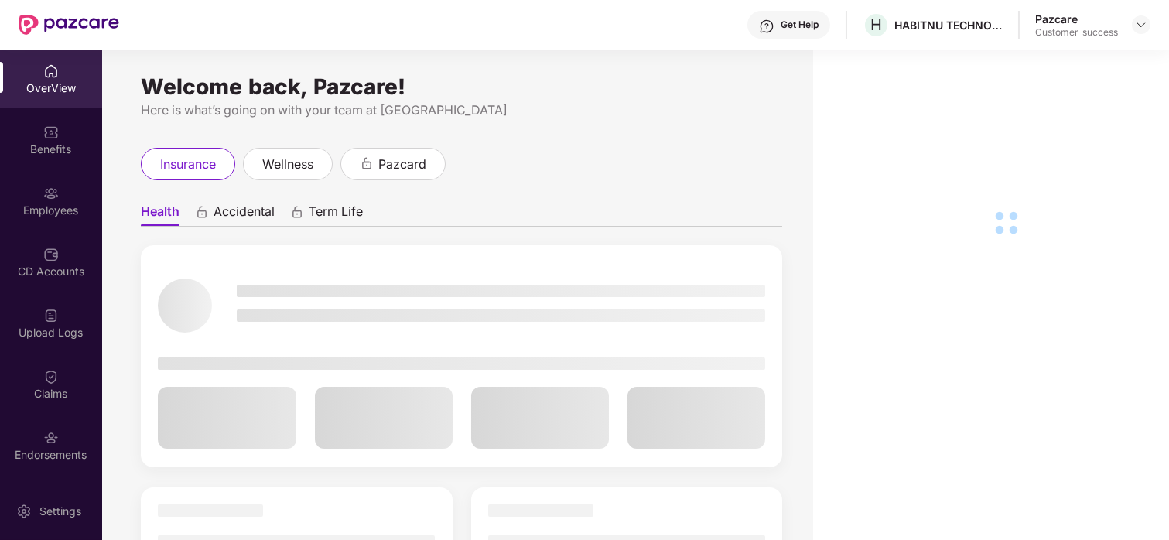
click at [39, 206] on div "Employees" at bounding box center [51, 210] width 102 height 15
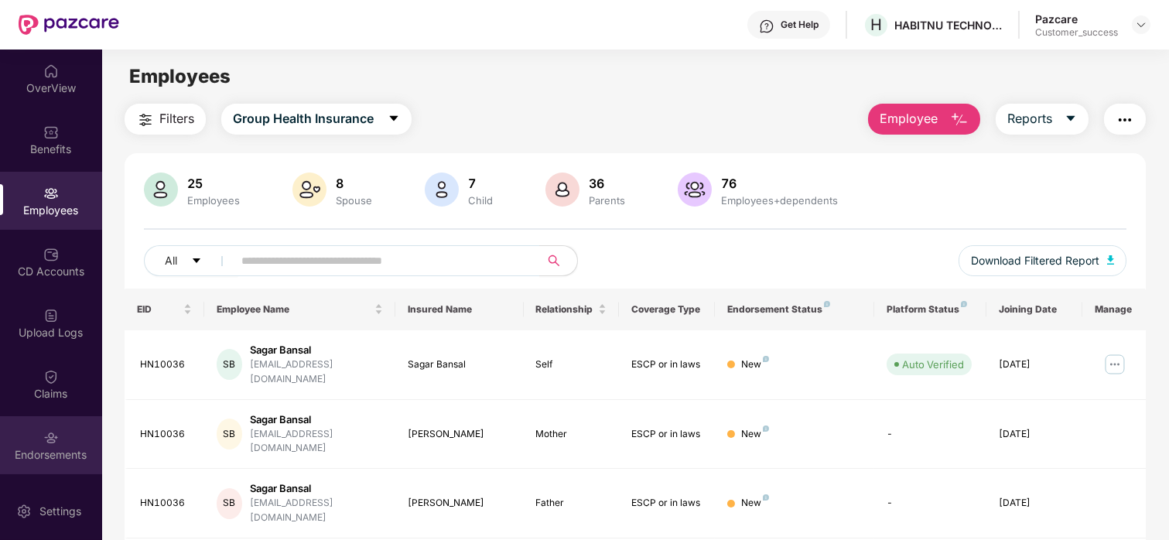
click at [45, 428] on div at bounding box center [50, 435] width 15 height 15
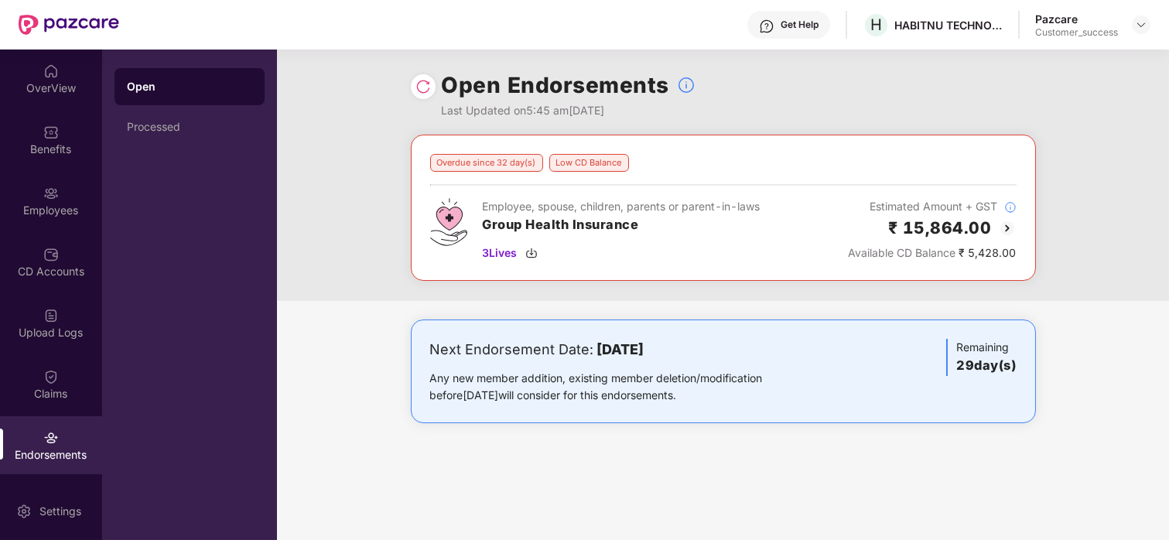
click at [1006, 228] on img at bounding box center [1007, 228] width 19 height 19
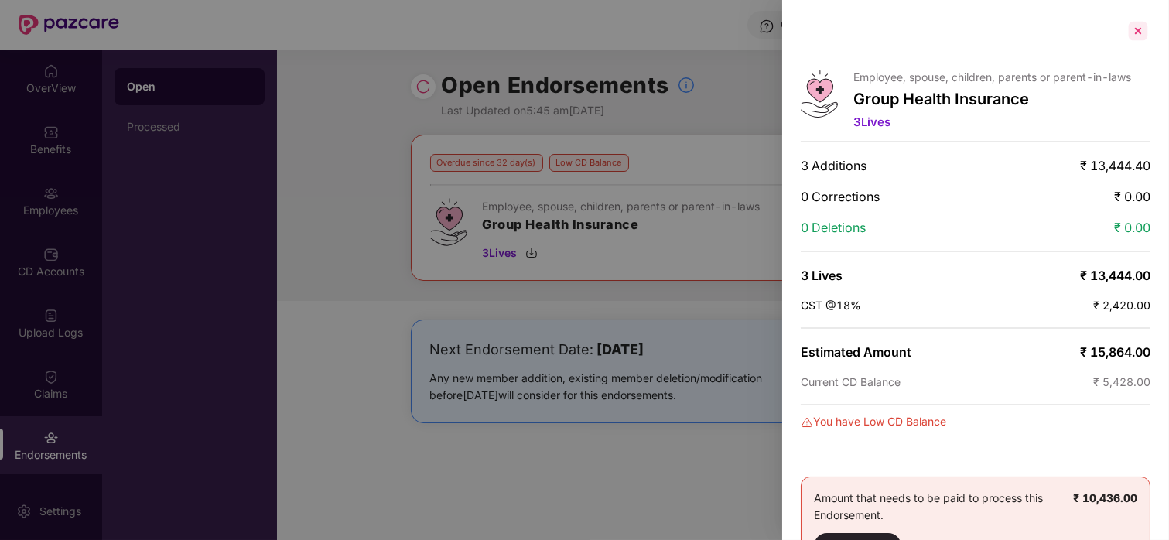
click at [1139, 36] on div at bounding box center [1137, 31] width 25 height 25
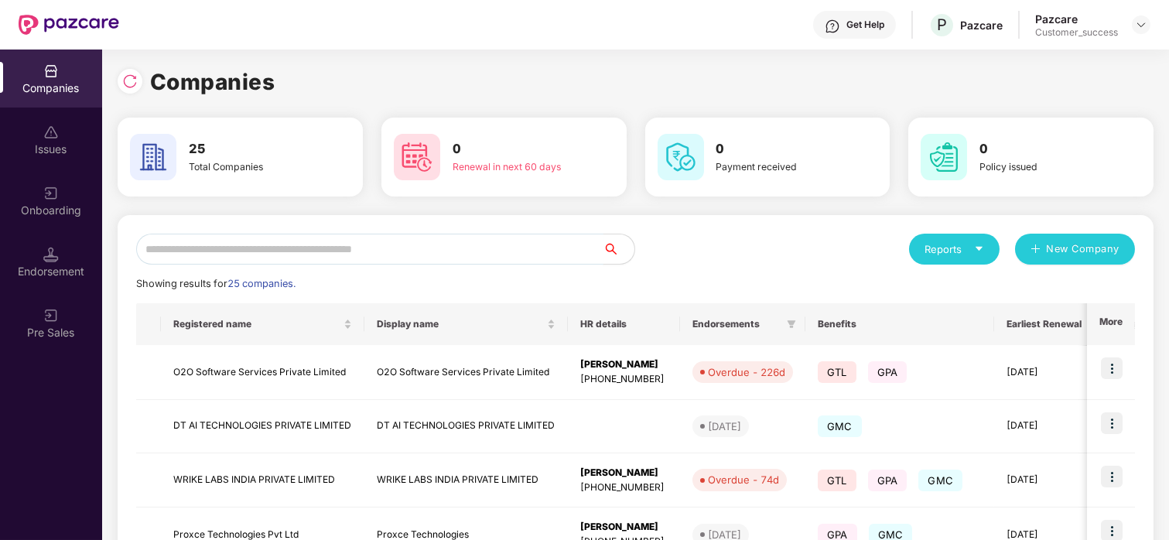
click at [296, 250] on input "text" at bounding box center [369, 249] width 467 height 31
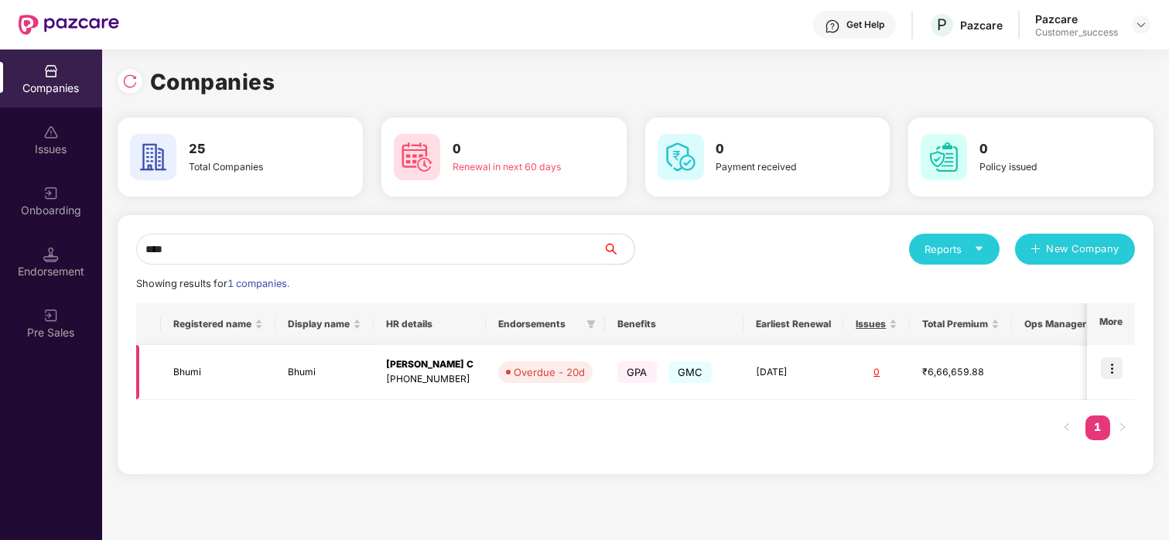
type input "****"
click at [1111, 370] on img at bounding box center [1112, 368] width 22 height 22
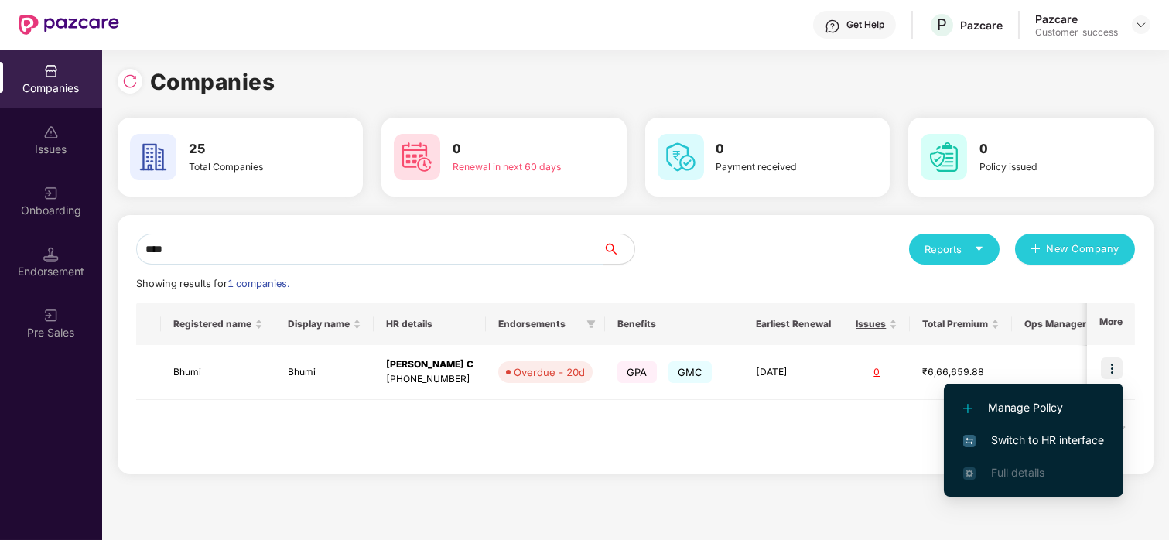
click at [978, 445] on span "Switch to HR interface" at bounding box center [1033, 440] width 141 height 17
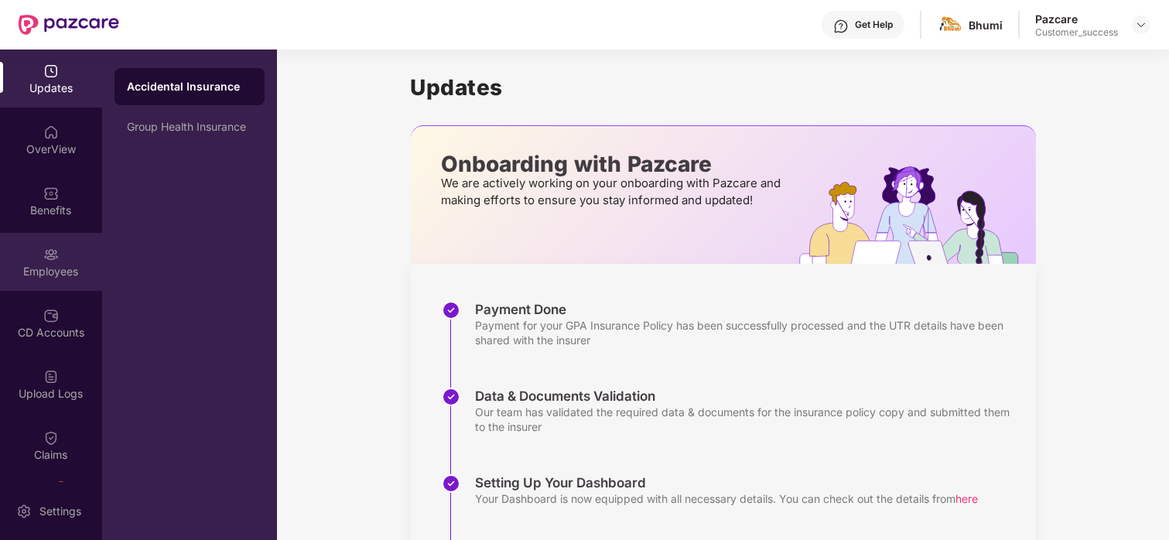
click at [18, 244] on div "Employees" at bounding box center [51, 262] width 102 height 58
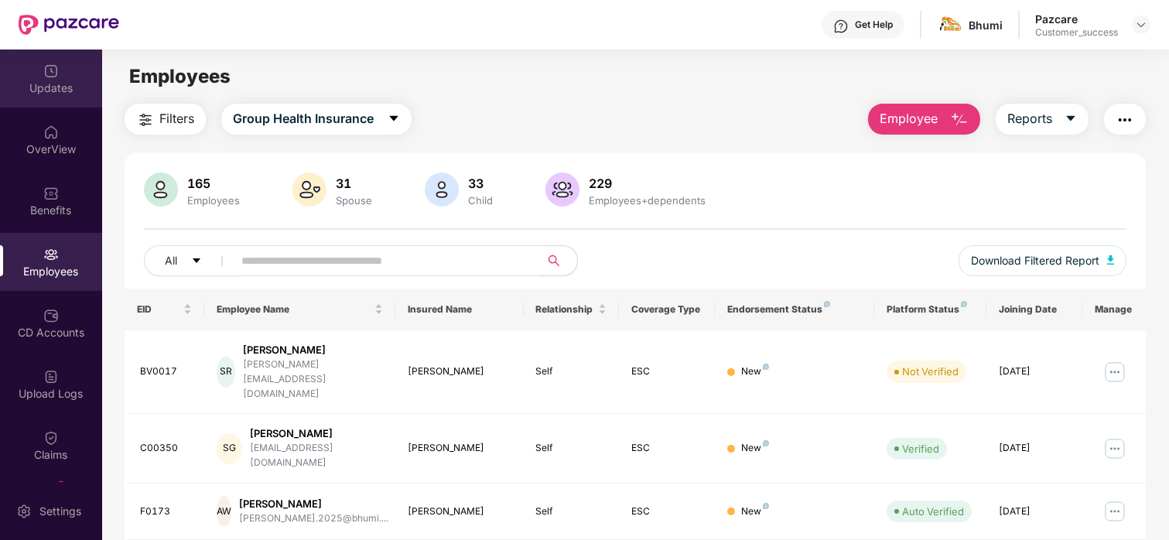
click at [55, 56] on div "Updates" at bounding box center [51, 78] width 102 height 58
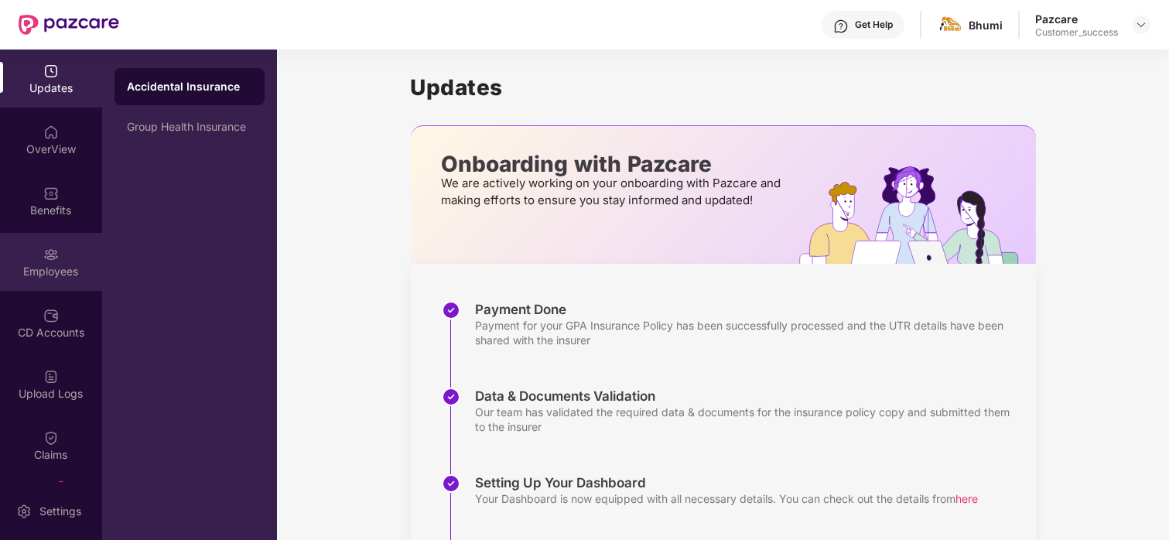
click at [30, 254] on div "Employees" at bounding box center [51, 262] width 102 height 58
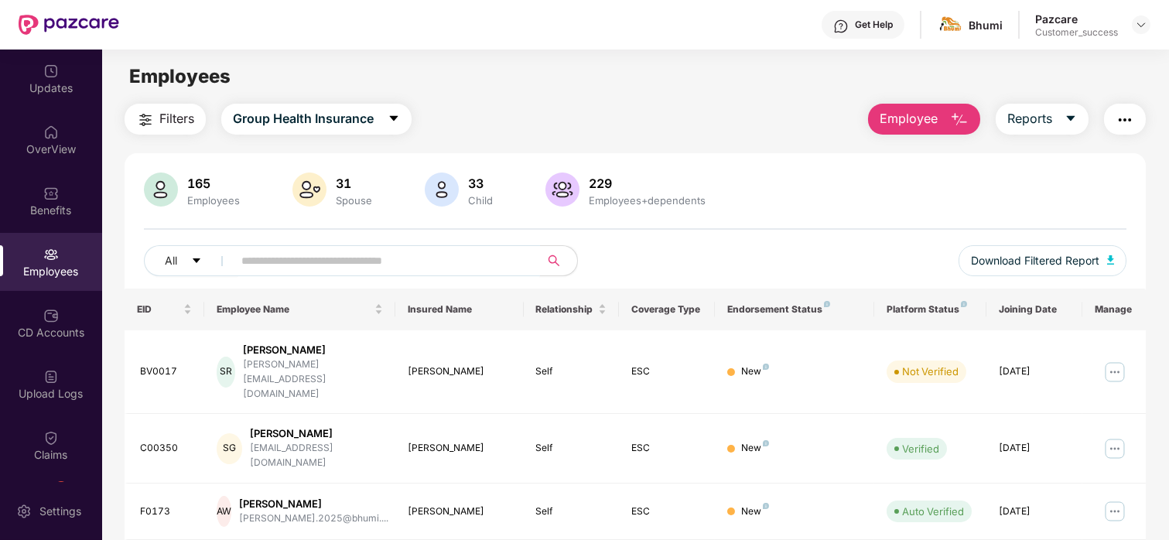
click at [429, 264] on input "text" at bounding box center [380, 260] width 278 height 23
paste input "******"
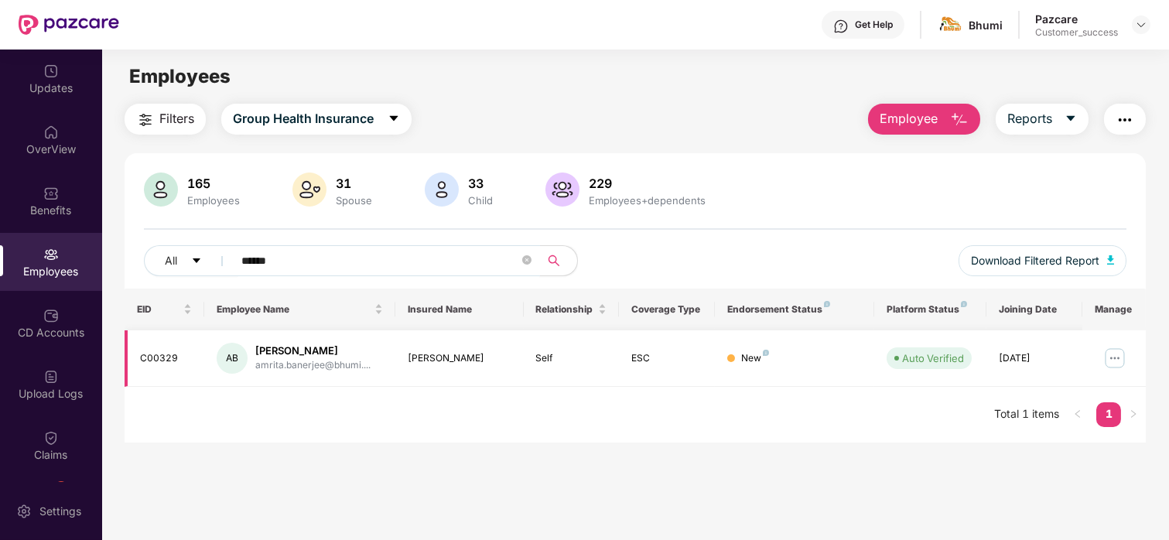
type input "******"
click at [1111, 353] on img at bounding box center [1114, 358] width 25 height 25
click at [767, 432] on div "EID Employee Name Insured Name Relationship Coverage Type Endorsement Status Pl…" at bounding box center [636, 365] width 1022 height 154
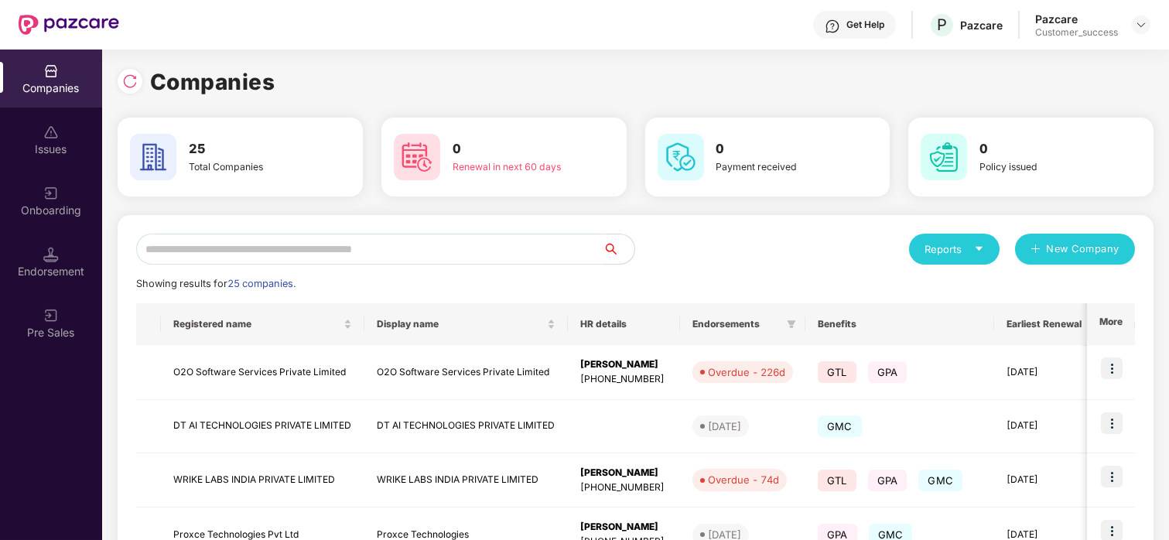
click at [365, 245] on input "text" at bounding box center [369, 249] width 467 height 31
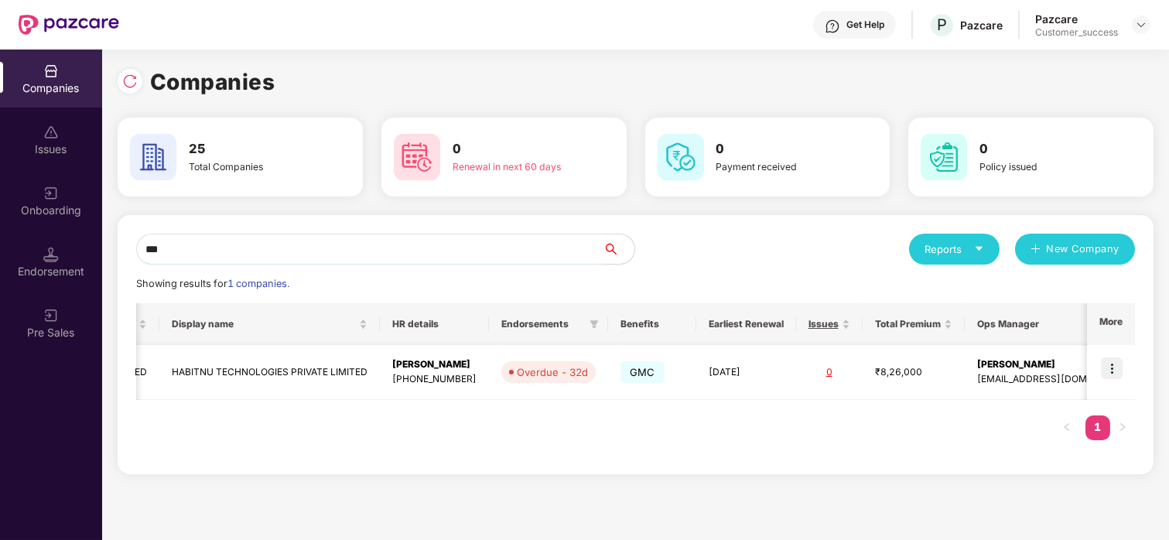
scroll to position [0, 235]
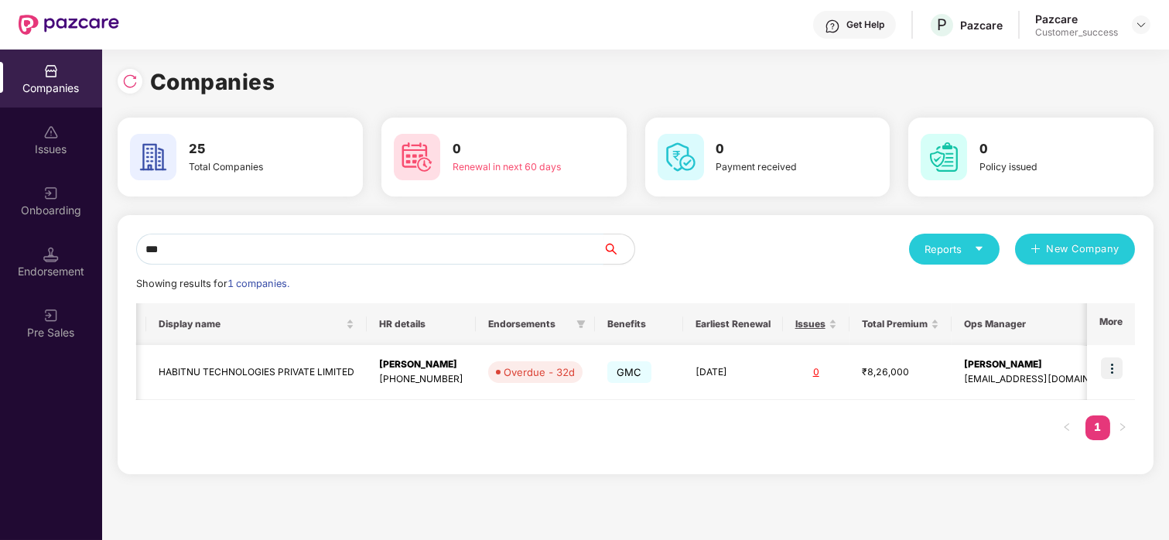
type input "***"
click at [1111, 370] on img at bounding box center [1112, 368] width 22 height 22
click at [863, 392] on td "₹8,26,000" at bounding box center [900, 372] width 102 height 55
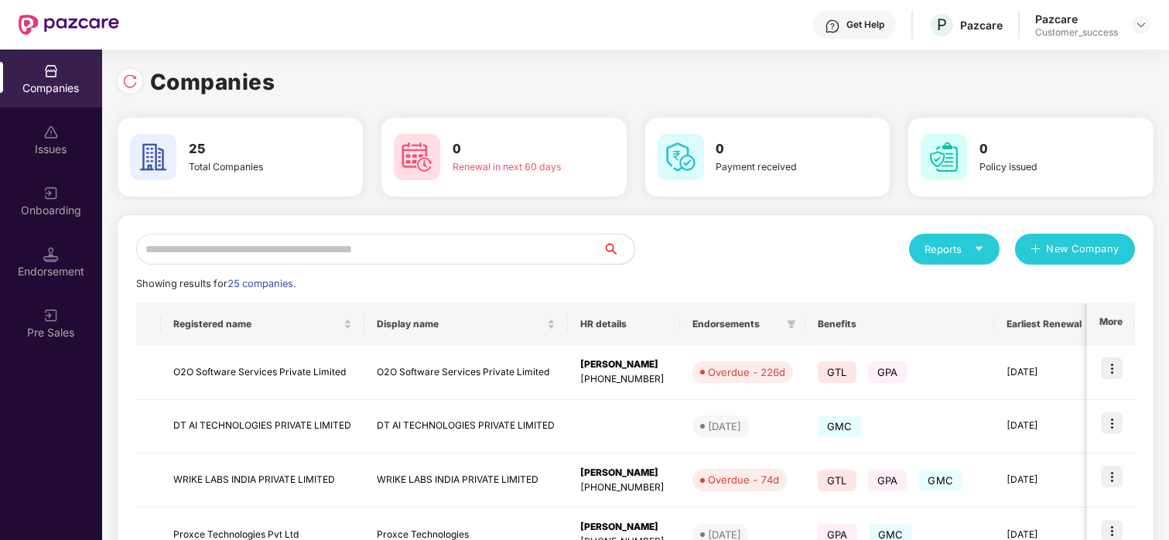
click at [493, 249] on input "text" at bounding box center [369, 249] width 467 height 31
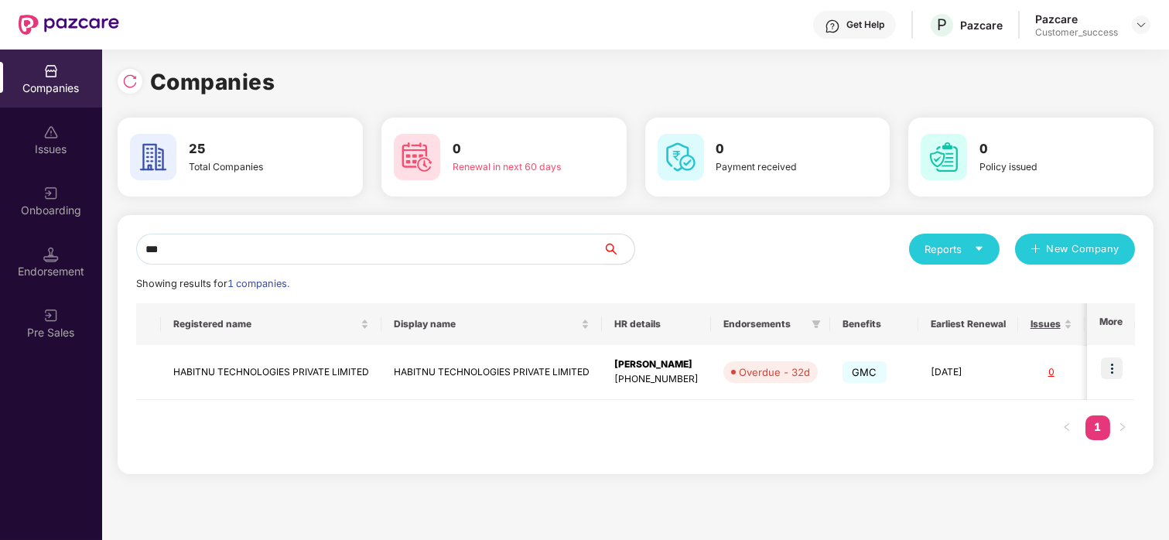
scroll to position [0, 0]
type input "*"
type input "****"
click at [1104, 363] on img at bounding box center [1112, 368] width 22 height 22
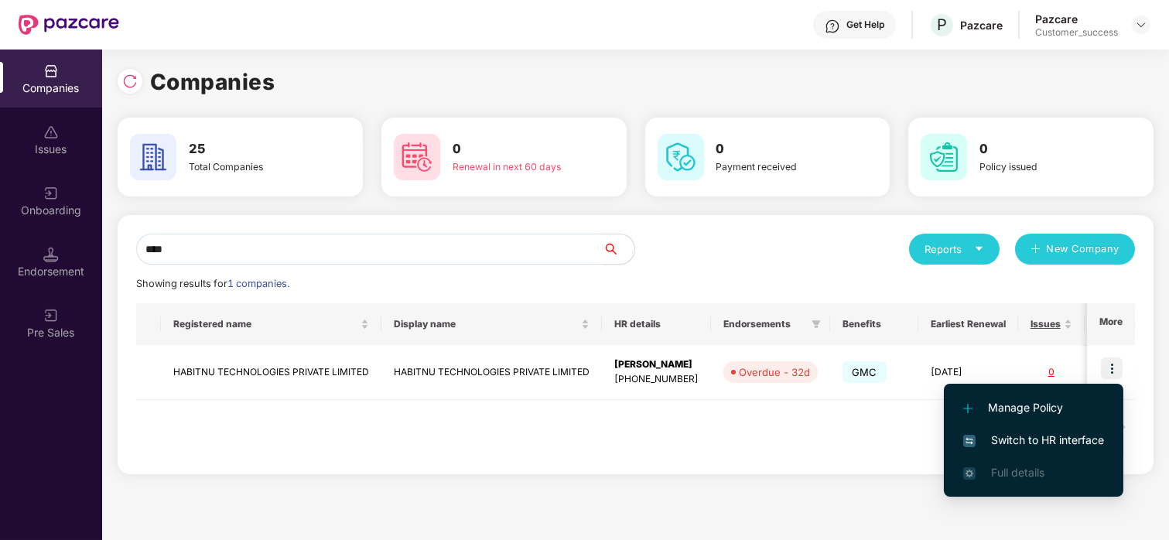
click at [1008, 442] on span "Switch to HR interface" at bounding box center [1033, 440] width 141 height 17
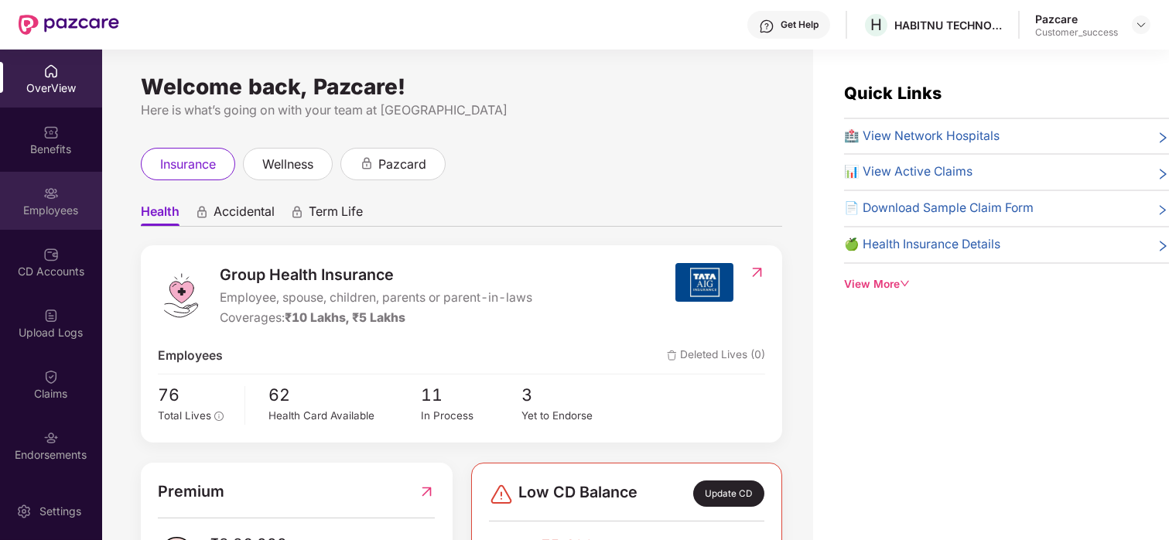
click at [56, 199] on div "Employees" at bounding box center [51, 201] width 102 height 58
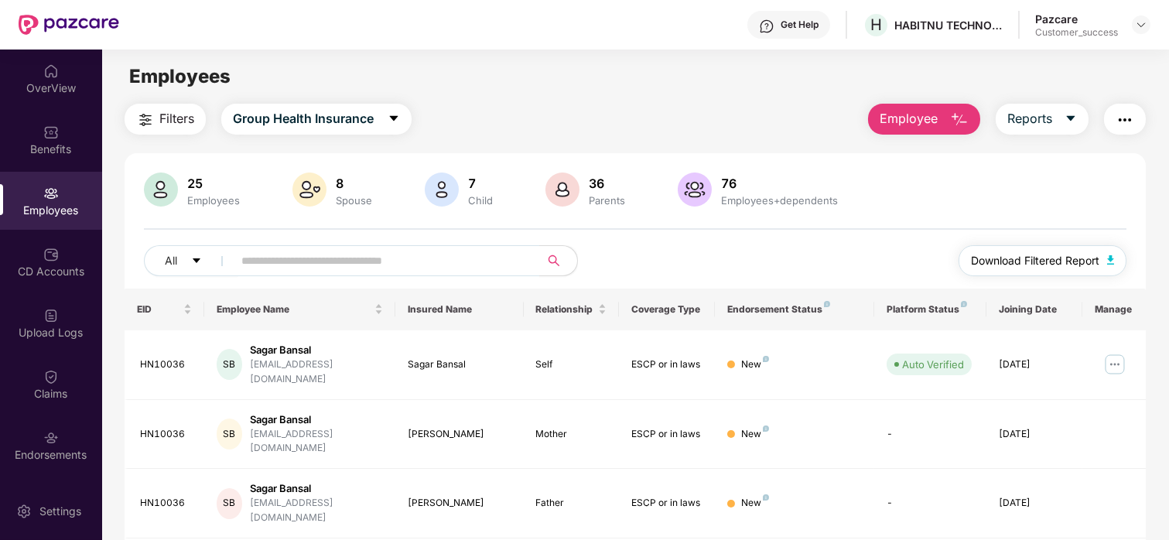
click at [1063, 262] on span "Download Filtered Report" at bounding box center [1035, 260] width 128 height 17
click at [46, 409] on div "Claims" at bounding box center [51, 384] width 102 height 58
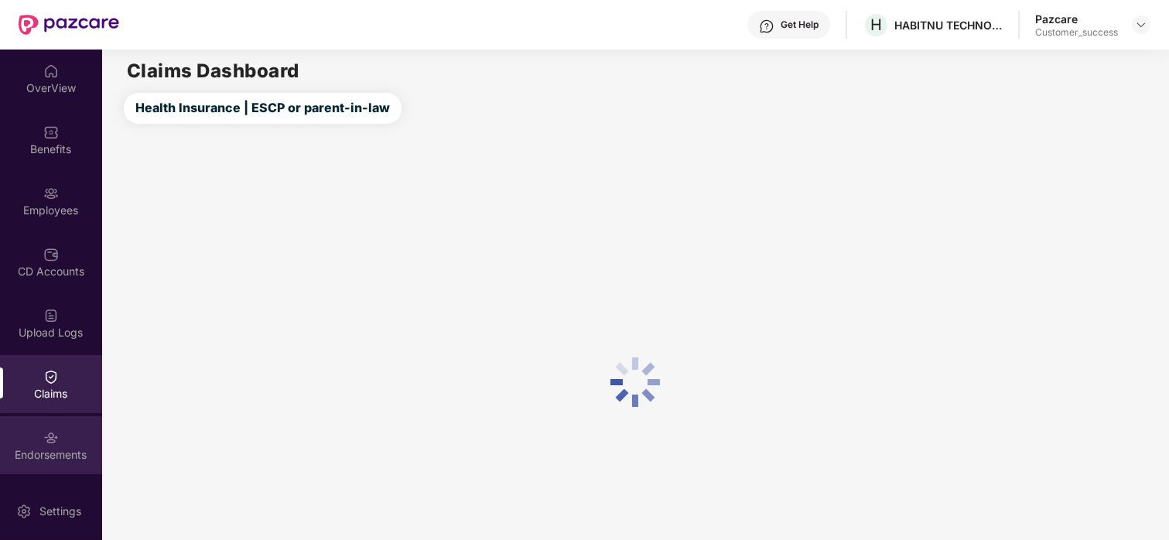
click at [47, 435] on img at bounding box center [50, 437] width 15 height 15
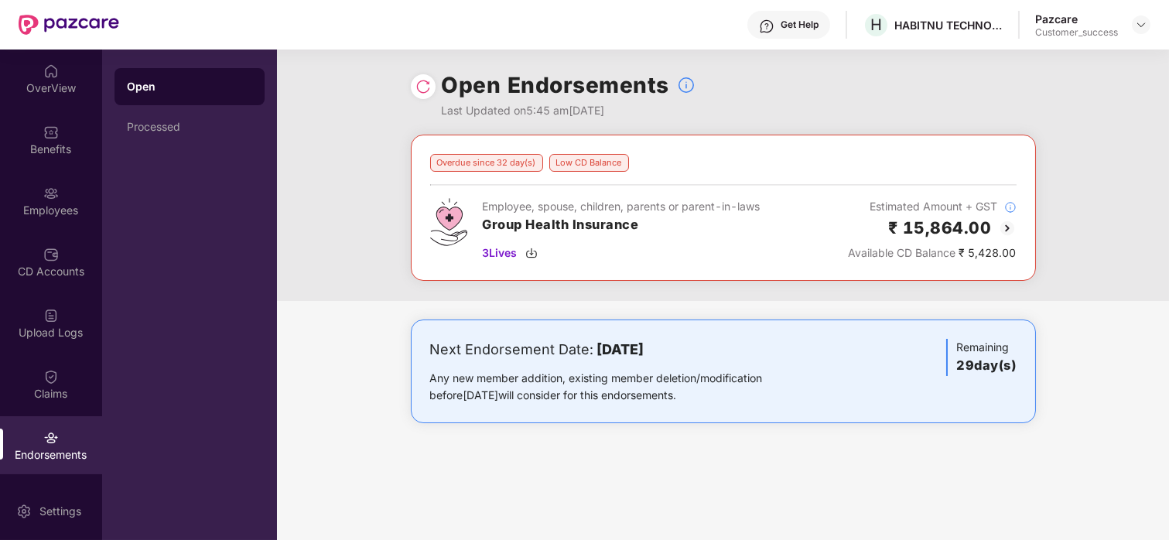
click at [1005, 226] on img at bounding box center [1007, 228] width 19 height 19
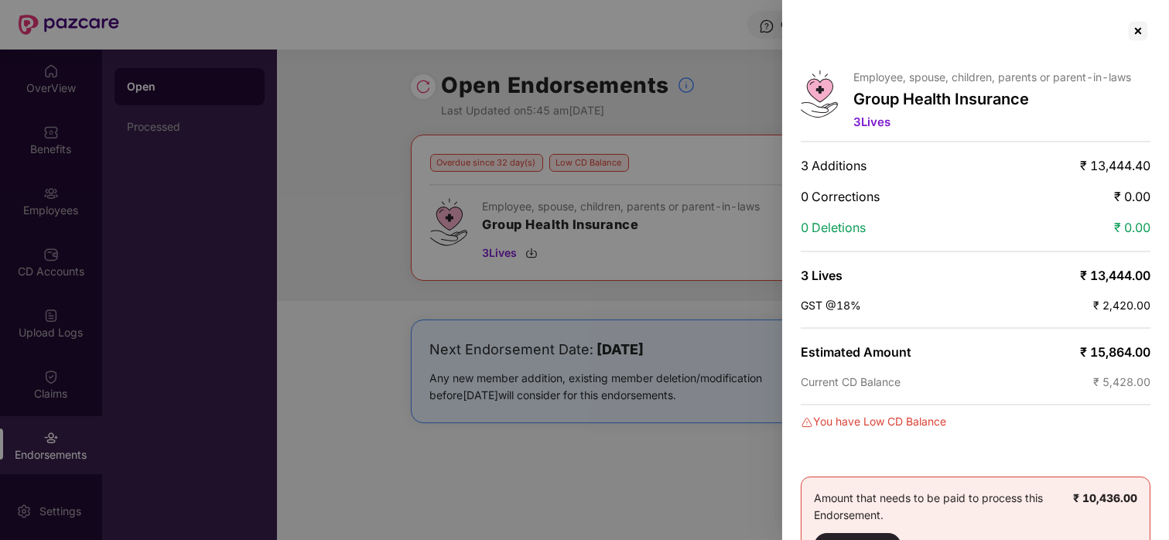
scroll to position [45, 0]
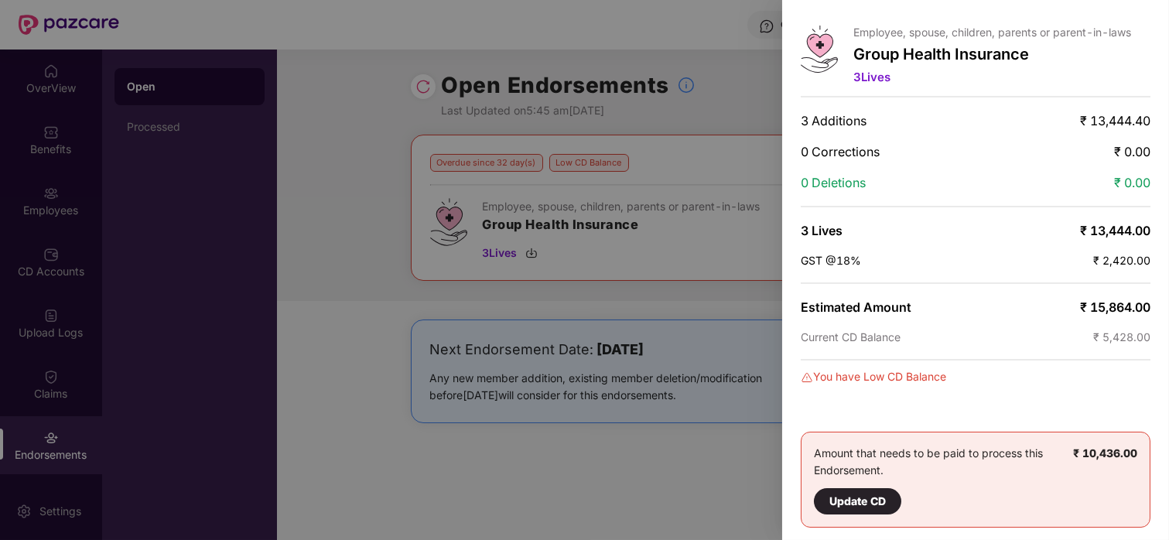
click at [516, 258] on div at bounding box center [584, 270] width 1169 height 540
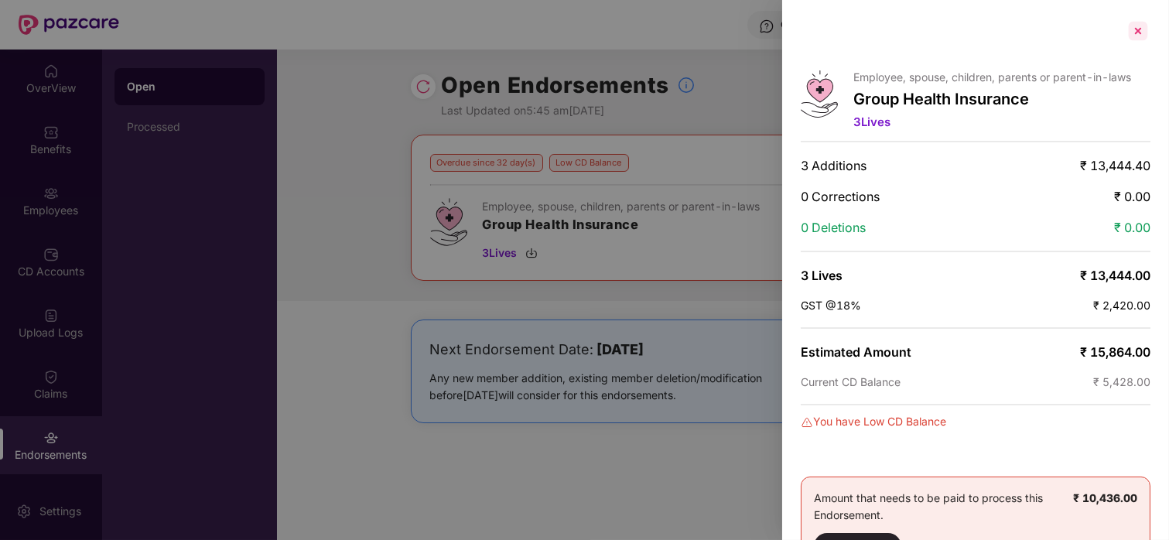
click at [1141, 31] on div at bounding box center [1137, 31] width 25 height 25
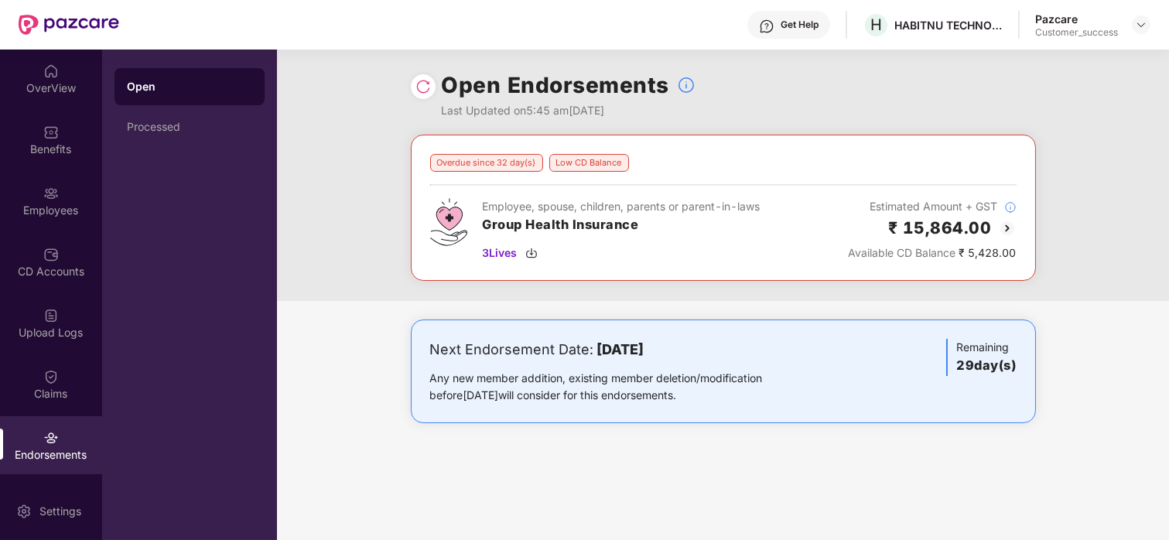
click at [1005, 230] on img at bounding box center [1007, 228] width 19 height 19
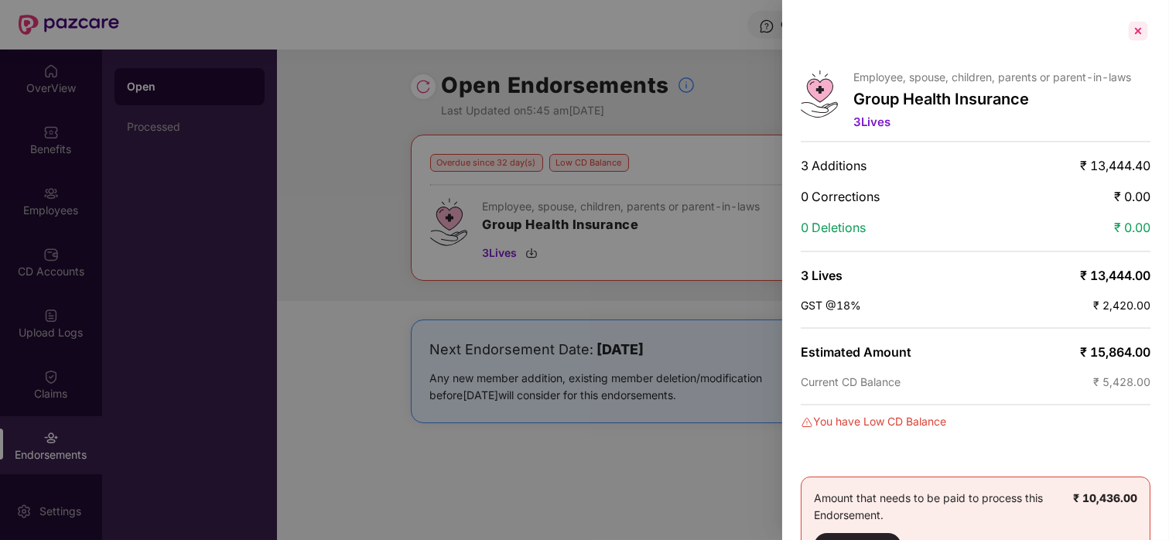
click at [1140, 29] on div at bounding box center [1137, 31] width 25 height 25
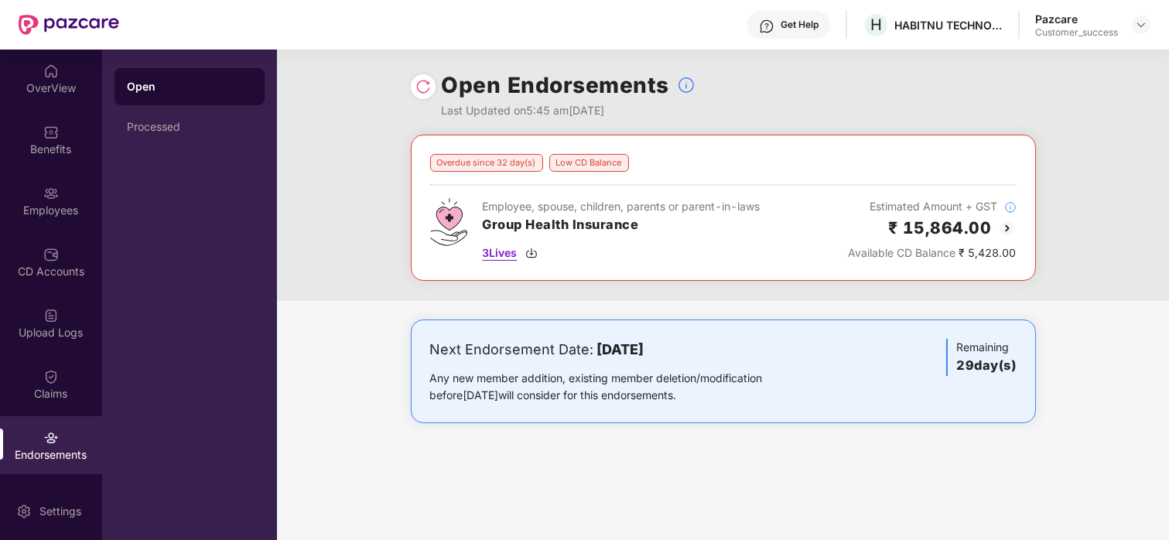
click at [517, 258] on span "3 Lives" at bounding box center [500, 252] width 35 height 17
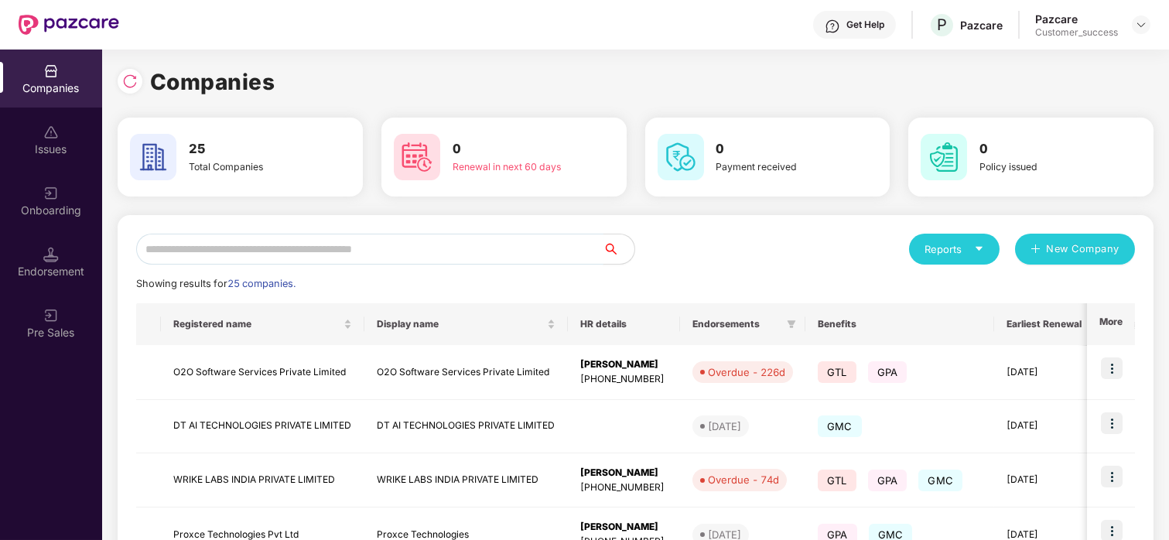
click at [253, 247] on input "text" at bounding box center [369, 249] width 467 height 31
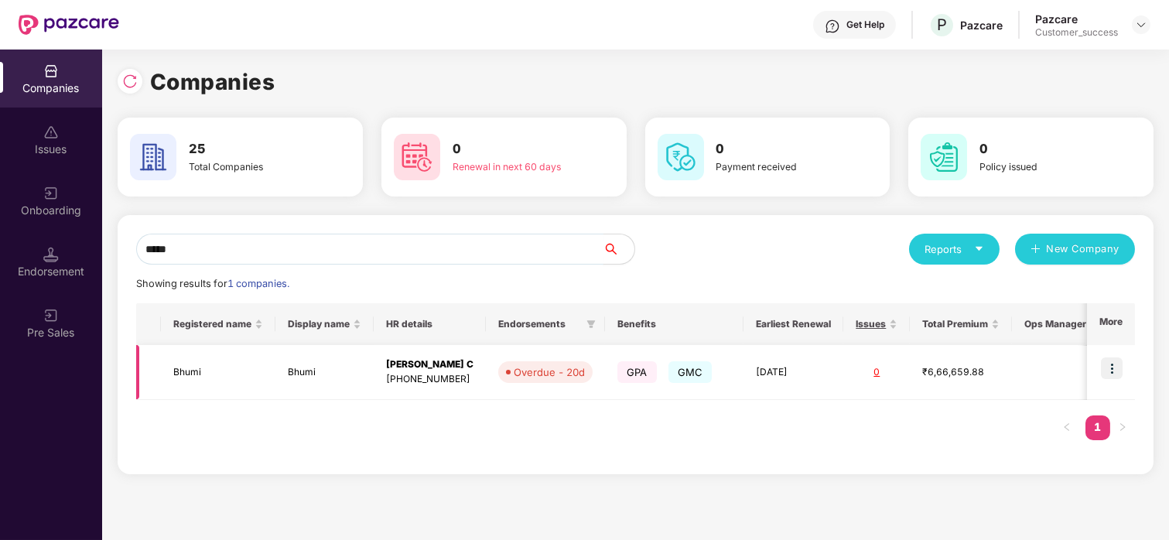
type input "*****"
click at [183, 370] on td "Bhumi" at bounding box center [218, 372] width 114 height 55
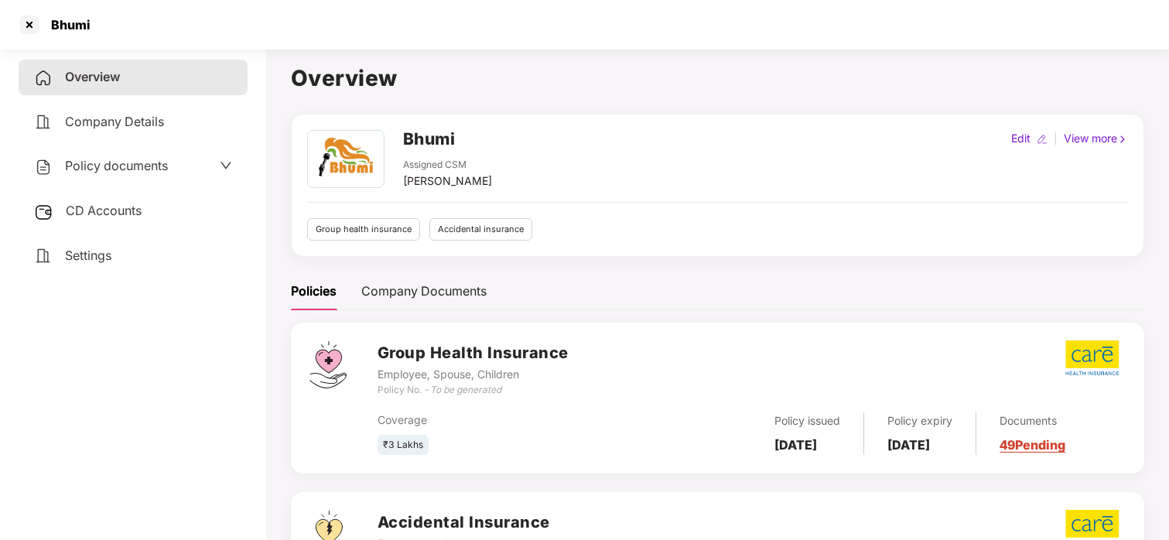
click at [75, 173] on div "Policy documents" at bounding box center [101, 166] width 134 height 20
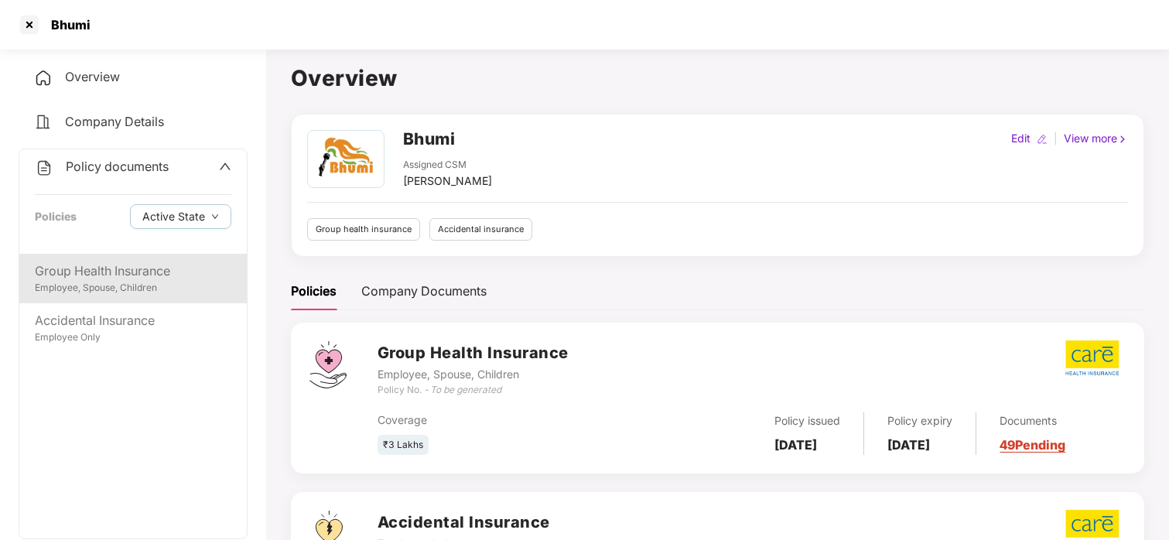
click at [135, 261] on div "Group Health Insurance" at bounding box center [133, 270] width 196 height 19
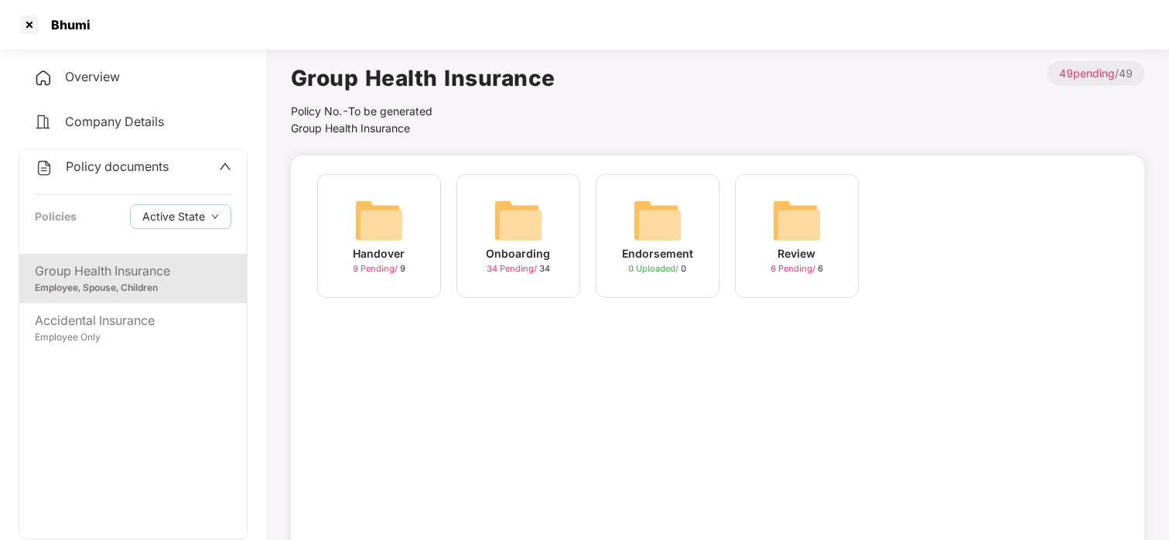
click at [543, 229] on div "Onboarding 34 Pending / 34" at bounding box center [518, 236] width 124 height 124
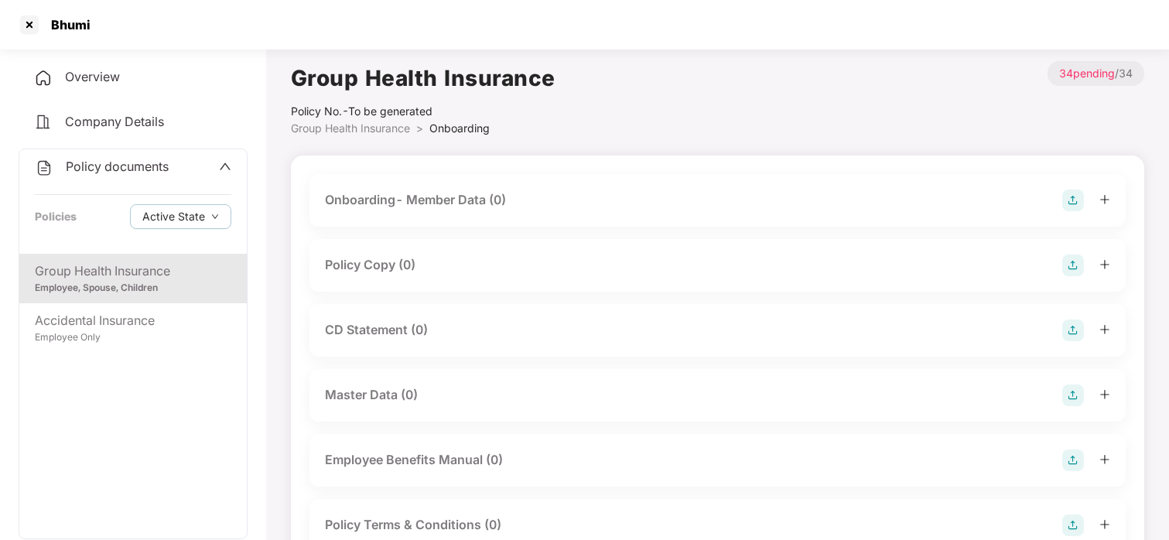
click at [465, 254] on div "Policy Copy (0)" at bounding box center [717, 265] width 785 height 22
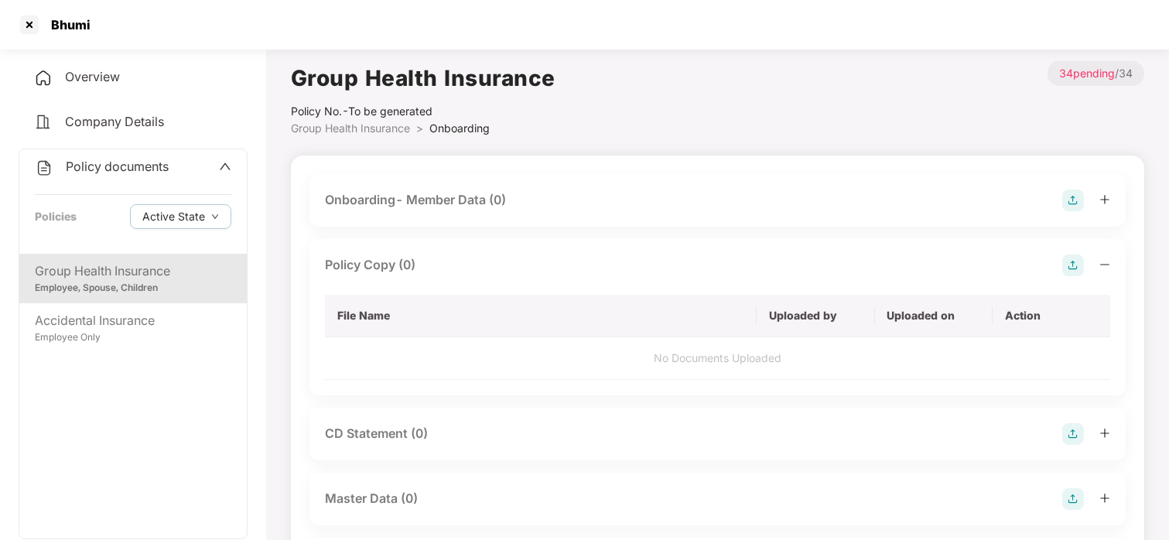
click at [1074, 259] on img at bounding box center [1073, 265] width 22 height 22
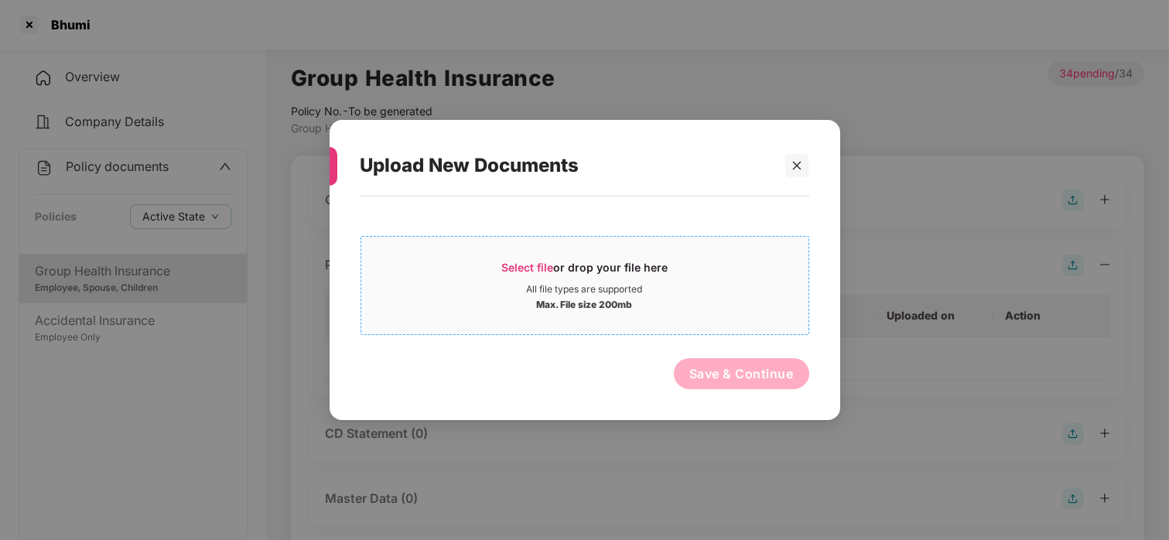
click at [551, 275] on div "Select file or drop your file here" at bounding box center [584, 271] width 166 height 23
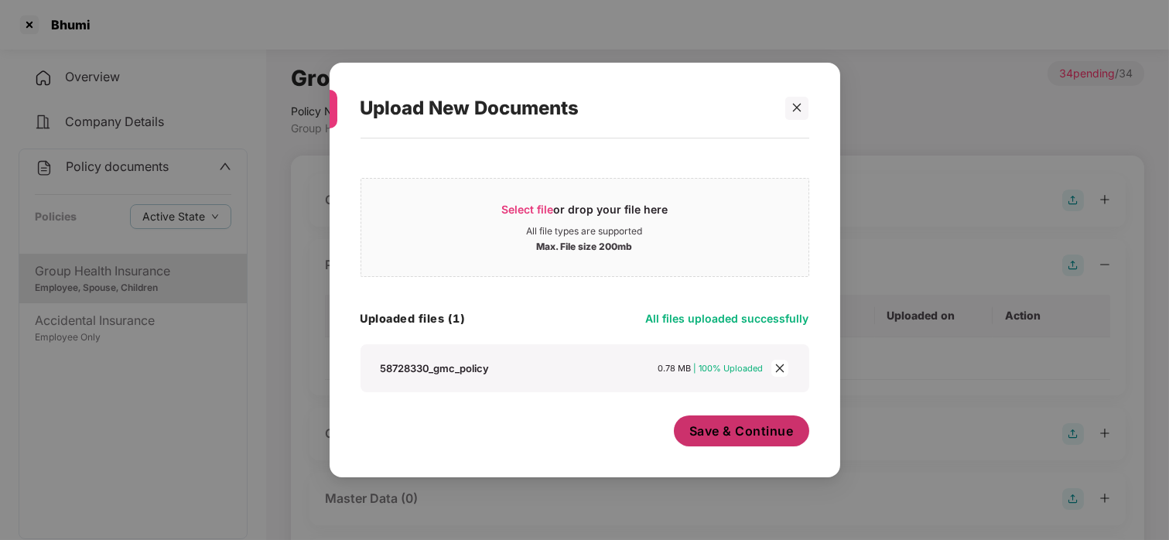
click at [746, 431] on span "Save & Continue" at bounding box center [741, 430] width 104 height 17
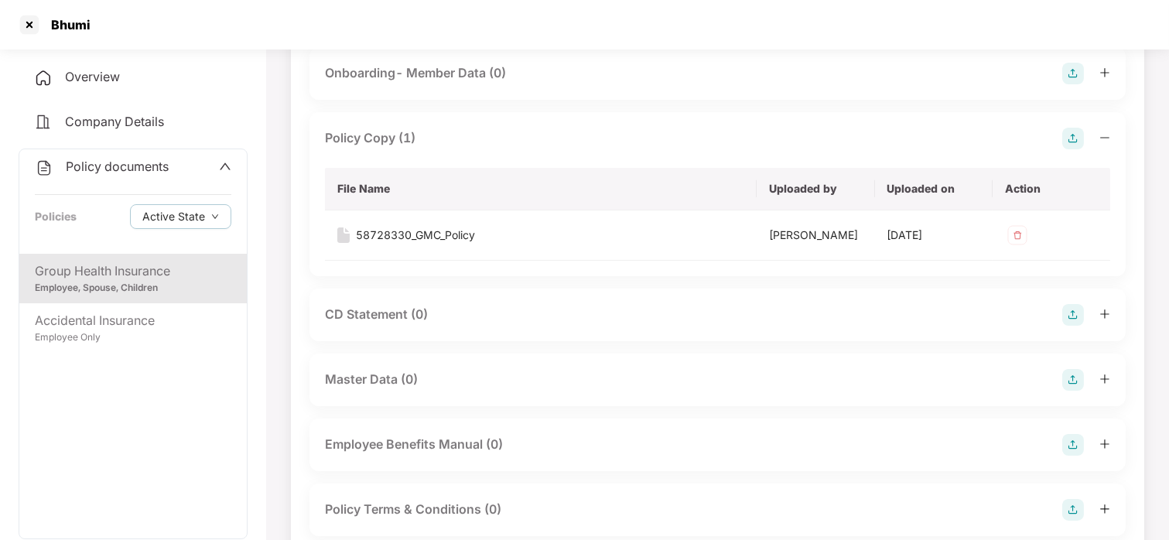
scroll to position [125, 0]
click at [22, 25] on div at bounding box center [29, 24] width 25 height 25
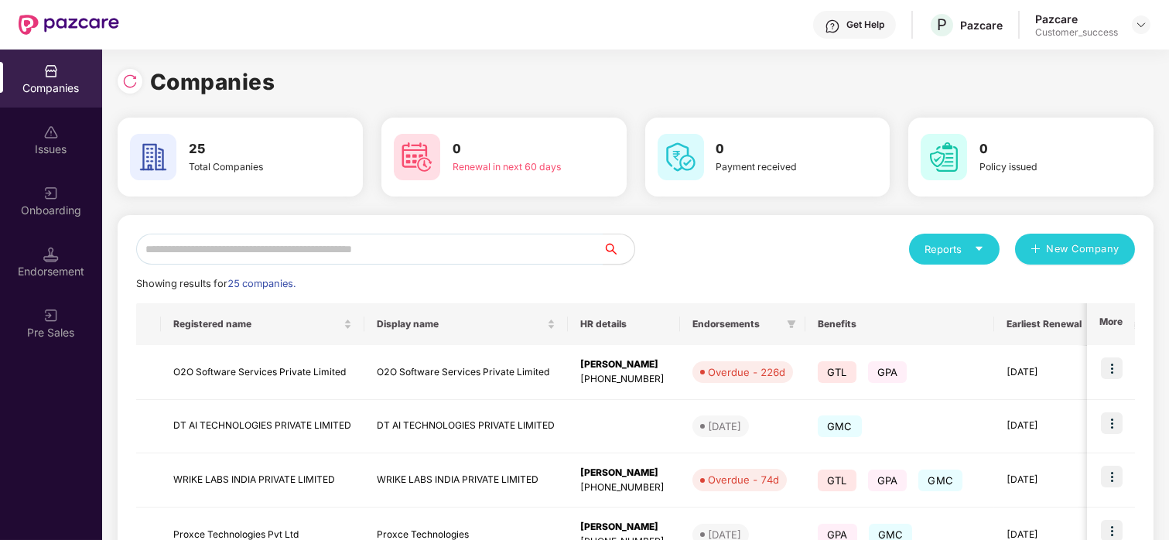
scroll to position [0, 0]
click at [38, 198] on div "Onboarding" at bounding box center [51, 201] width 102 height 58
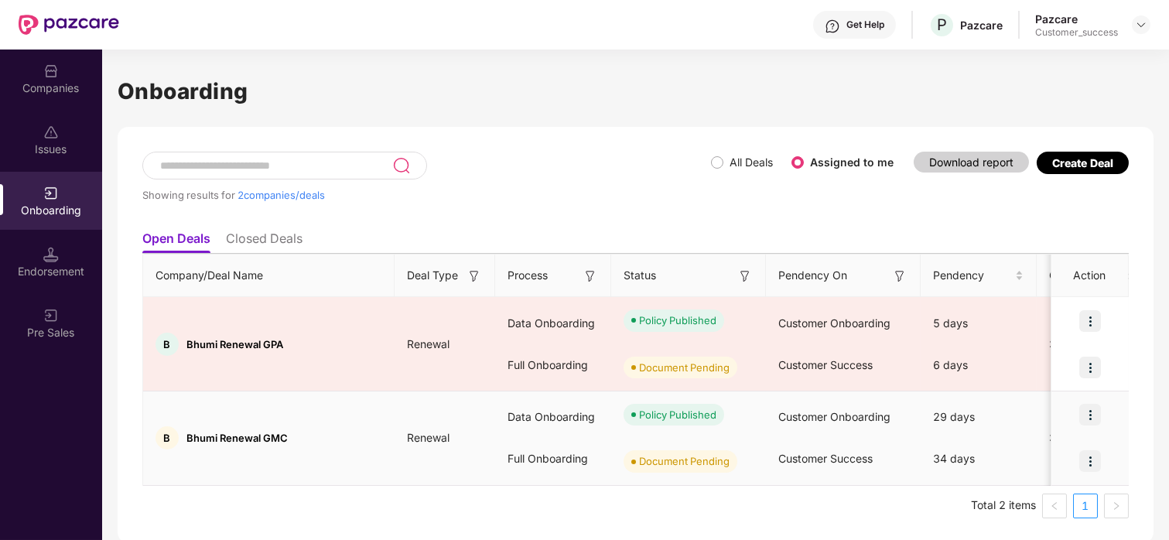
click at [1089, 456] on img at bounding box center [1090, 461] width 22 height 22
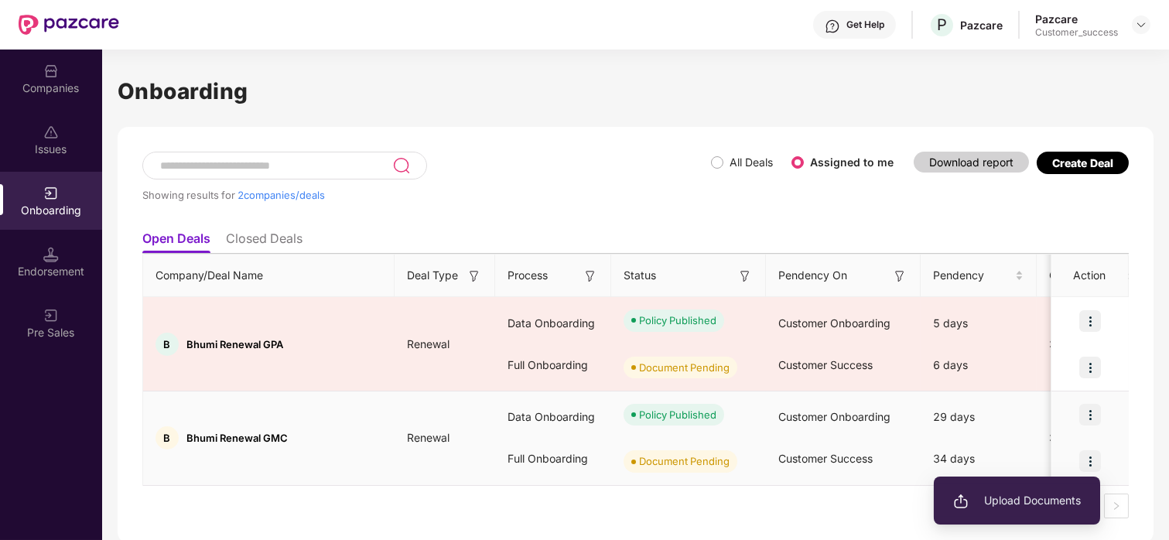
click at [1036, 490] on li "Upload Documents" at bounding box center [1016, 500] width 166 height 32
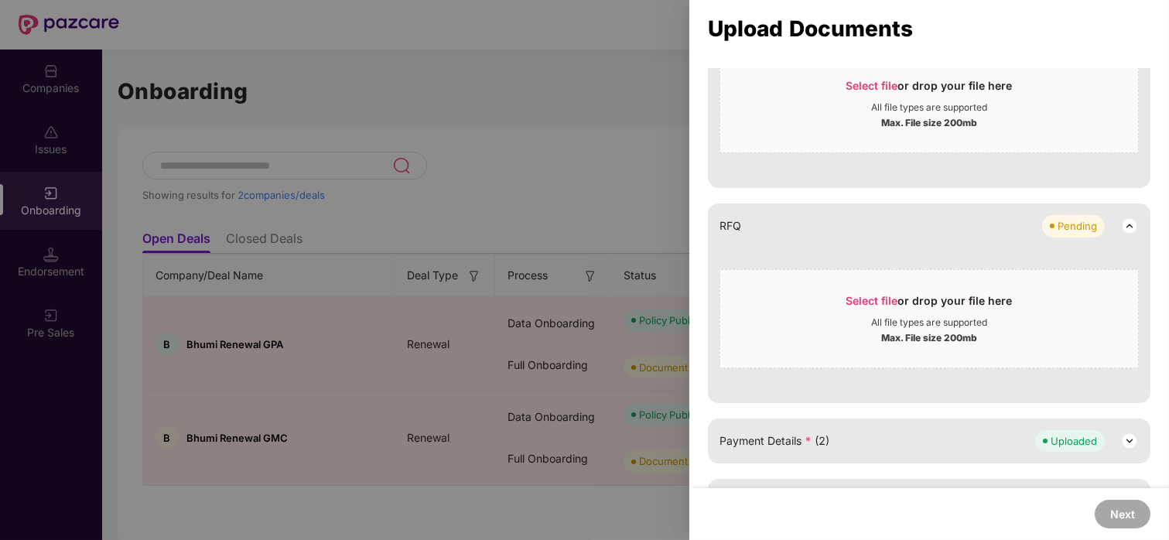
scroll to position [416, 0]
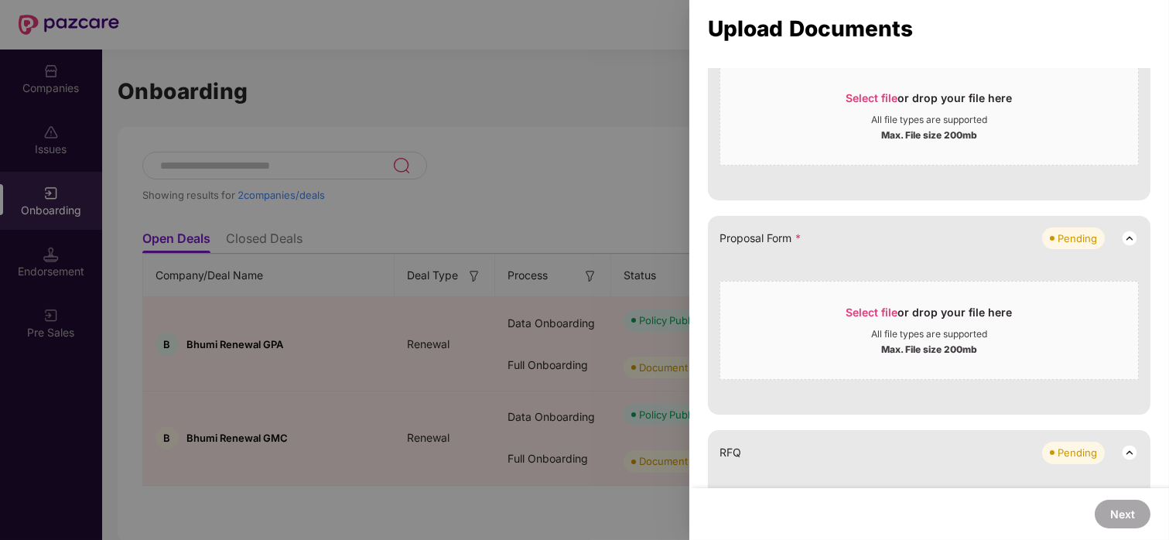
click at [593, 174] on div at bounding box center [584, 270] width 1169 height 540
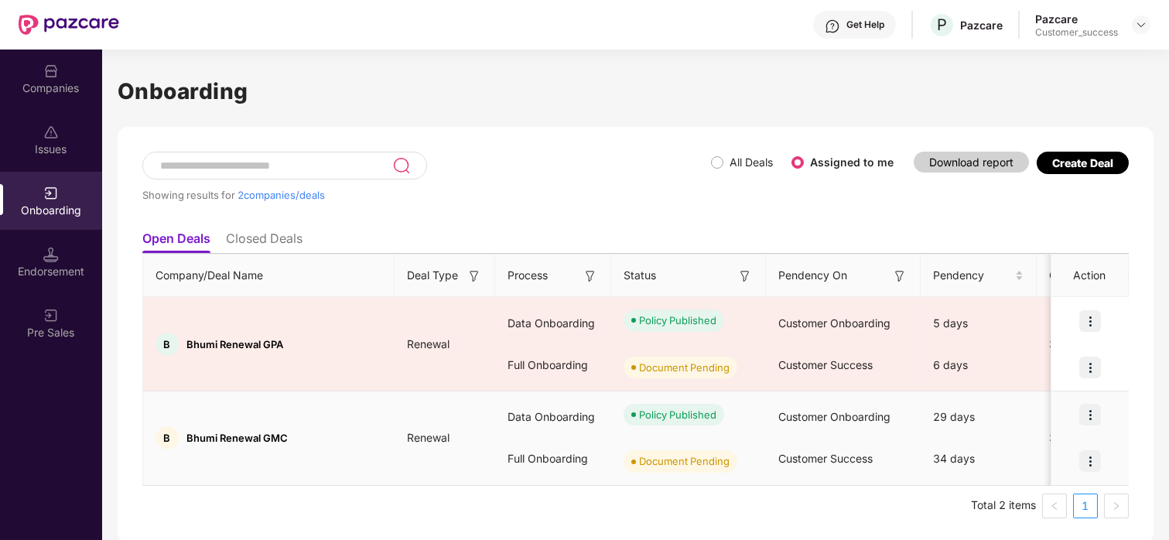
click at [1089, 415] on img at bounding box center [1090, 415] width 22 height 22
click at [1124, 423] on div at bounding box center [1089, 414] width 77 height 46
click at [1088, 457] on img at bounding box center [1090, 461] width 22 height 22
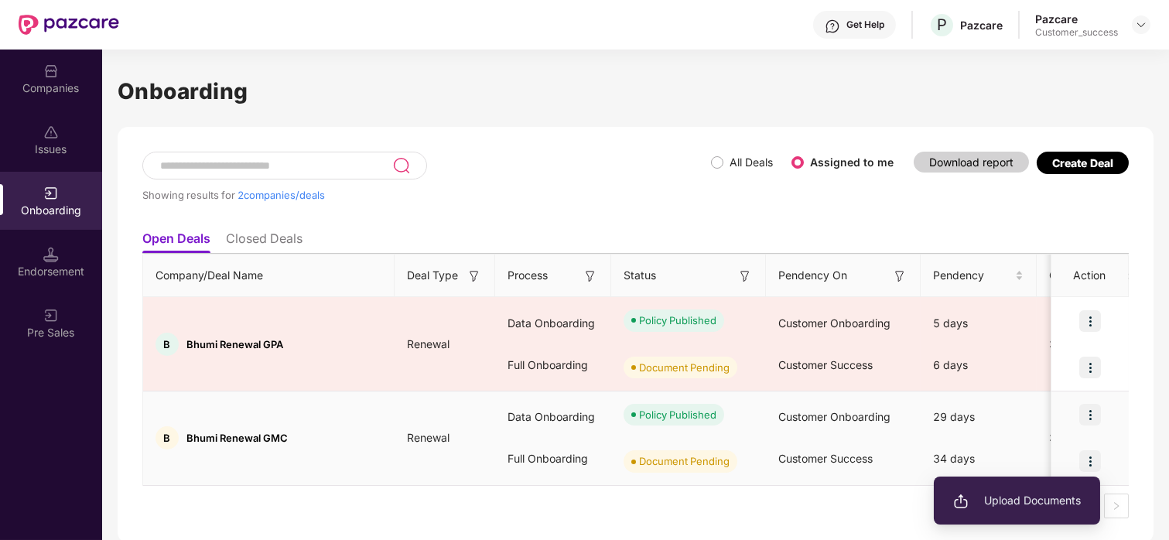
click at [1016, 481] on ul "Upload Documents" at bounding box center [1016, 500] width 166 height 48
click at [1005, 495] on span "Upload Documents" at bounding box center [1017, 500] width 128 height 17
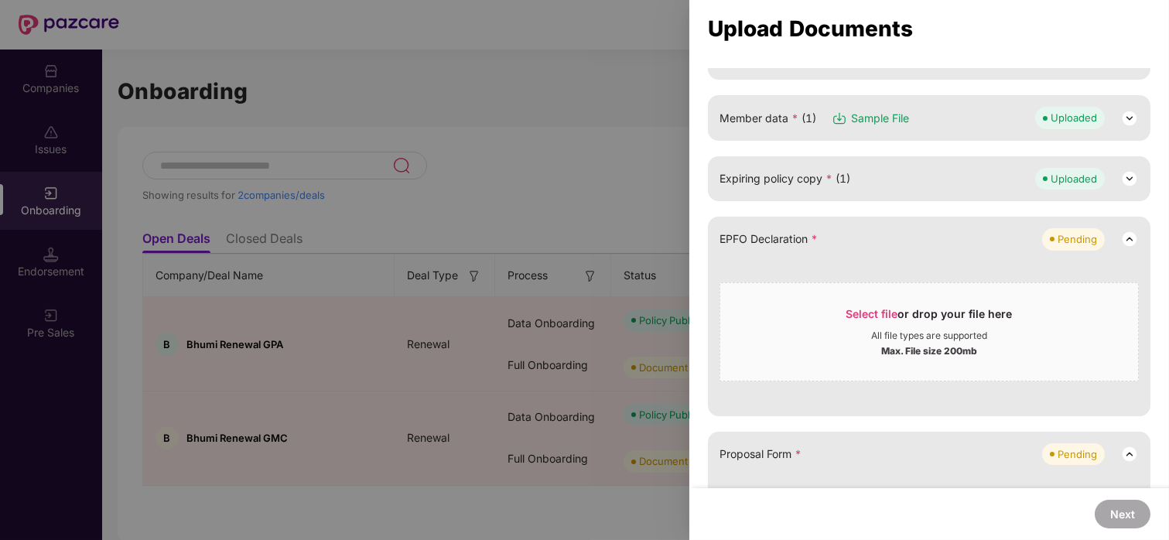
scroll to position [200, 0]
click at [862, 314] on span "Select file" at bounding box center [872, 314] width 52 height 13
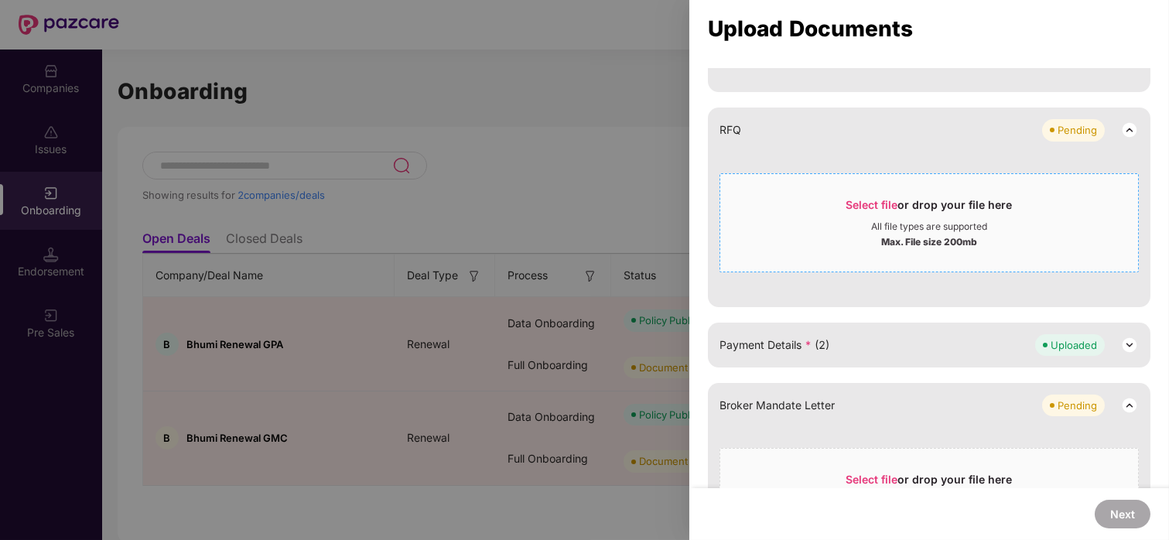
scroll to position [341, 0]
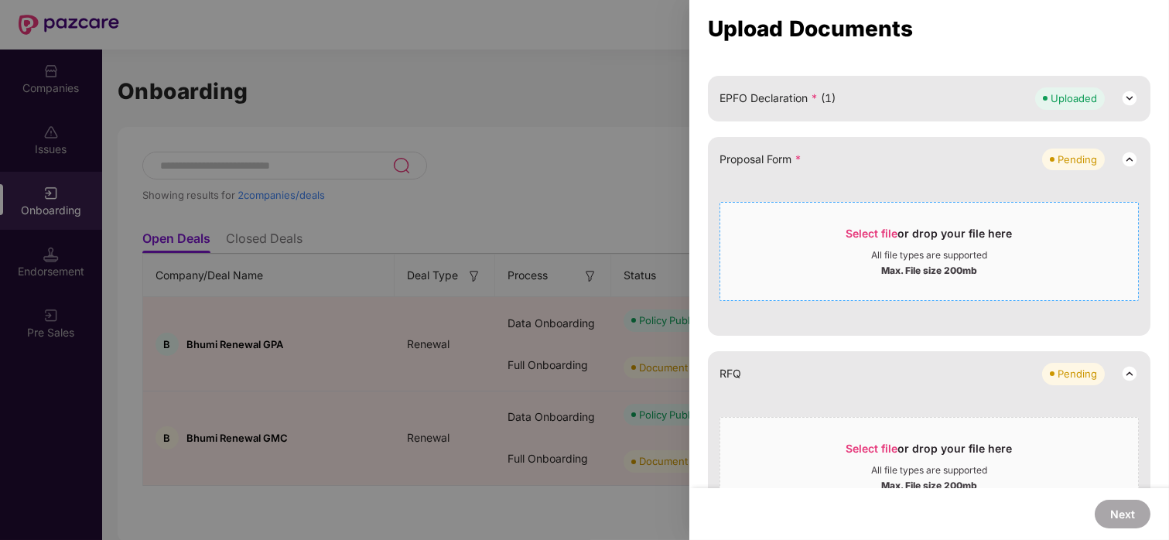
click at [871, 231] on span "Select file" at bounding box center [872, 233] width 52 height 13
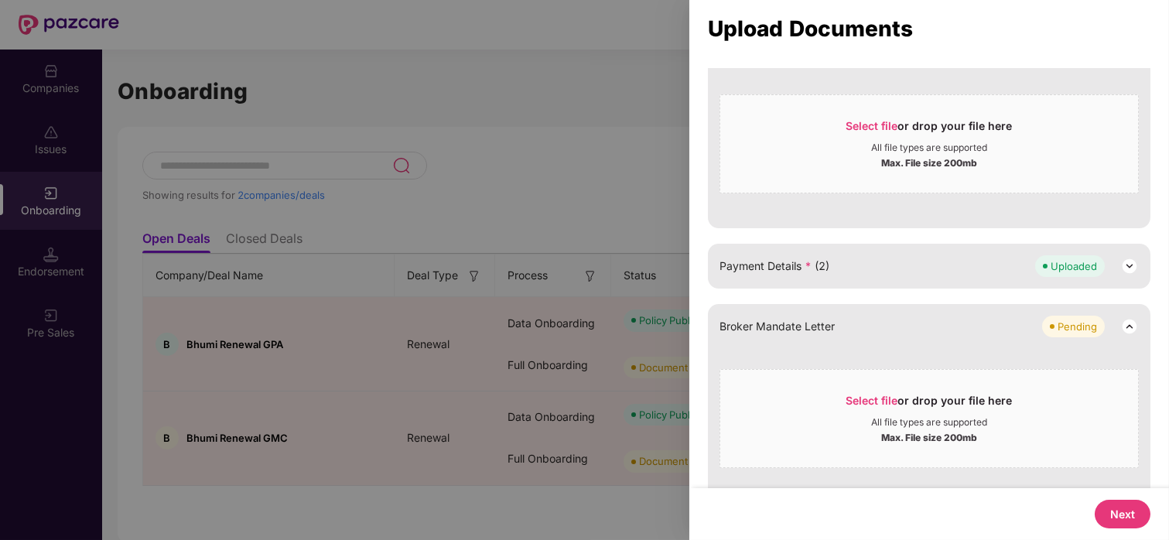
scroll to position [531, 0]
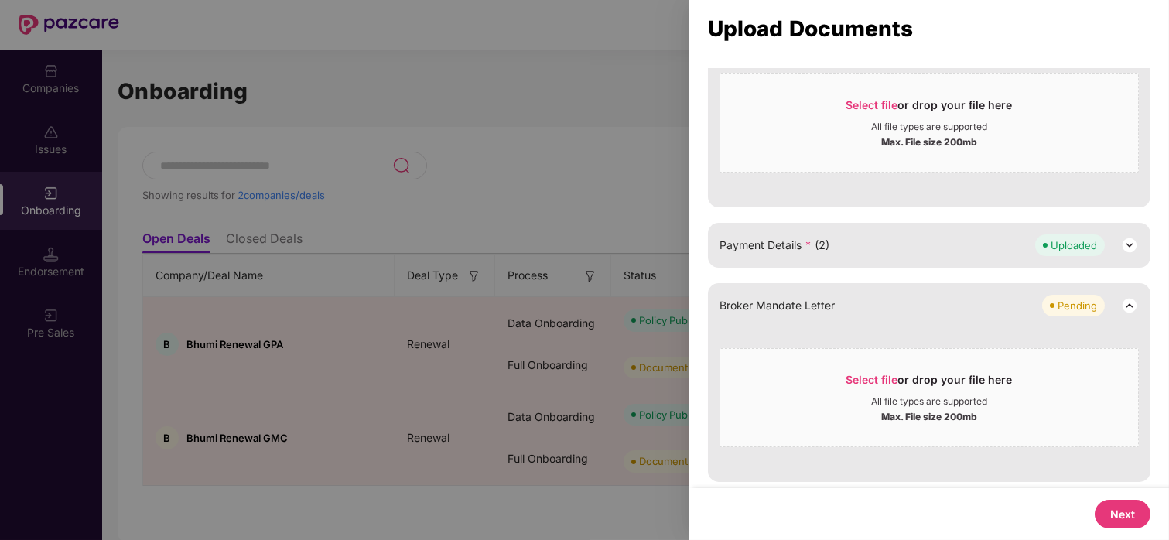
click at [1127, 514] on button "Next" at bounding box center [1122, 514] width 56 height 29
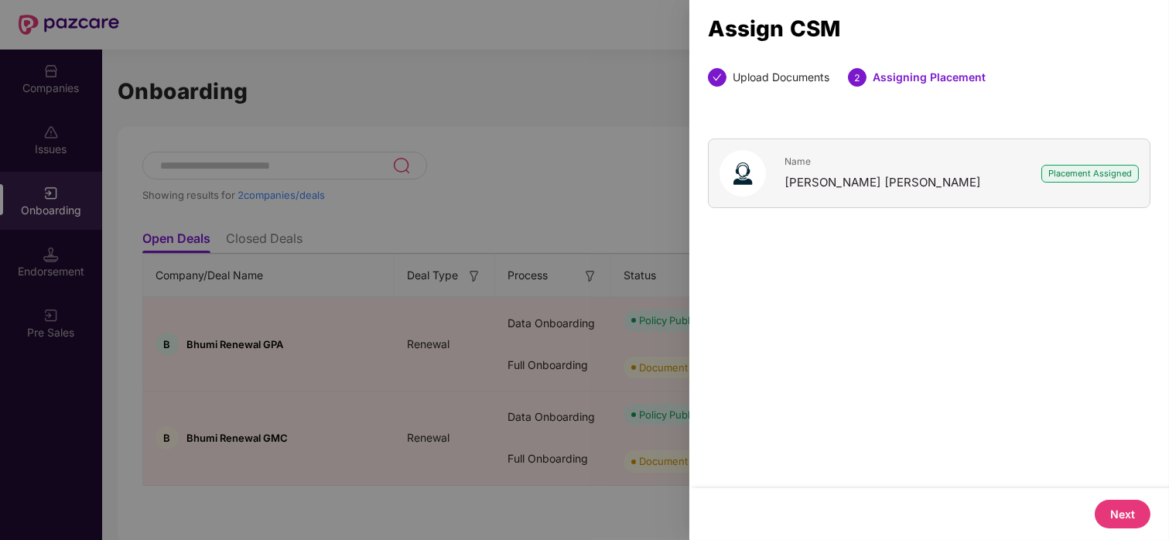
scroll to position [0, 0]
click at [1127, 514] on button "Next" at bounding box center [1122, 514] width 56 height 29
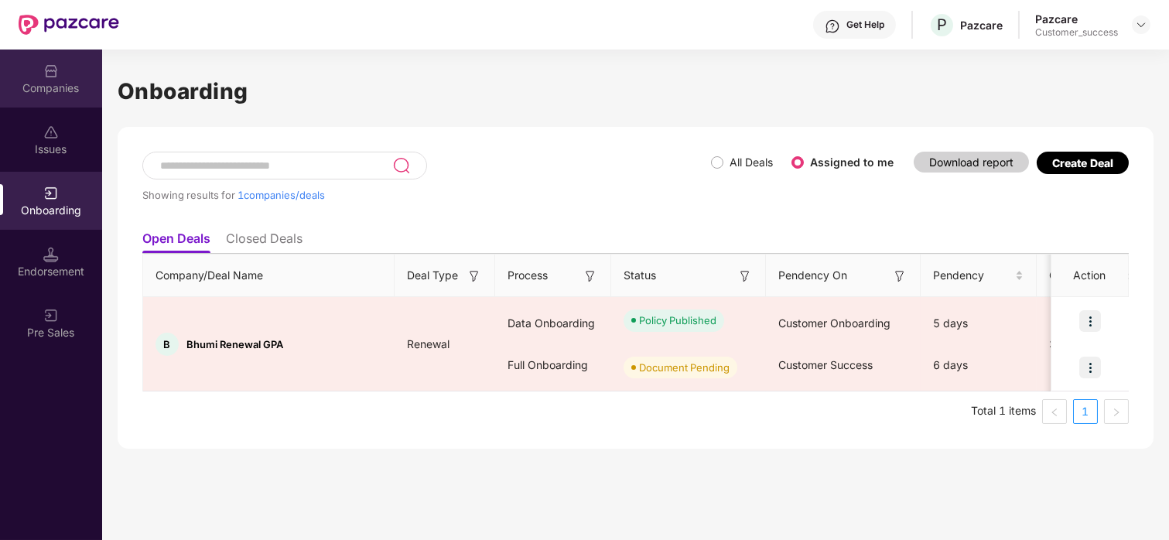
click at [54, 80] on div "Companies" at bounding box center [51, 87] width 102 height 15
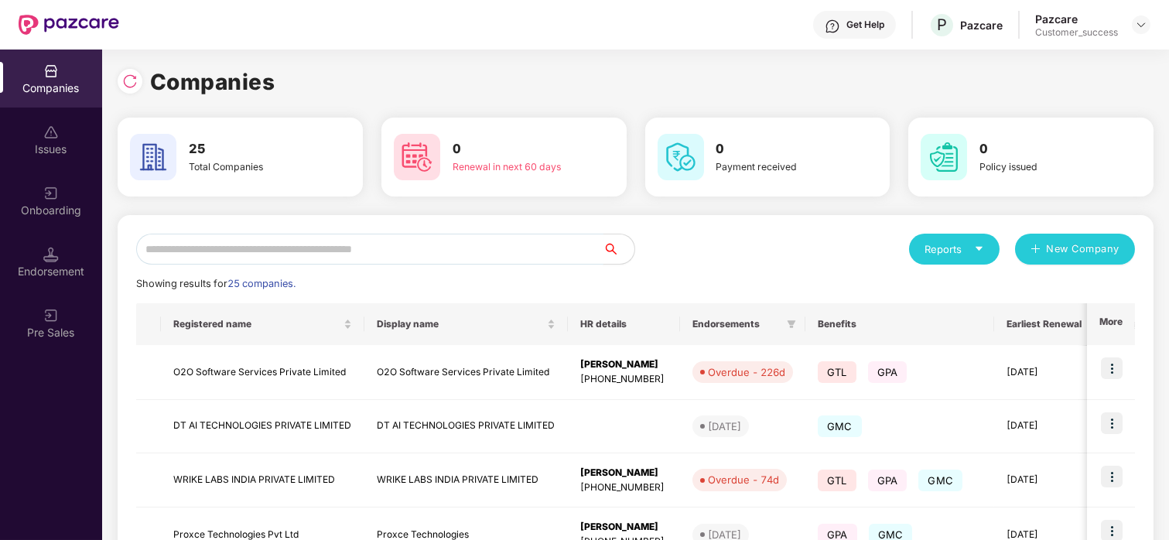
click at [220, 249] on input "text" at bounding box center [369, 249] width 467 height 31
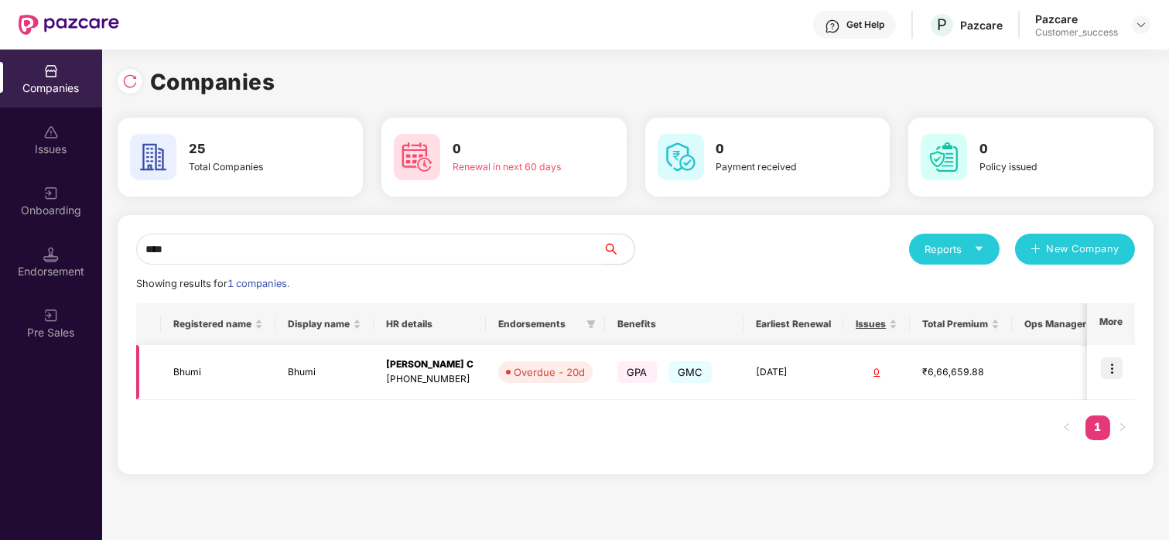
type input "****"
click at [196, 386] on td "Bhumi" at bounding box center [218, 372] width 114 height 55
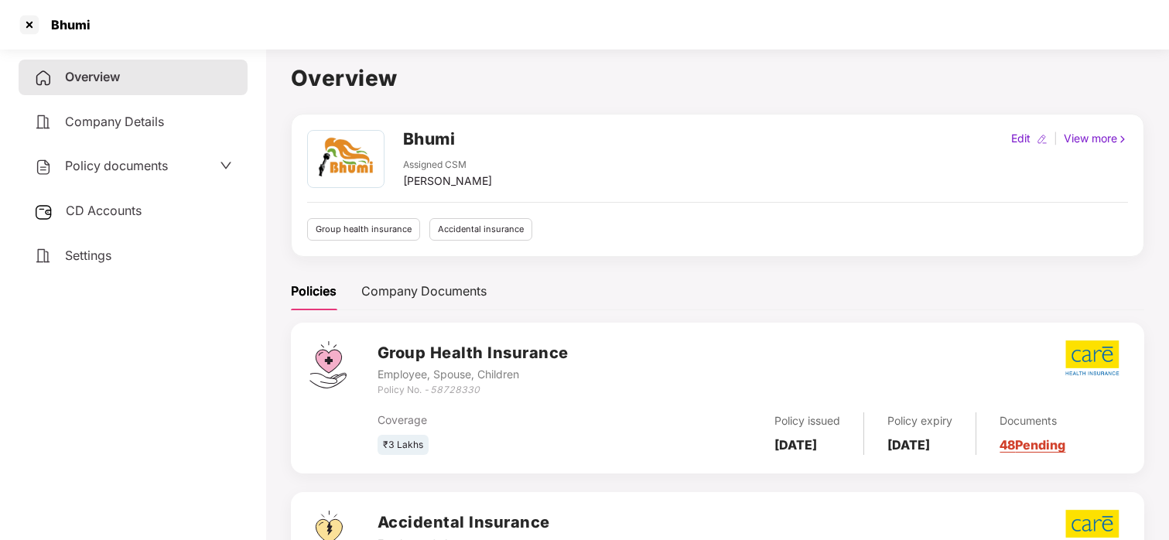
click at [125, 164] on span "Policy documents" at bounding box center [116, 165] width 103 height 15
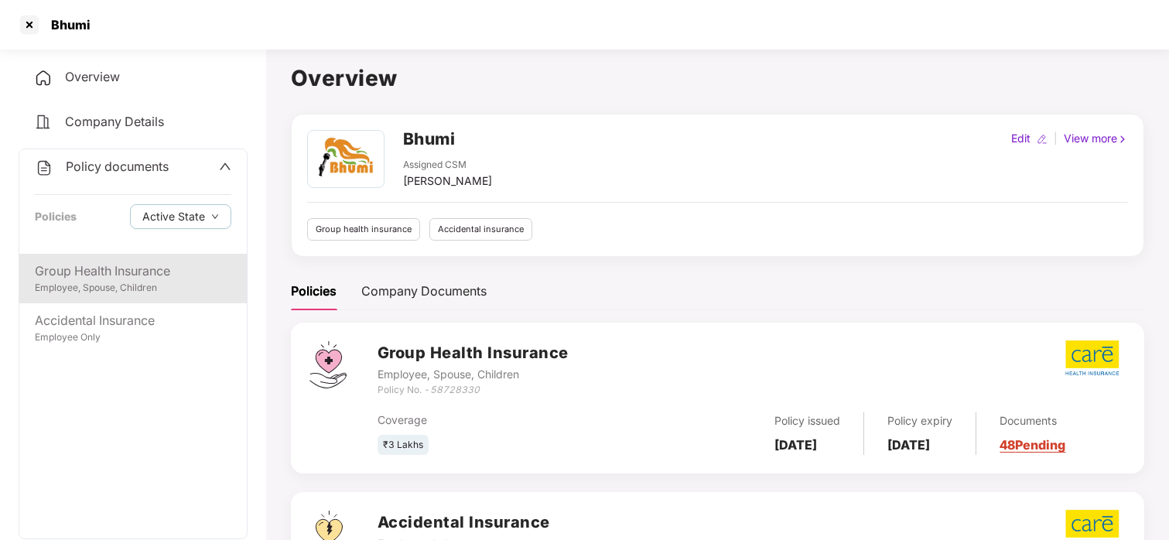
click at [87, 290] on div "Employee, Spouse, Children" at bounding box center [133, 288] width 196 height 15
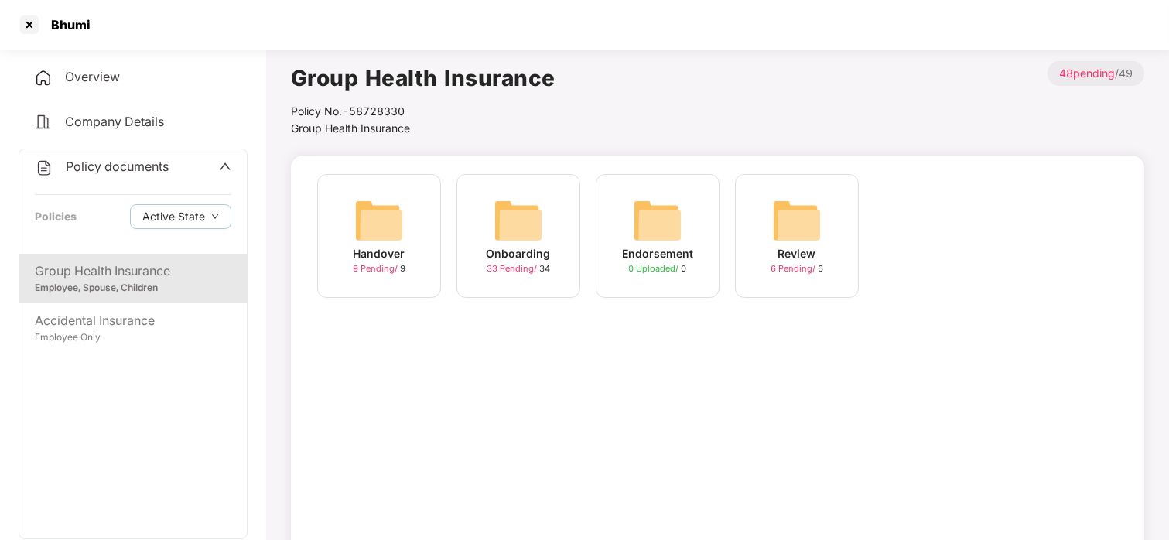
click at [512, 247] on div "Onboarding" at bounding box center [518, 253] width 64 height 17
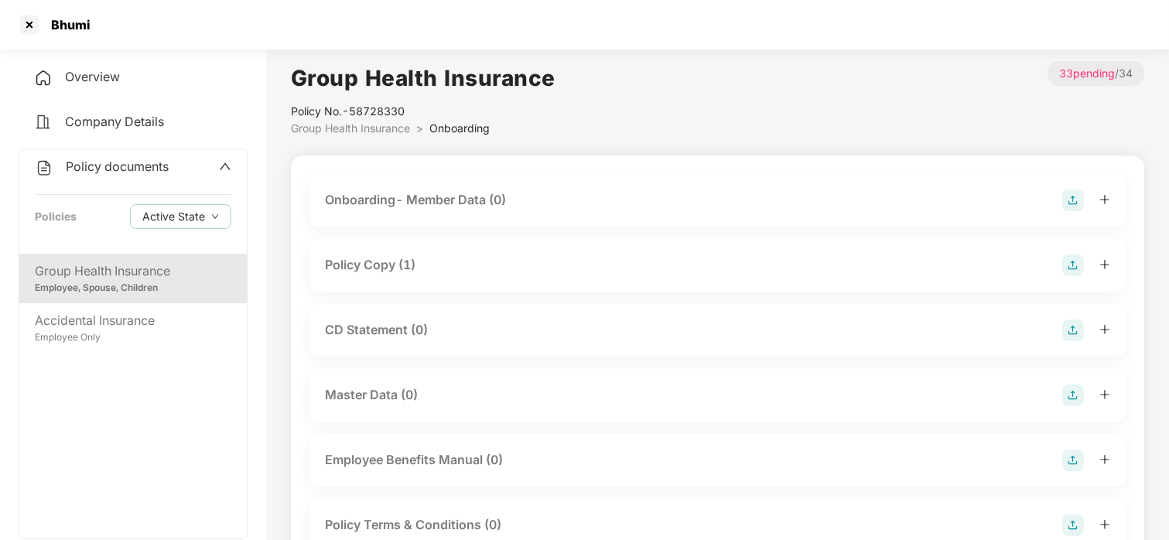
click at [471, 249] on div "Policy Copy (1)" at bounding box center [717, 265] width 816 height 53
click at [370, 269] on div "Policy Copy (1)" at bounding box center [370, 264] width 90 height 19
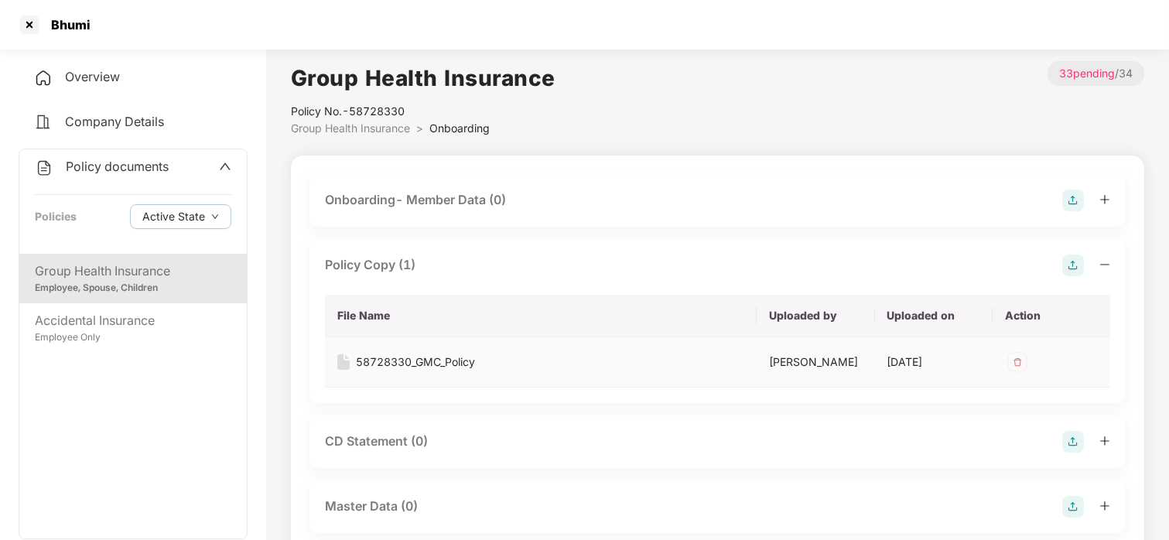
click at [1020, 367] on img at bounding box center [1017, 362] width 25 height 25
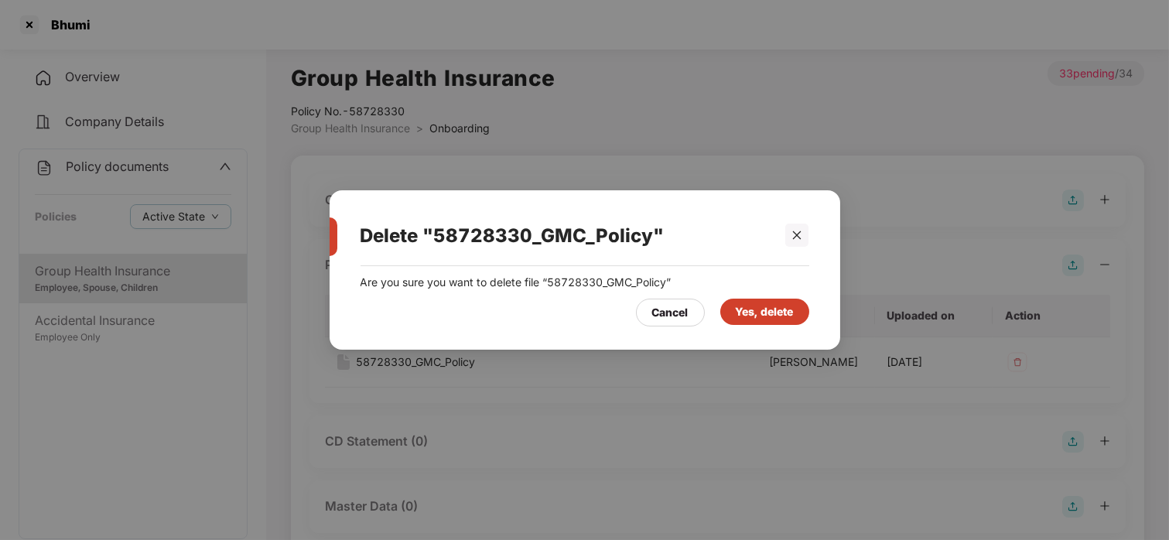
click at [785, 317] on div "Yes, delete" at bounding box center [764, 311] width 58 height 17
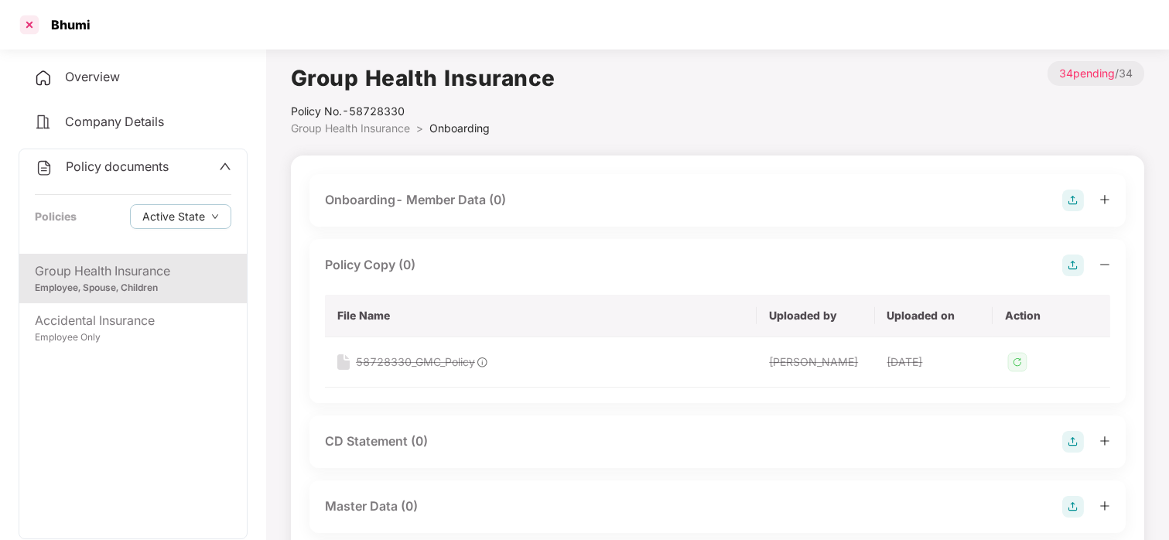
click at [30, 32] on div at bounding box center [29, 24] width 25 height 25
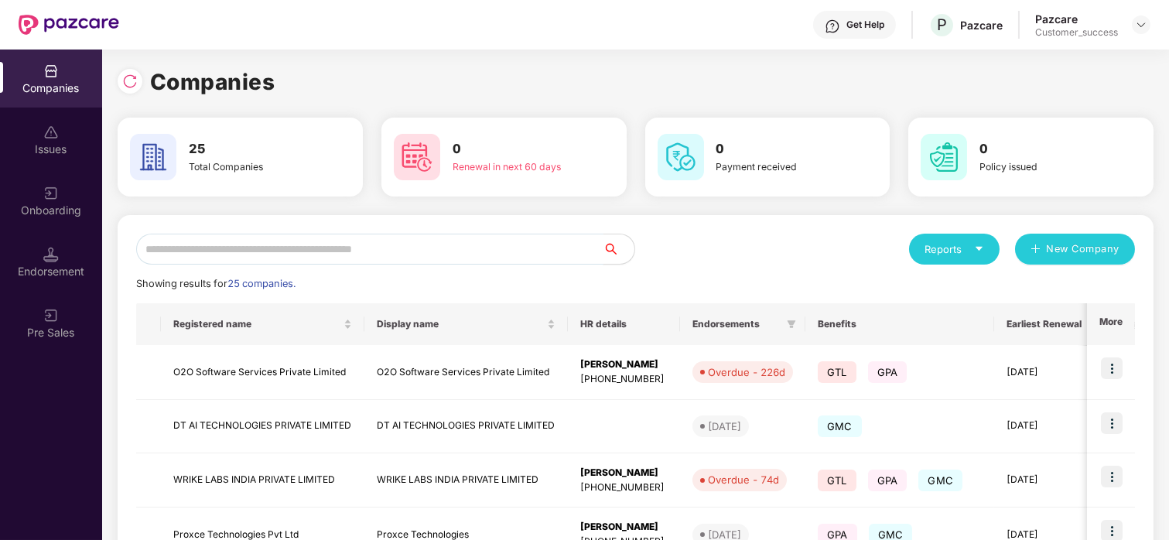
click at [374, 243] on input "text" at bounding box center [369, 249] width 467 height 31
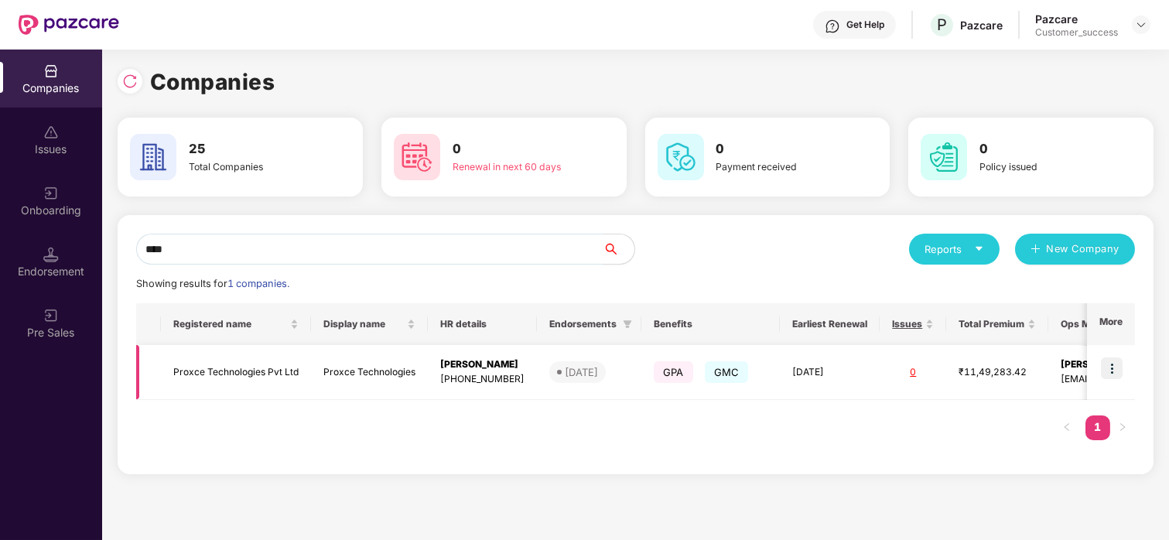
type input "****"
click at [1108, 369] on img at bounding box center [1112, 368] width 22 height 22
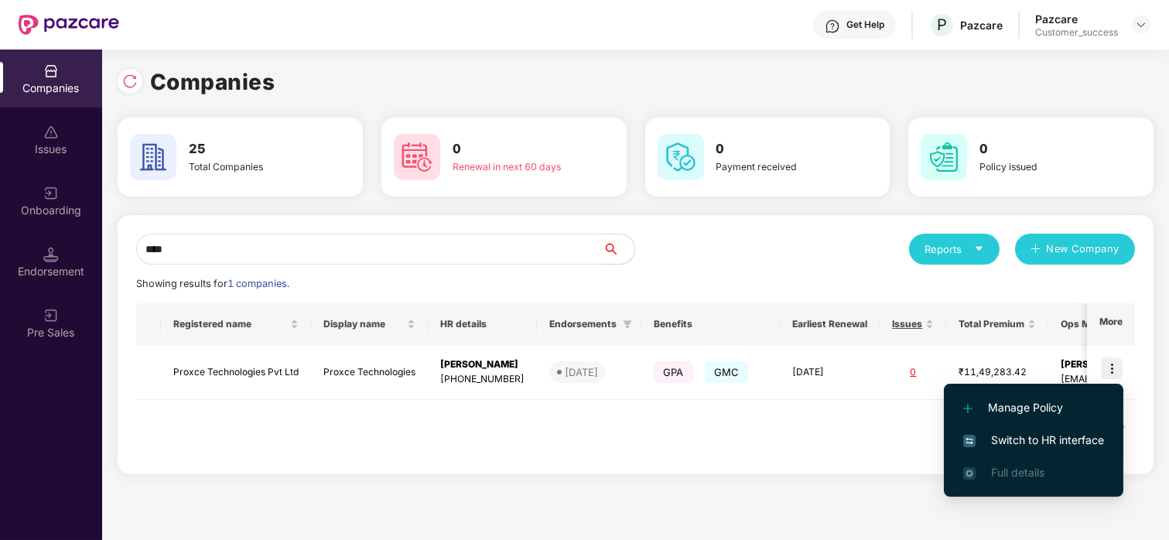
click at [1002, 439] on span "Switch to HR interface" at bounding box center [1033, 440] width 141 height 17
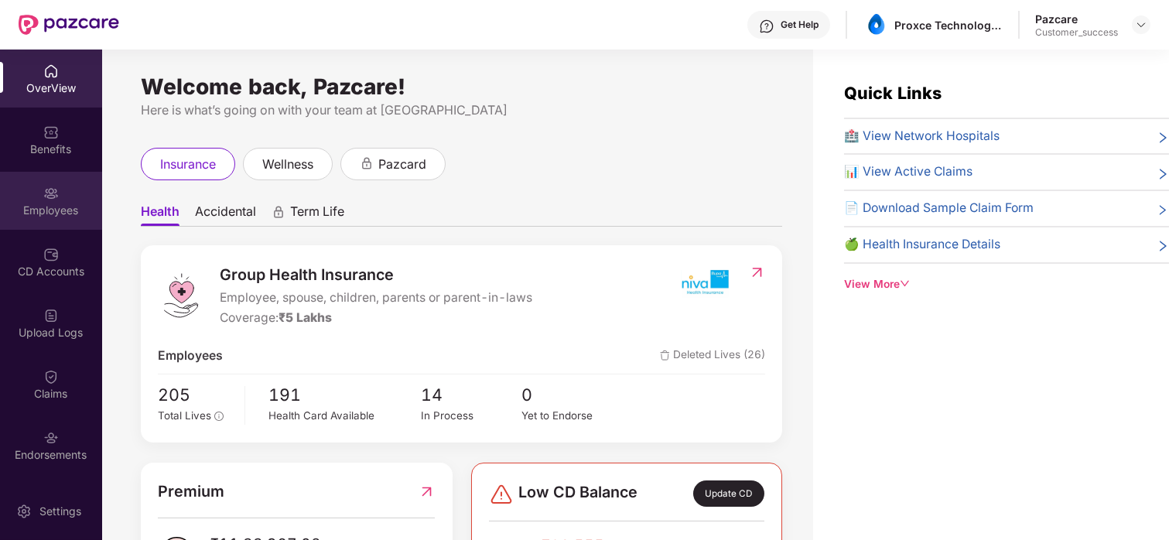
click at [54, 203] on div "Employees" at bounding box center [51, 210] width 102 height 15
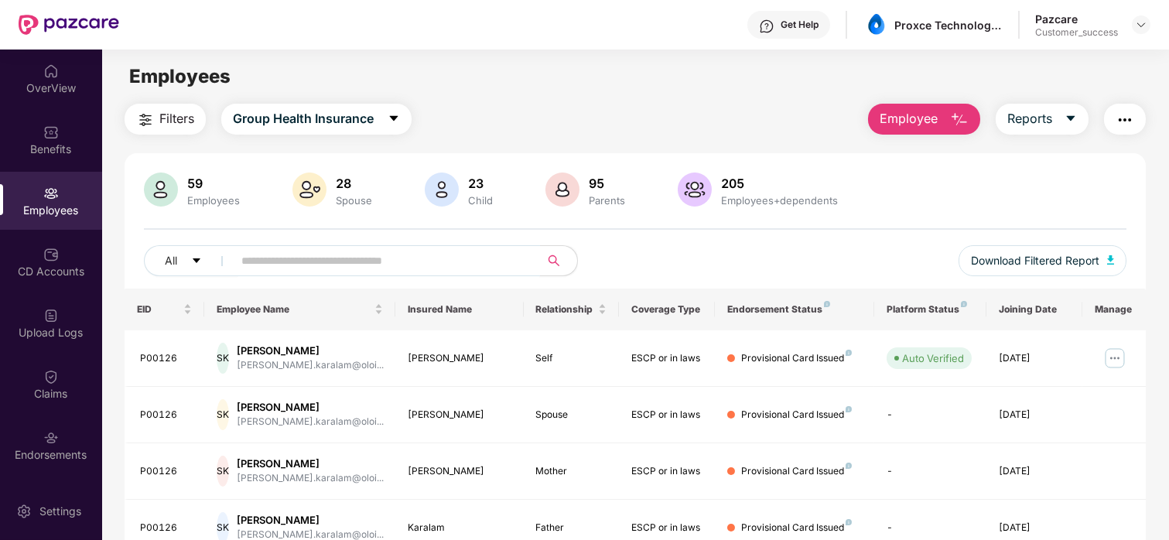
click at [287, 263] on input "text" at bounding box center [380, 260] width 278 height 23
paste input "******"
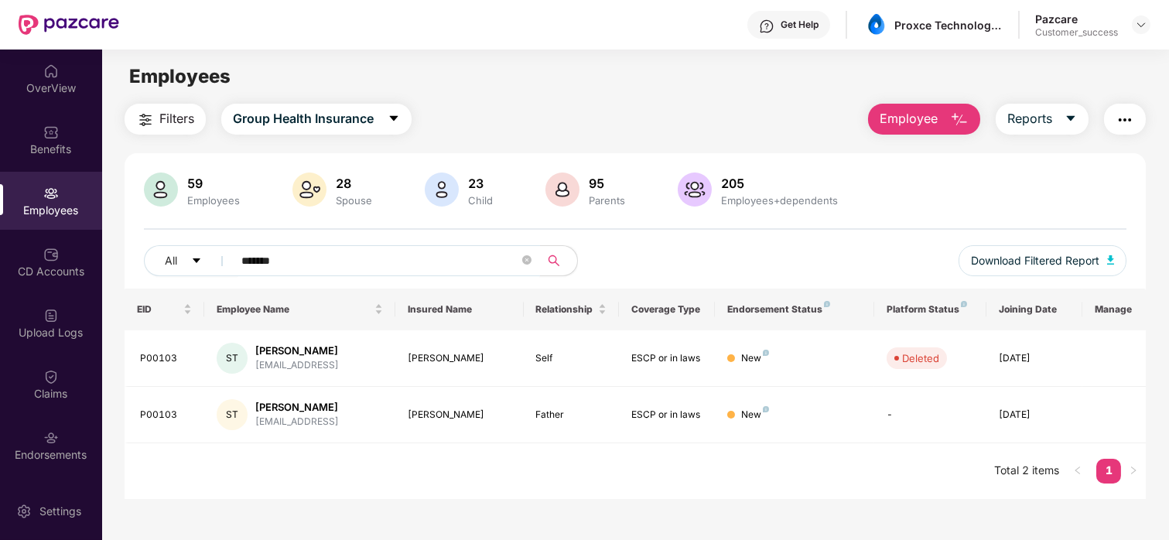
click at [374, 261] on input "******" at bounding box center [380, 260] width 278 height 23
type input "*"
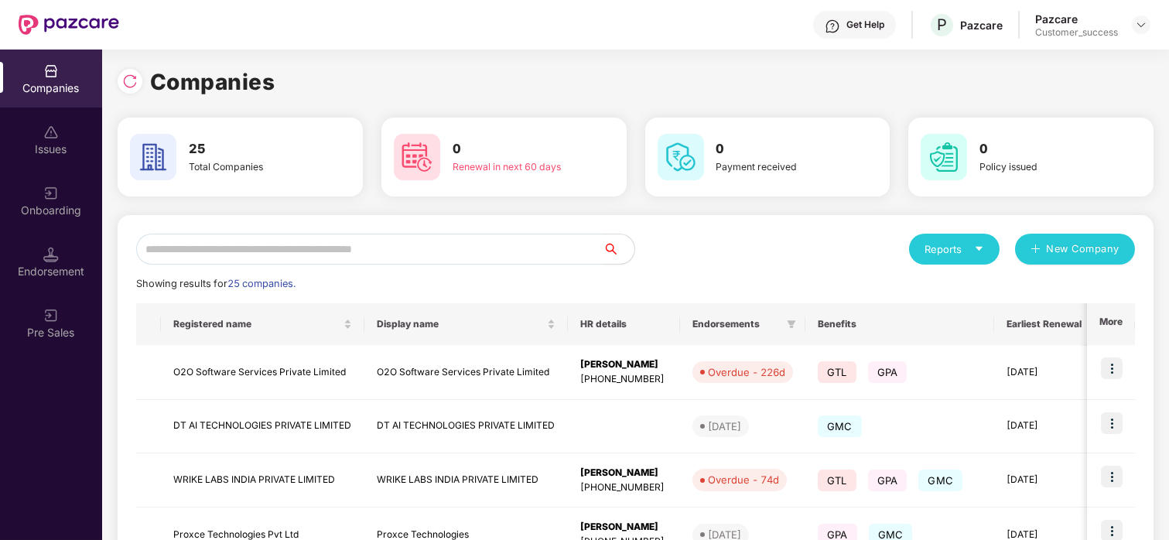
click at [295, 251] on input "text" at bounding box center [369, 249] width 467 height 31
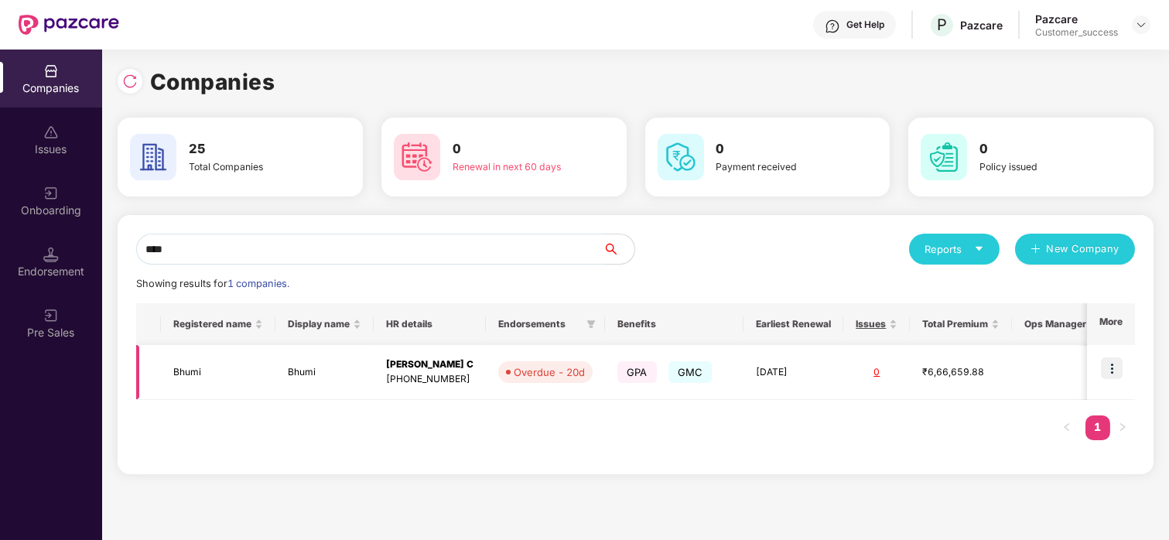
type input "****"
click at [217, 385] on td "Bhumi" at bounding box center [218, 372] width 114 height 55
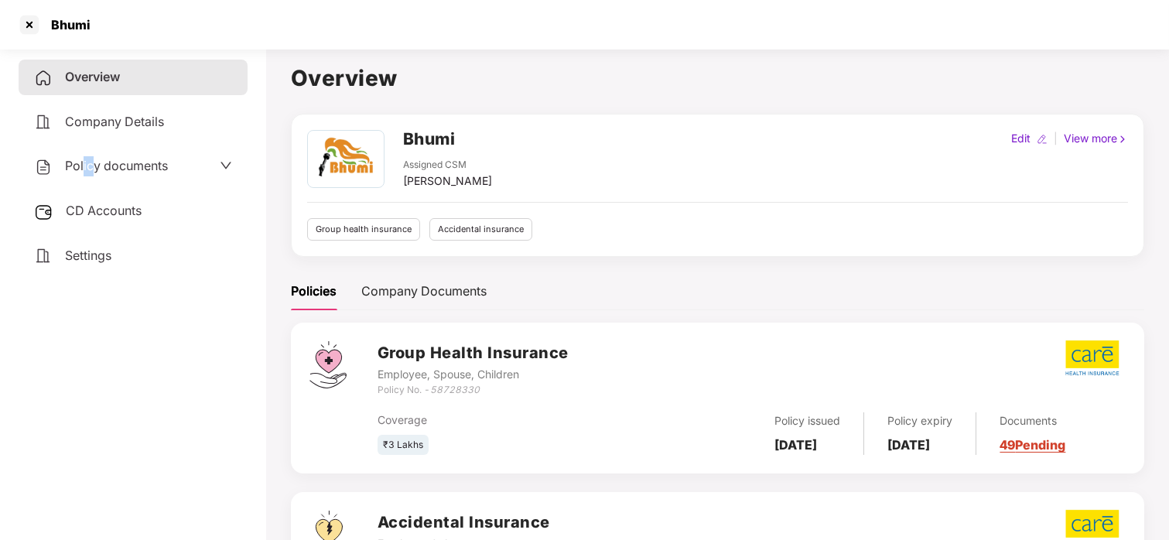
drag, startPoint x: 84, startPoint y: 151, endPoint x: 97, endPoint y: 178, distance: 30.1
click at [97, 178] on div "Policy documents" at bounding box center [133, 166] width 229 height 36
click at [135, 170] on span "Policy documents" at bounding box center [116, 165] width 103 height 15
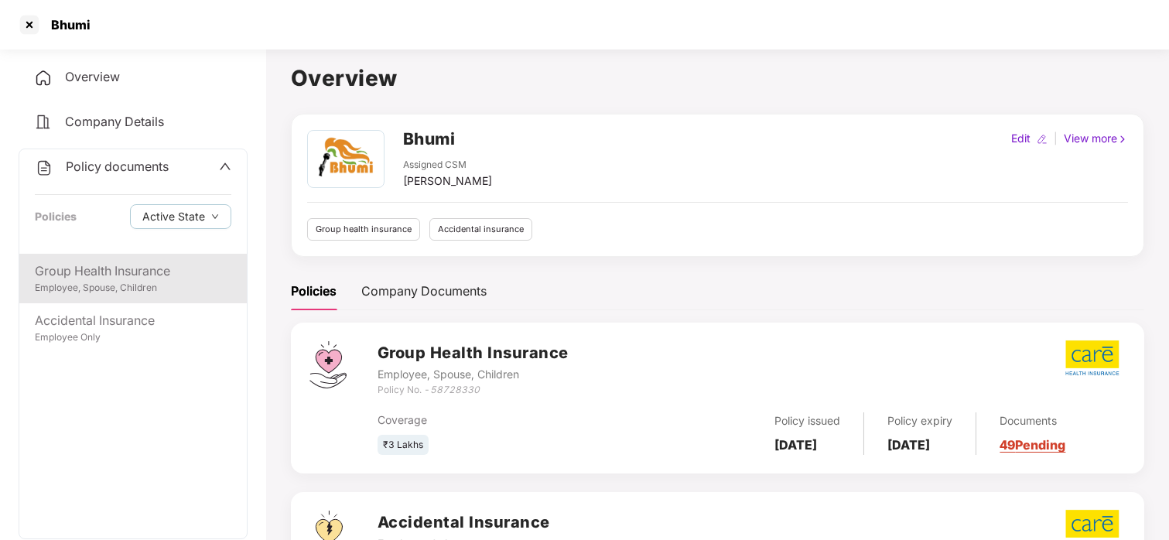
click at [107, 271] on div "Group Health Insurance" at bounding box center [133, 270] width 196 height 19
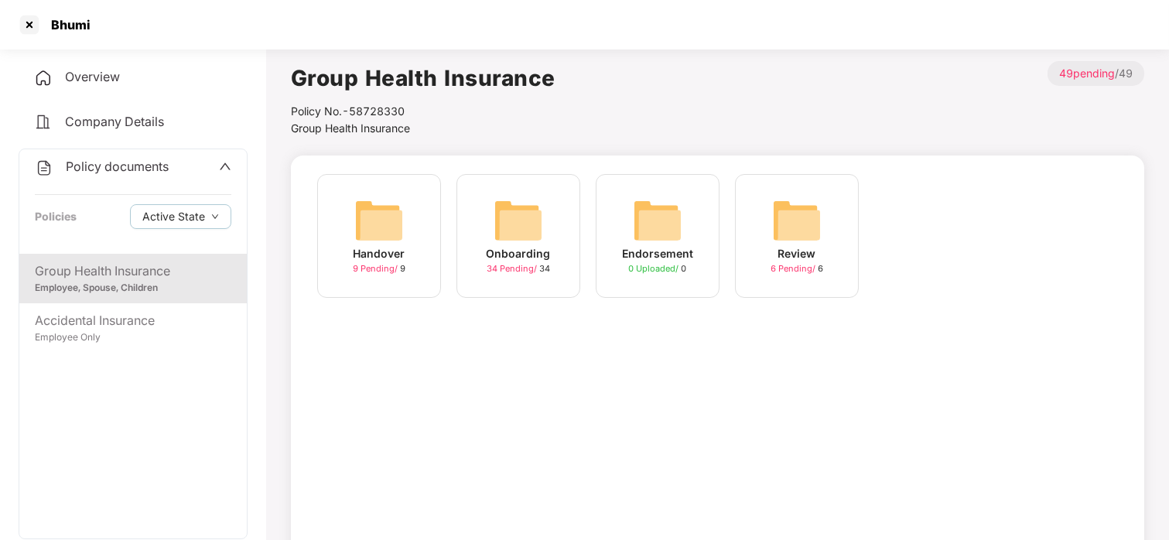
click at [517, 221] on img at bounding box center [517, 220] width 49 height 49
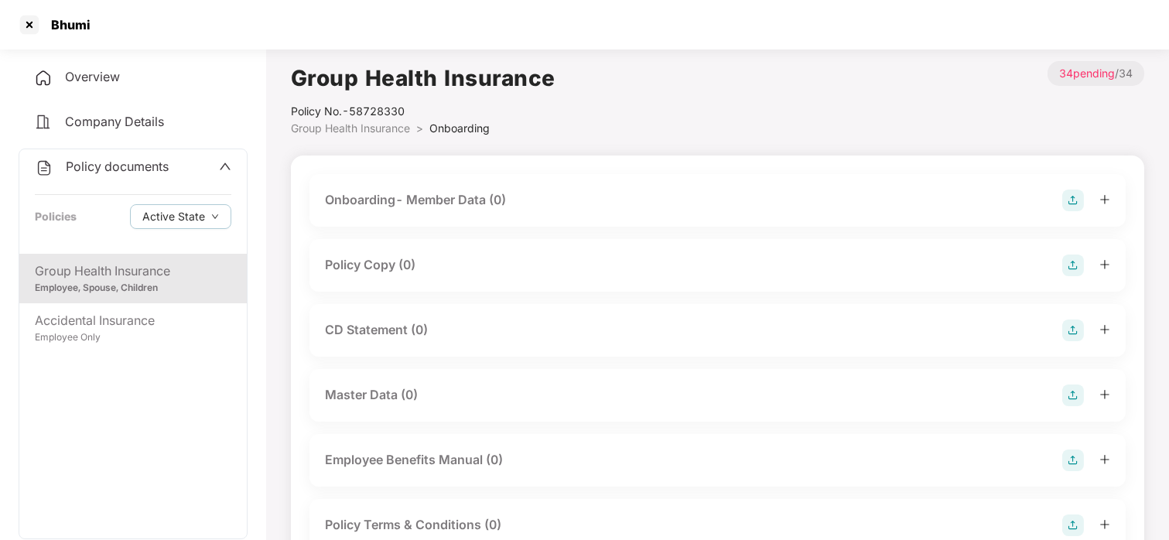
click at [384, 254] on div "Policy Copy (0)" at bounding box center [717, 265] width 785 height 22
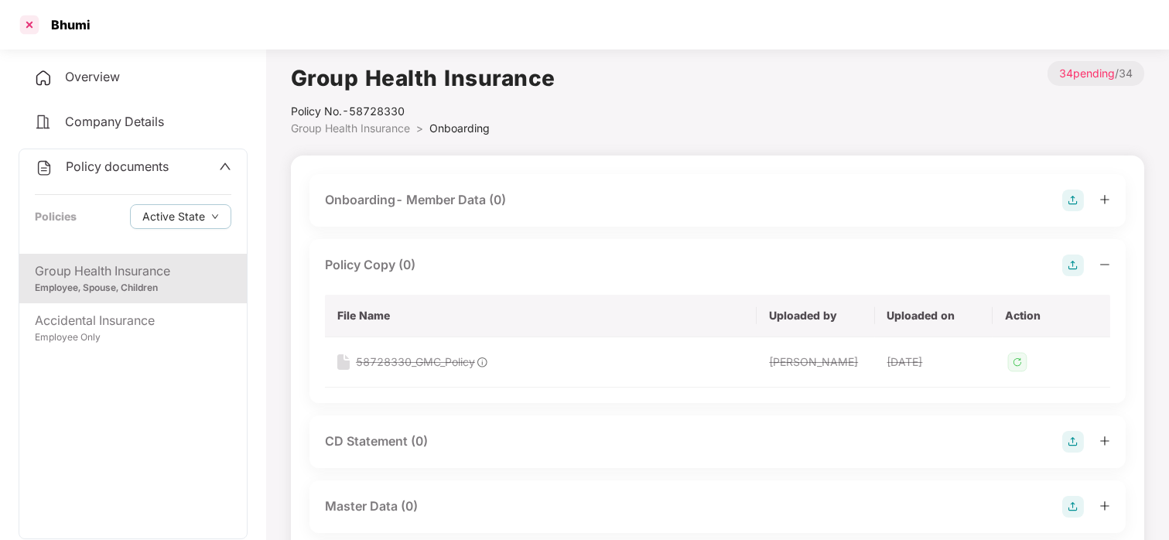
click at [30, 20] on div at bounding box center [29, 24] width 25 height 25
